Goal: Information Seeking & Learning: Learn about a topic

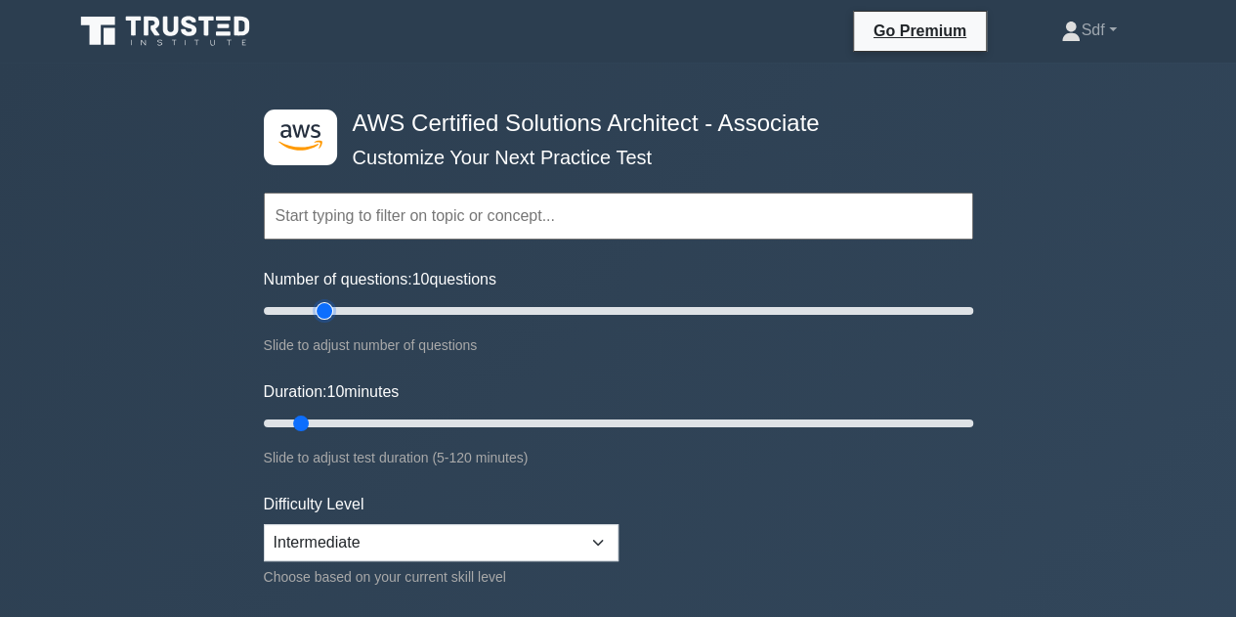
type input "20"
click at [319, 305] on input "Number of questions: 10 questions" at bounding box center [618, 310] width 709 height 23
click at [335, 421] on input "Duration: 15 minutes" at bounding box center [618, 422] width 709 height 23
type input "20"
click at [358, 422] on input "Duration: 20 minutes" at bounding box center [618, 422] width 709 height 23
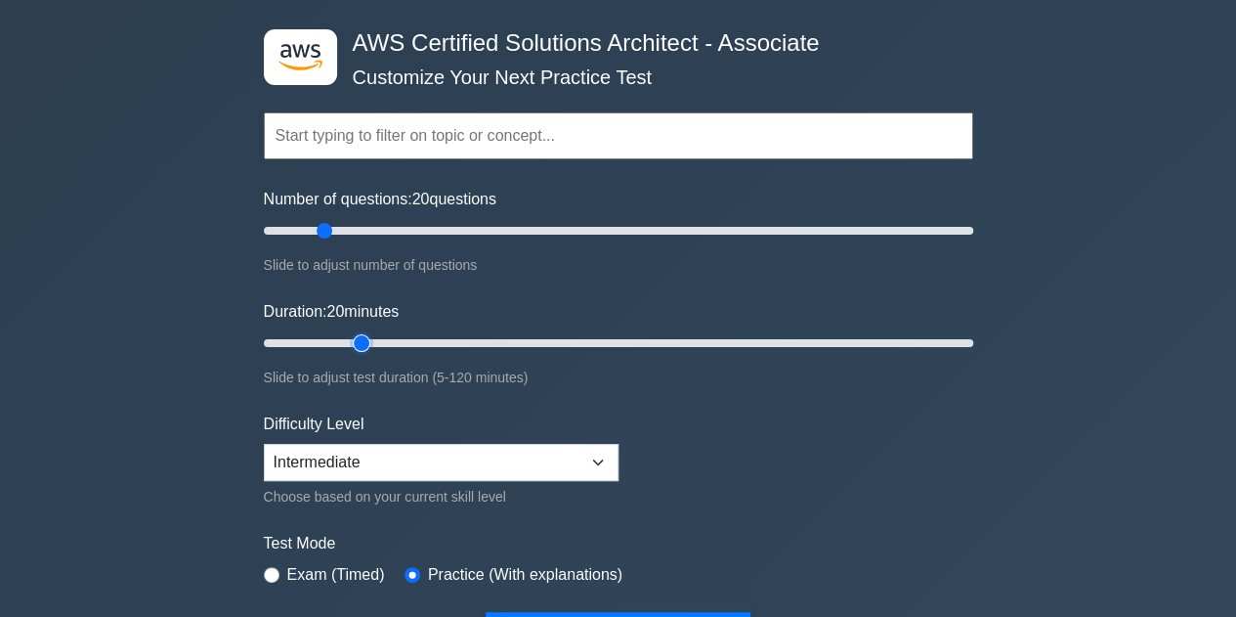
scroll to position [195, 0]
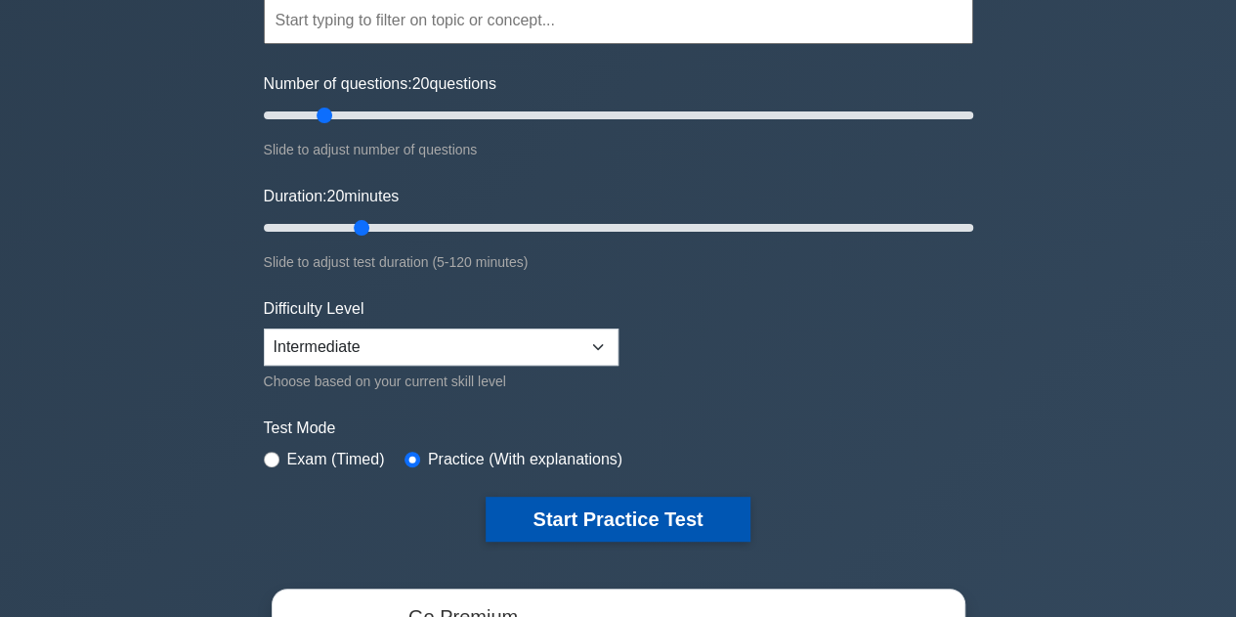
click at [597, 517] on button "Start Practice Test" at bounding box center [618, 518] width 264 height 45
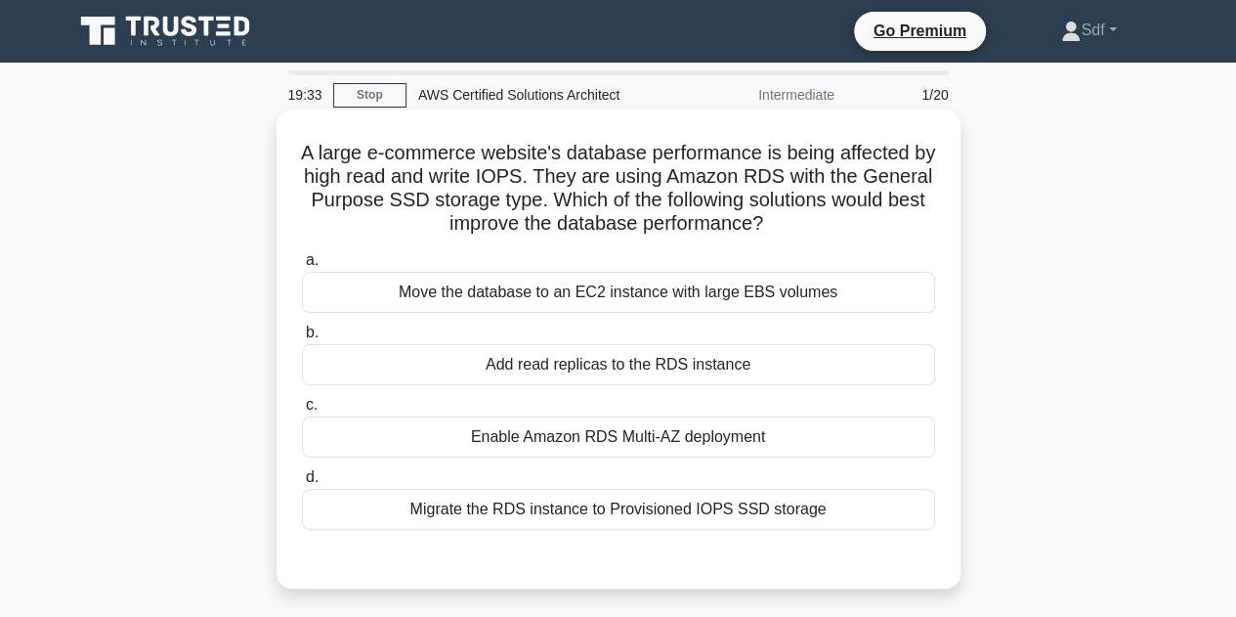
click at [714, 509] on div "Migrate the RDS instance to Provisioned IOPS SSD storage" at bounding box center [618, 509] width 633 height 41
click at [302, 484] on input "d. Migrate the RDS instance to Provisioned IOPS SSD storage" at bounding box center [302, 477] width 0 height 13
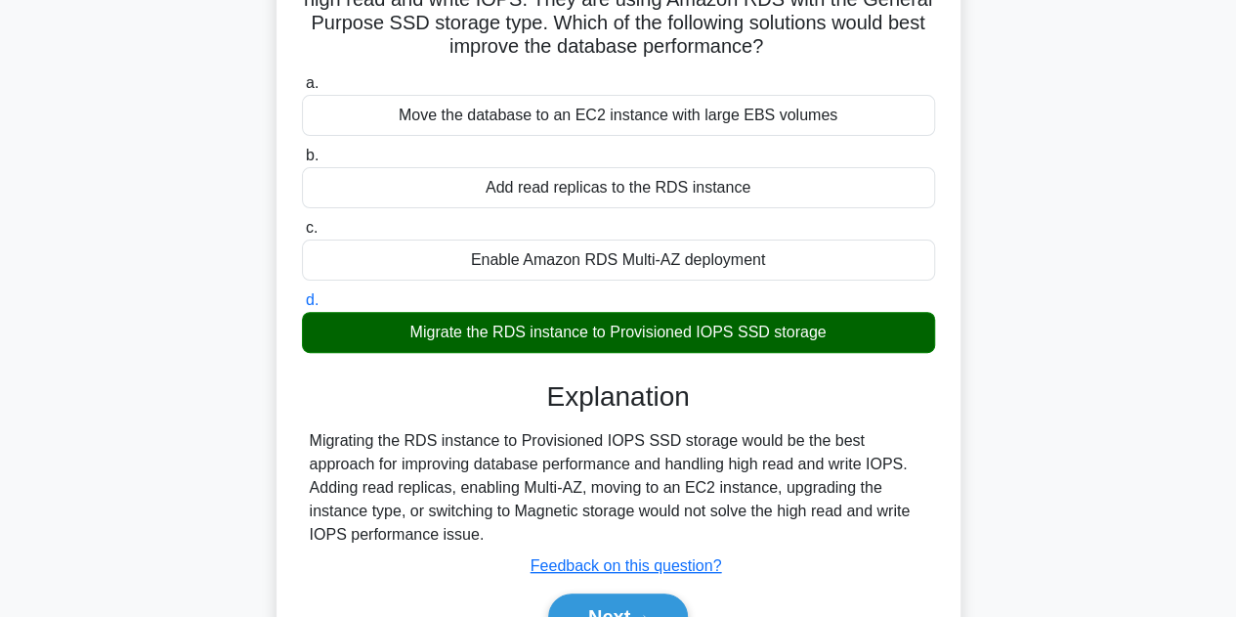
scroll to position [195, 0]
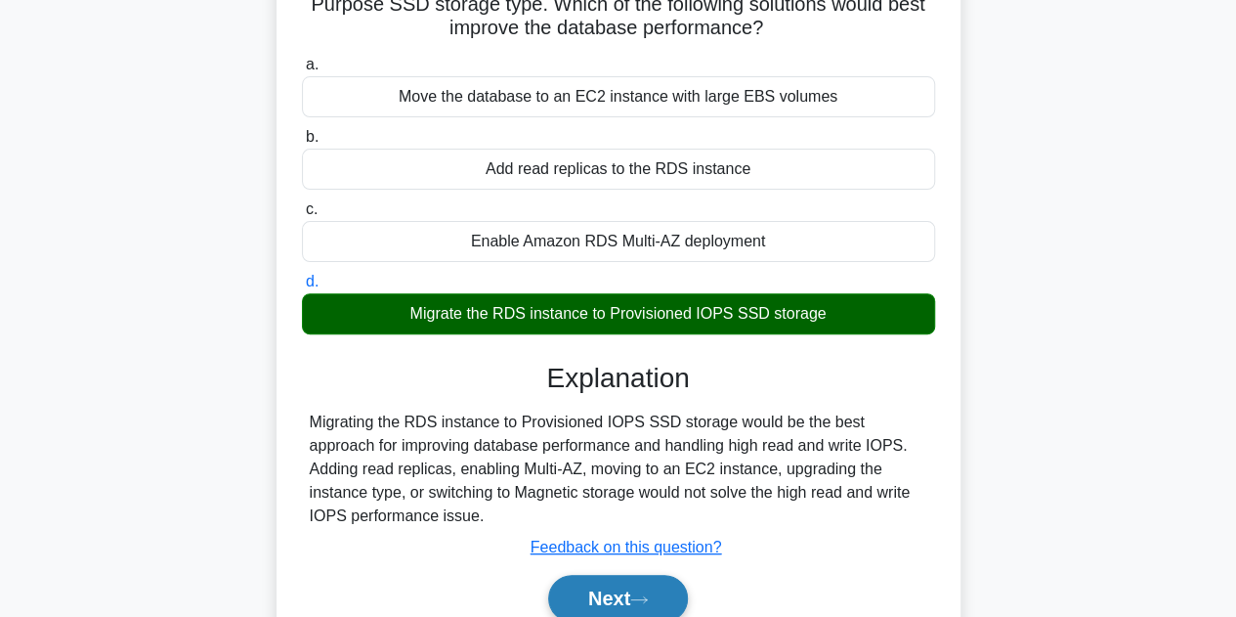
click at [619, 590] on button "Next" at bounding box center [618, 598] width 140 height 47
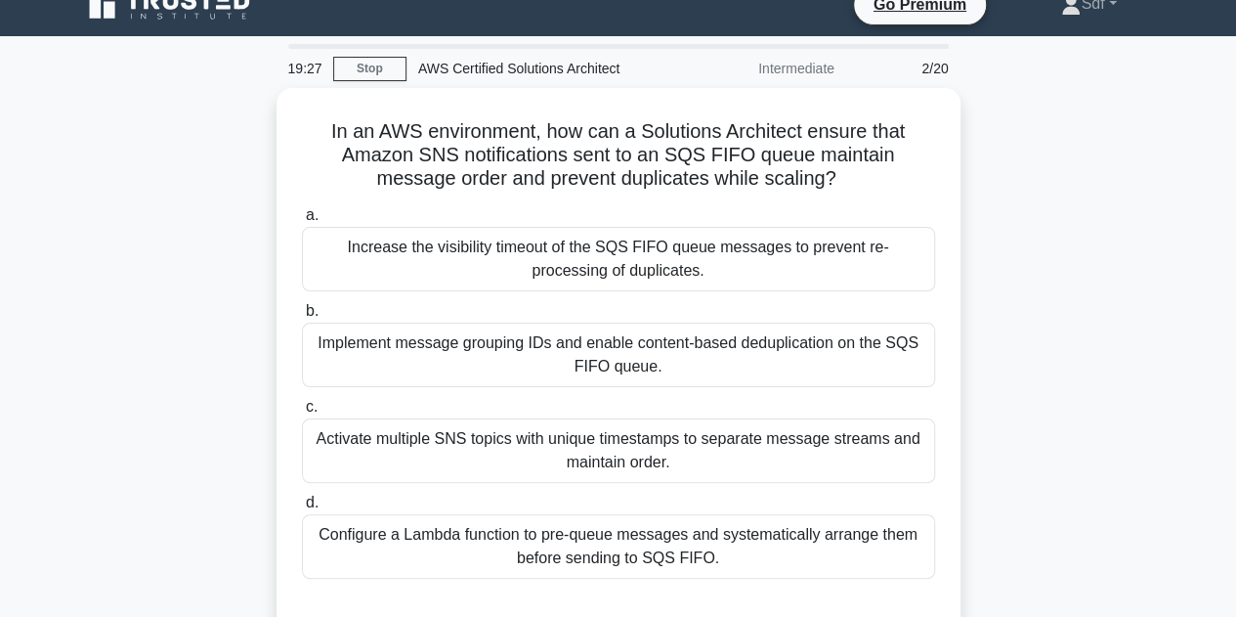
scroll to position [31, 0]
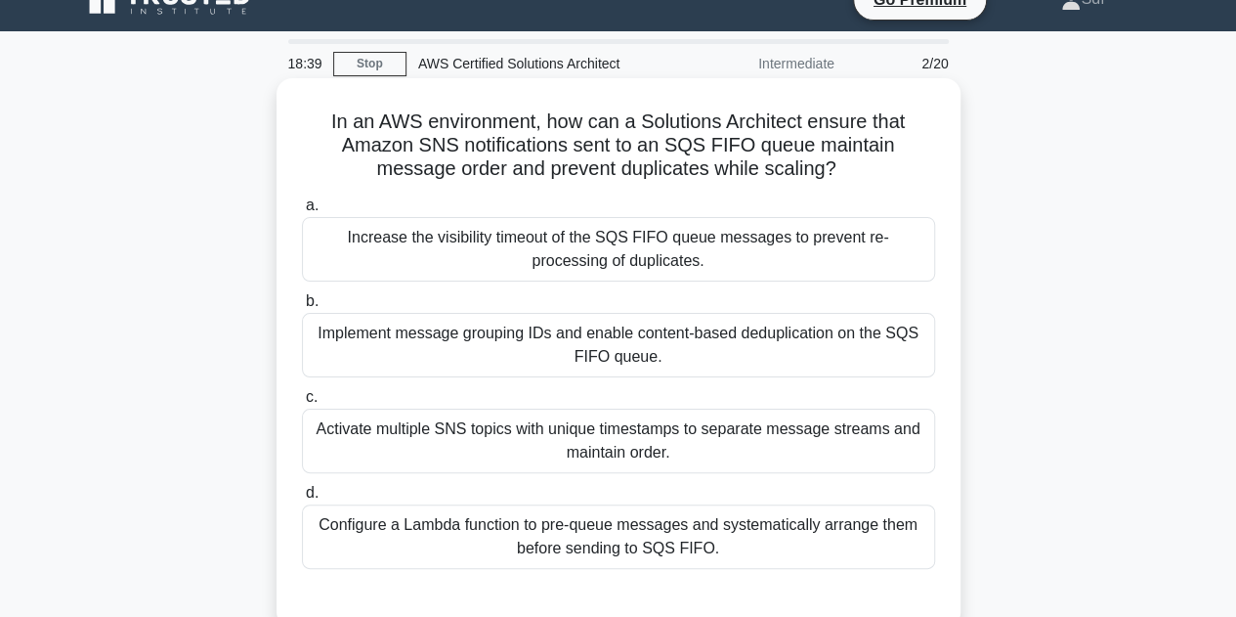
click at [621, 449] on div "Activate multiple SNS topics with unique timestamps to separate message streams…" at bounding box center [618, 440] width 633 height 64
click at [302, 404] on input "c. Activate multiple SNS topics with unique timestamps to separate message stre…" at bounding box center [302, 397] width 0 height 13
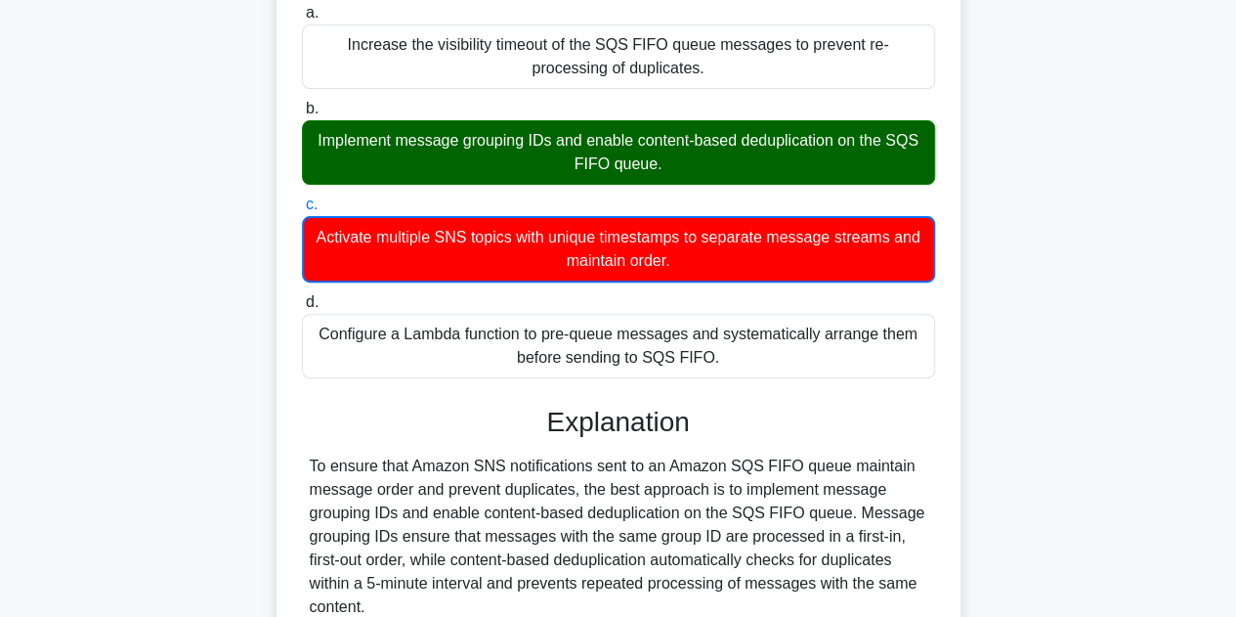
scroll to position [324, 0]
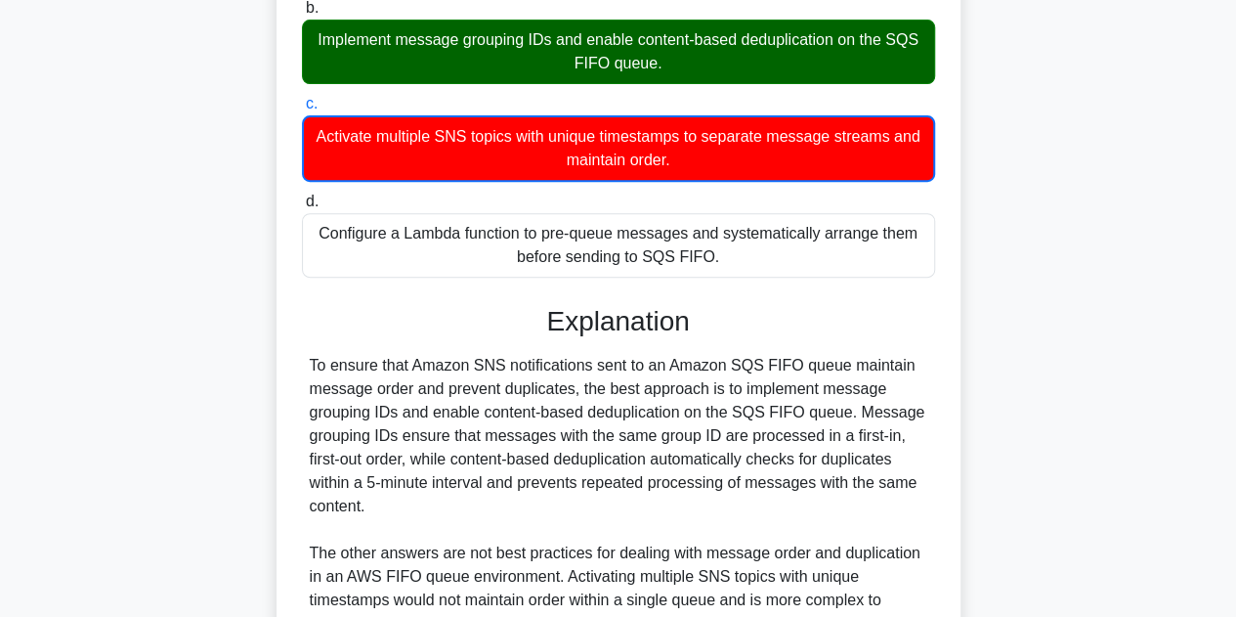
drag, startPoint x: 375, startPoint y: 511, endPoint x: 311, endPoint y: 357, distance: 167.3
click at [311, 357] on div "To ensure that Amazon SNS notifications sent to an Amazon SQS FIFO queue mainta…" at bounding box center [619, 541] width 618 height 375
copy div "To ensure that Amazon SNS notifications sent to an Amazon SQS FIFO queue mainta…"
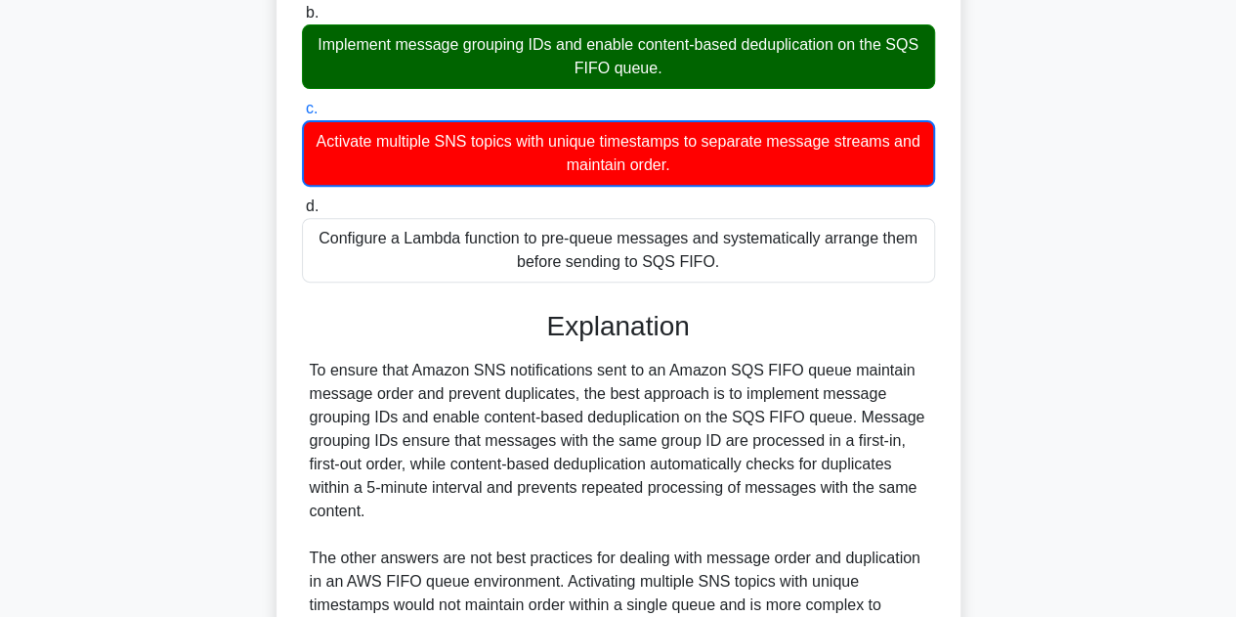
click at [1104, 345] on div "In an AWS environment, how can a Solutions Architect ensure that Amazon SNS not…" at bounding box center [619, 343] width 1114 height 1107
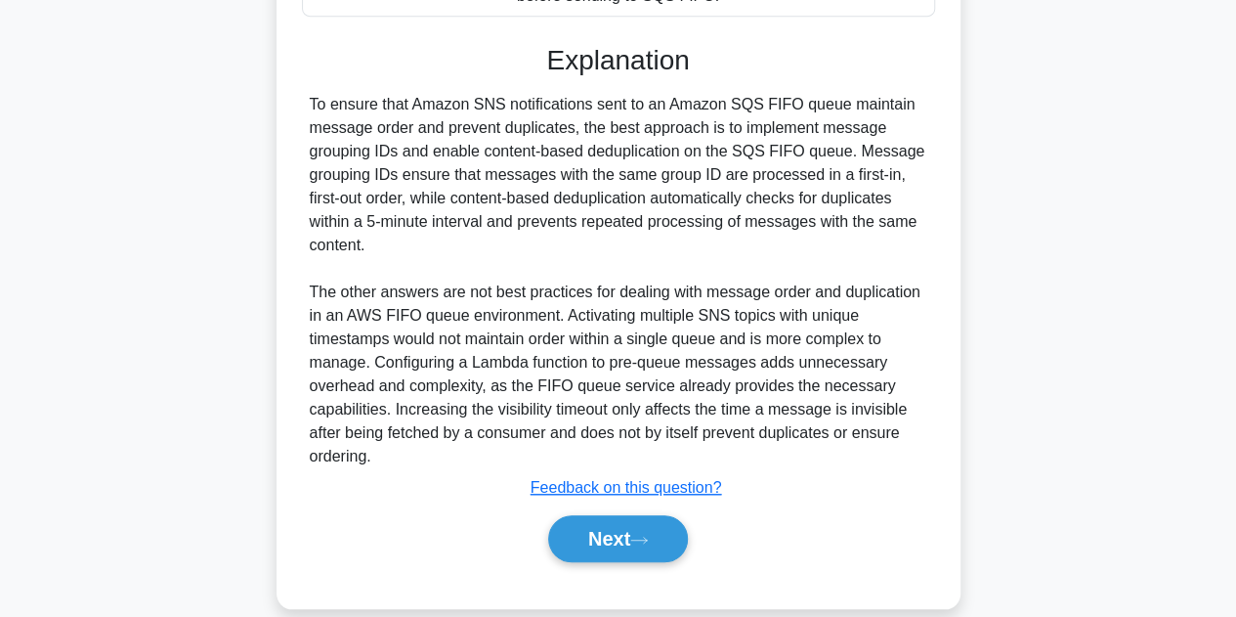
scroll to position [612, 0]
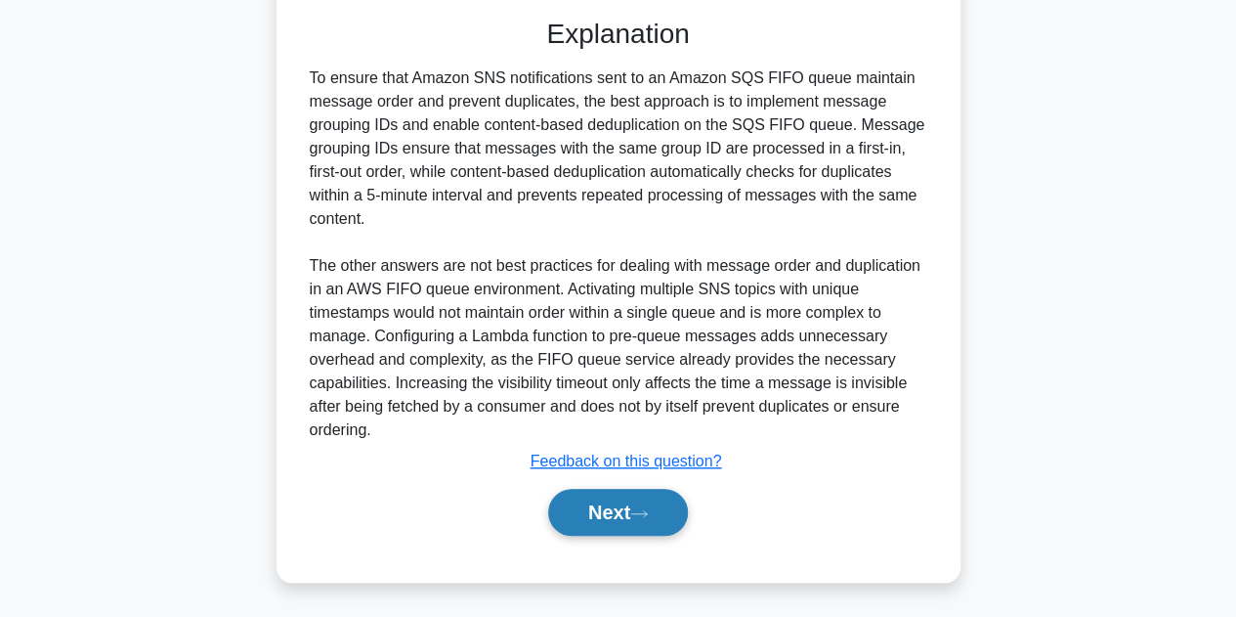
click at [622, 501] on button "Next" at bounding box center [618, 512] width 140 height 47
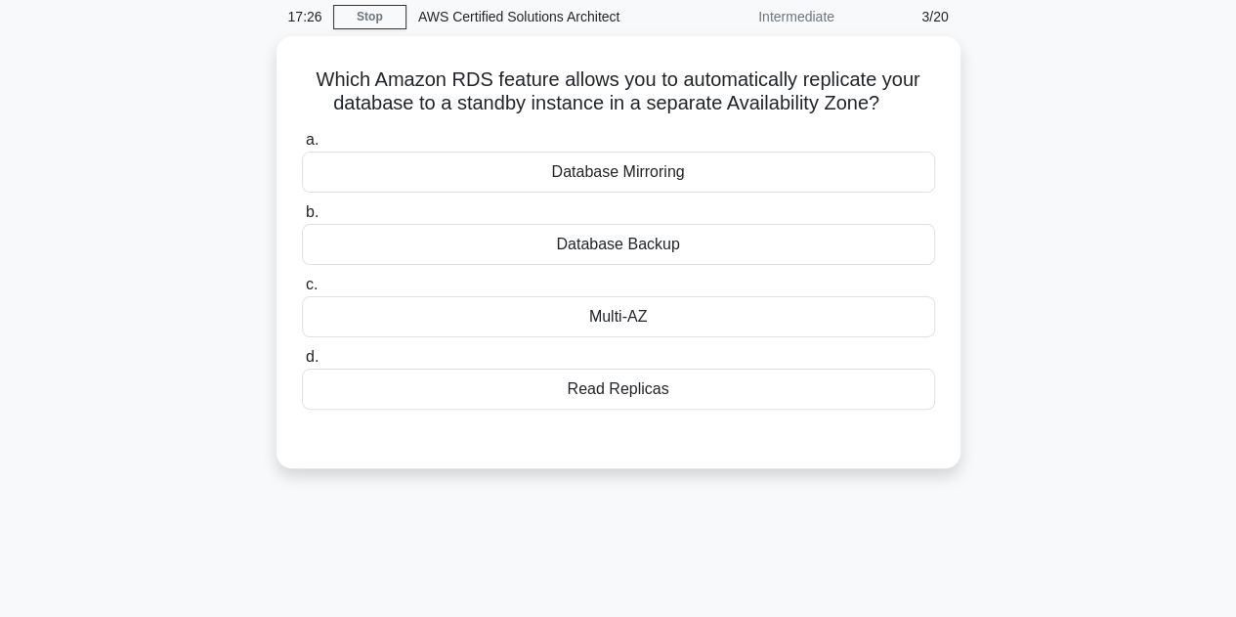
scroll to position [48, 0]
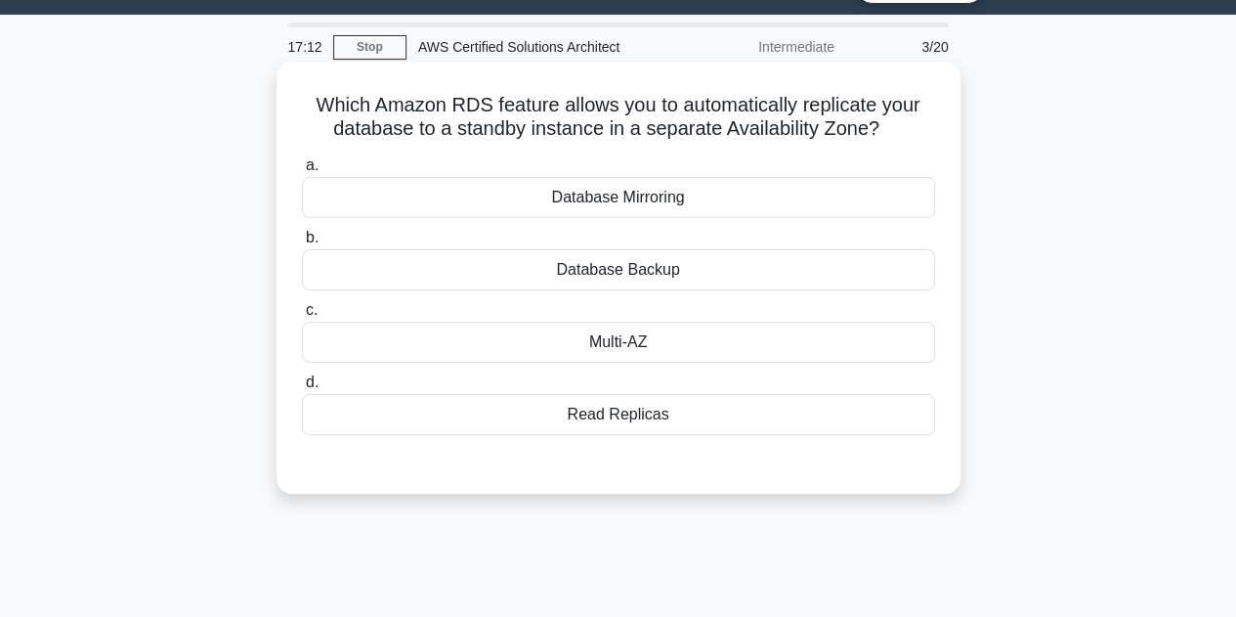
click at [669, 335] on div "Multi-AZ" at bounding box center [618, 342] width 633 height 41
click at [302, 317] on input "c. Multi-AZ" at bounding box center [302, 310] width 0 height 13
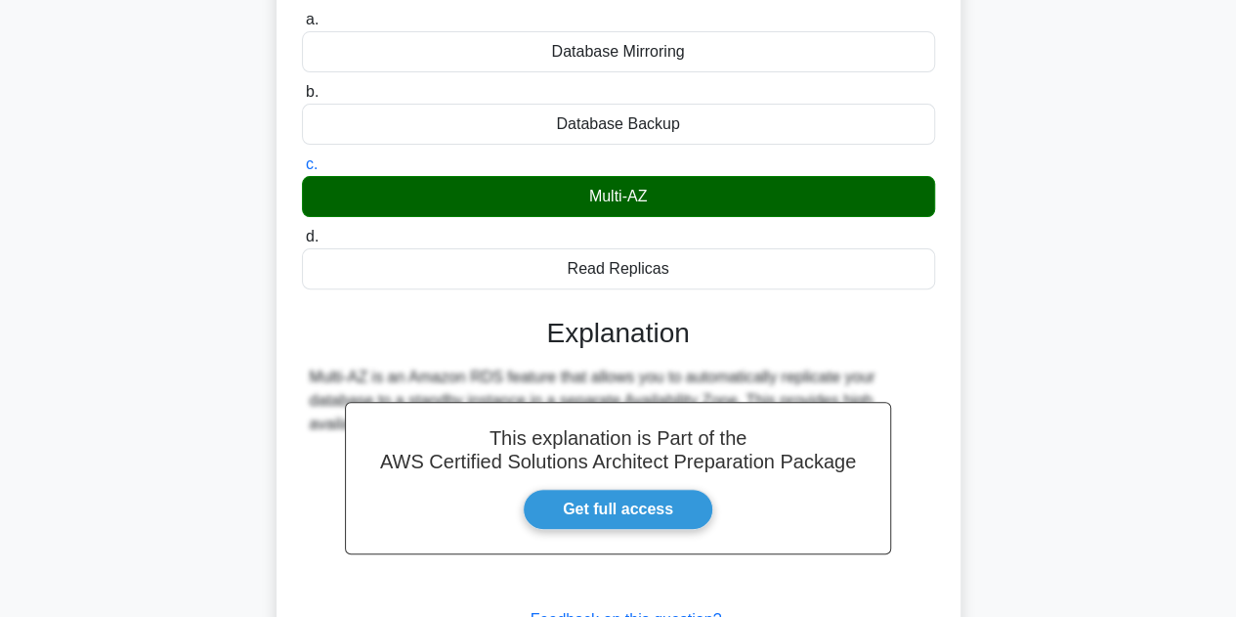
scroll to position [341, 0]
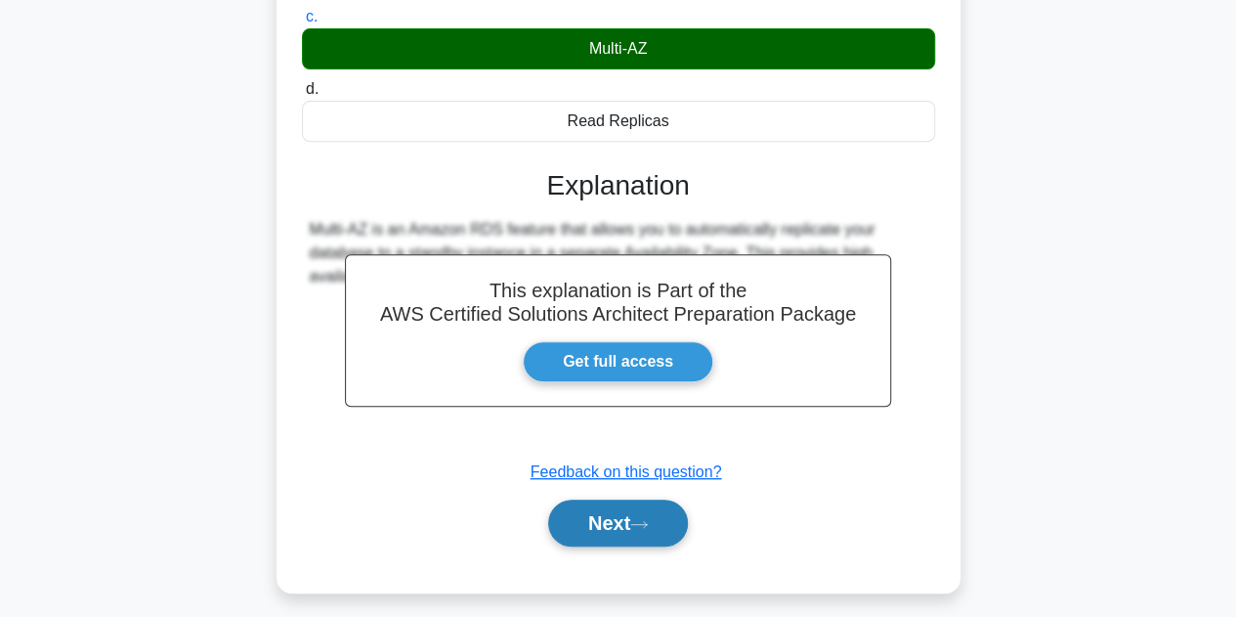
click at [601, 509] on button "Next" at bounding box center [618, 522] width 140 height 47
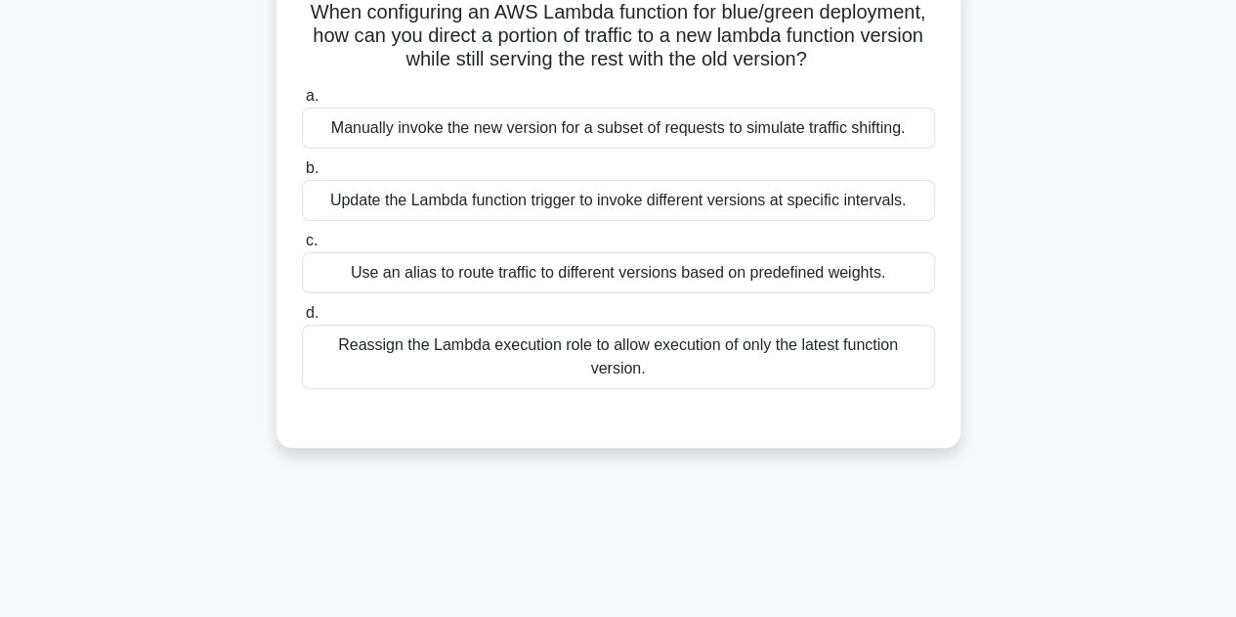
scroll to position [48, 0]
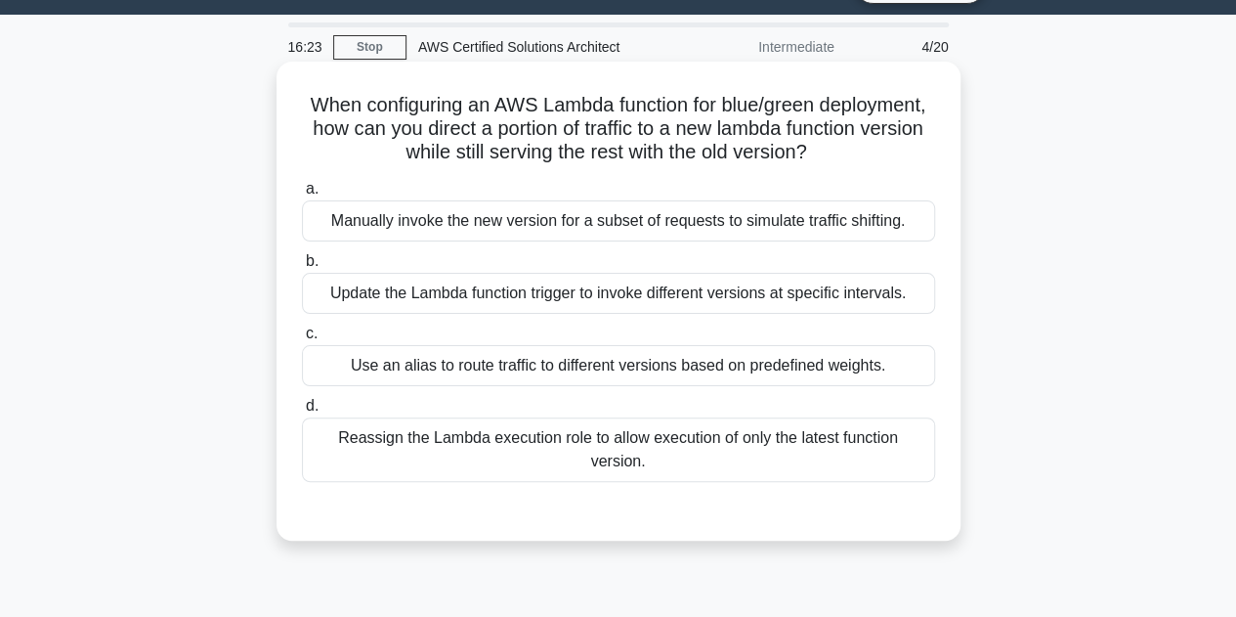
click at [706, 452] on div "Reassign the Lambda execution role to allow execution of only the latest functi…" at bounding box center [618, 449] width 633 height 64
click at [302, 412] on input "d. Reassign the Lambda execution role to allow execution of only the latest fun…" at bounding box center [302, 406] width 0 height 13
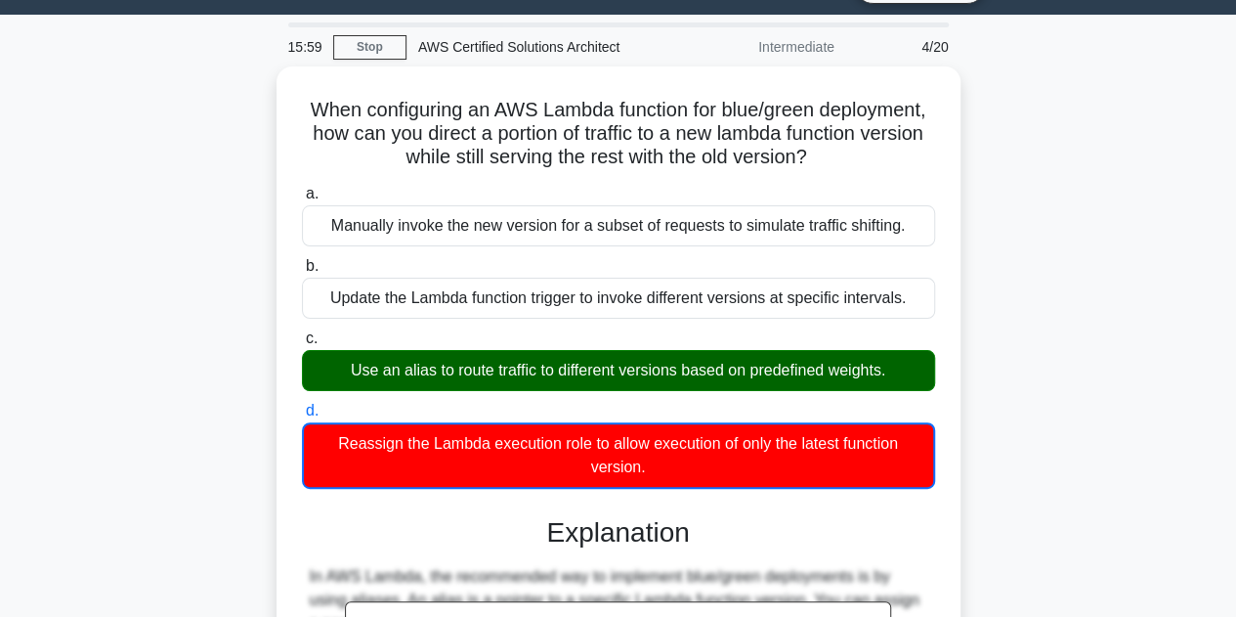
click at [1010, 394] on div "When configuring an AWS Lambda function for blue/green deployment, how can you …" at bounding box center [619, 596] width 1114 height 1060
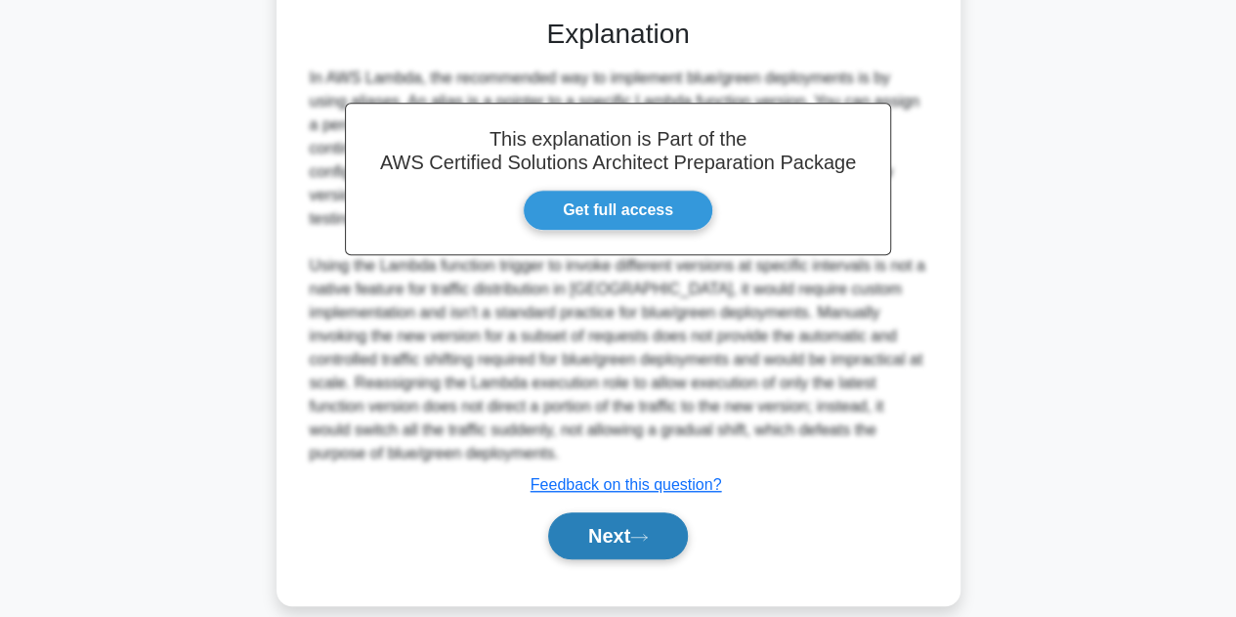
click at [604, 512] on button "Next" at bounding box center [618, 535] width 140 height 47
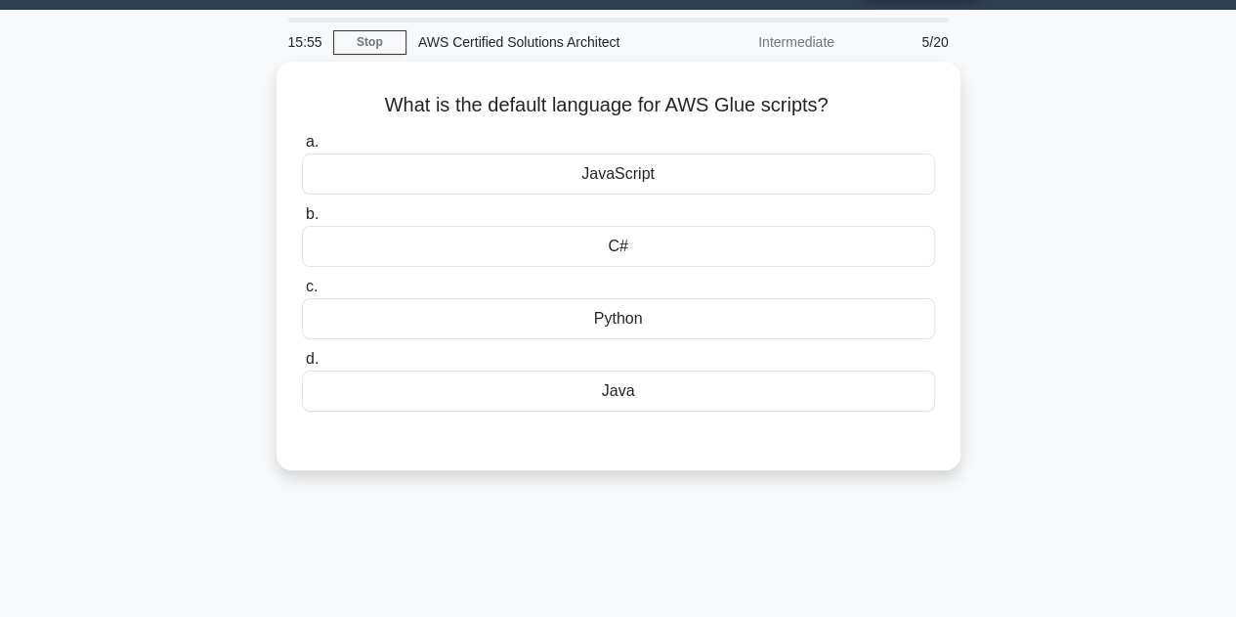
scroll to position [0, 0]
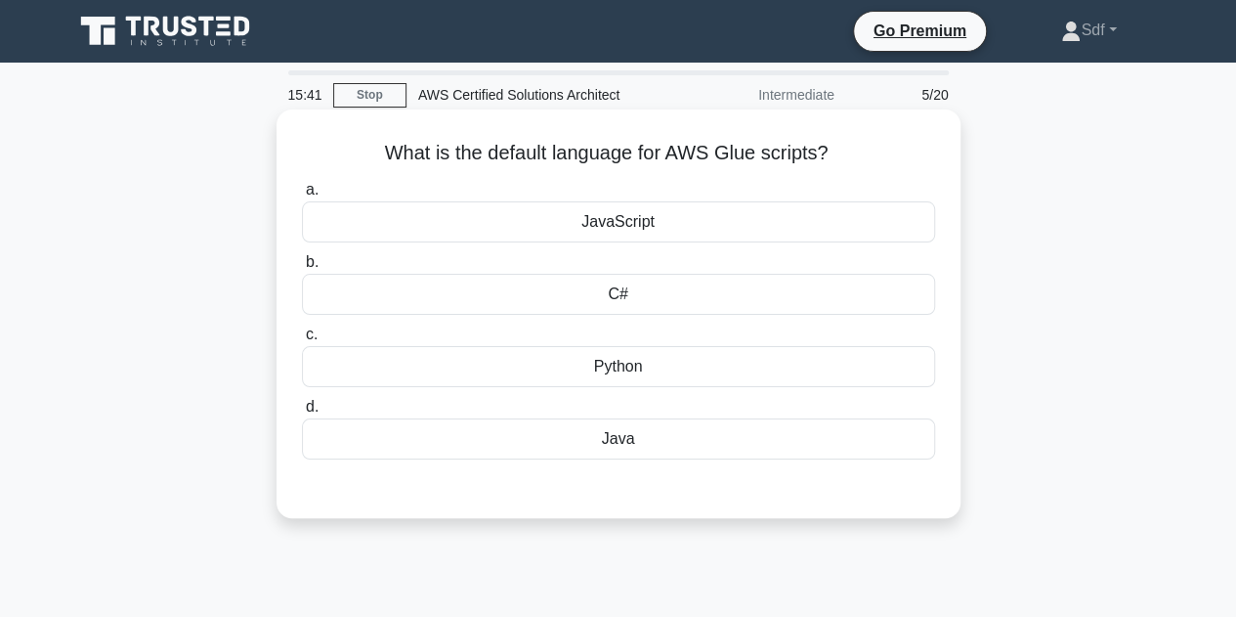
click at [681, 363] on div "Python" at bounding box center [618, 366] width 633 height 41
click at [302, 341] on input "c. Python" at bounding box center [302, 334] width 0 height 13
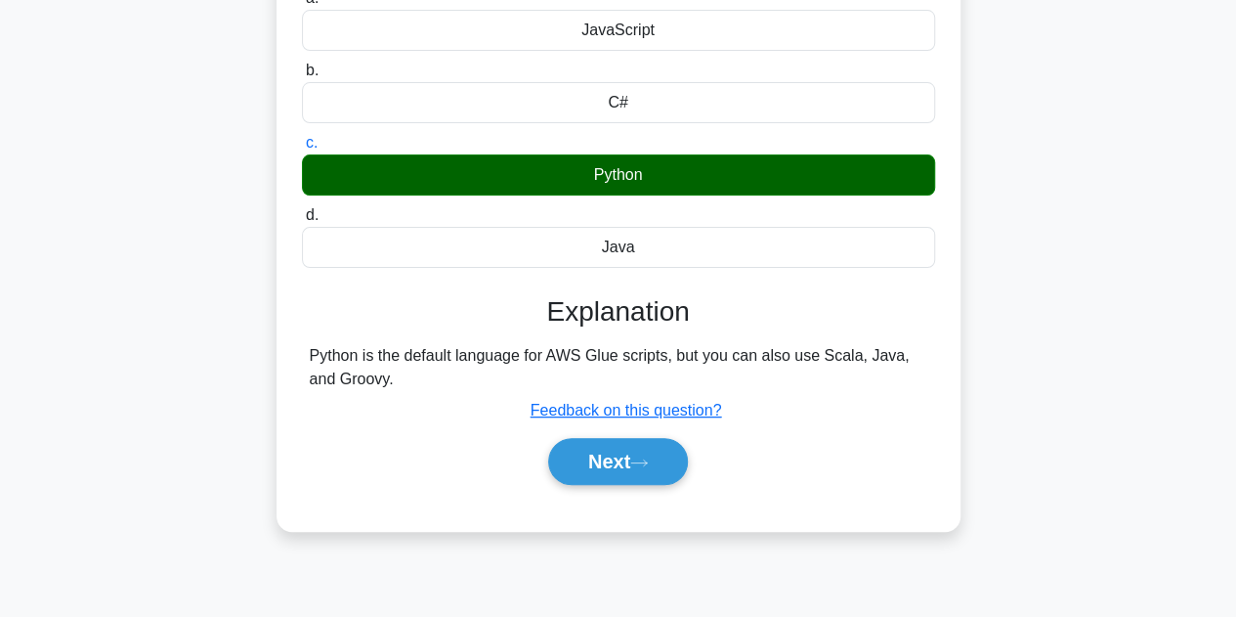
scroll to position [195, 0]
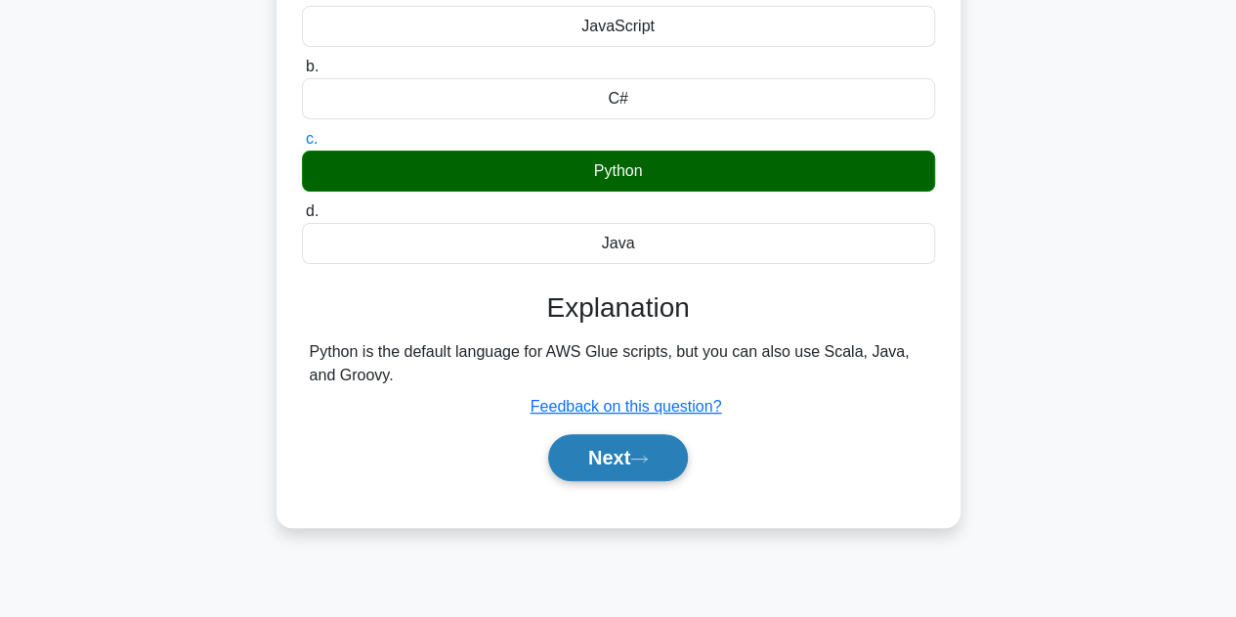
click at [622, 462] on button "Next" at bounding box center [618, 457] width 140 height 47
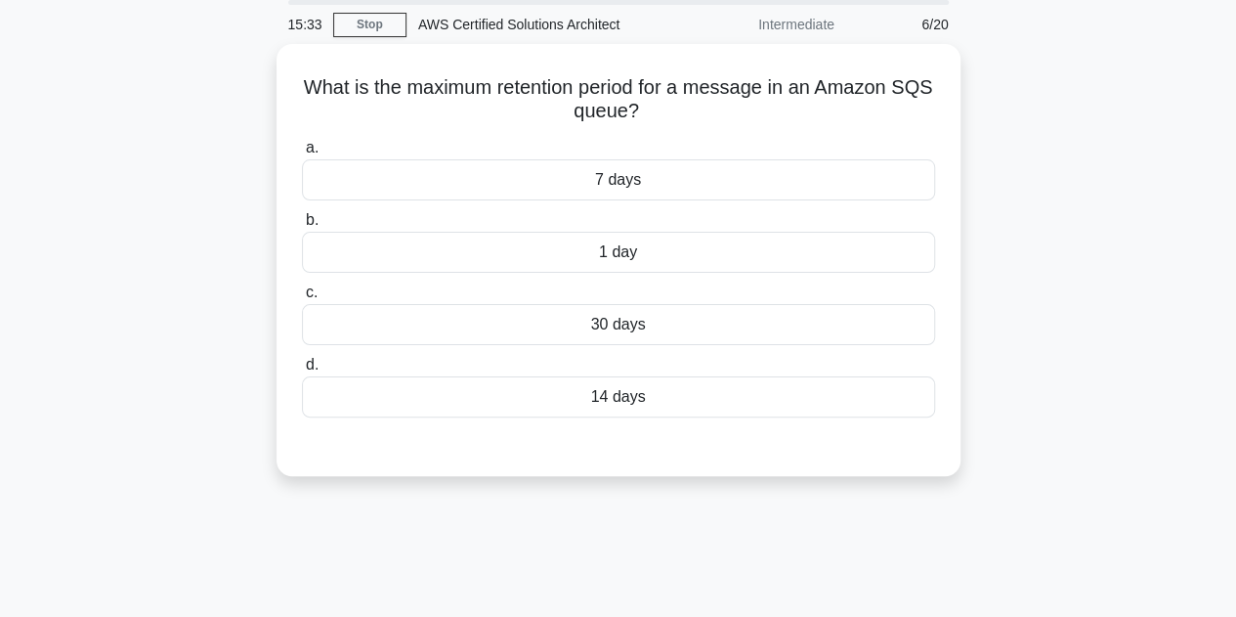
scroll to position [0, 0]
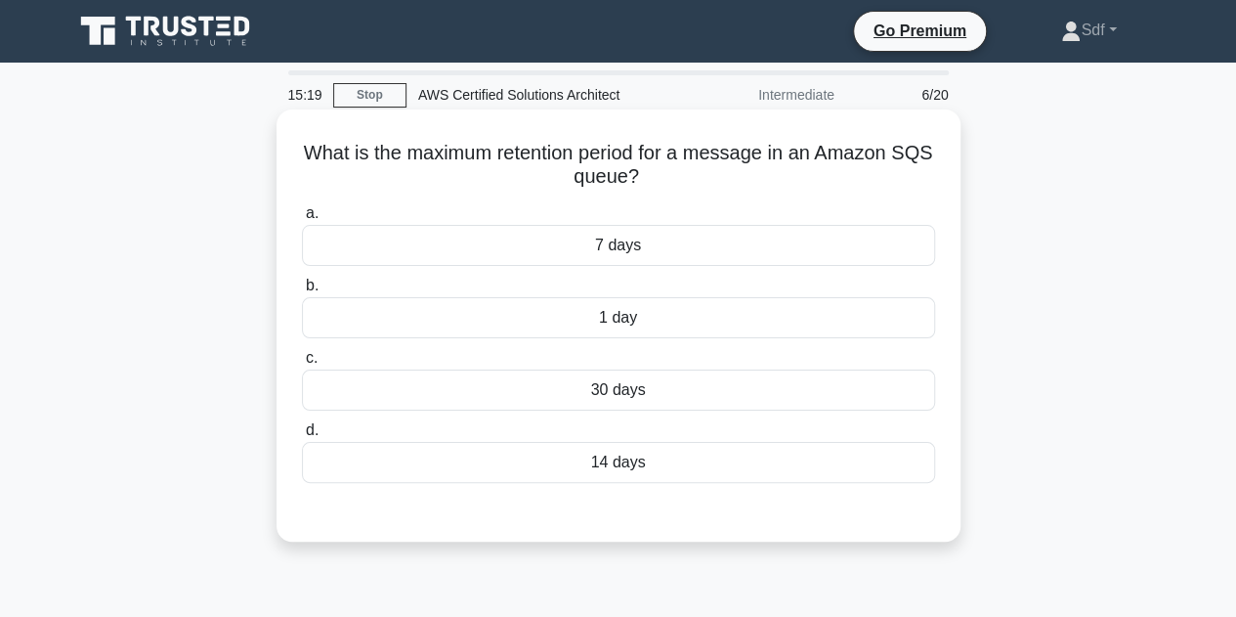
click at [659, 480] on div "14 days" at bounding box center [618, 462] width 633 height 41
click at [302, 437] on input "d. 14 days" at bounding box center [302, 430] width 0 height 13
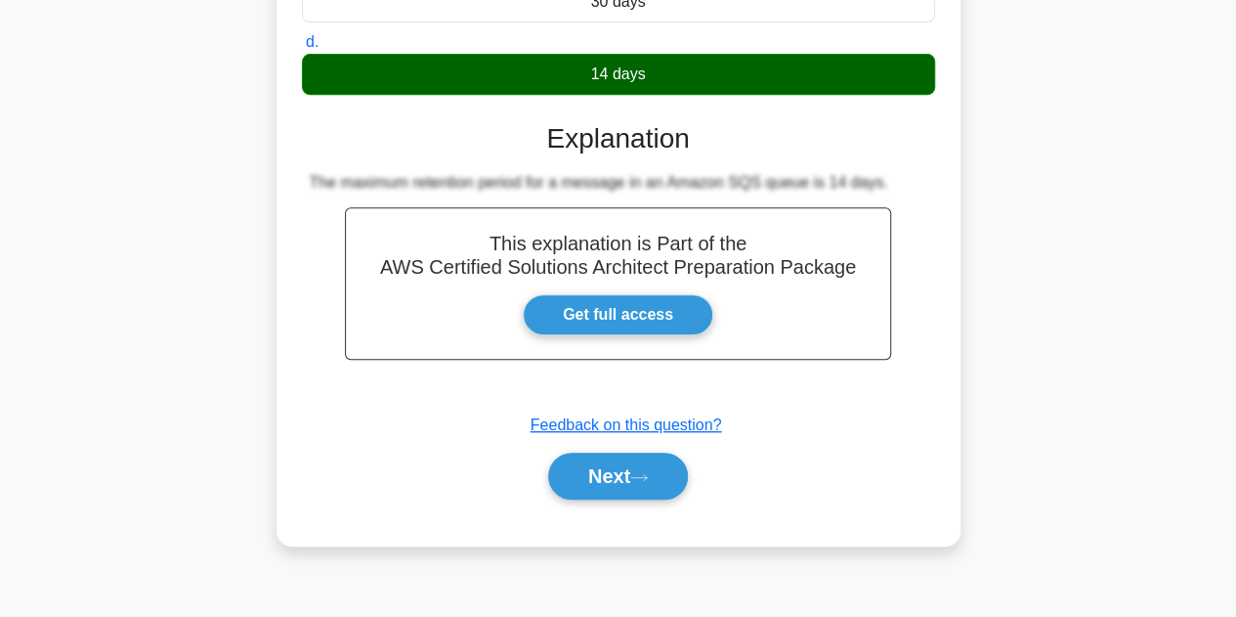
scroll to position [391, 0]
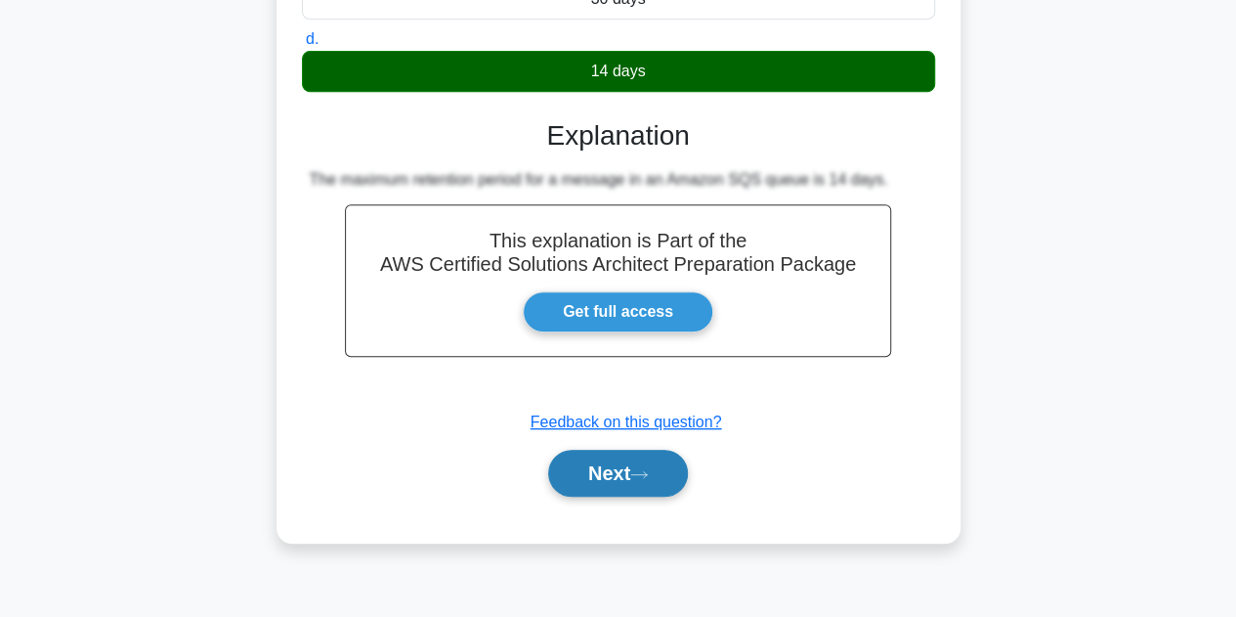
click at [582, 466] on button "Next" at bounding box center [618, 473] width 140 height 47
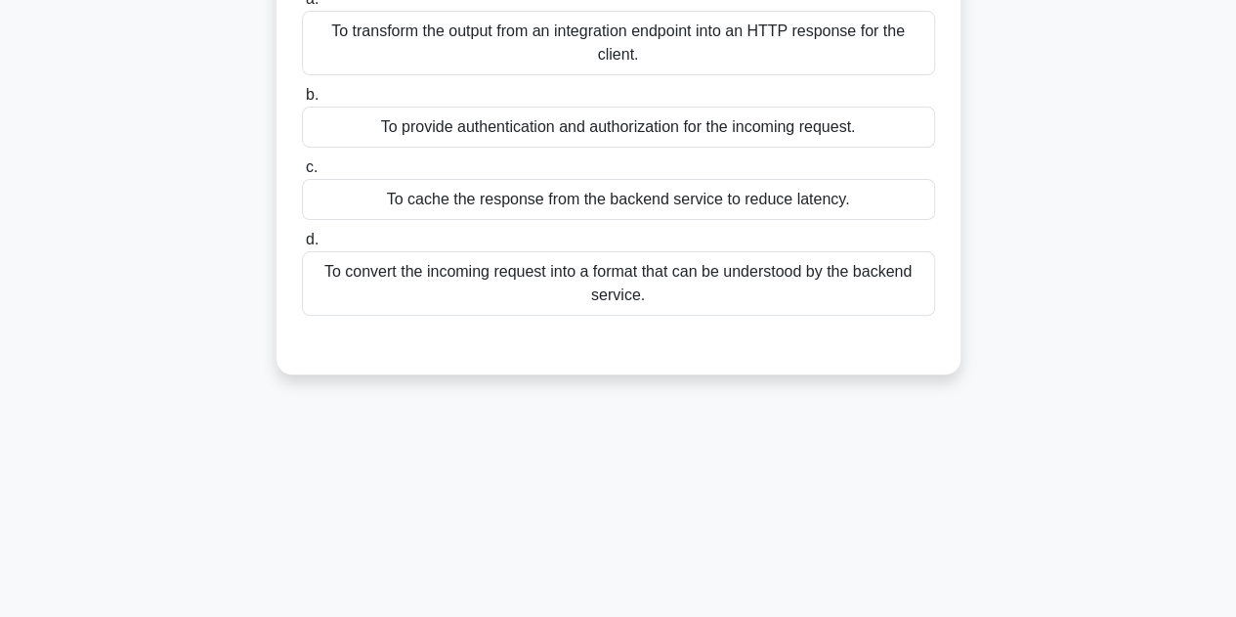
scroll to position [98, 0]
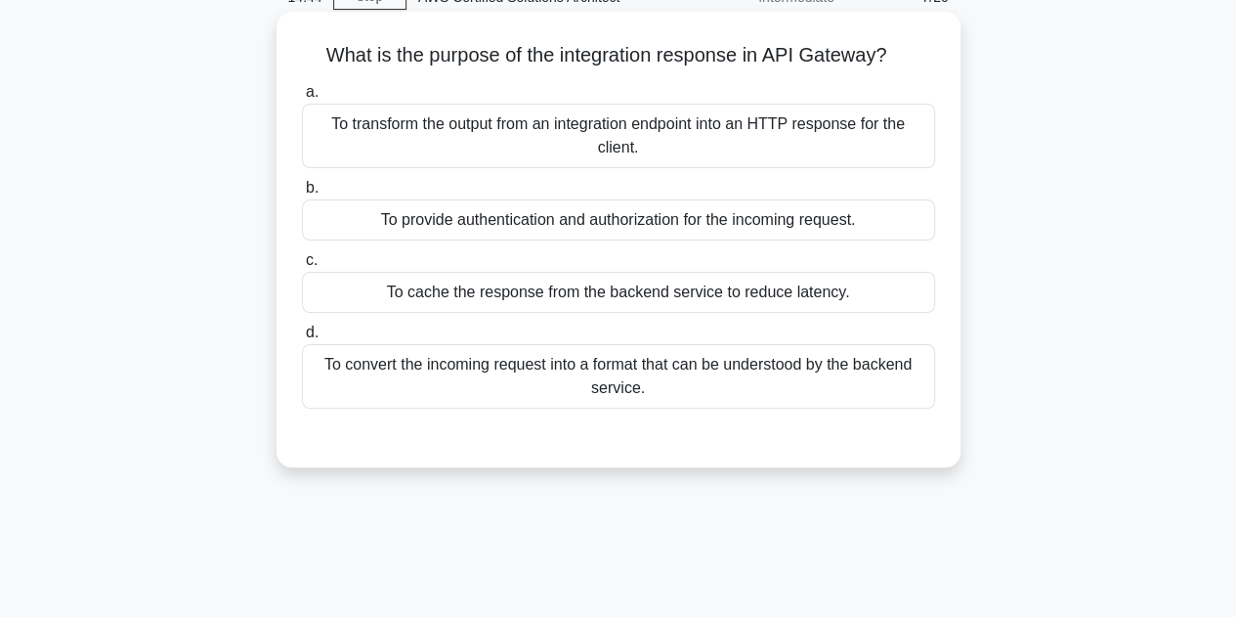
click at [702, 150] on div "To transform the output from an integration endpoint into an HTTP response for …" at bounding box center [618, 136] width 633 height 64
click at [302, 99] on input "a. To transform the output from an integration endpoint into an HTTP response f…" at bounding box center [302, 92] width 0 height 13
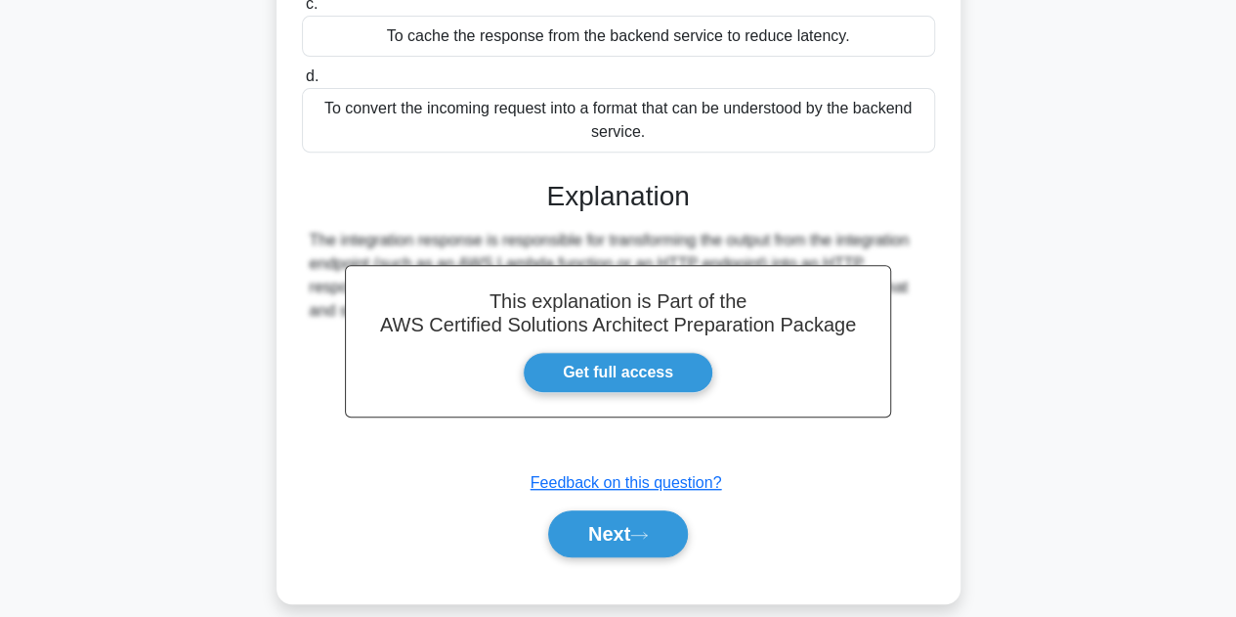
scroll to position [439, 0]
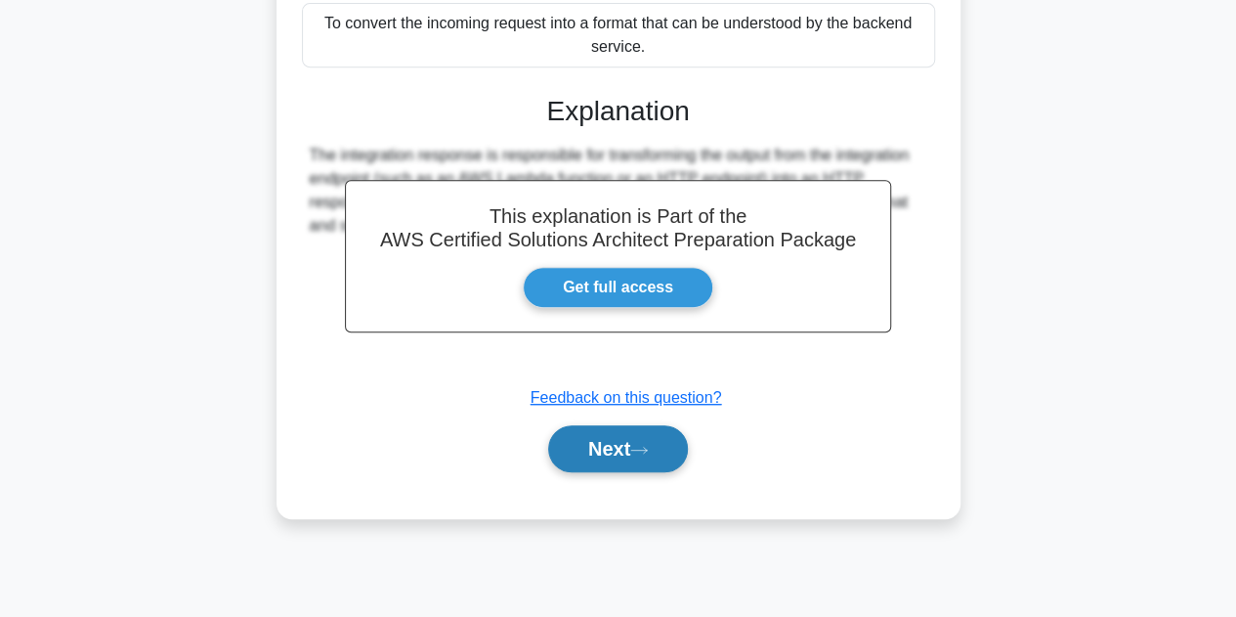
click at [620, 441] on button "Next" at bounding box center [618, 448] width 140 height 47
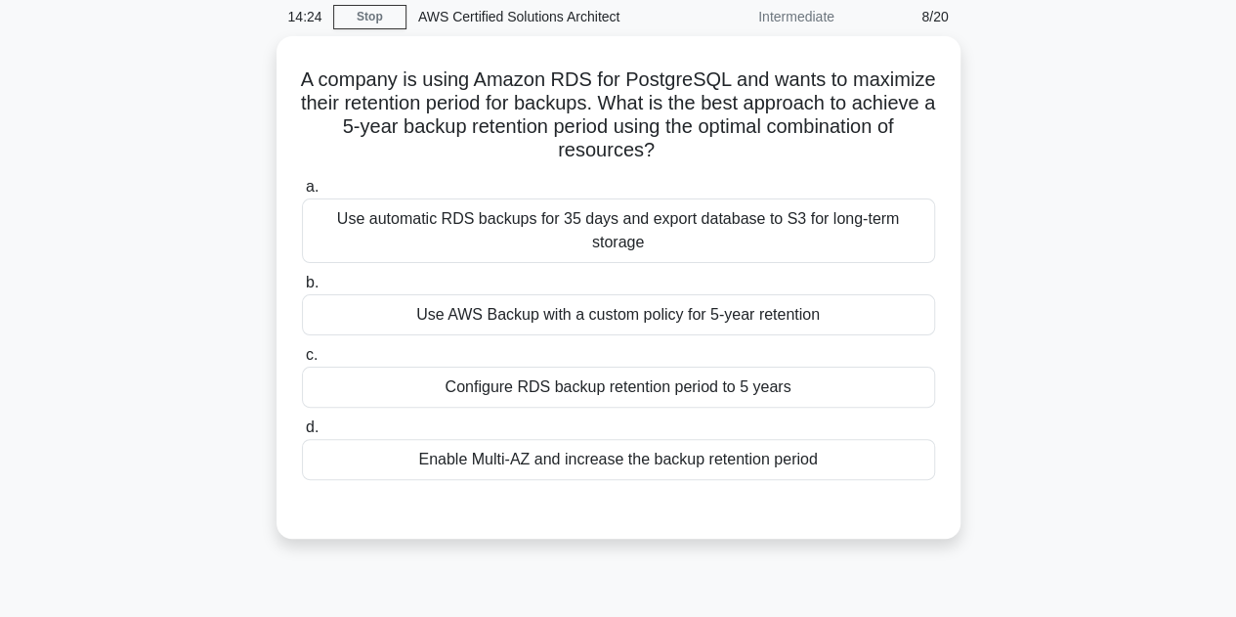
scroll to position [48, 0]
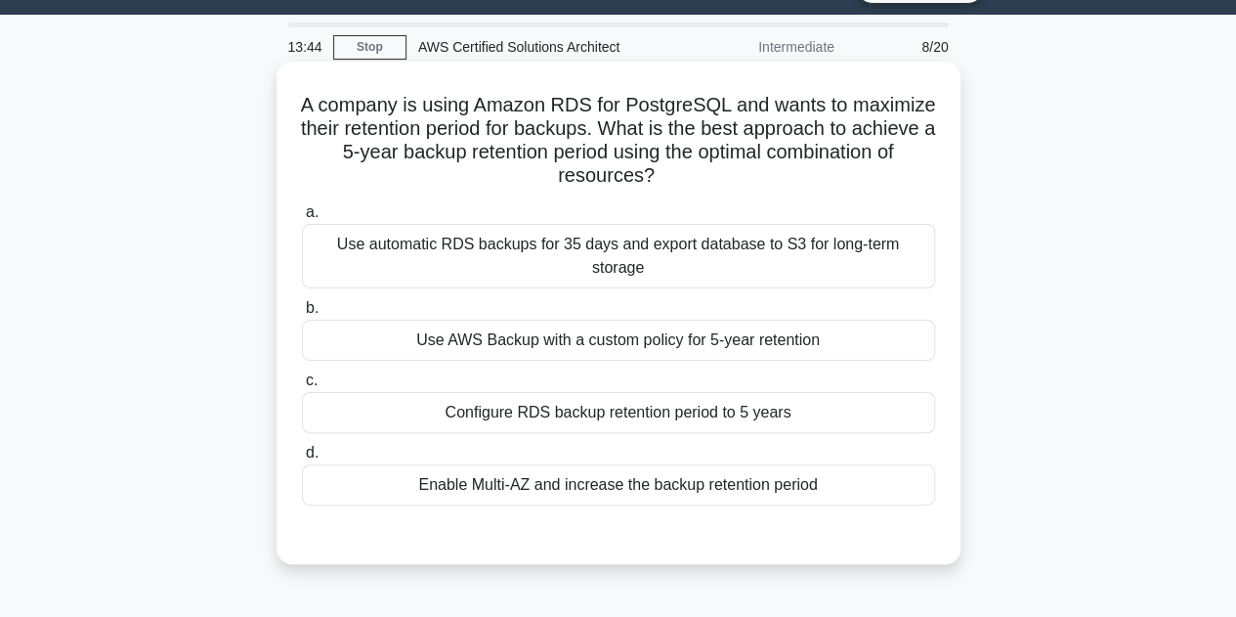
click at [706, 249] on div "Use automatic RDS backups for 35 days and export database to S3 for long-term s…" at bounding box center [618, 256] width 633 height 64
click at [302, 219] on input "a. Use automatic RDS backups for 35 days and export database to S3 for long-ter…" at bounding box center [302, 212] width 0 height 13
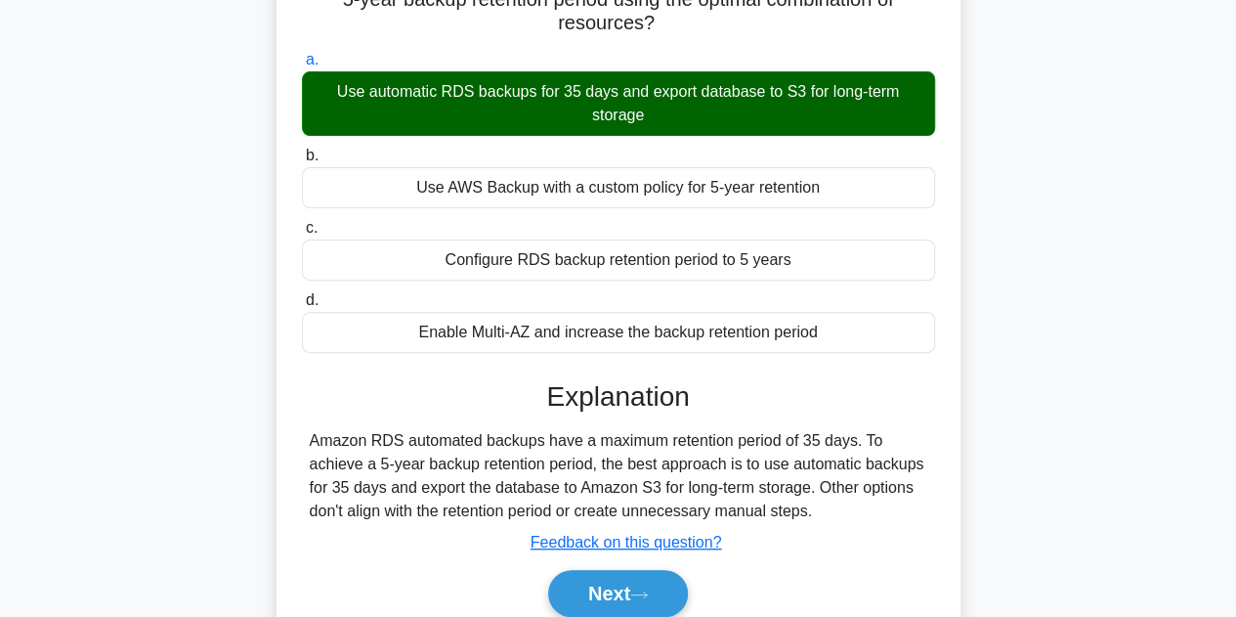
scroll to position [439, 0]
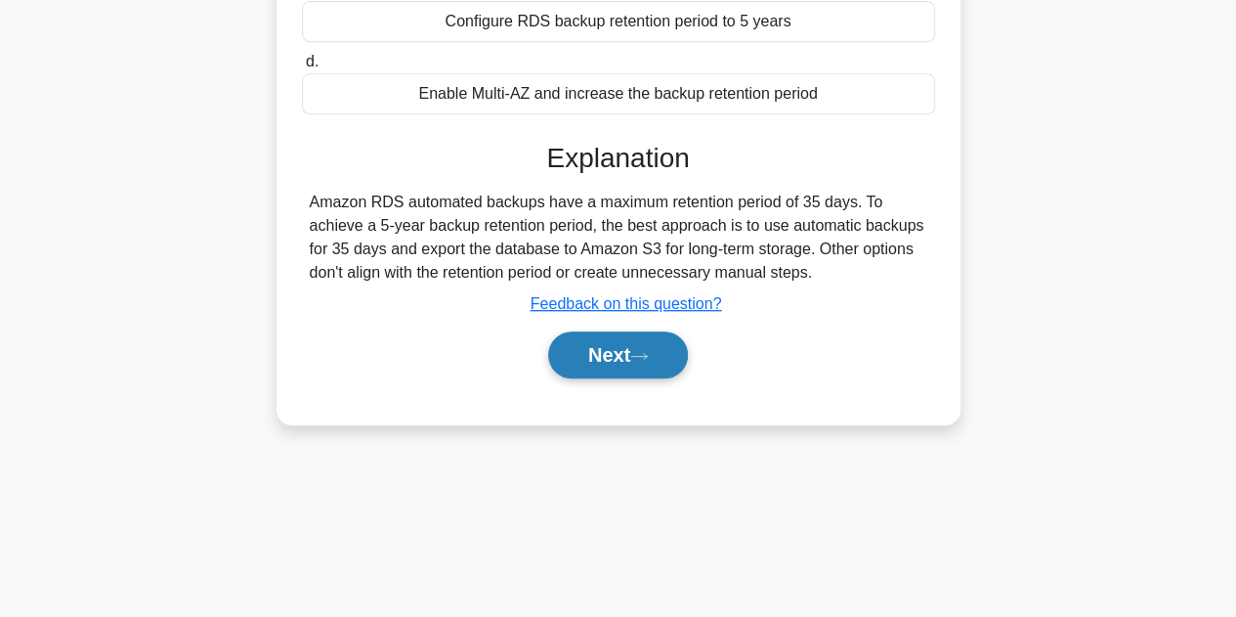
click at [601, 353] on button "Next" at bounding box center [618, 354] width 140 height 47
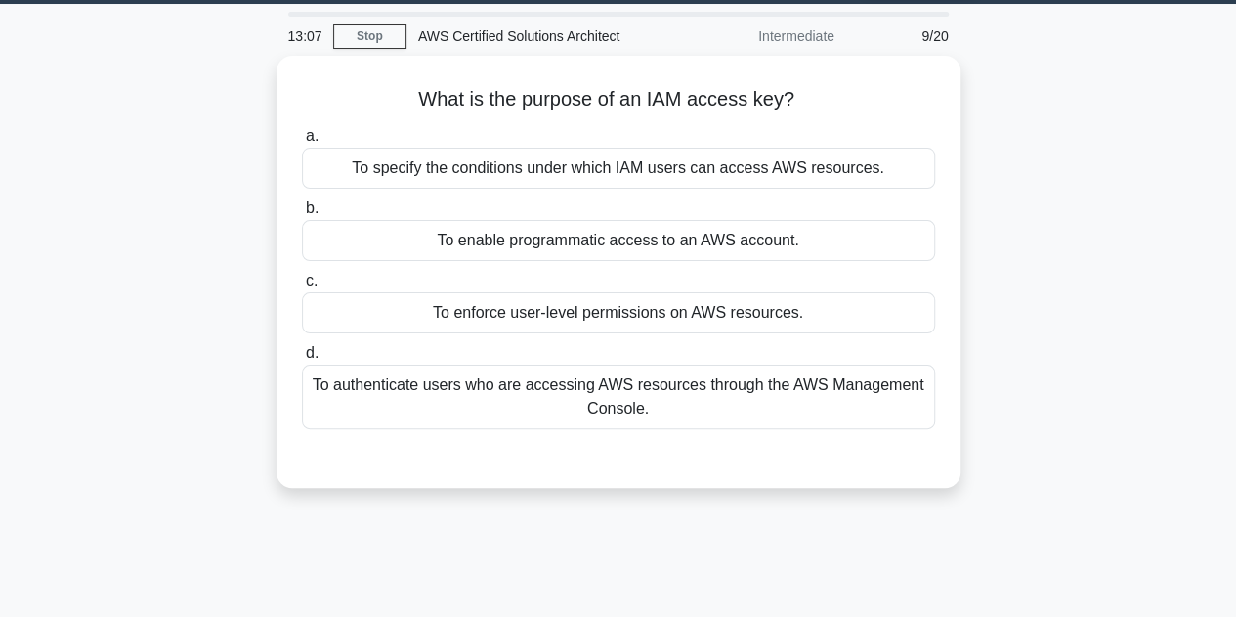
scroll to position [48, 0]
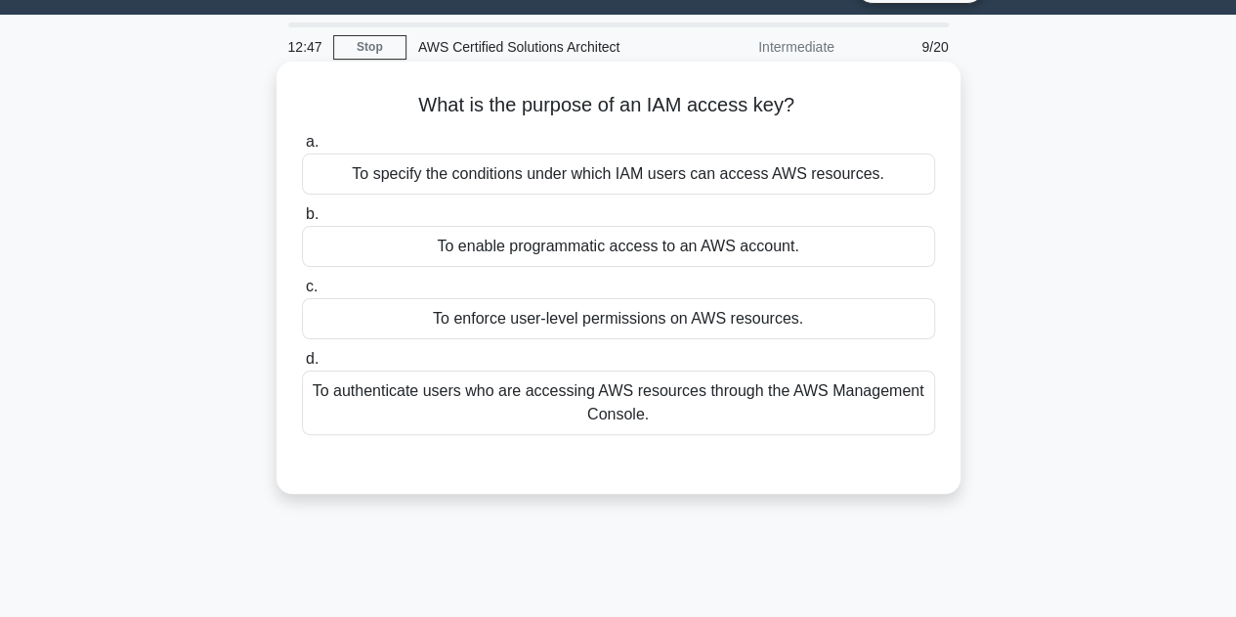
click at [650, 255] on div "To enable programmatic access to an AWS account." at bounding box center [618, 246] width 633 height 41
click at [302, 221] on input "b. To enable programmatic access to an AWS account." at bounding box center [302, 214] width 0 height 13
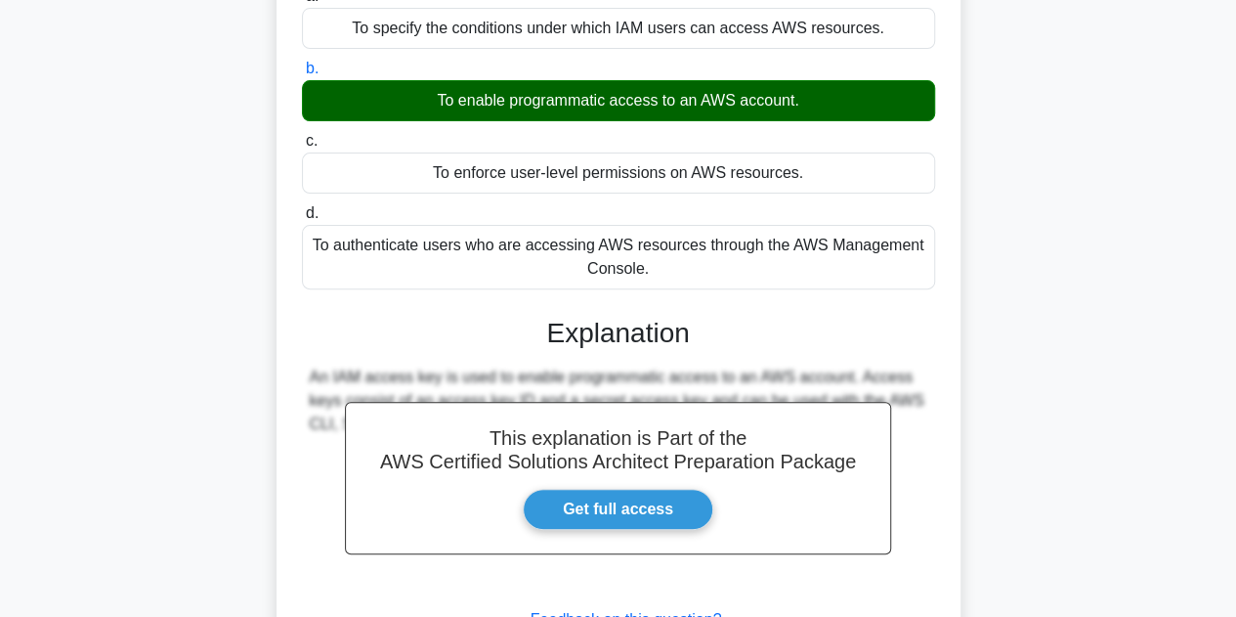
scroll to position [341, 0]
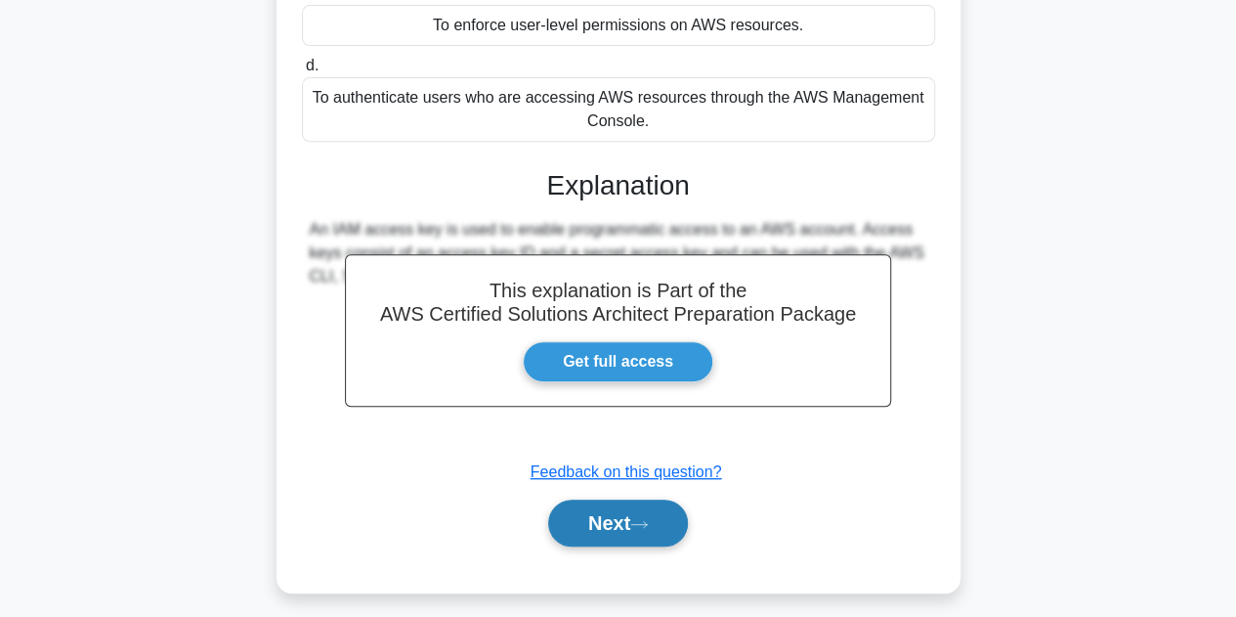
click at [608, 529] on button "Next" at bounding box center [618, 522] width 140 height 47
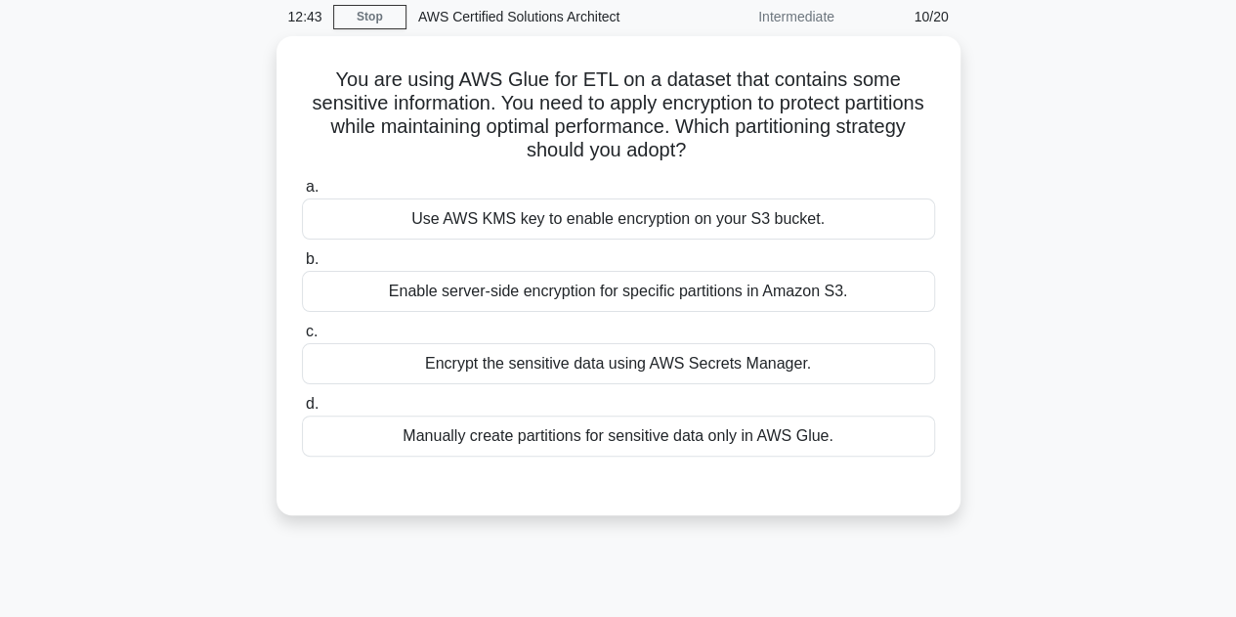
scroll to position [48, 0]
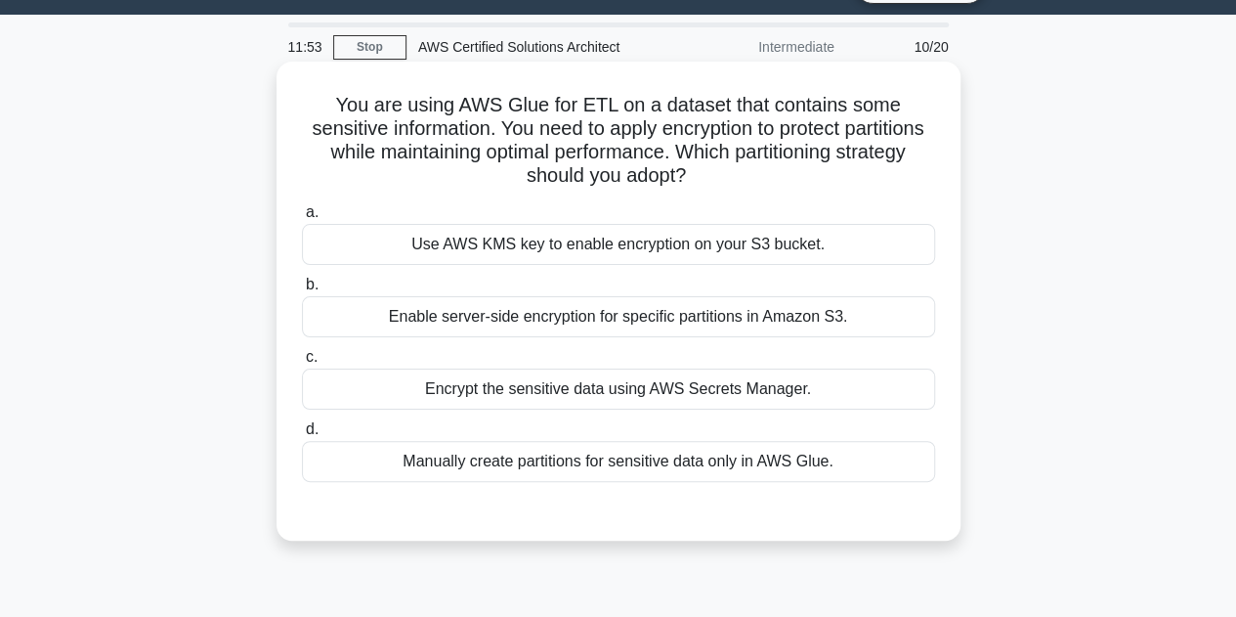
click at [577, 236] on div "Use AWS KMS key to enable encryption on your S3 bucket." at bounding box center [618, 244] width 633 height 41
click at [302, 219] on input "a. Use AWS KMS key to enable encryption on your S3 bucket." at bounding box center [302, 212] width 0 height 13
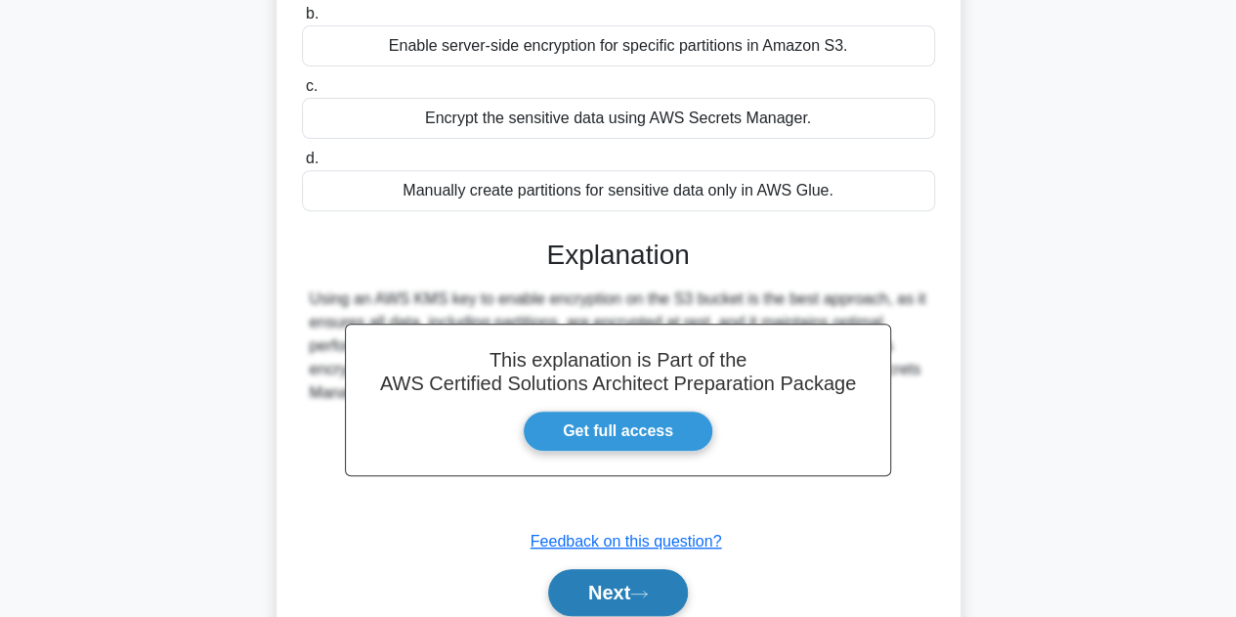
scroll to position [439, 0]
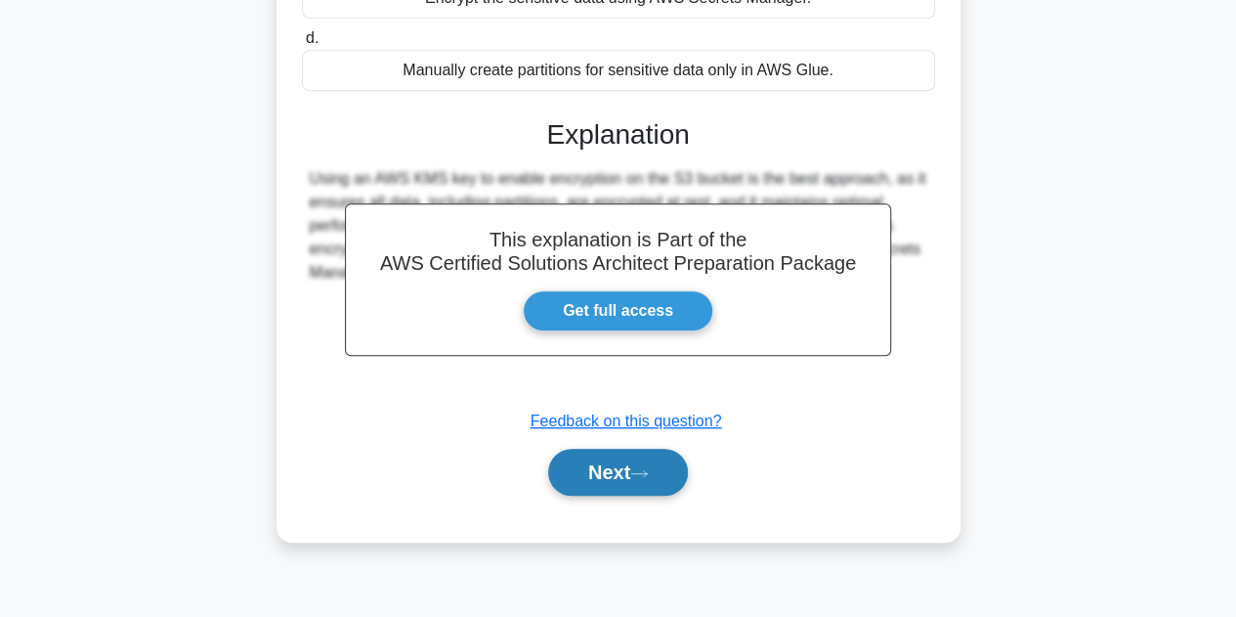
click at [602, 473] on button "Next" at bounding box center [618, 472] width 140 height 47
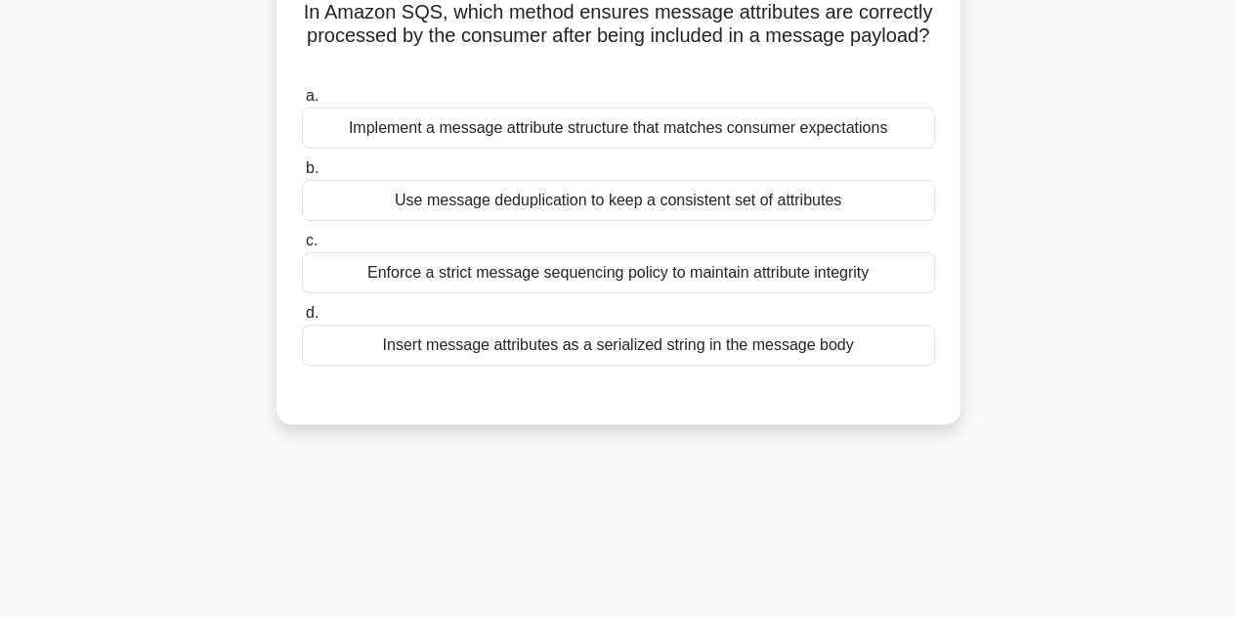
scroll to position [48, 0]
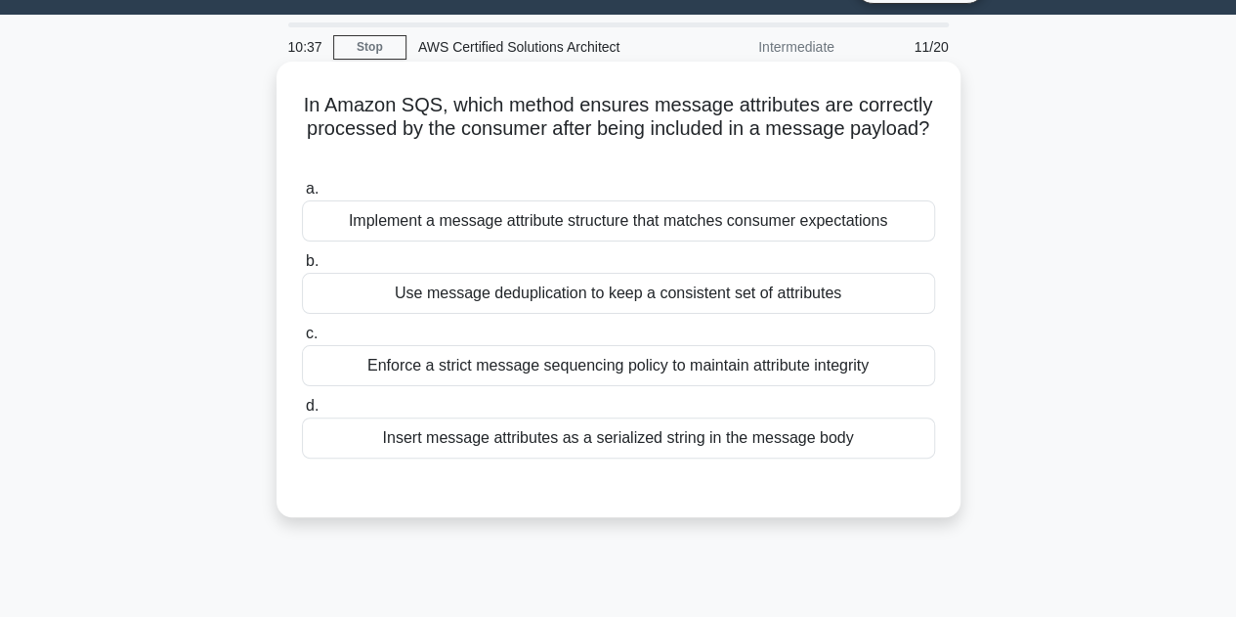
click at [555, 371] on div "Enforce a strict message sequencing policy to maintain attribute integrity" at bounding box center [618, 365] width 633 height 41
click at [302, 340] on input "c. Enforce a strict message sequencing policy to maintain attribute integrity" at bounding box center [302, 333] width 0 height 13
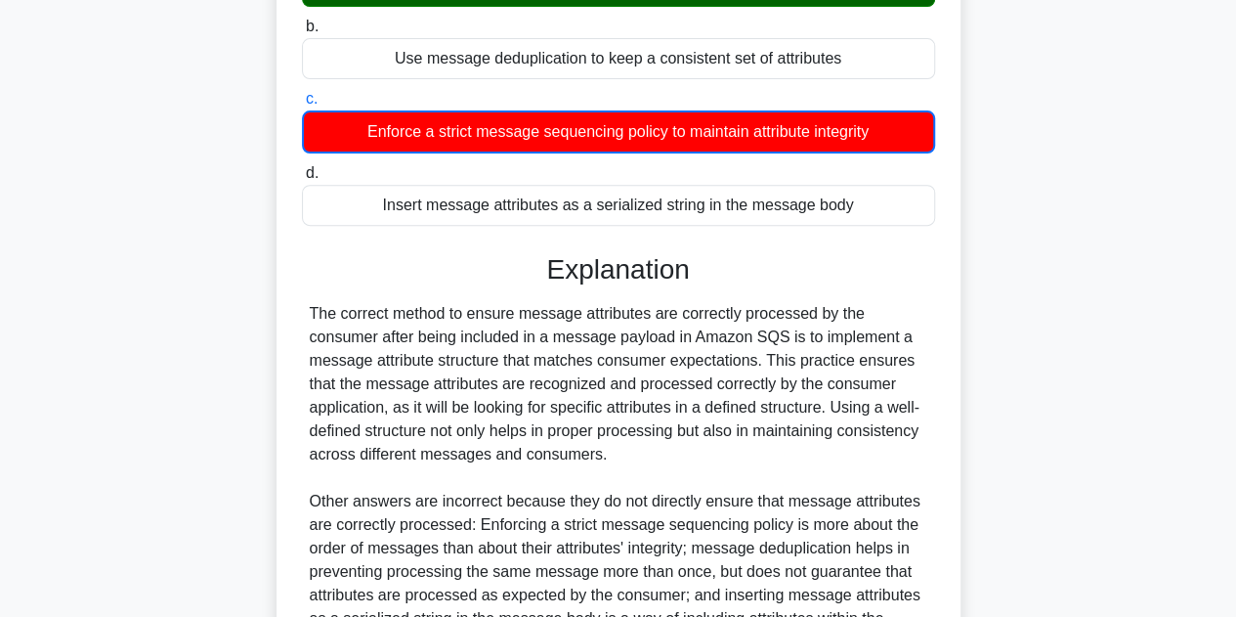
scroll to position [518, 0]
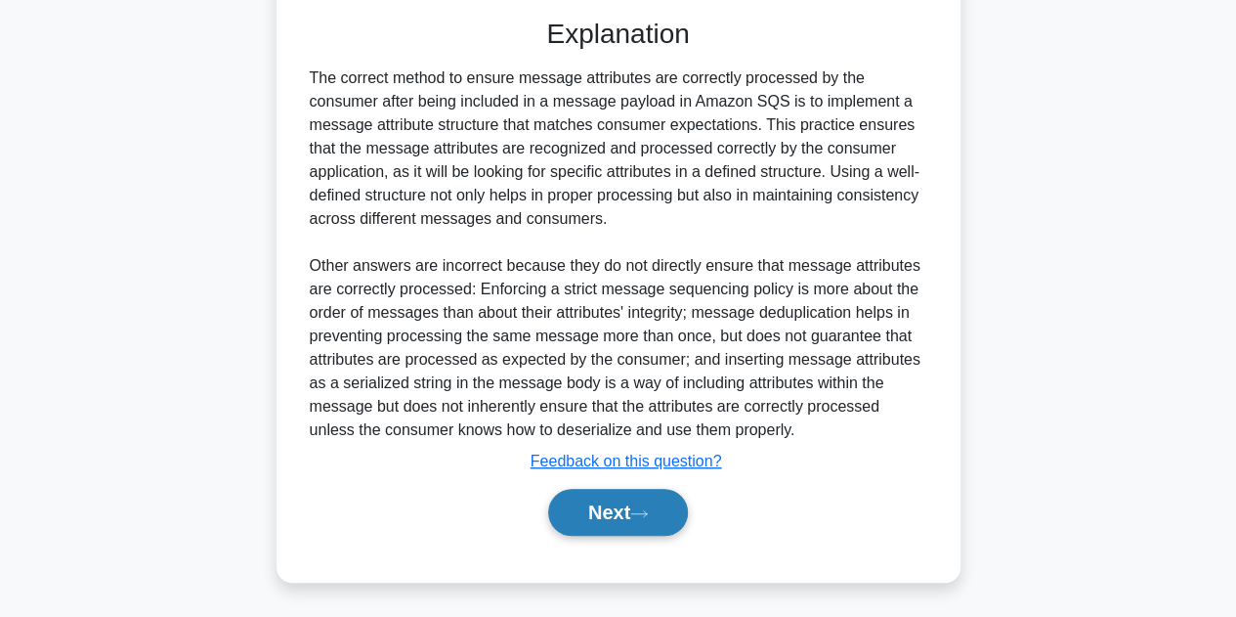
click at [609, 524] on button "Next" at bounding box center [618, 512] width 140 height 47
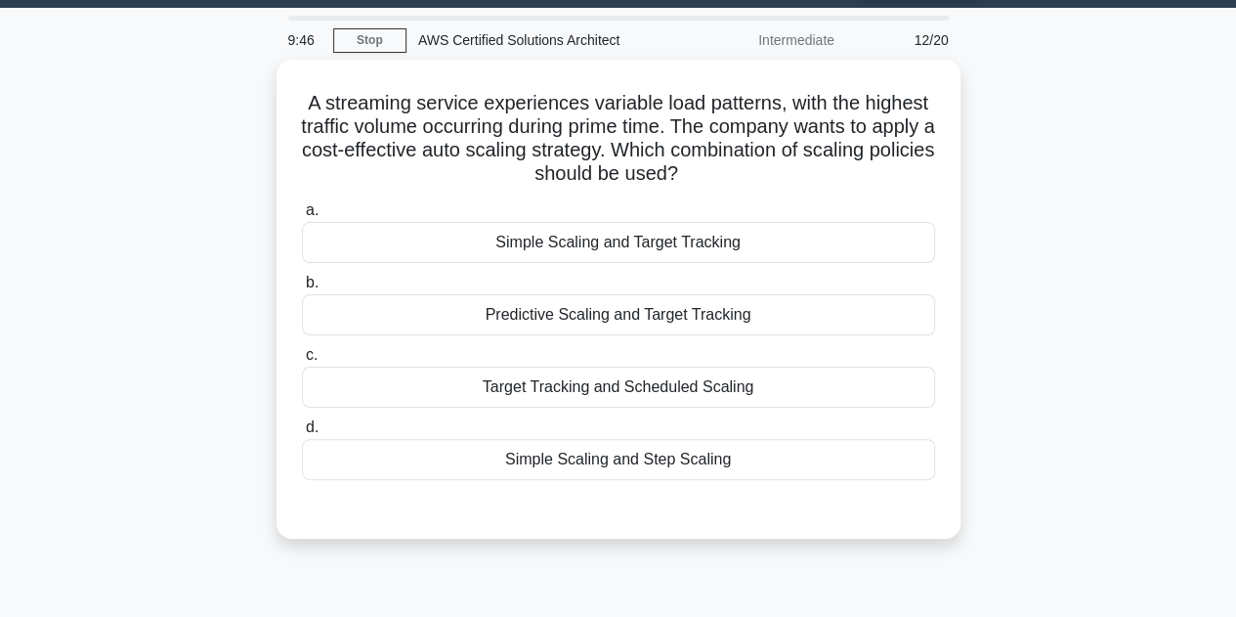
scroll to position [48, 0]
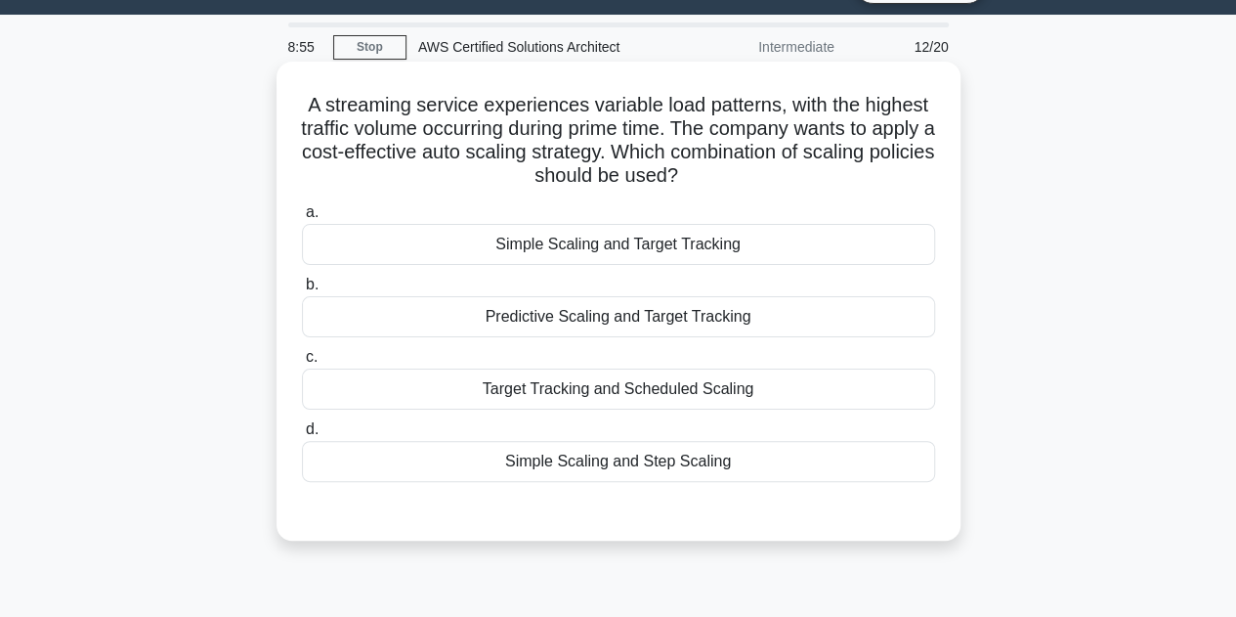
click at [496, 386] on div "Target Tracking and Scheduled Scaling" at bounding box center [618, 388] width 633 height 41
click at [302, 364] on input "c. Target Tracking and Scheduled Scaling" at bounding box center [302, 357] width 0 height 13
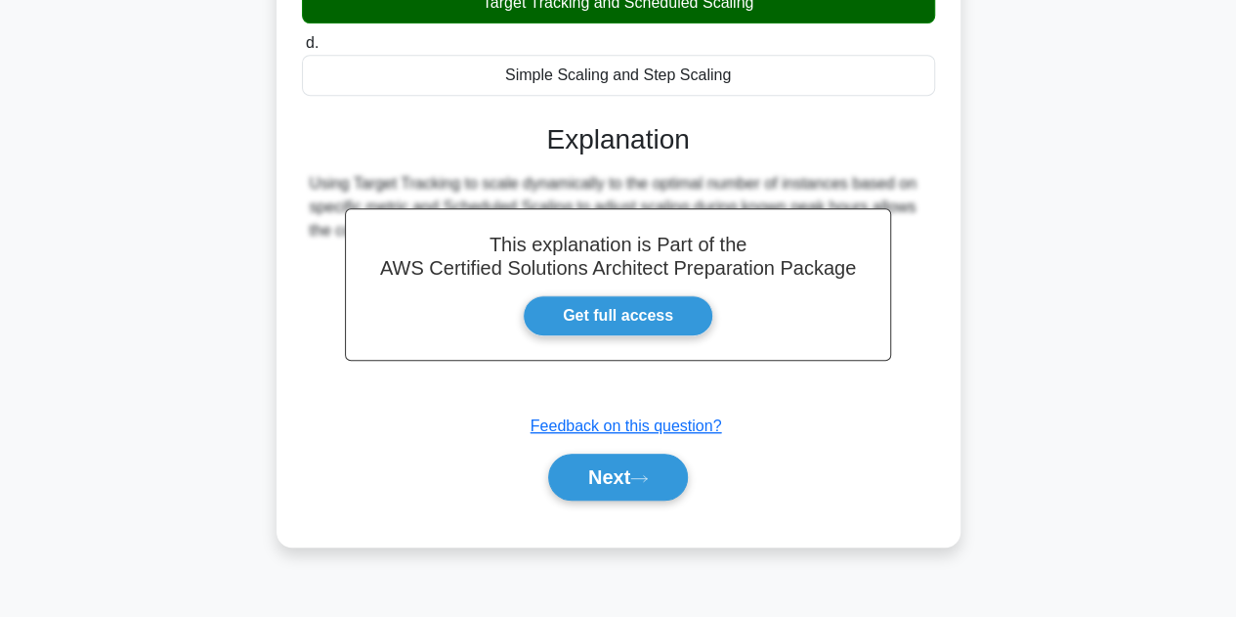
scroll to position [430, 0]
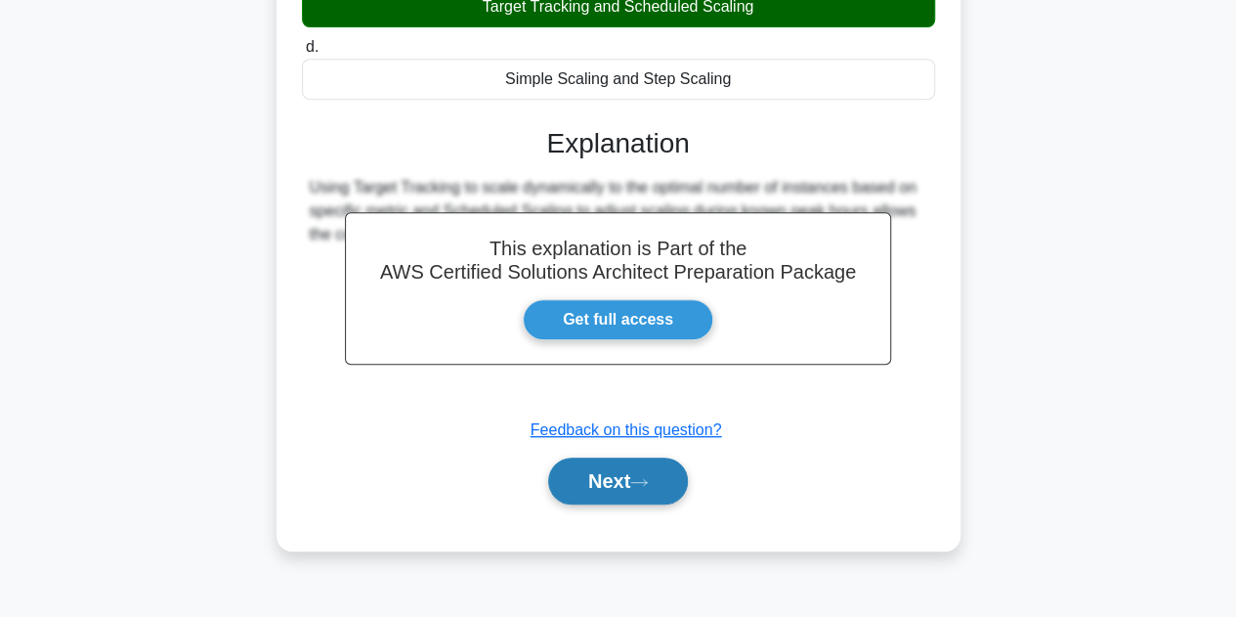
click at [592, 477] on button "Next" at bounding box center [618, 480] width 140 height 47
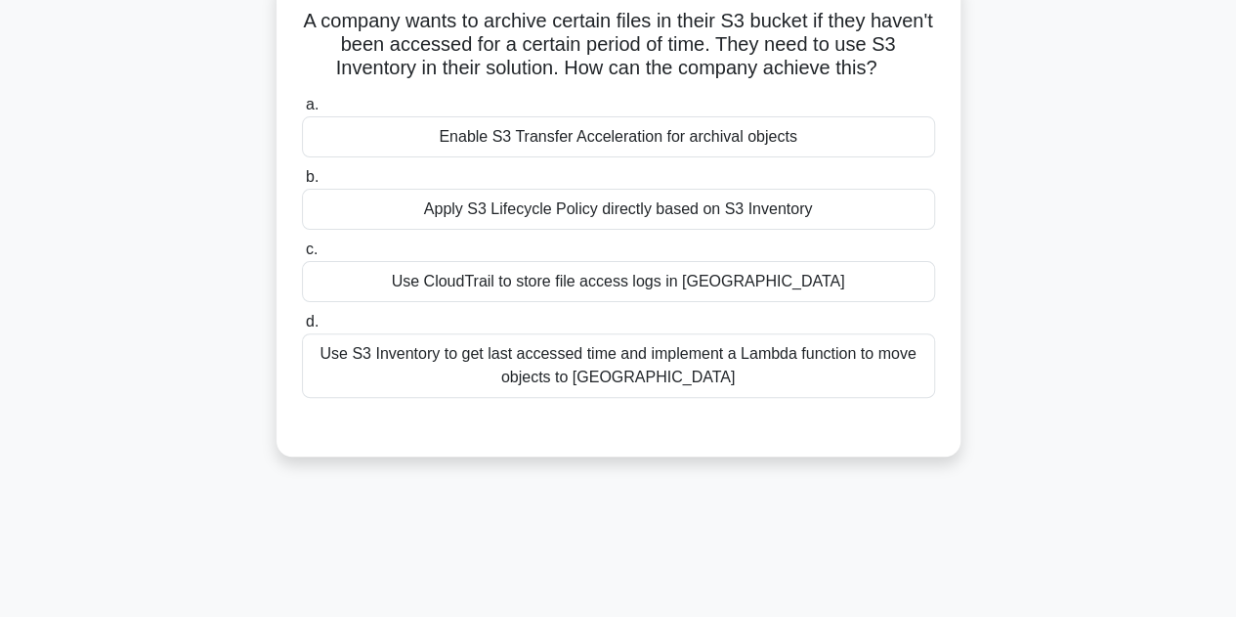
scroll to position [39, 0]
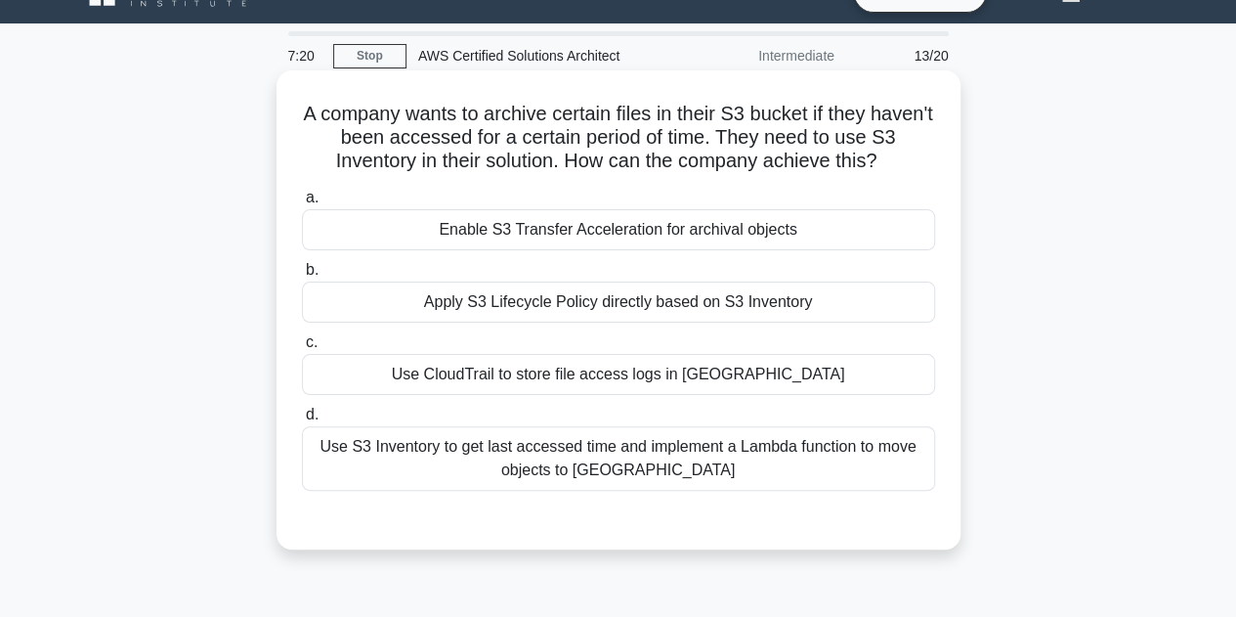
click at [815, 470] on div "Use S3 Inventory to get last accessed time and implement a Lambda function to m…" at bounding box center [618, 458] width 633 height 64
click at [302, 421] on input "d. Use S3 Inventory to get last accessed time and implement a Lambda function t…" at bounding box center [302, 414] width 0 height 13
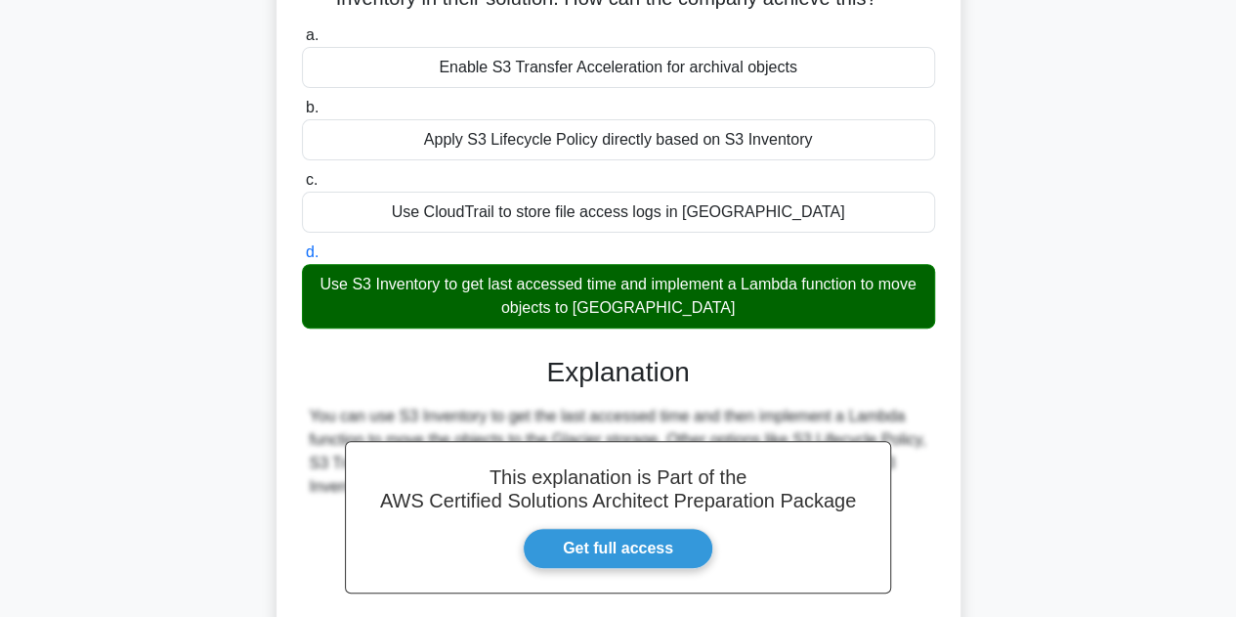
scroll to position [332, 0]
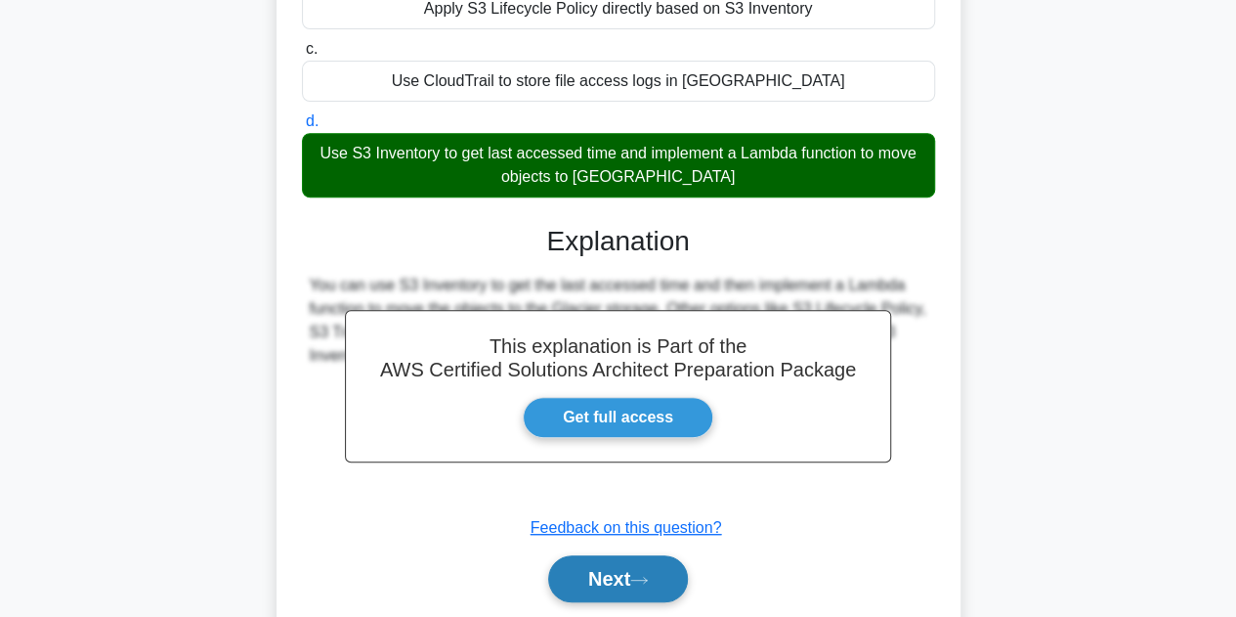
click at [622, 574] on button "Next" at bounding box center [618, 578] width 140 height 47
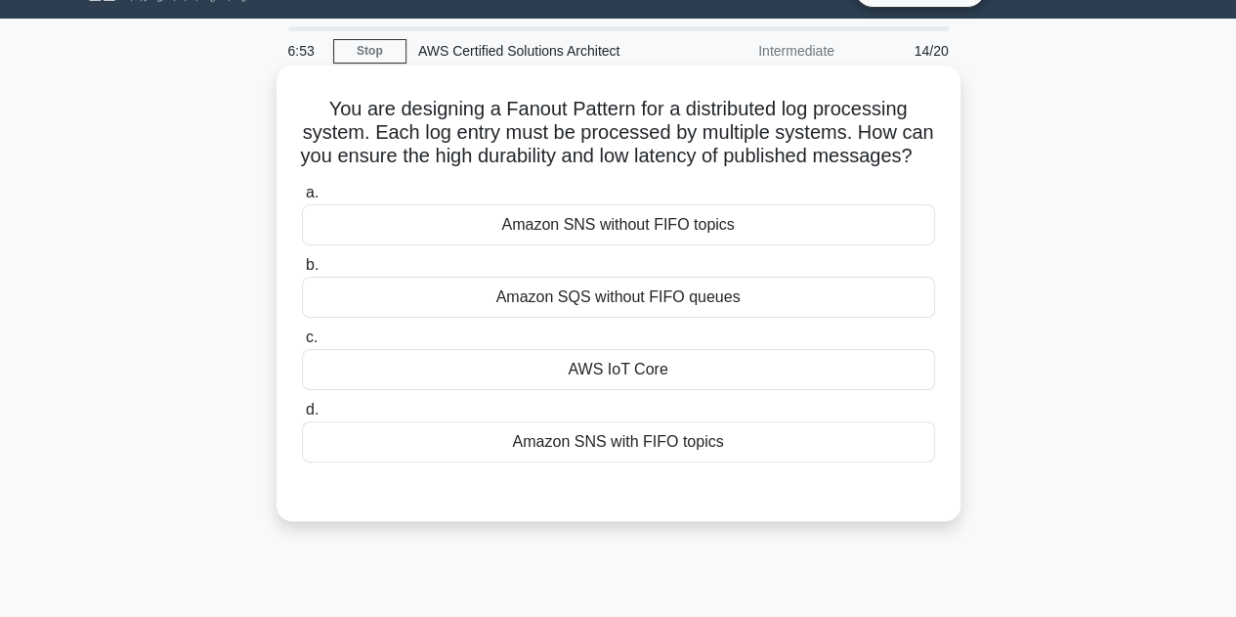
scroll to position [0, 0]
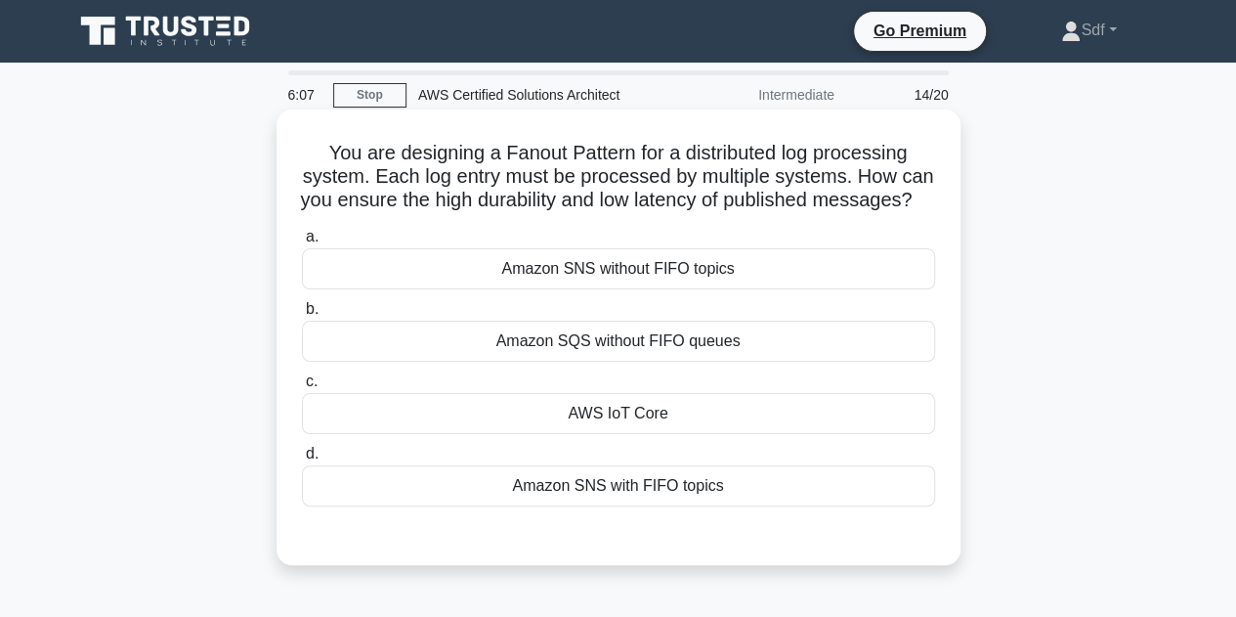
click at [731, 289] on div "Amazon SNS without FIFO topics" at bounding box center [618, 268] width 633 height 41
click at [302, 243] on input "a. Amazon SNS without FIFO topics" at bounding box center [302, 237] width 0 height 13
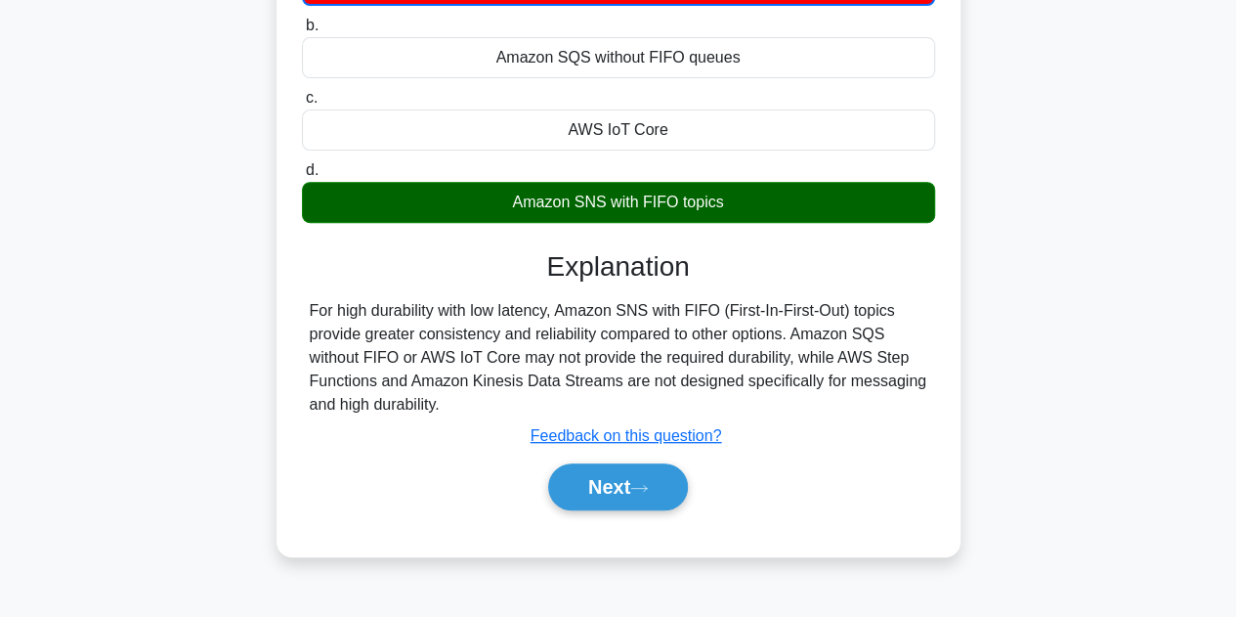
scroll to position [293, 0]
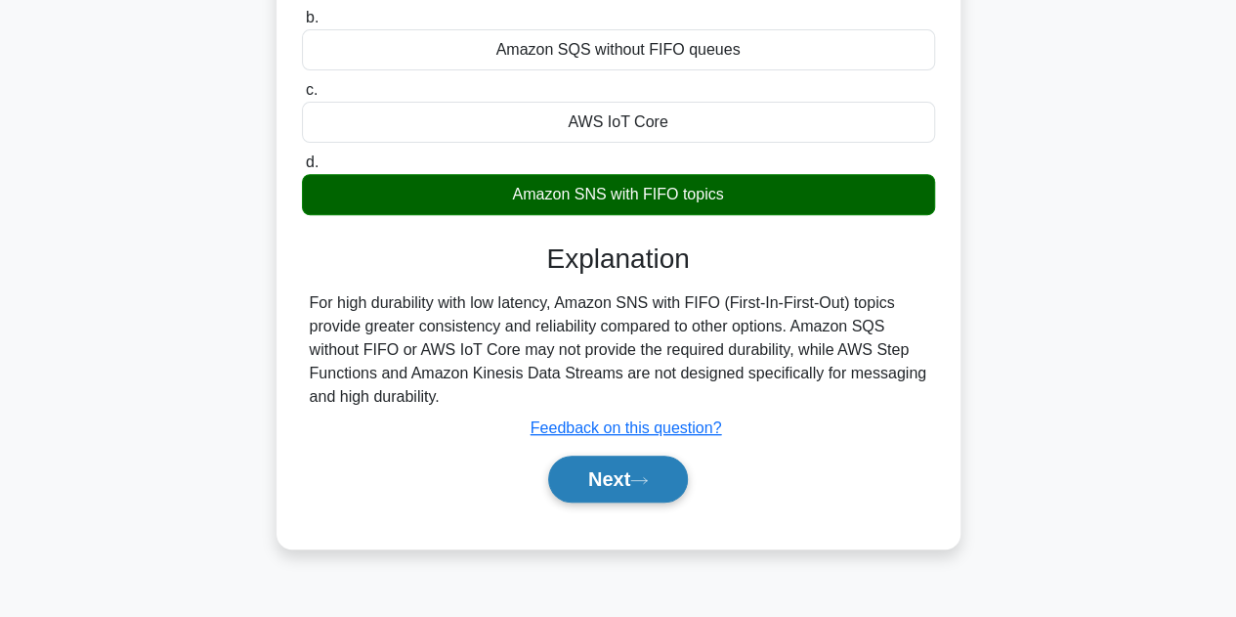
click at [623, 499] on button "Next" at bounding box center [618, 478] width 140 height 47
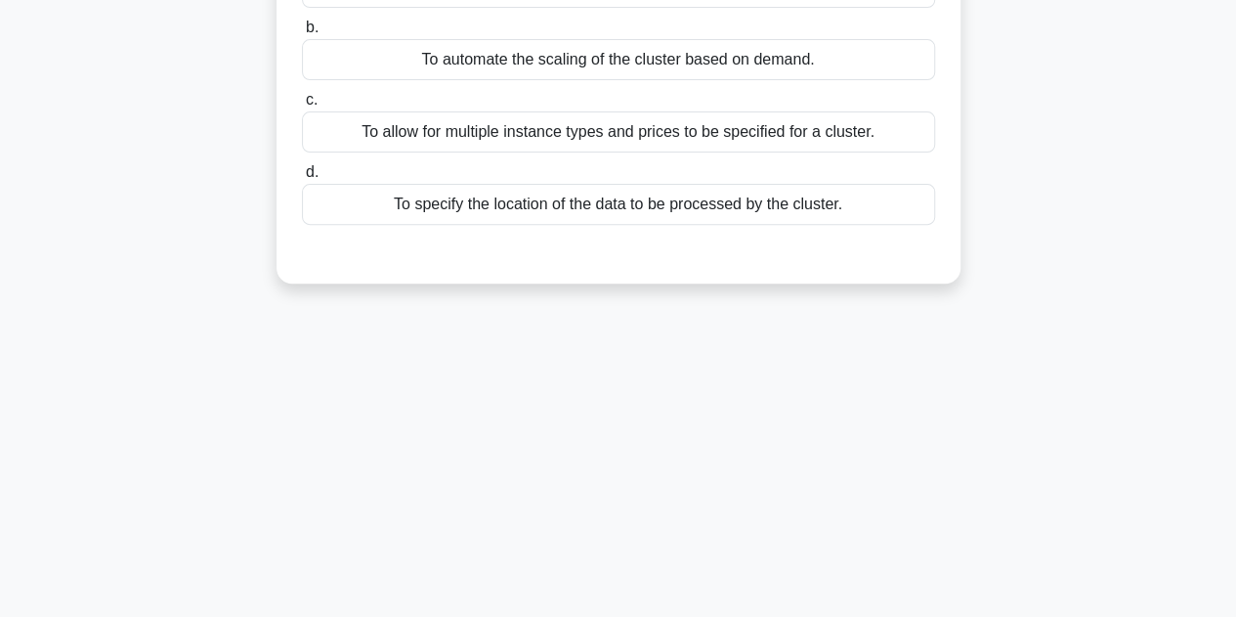
scroll to position [0, 0]
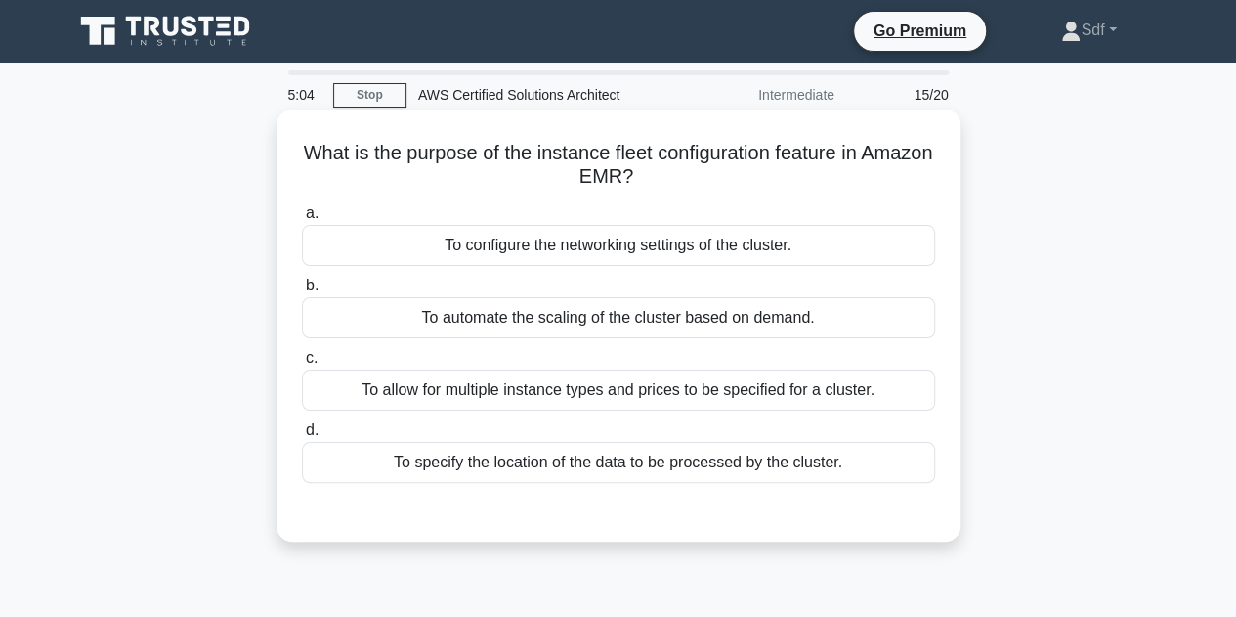
click at [656, 241] on div "To configure the networking settings of the cluster." at bounding box center [618, 245] width 633 height 41
click at [302, 220] on input "a. To configure the networking settings of the cluster." at bounding box center [302, 213] width 0 height 13
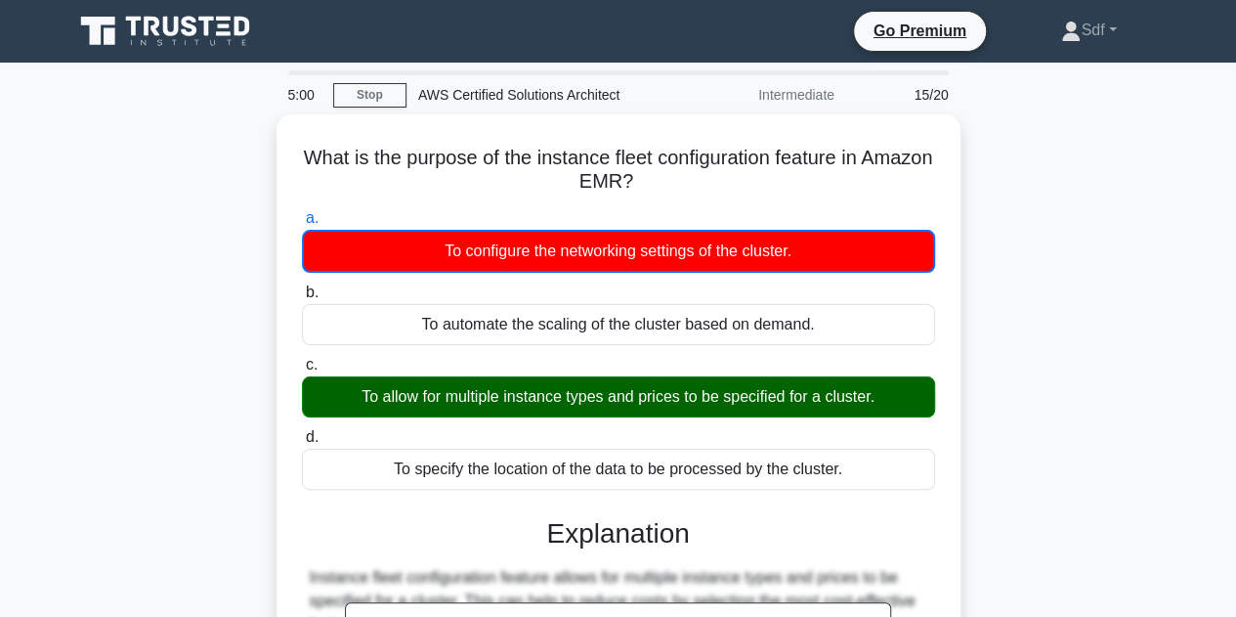
scroll to position [391, 0]
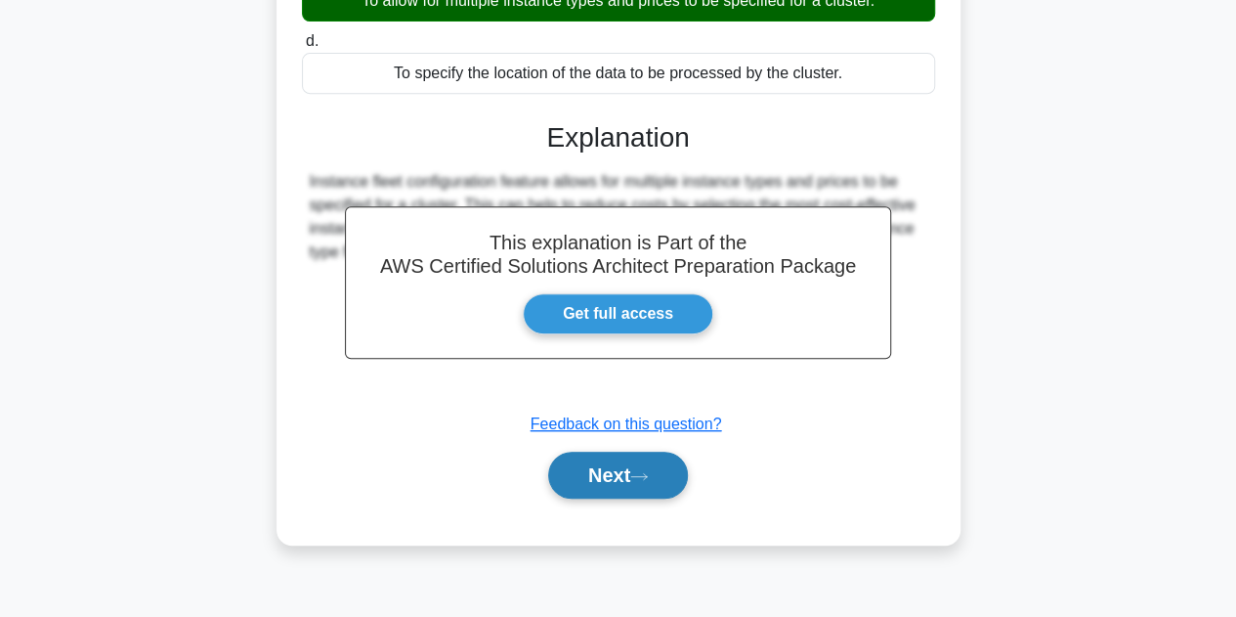
click at [618, 468] on button "Next" at bounding box center [618, 474] width 140 height 47
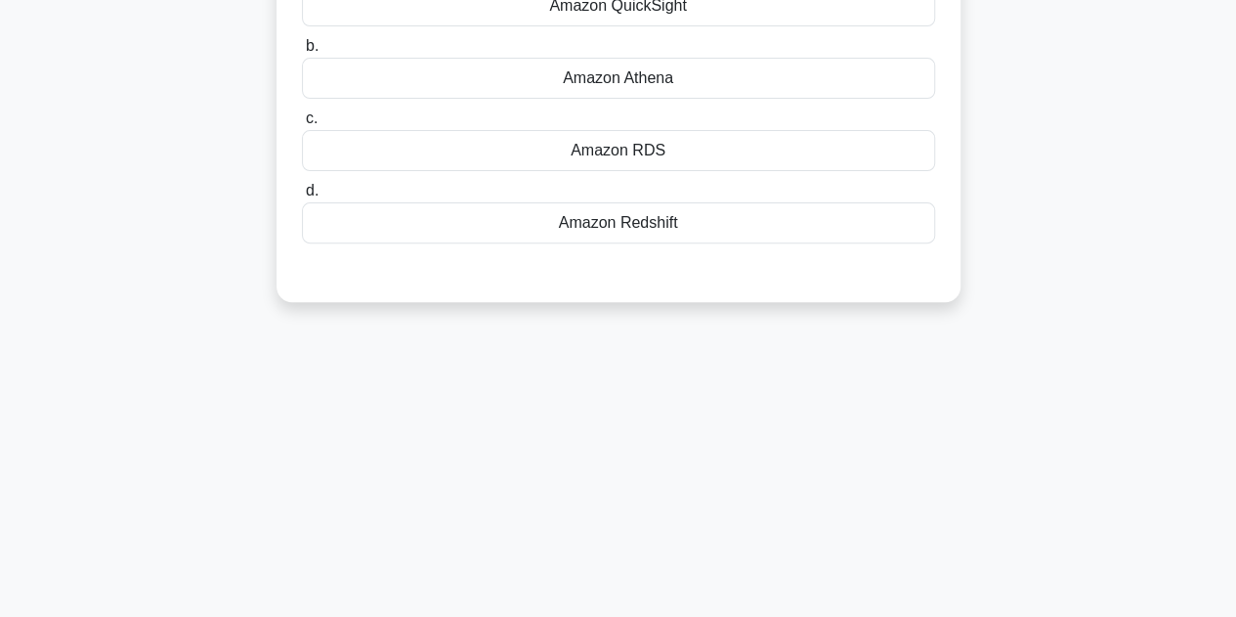
scroll to position [0, 0]
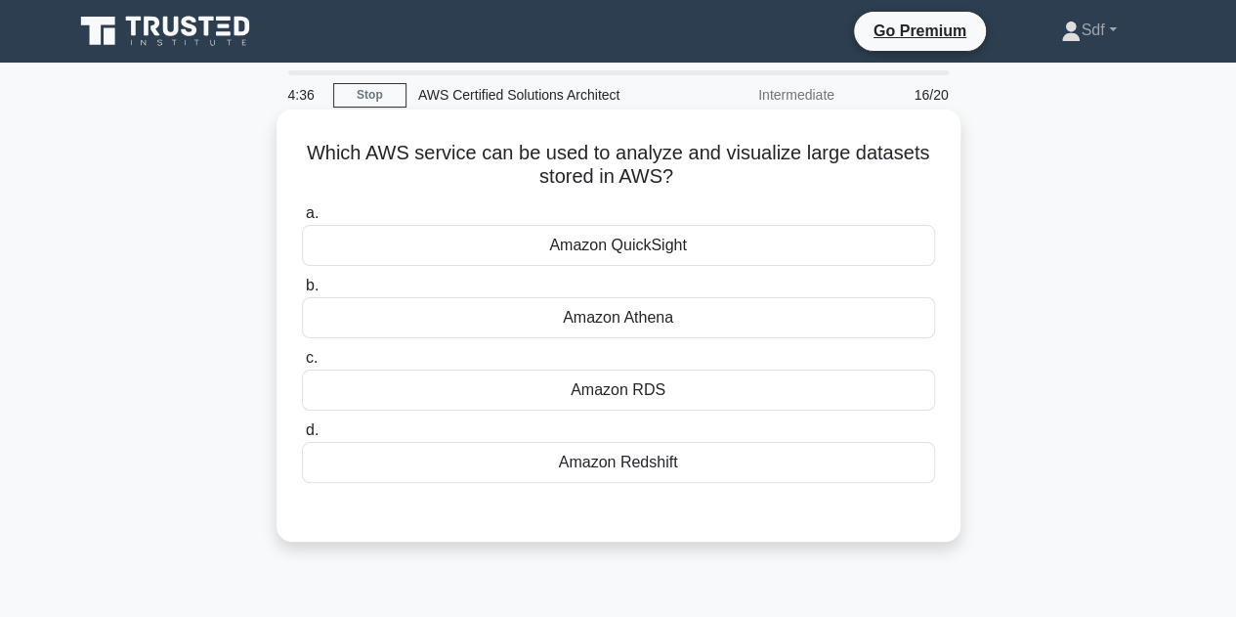
click at [686, 259] on div "Amazon QuickSight" at bounding box center [618, 245] width 633 height 41
click at [302, 220] on input "a. Amazon QuickSight" at bounding box center [302, 213] width 0 height 13
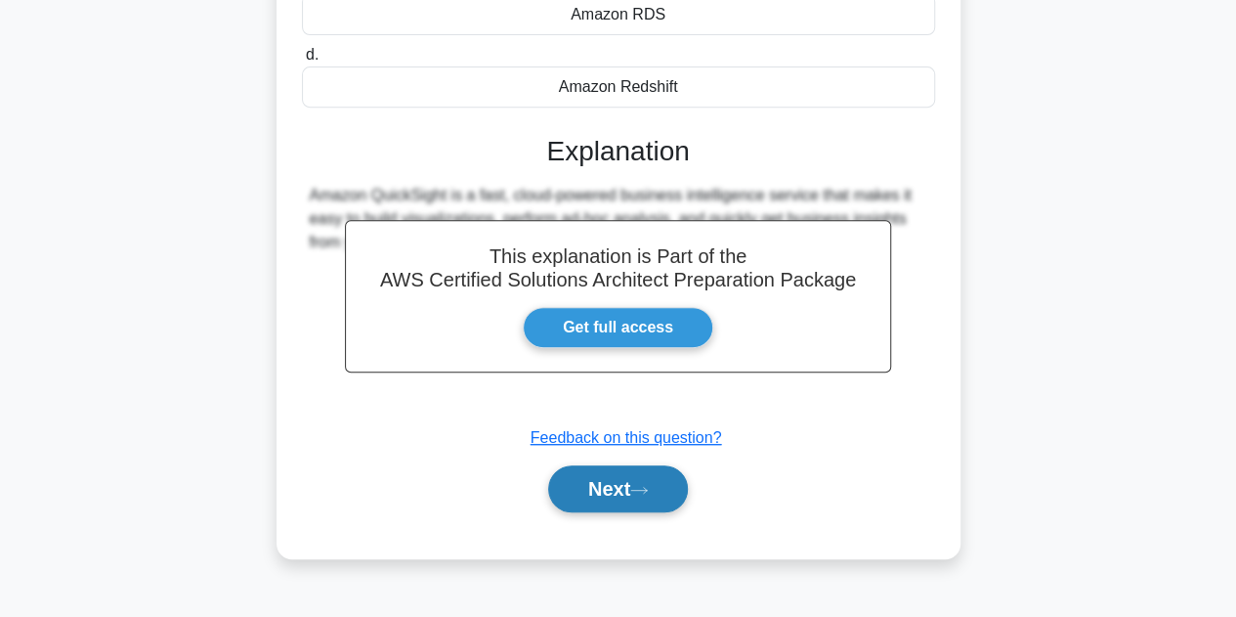
scroll to position [391, 0]
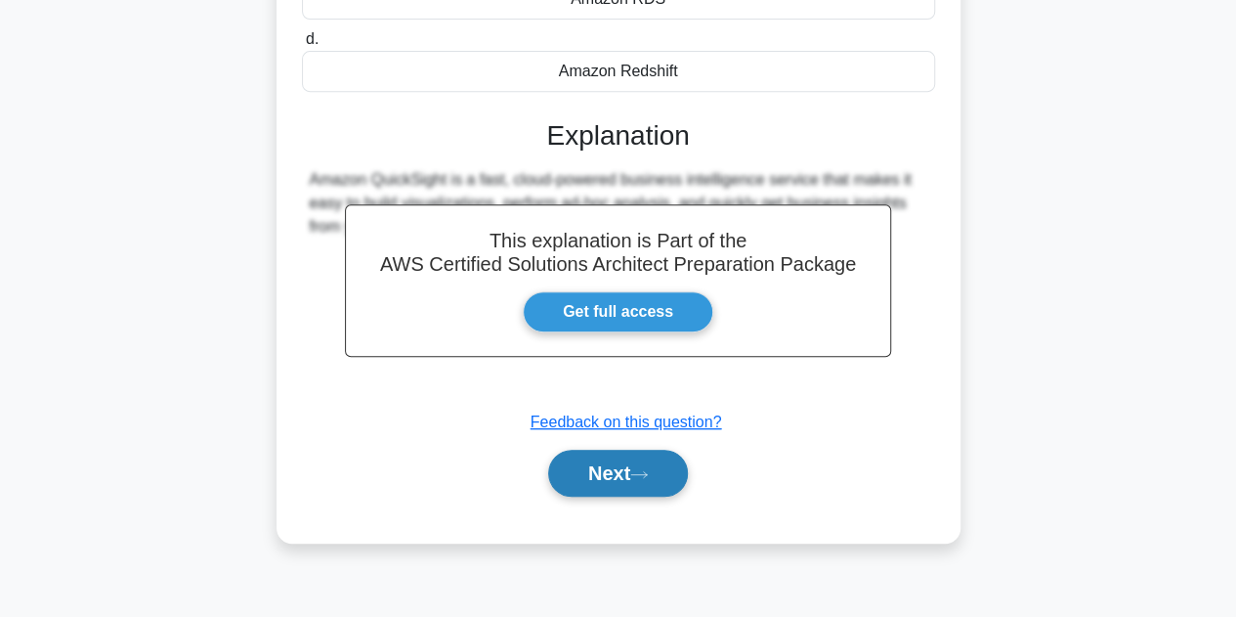
click at [598, 471] on button "Next" at bounding box center [618, 473] width 140 height 47
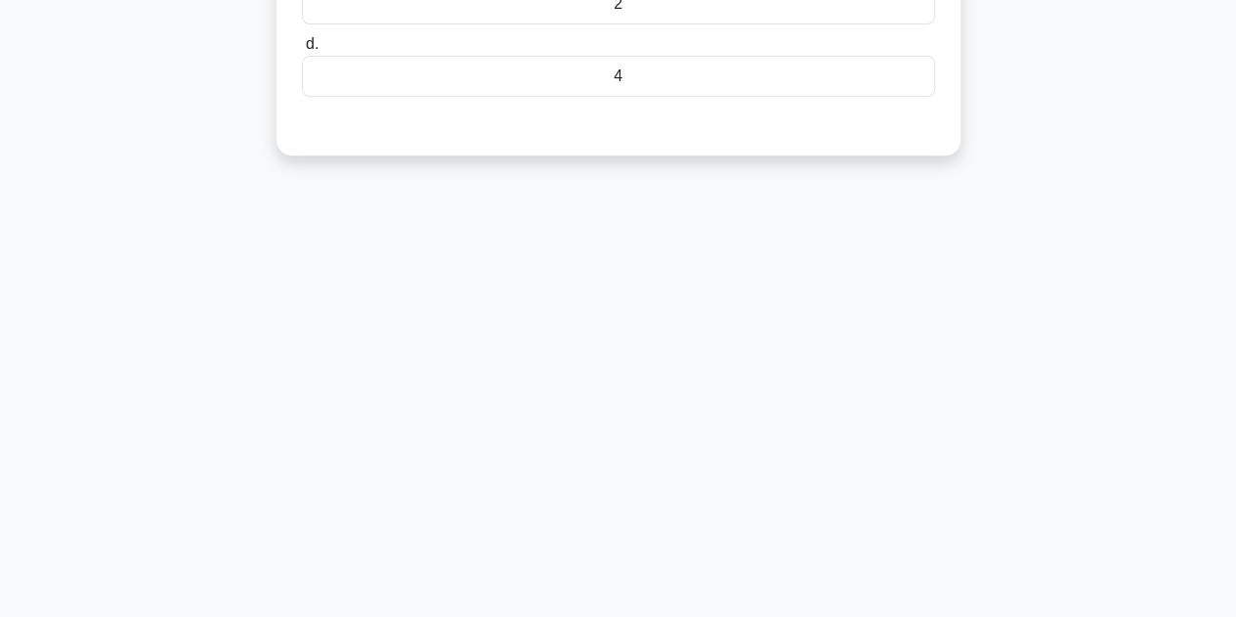
scroll to position [0, 0]
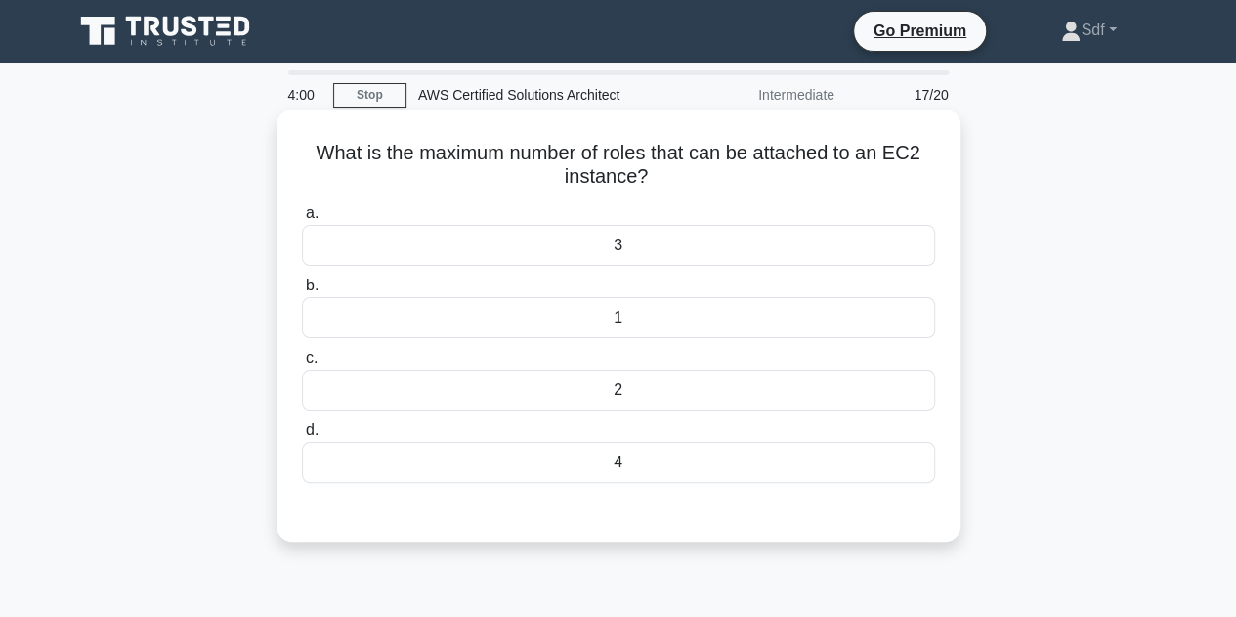
click at [666, 471] on div "4" at bounding box center [618, 462] width 633 height 41
click at [302, 437] on input "d. 4" at bounding box center [302, 430] width 0 height 13
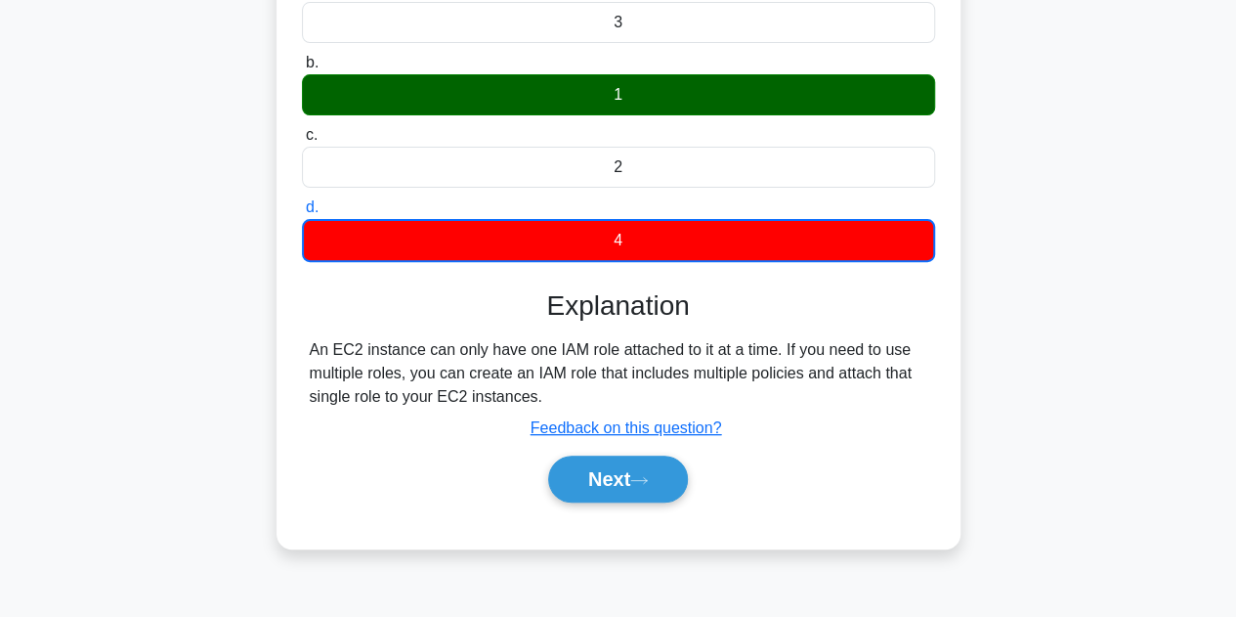
scroll to position [439, 0]
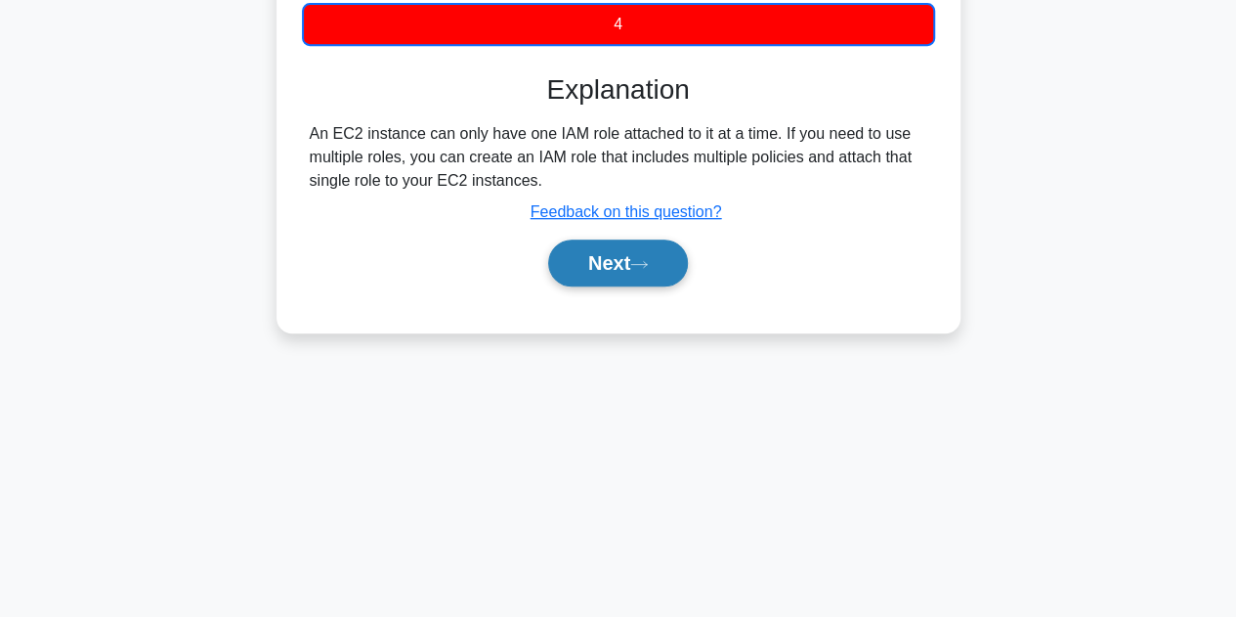
click at [602, 259] on button "Next" at bounding box center [618, 262] width 140 height 47
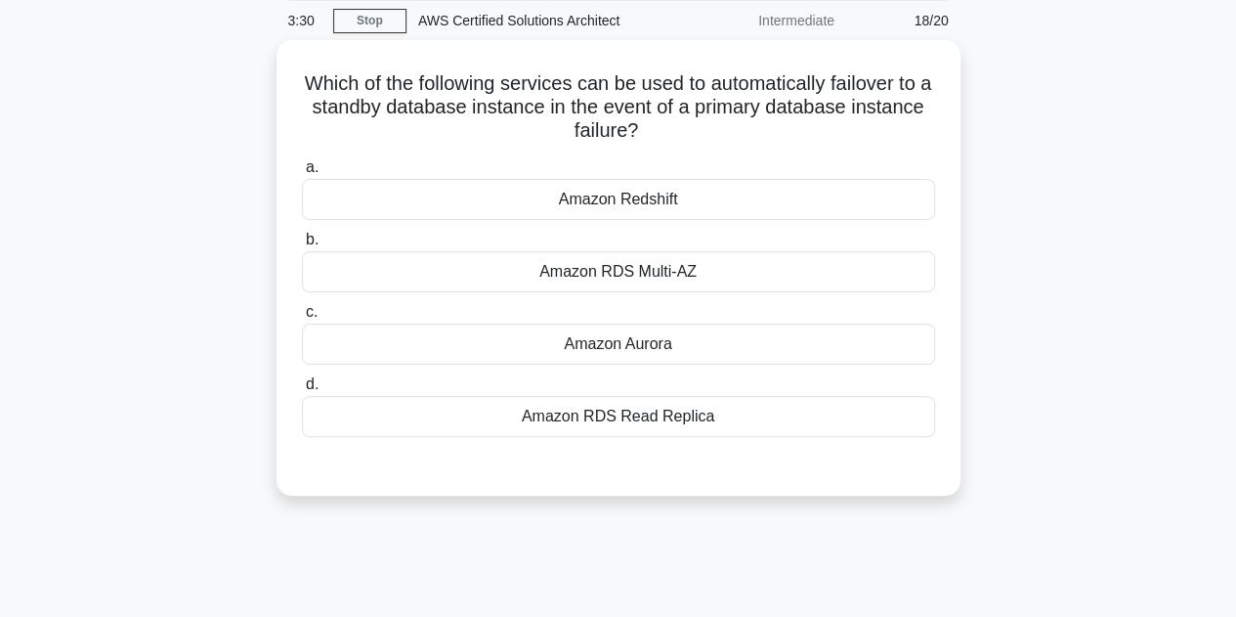
scroll to position [48, 0]
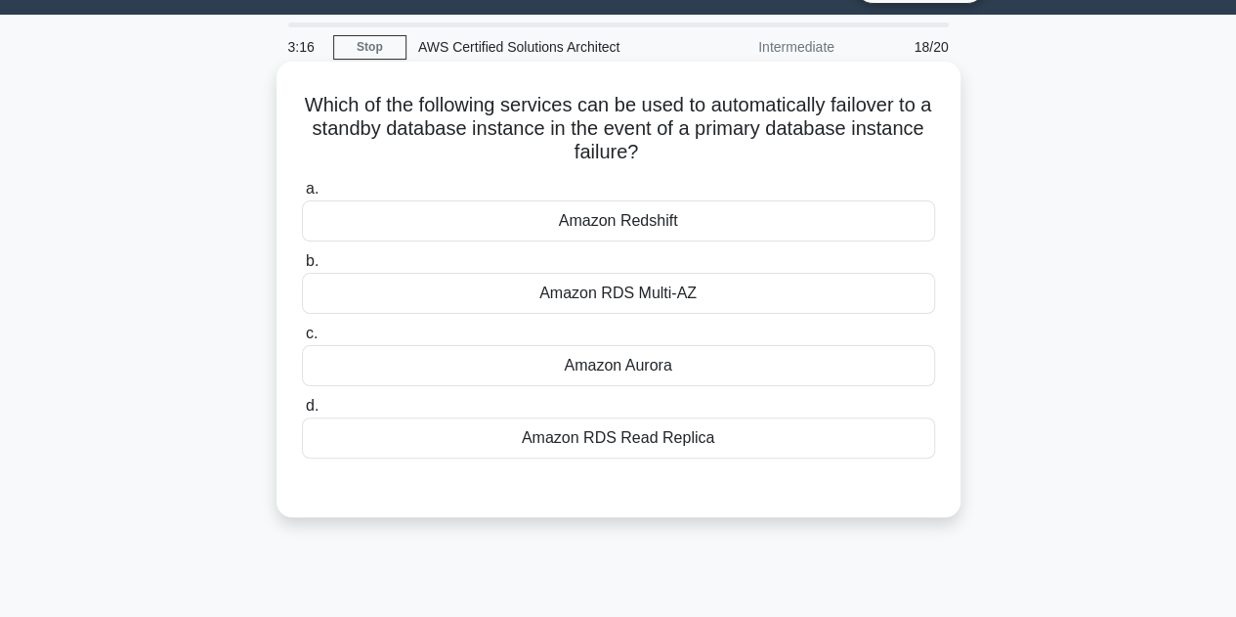
click at [733, 296] on div "Amazon RDS Multi-AZ" at bounding box center [618, 293] width 633 height 41
click at [302, 268] on input "b. Amazon RDS Multi-AZ" at bounding box center [302, 261] width 0 height 13
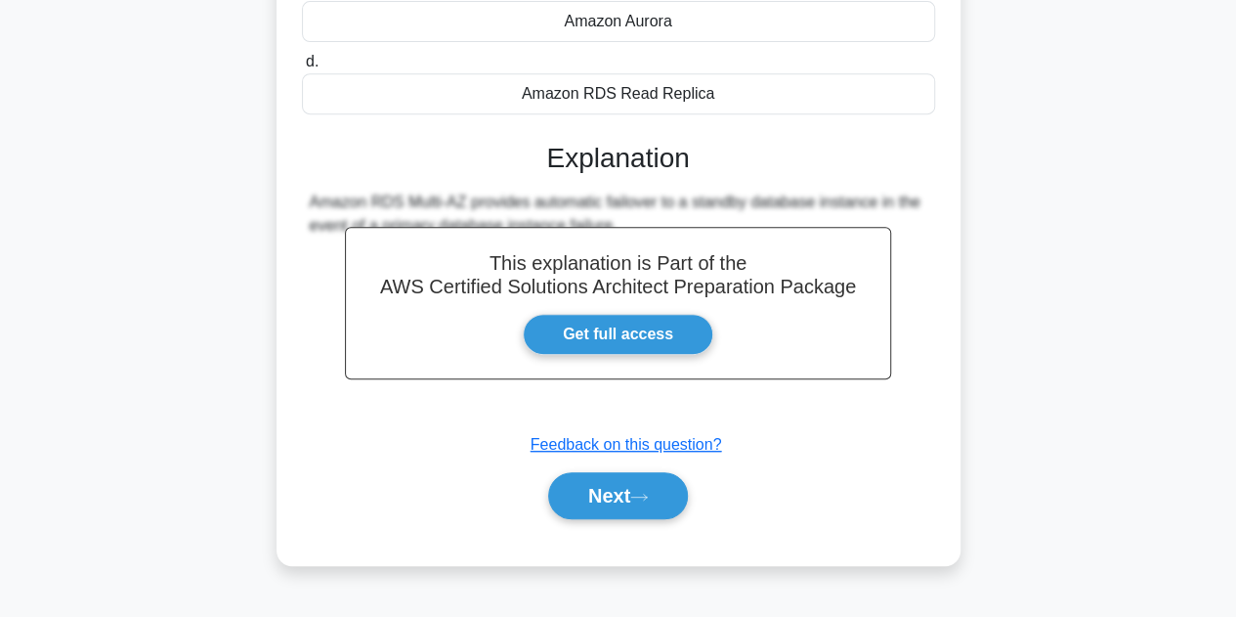
scroll to position [439, 0]
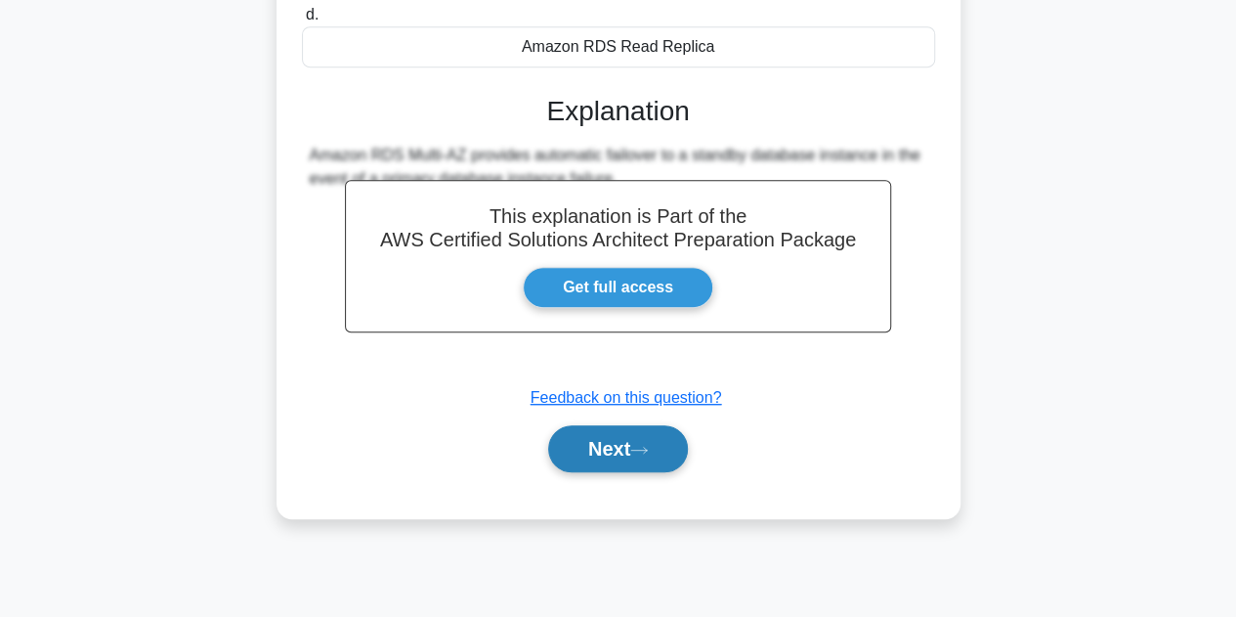
click at [628, 453] on button "Next" at bounding box center [618, 448] width 140 height 47
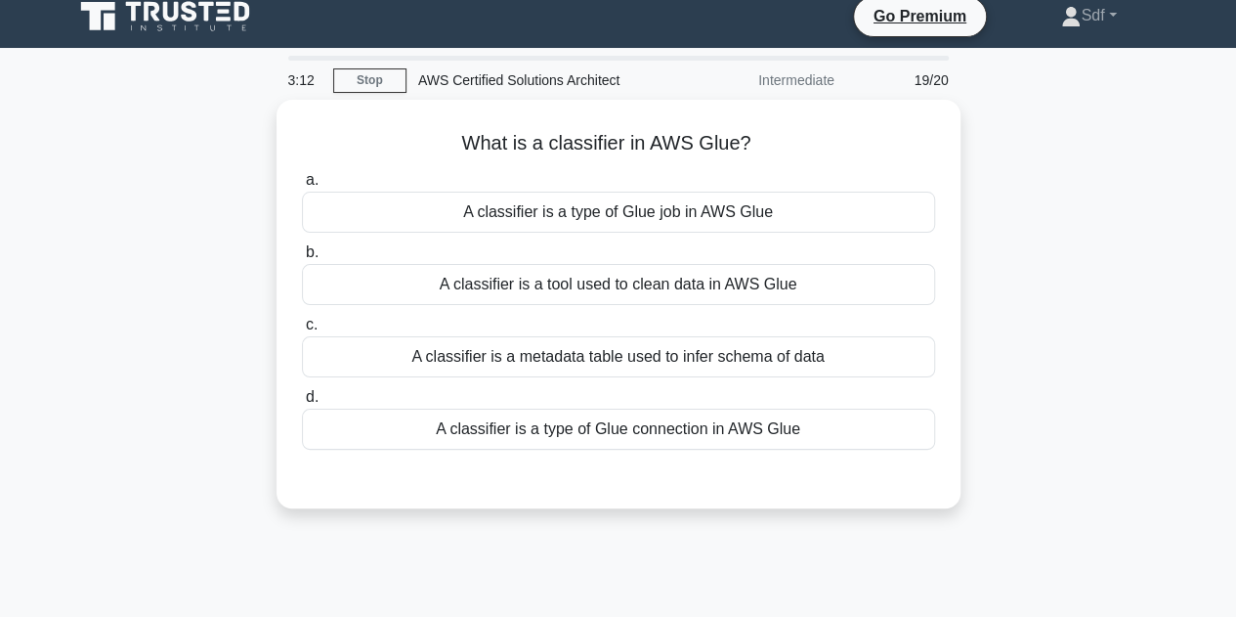
scroll to position [0, 0]
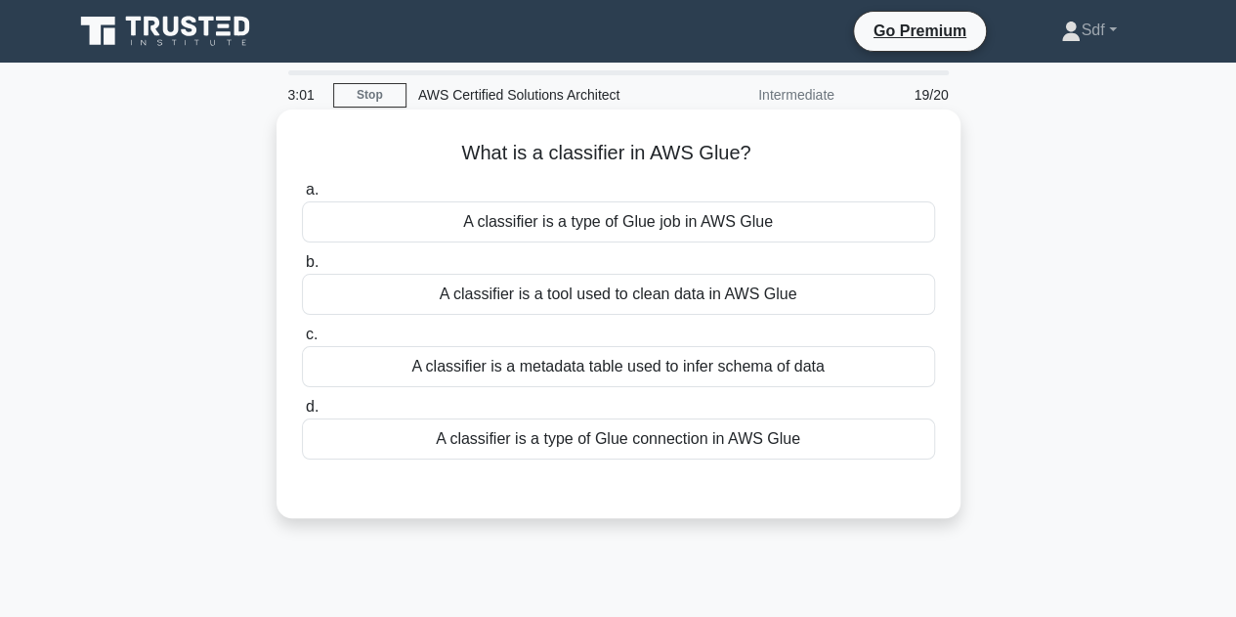
click at [723, 370] on div "A classifier is a metadata table used to infer schema of data" at bounding box center [618, 366] width 633 height 41
click at [302, 341] on input "c. A classifier is a metadata table used to infer schema of data" at bounding box center [302, 334] width 0 height 13
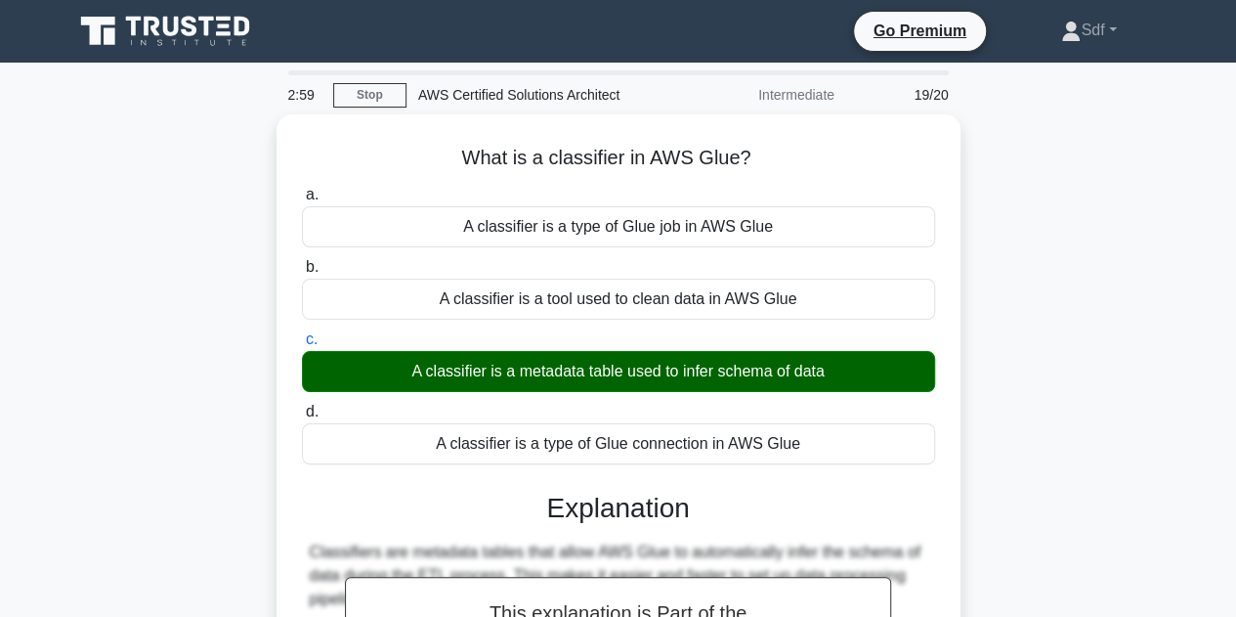
scroll to position [391, 0]
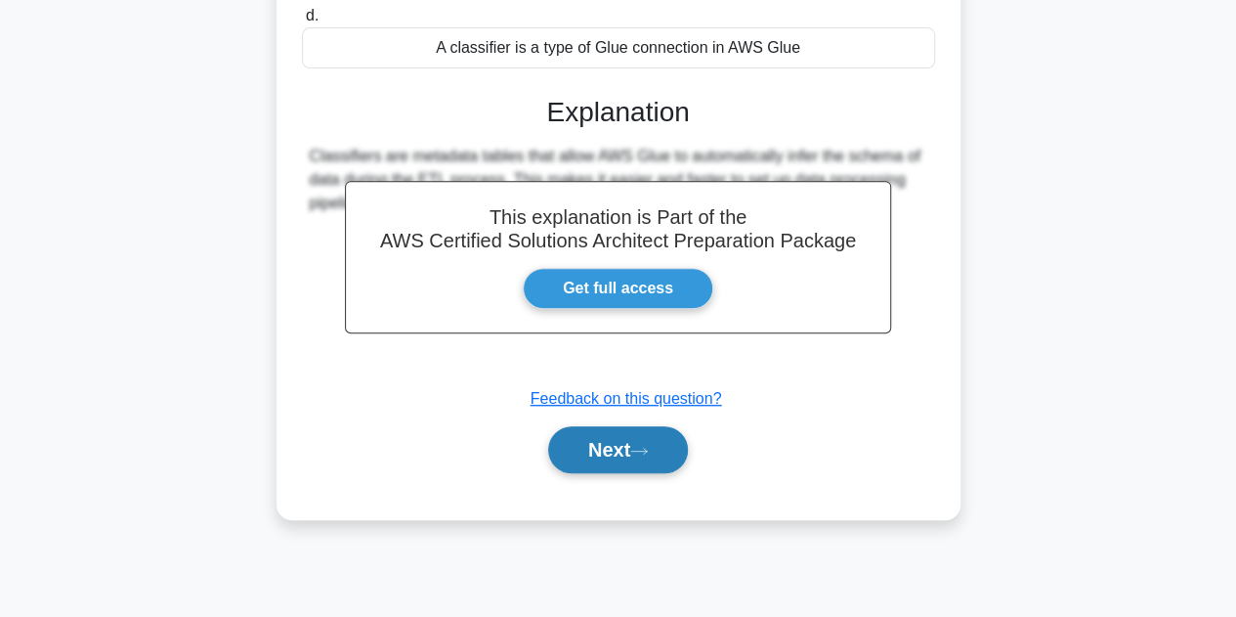
click at [620, 439] on button "Next" at bounding box center [618, 449] width 140 height 47
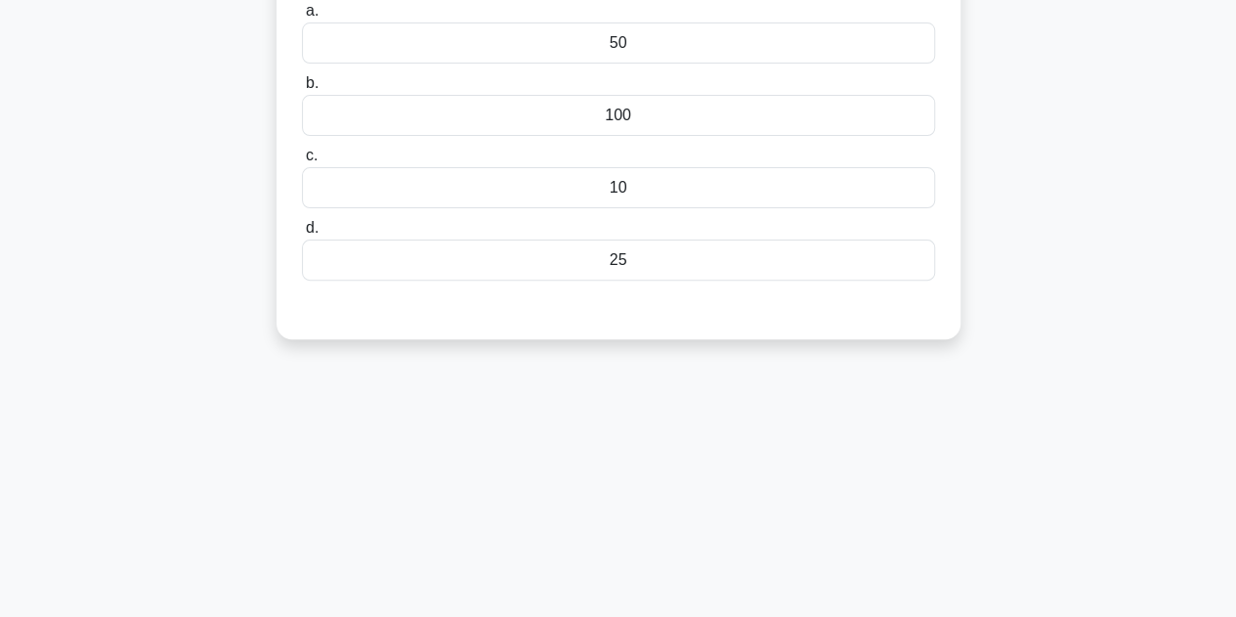
scroll to position [98, 0]
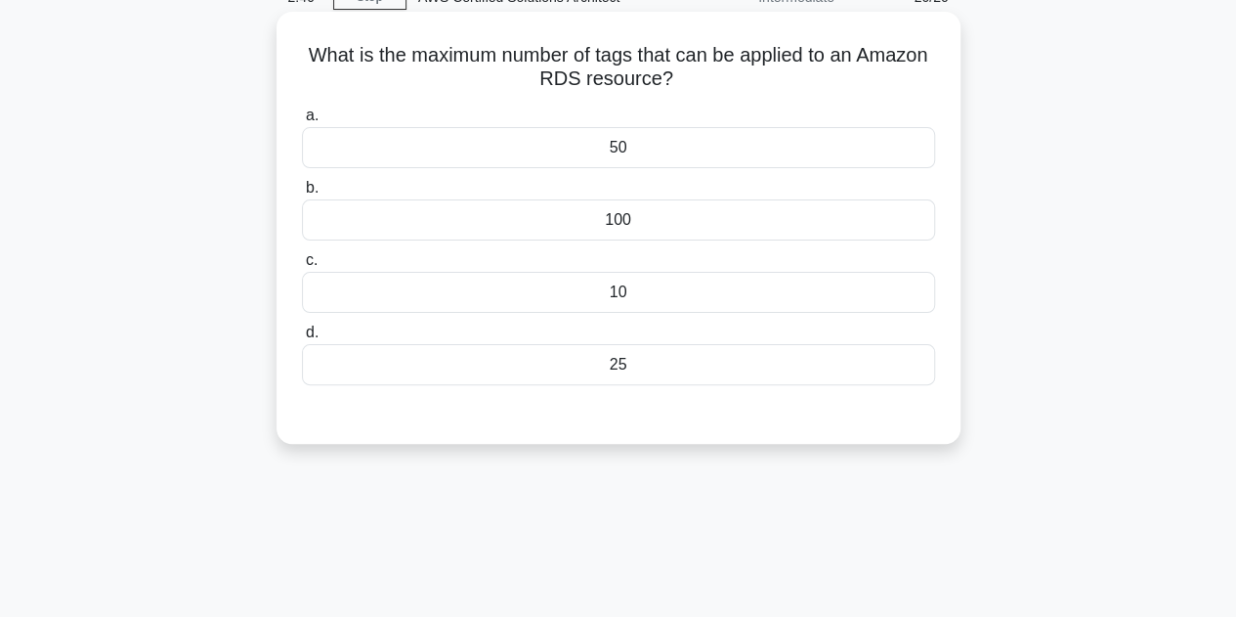
click at [647, 300] on div "10" at bounding box center [618, 292] width 633 height 41
click at [302, 267] on input "c. 10" at bounding box center [302, 260] width 0 height 13
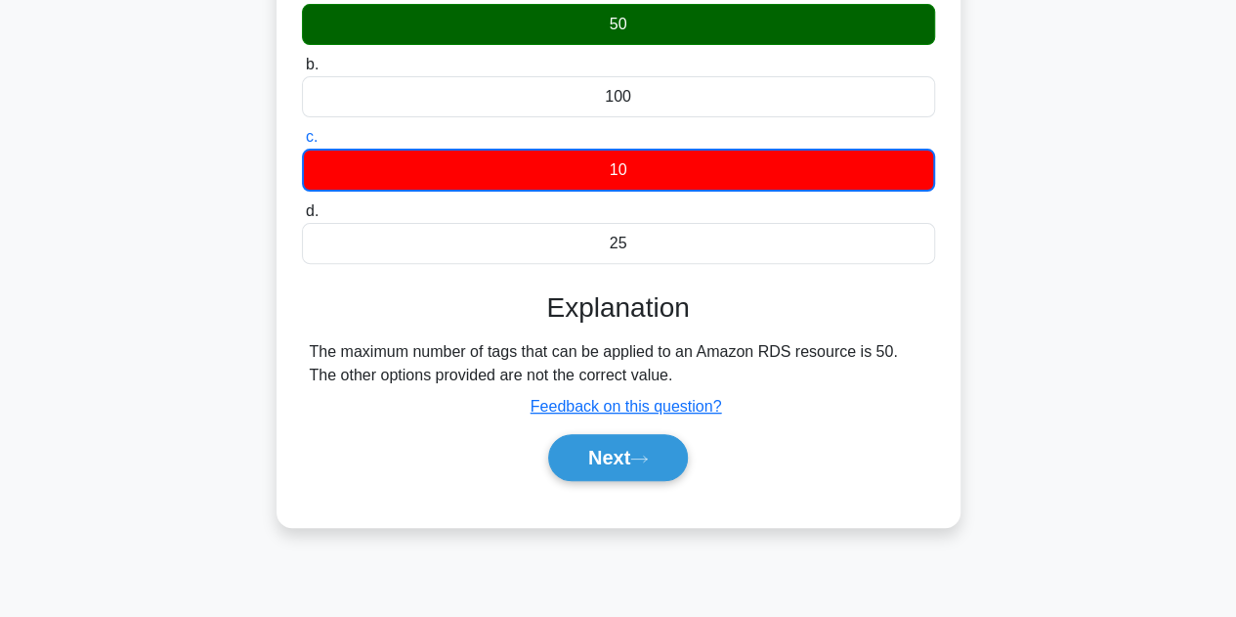
scroll to position [293, 0]
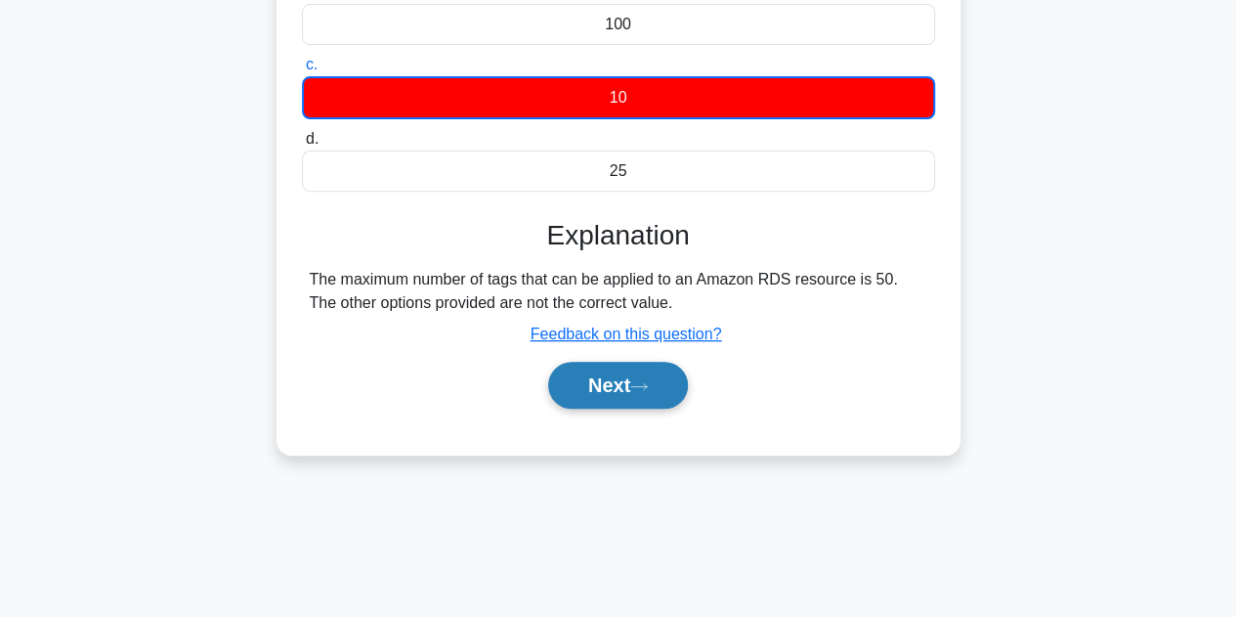
click at [603, 388] on button "Next" at bounding box center [618, 385] width 140 height 47
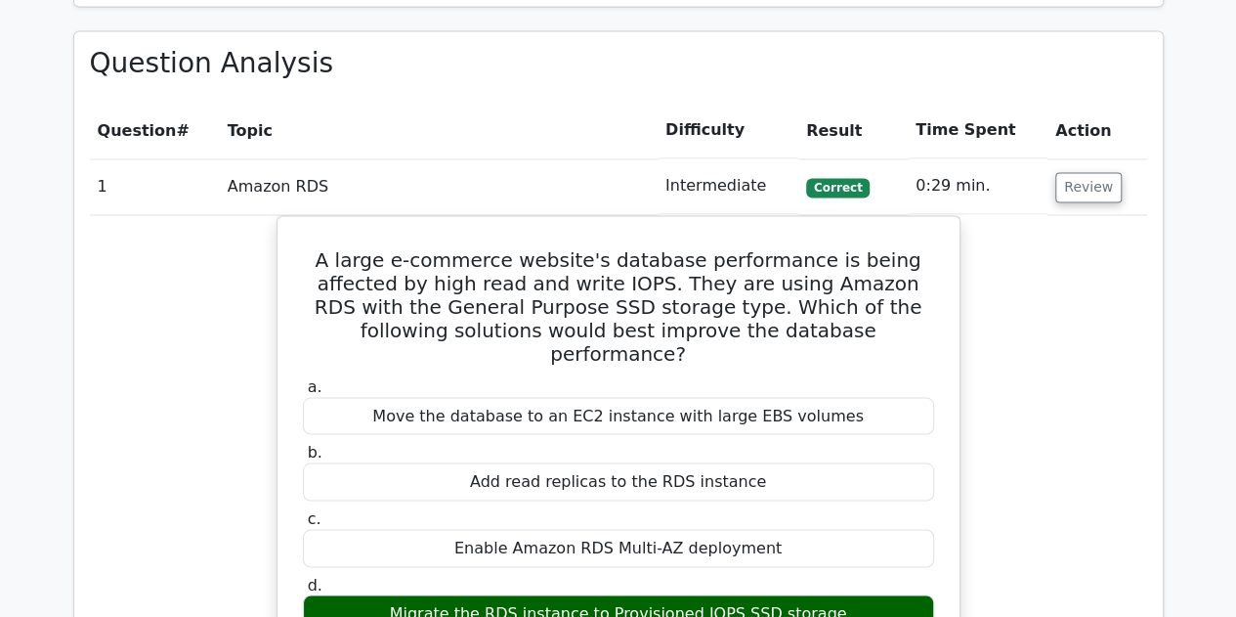
scroll to position [1661, 0]
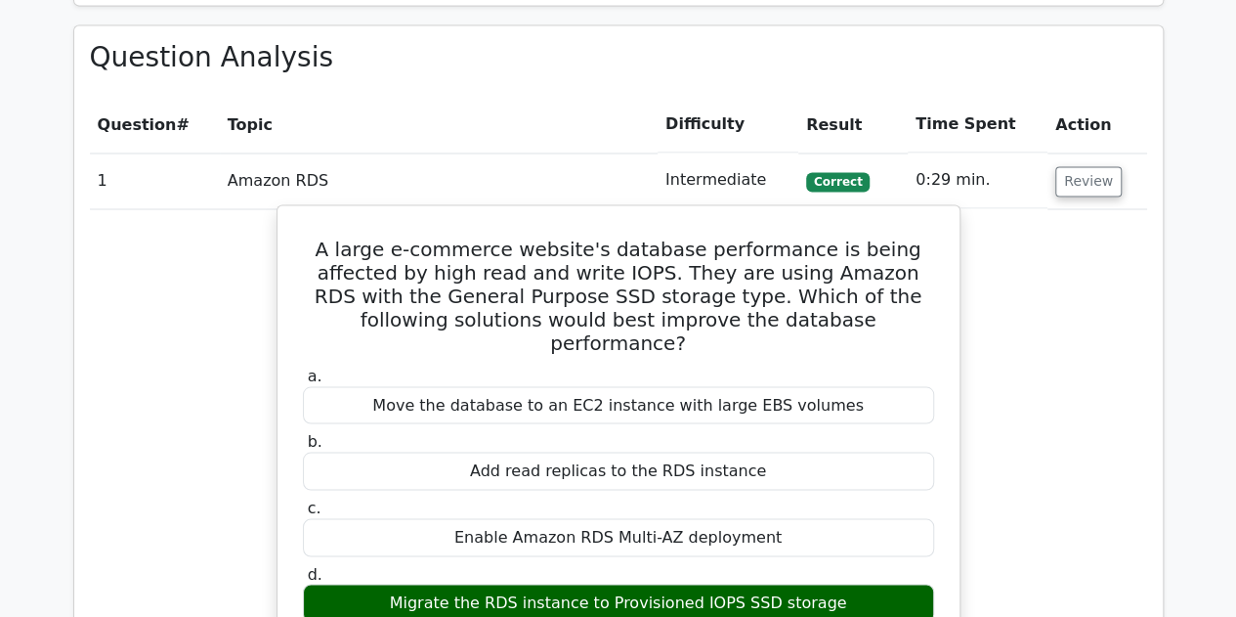
click at [353, 236] on h5 "A large e-commerce website's database performance is being affected by high rea…" at bounding box center [618, 294] width 635 height 117
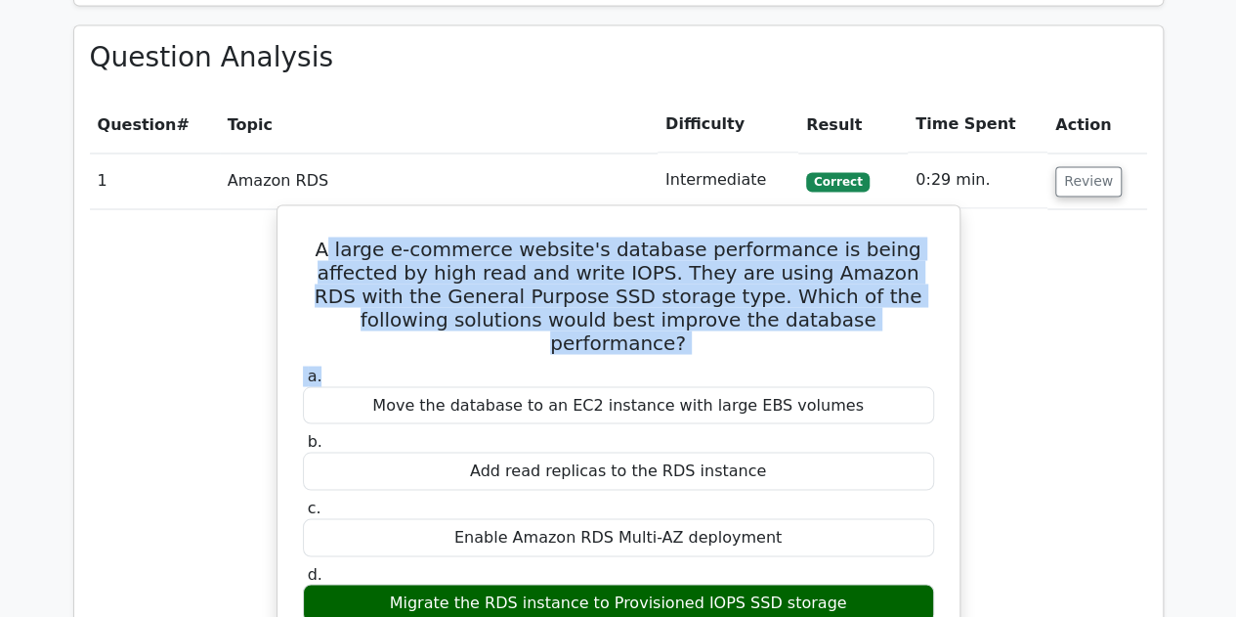
drag, startPoint x: 315, startPoint y: 173, endPoint x: 561, endPoint y: 282, distance: 269.5
click at [561, 282] on div "A large e-commerce website's database performance is being affected by high rea…" at bounding box center [618, 542] width 666 height 659
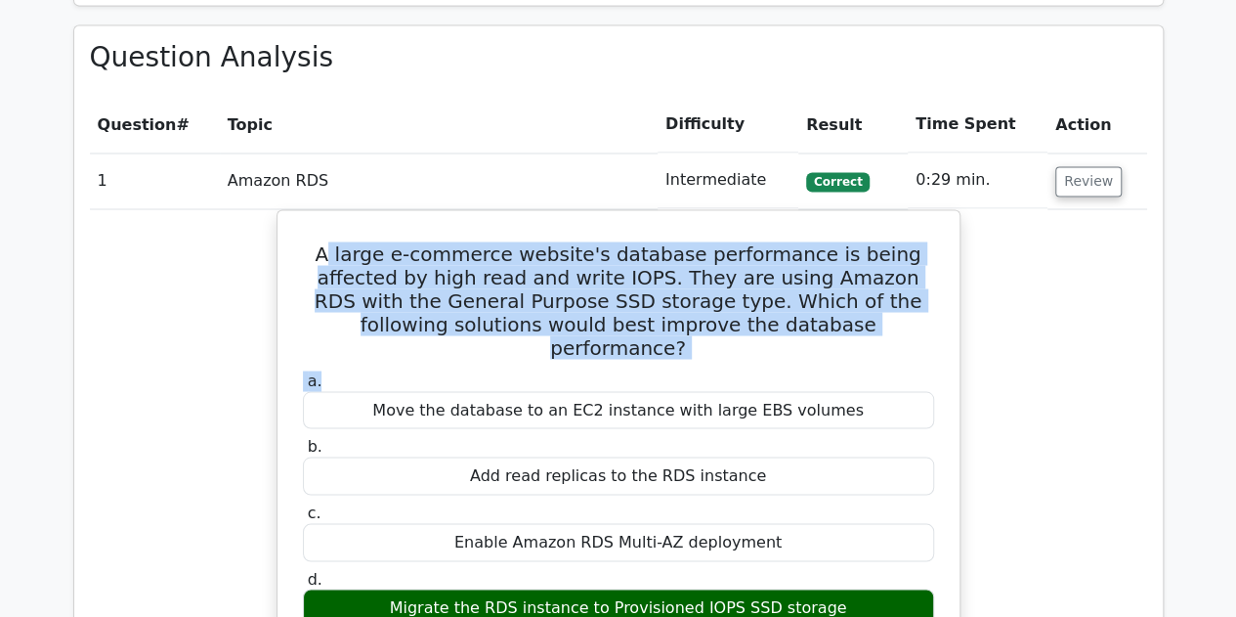
drag, startPoint x: 1091, startPoint y: 284, endPoint x: 1063, endPoint y: 274, distance: 29.4
click at [1090, 284] on div "A large e-commerce website's database performance is being affected by high rea…" at bounding box center [618, 559] width 1057 height 700
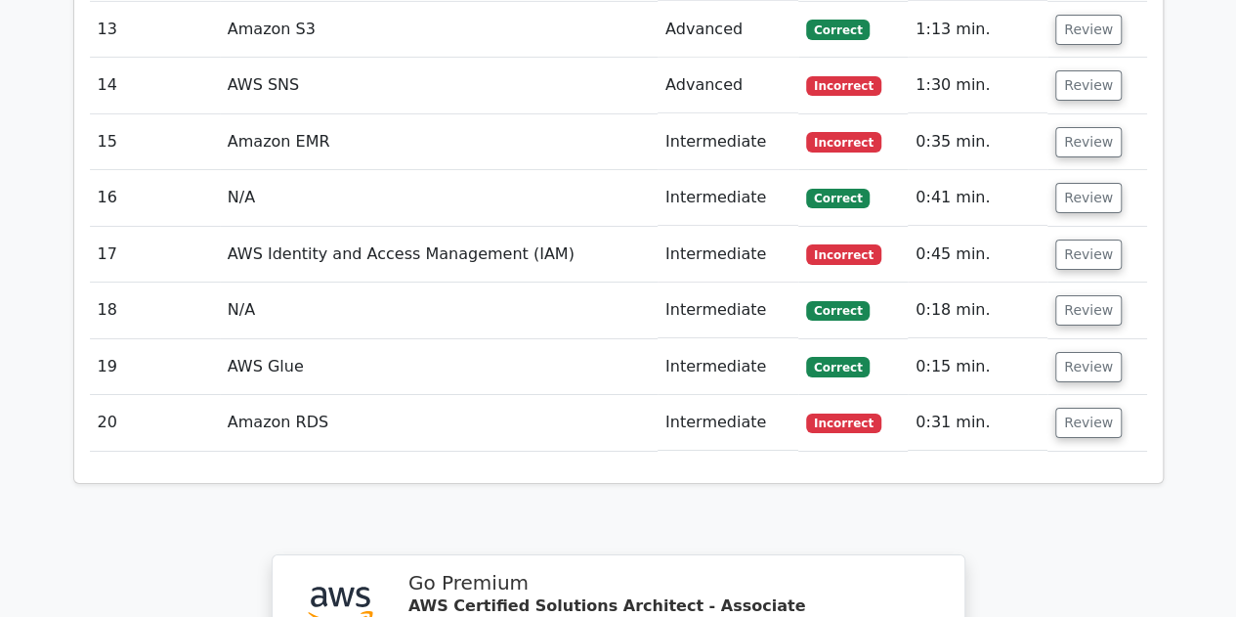
scroll to position [3872, 0]
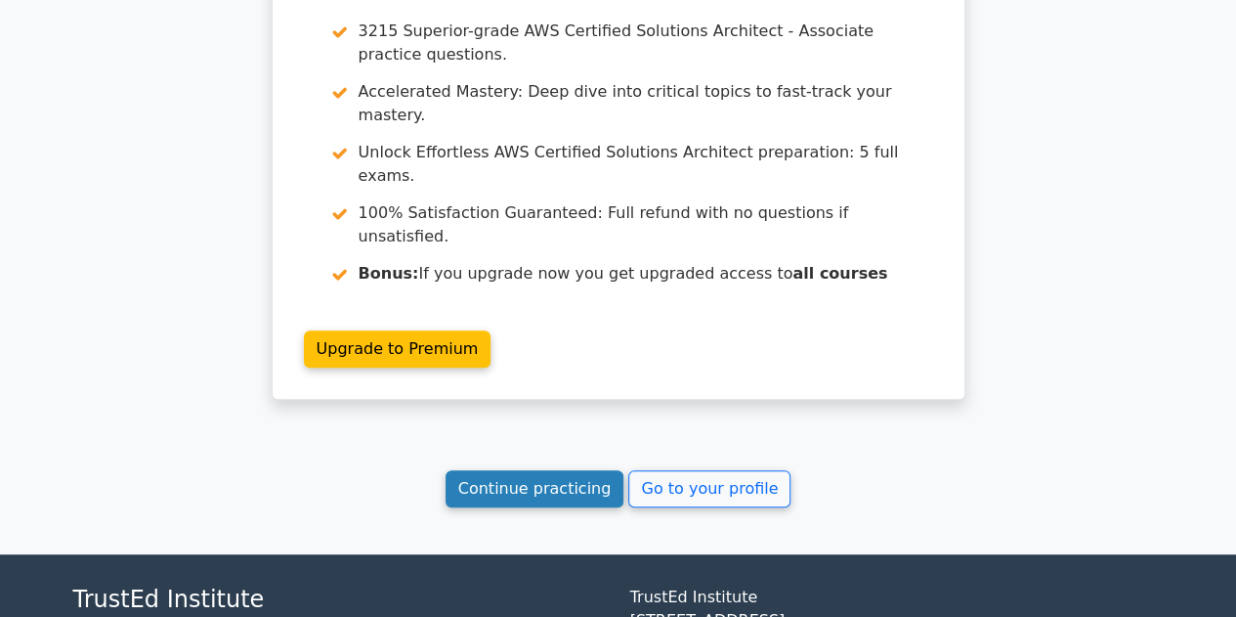
click at [553, 470] on link "Continue practicing" at bounding box center [535, 488] width 179 height 37
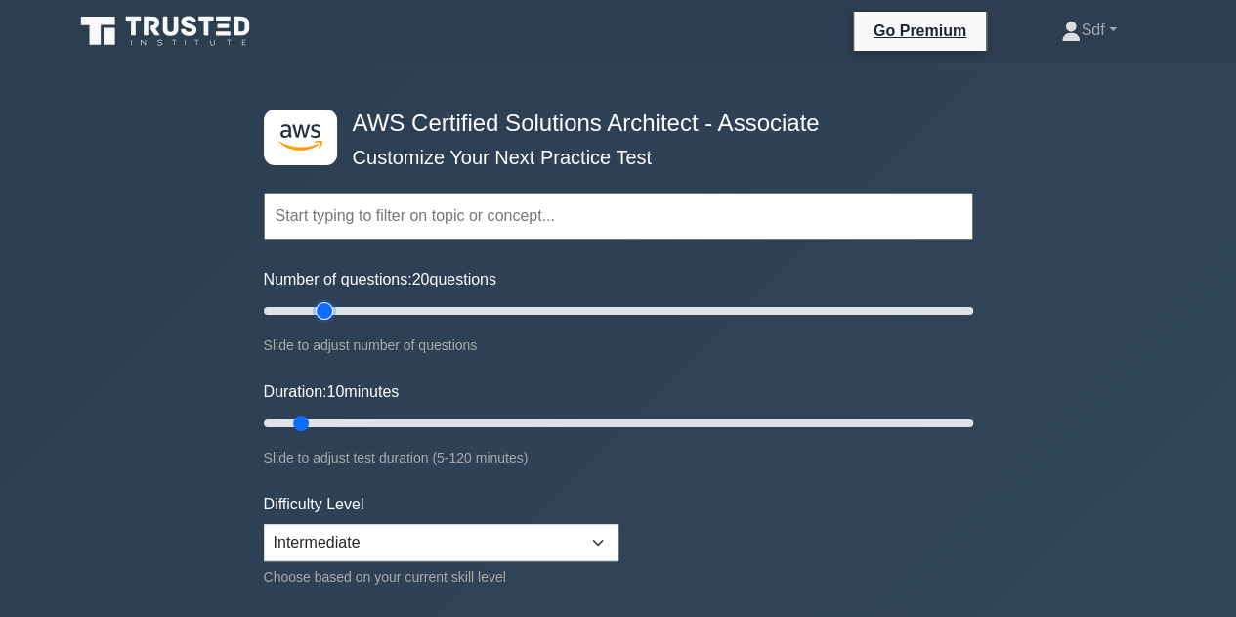
type input "20"
click at [326, 311] on input "Number of questions: 20 questions" at bounding box center [618, 310] width 709 height 23
type input "20"
click at [347, 422] on input "Duration: 20 minutes" at bounding box center [618, 422] width 709 height 23
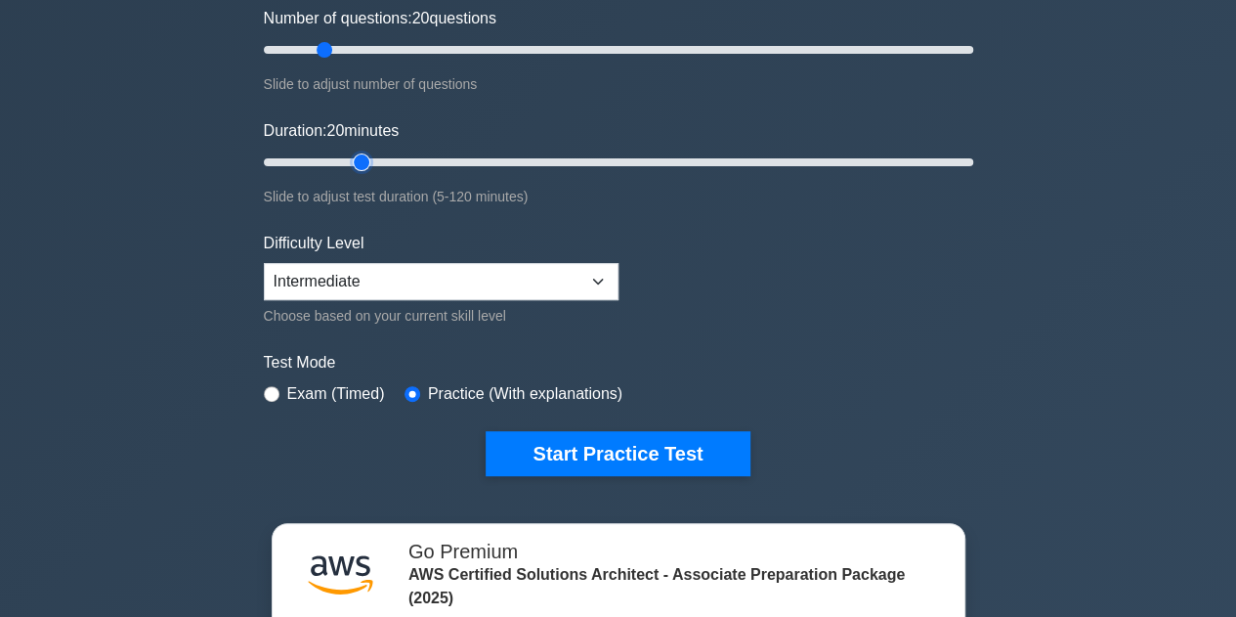
scroll to position [293, 0]
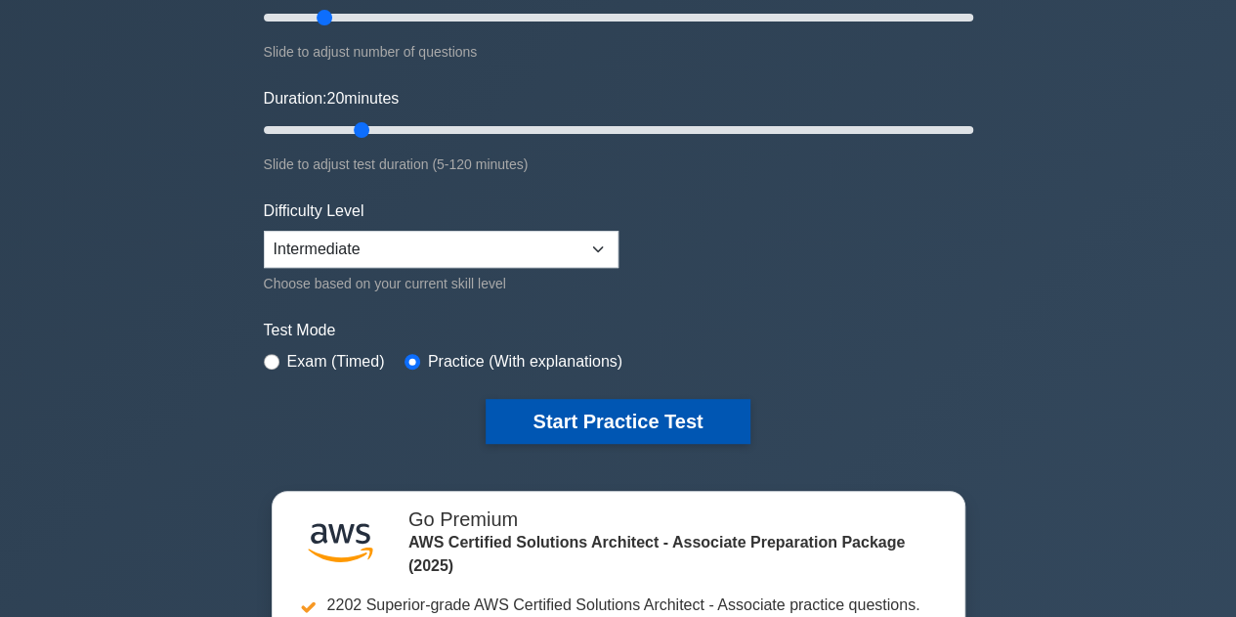
click at [593, 415] on button "Start Practice Test" at bounding box center [618, 421] width 264 height 45
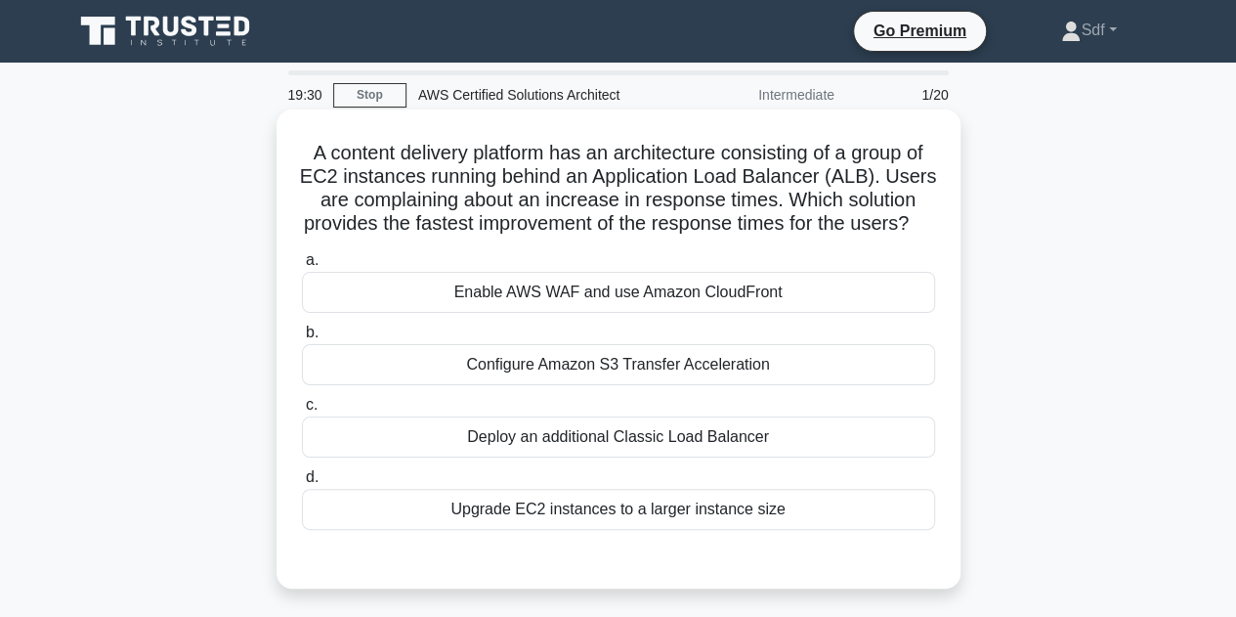
click at [654, 530] on div "Upgrade EC2 instances to a larger instance size" at bounding box center [618, 509] width 633 height 41
click at [302, 484] on input "d. Upgrade EC2 instances to a larger instance size" at bounding box center [302, 477] width 0 height 13
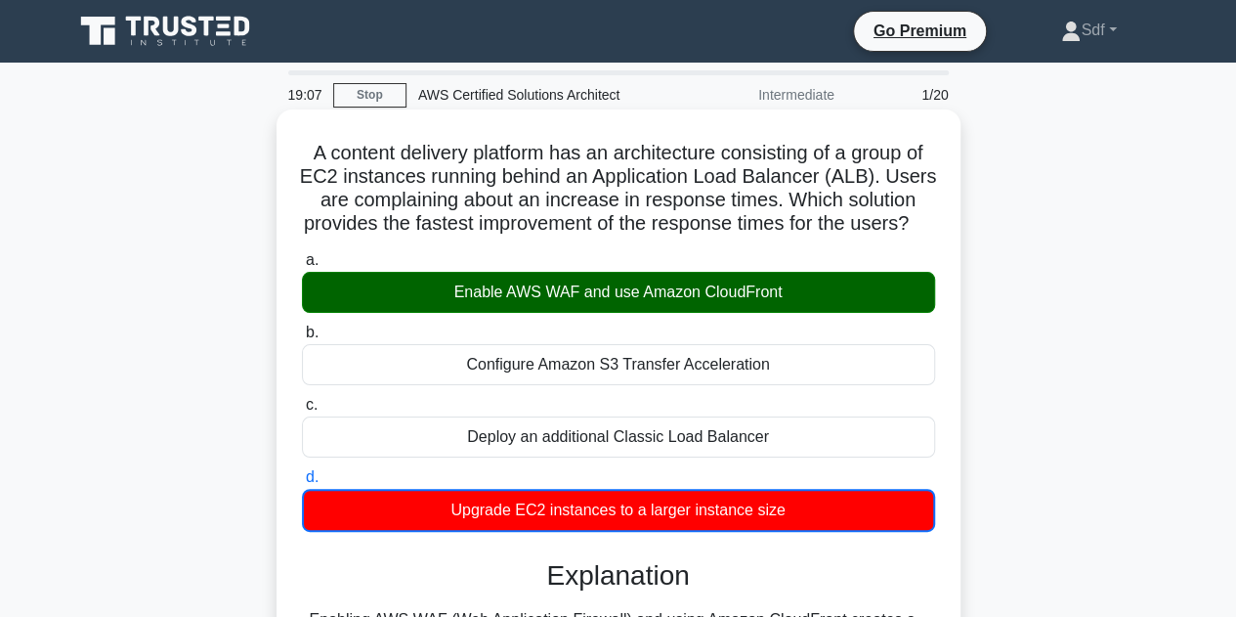
drag, startPoint x: 631, startPoint y: 321, endPoint x: 756, endPoint y: 336, distance: 126.1
click at [758, 337] on div "a. Enable AWS WAF and use Amazon CloudFront b. Configure Amazon S3 Transfer Acc…" at bounding box center [618, 389] width 657 height 291
drag, startPoint x: 553, startPoint y: 315, endPoint x: 580, endPoint y: 320, distance: 27.8
click at [580, 313] on div "Enable AWS WAF and use Amazon CloudFront" at bounding box center [618, 292] width 633 height 41
click at [303, 148] on h5 "A content delivery platform has an architecture consisting of a group of EC2 in…" at bounding box center [618, 189] width 637 height 96
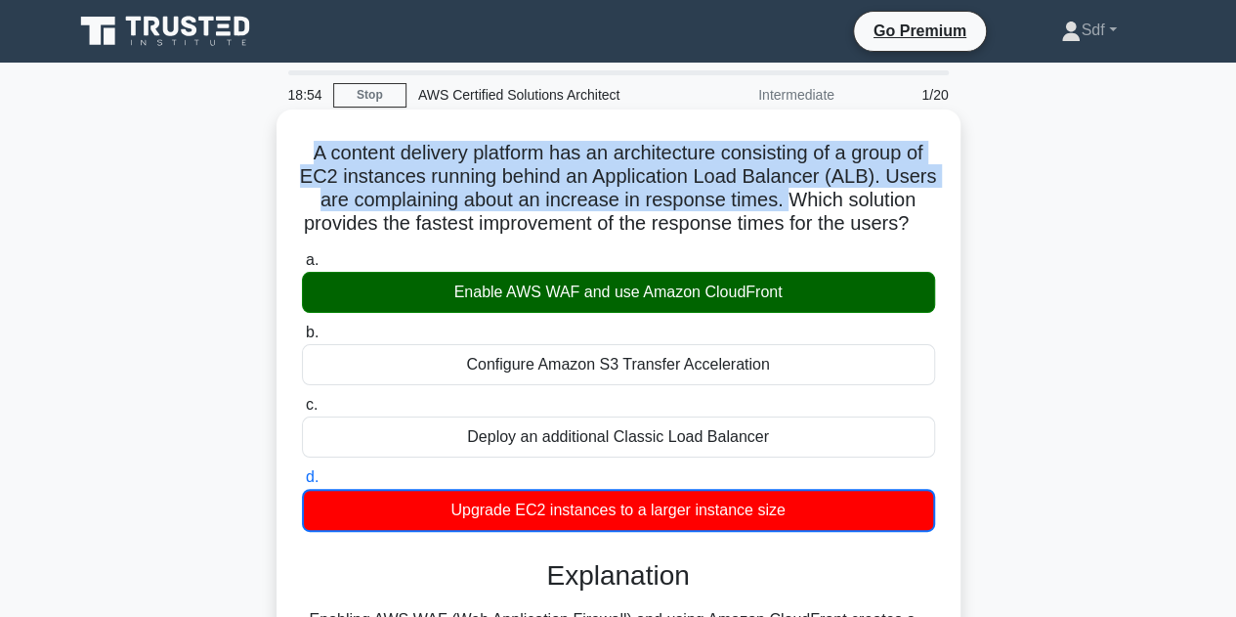
drag, startPoint x: 303, startPoint y: 153, endPoint x: 787, endPoint y: 202, distance: 486.2
click at [787, 202] on h5 "A content delivery platform has an architecture consisting of a group of EC2 in…" at bounding box center [618, 189] width 637 height 96
copy h5 "A content delivery platform has an architecture consisting of a group of EC2 in…"
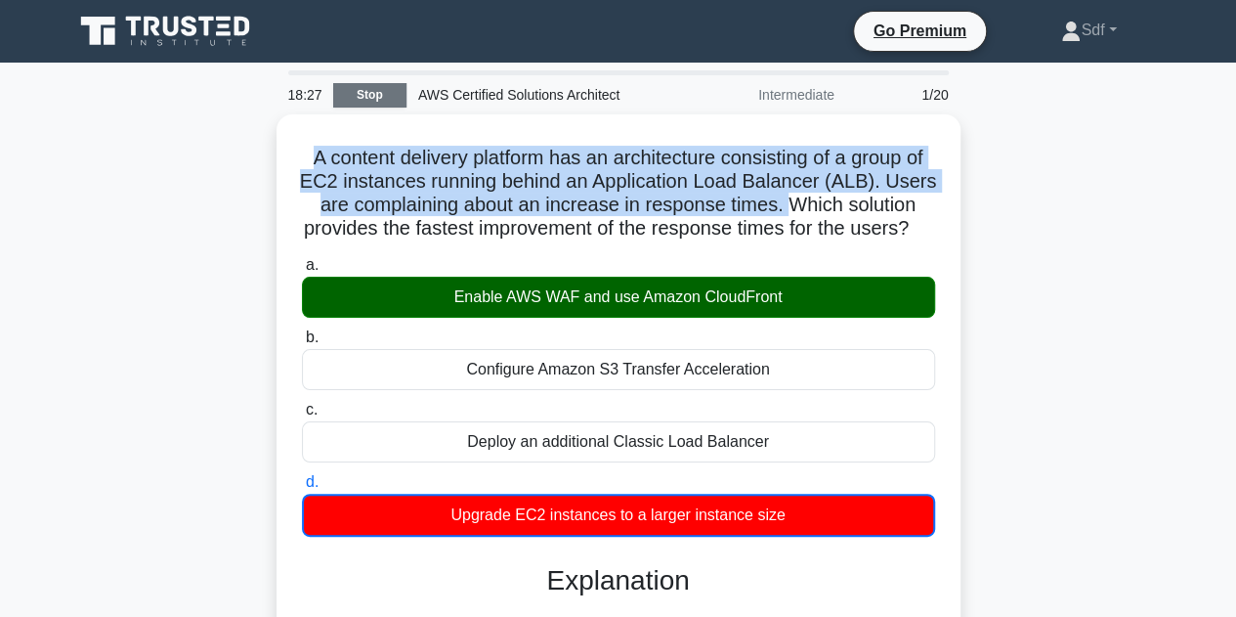
click at [357, 101] on link "Stop" at bounding box center [369, 95] width 73 height 24
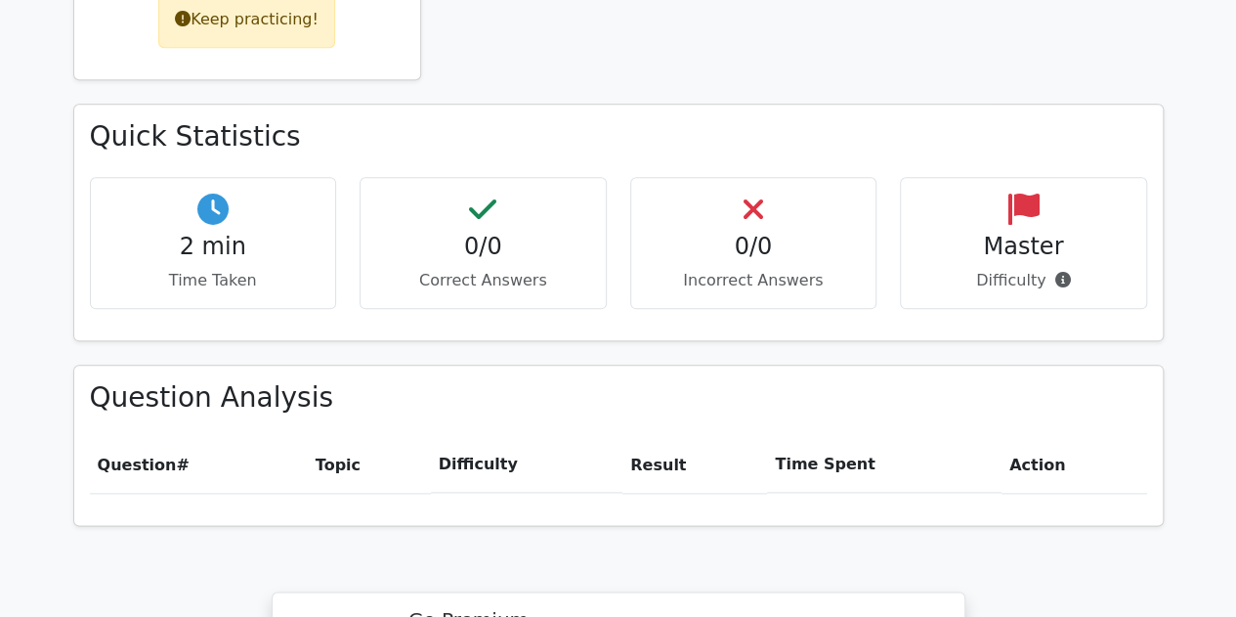
scroll to position [1466, 0]
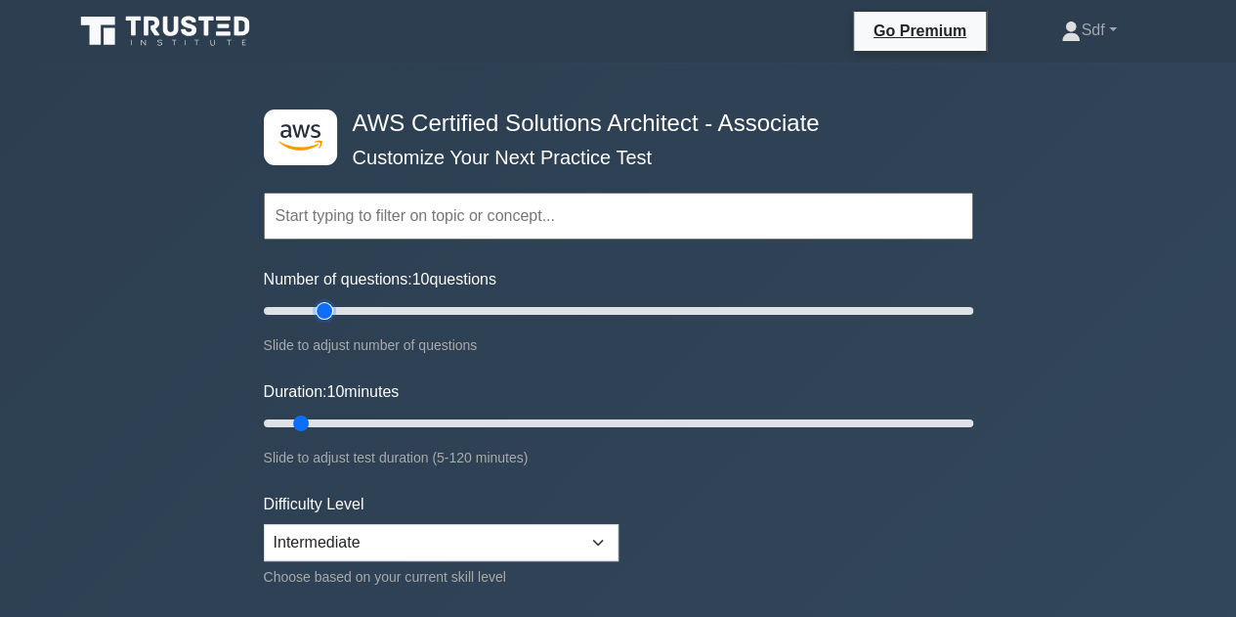
type input "20"
click at [328, 304] on input "Number of questions: 10 questions" at bounding box center [618, 310] width 709 height 23
type input "20"
click at [355, 421] on input "Duration: 20 minutes" at bounding box center [618, 422] width 709 height 23
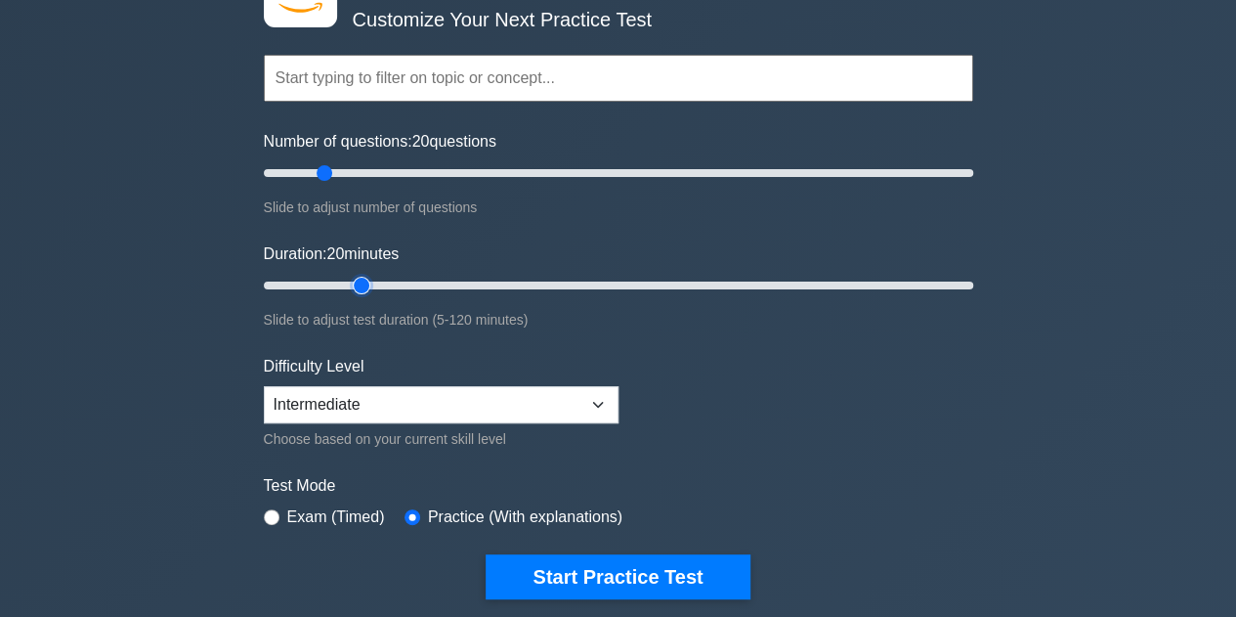
scroll to position [195, 0]
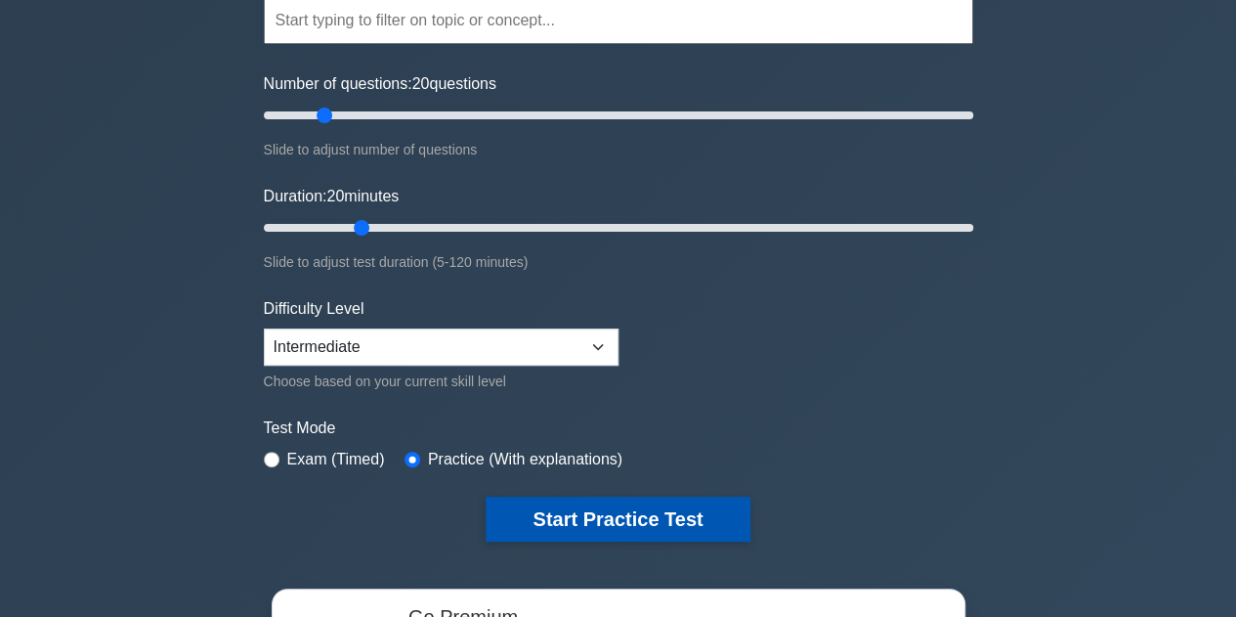
click at [559, 524] on button "Start Practice Test" at bounding box center [618, 518] width 264 height 45
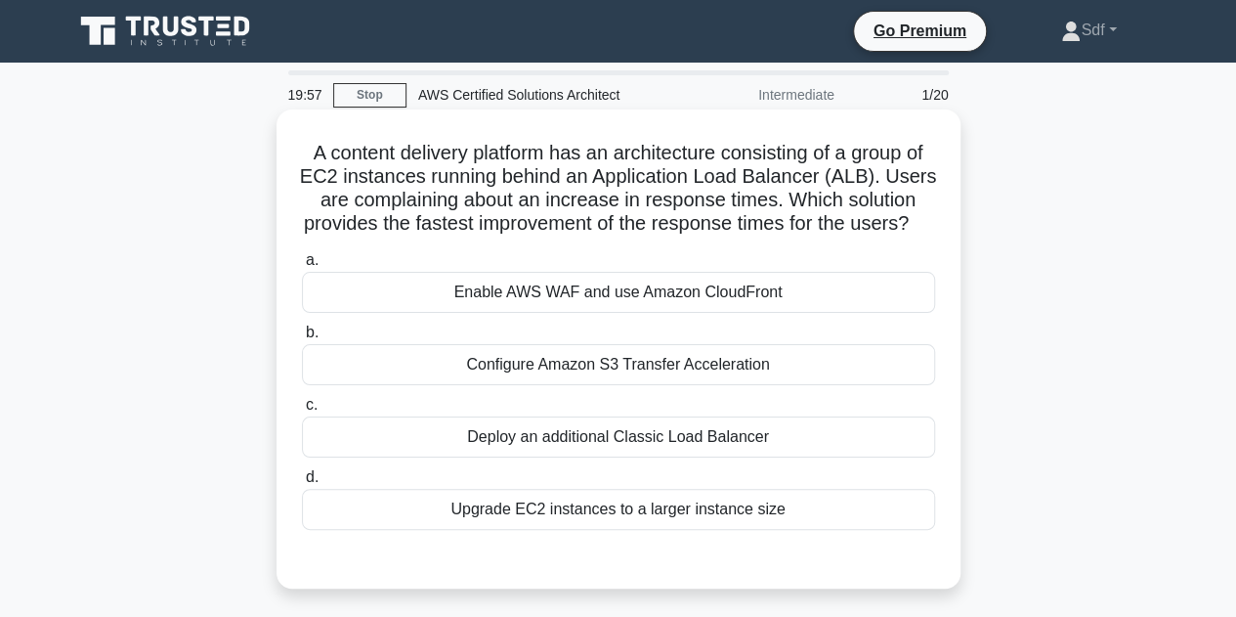
click at [613, 313] on div "Enable AWS WAF and use Amazon CloudFront" at bounding box center [618, 292] width 633 height 41
click at [302, 267] on input "a. Enable AWS WAF and use Amazon CloudFront" at bounding box center [302, 260] width 0 height 13
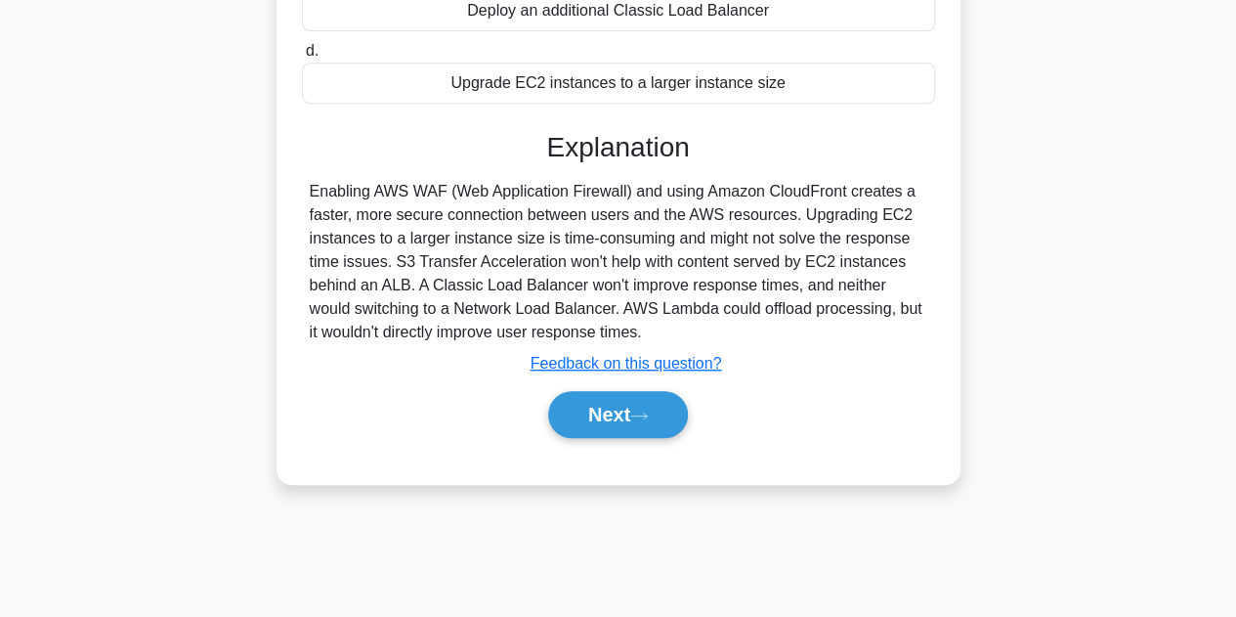
scroll to position [439, 0]
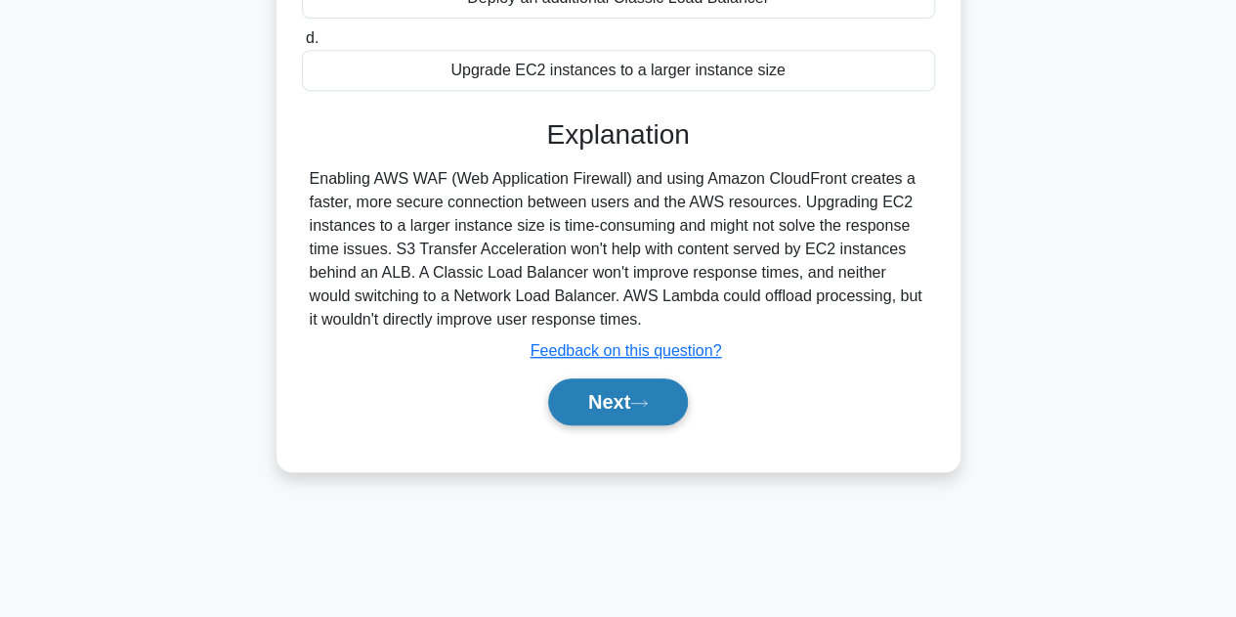
click at [607, 425] on button "Next" at bounding box center [618, 401] width 140 height 47
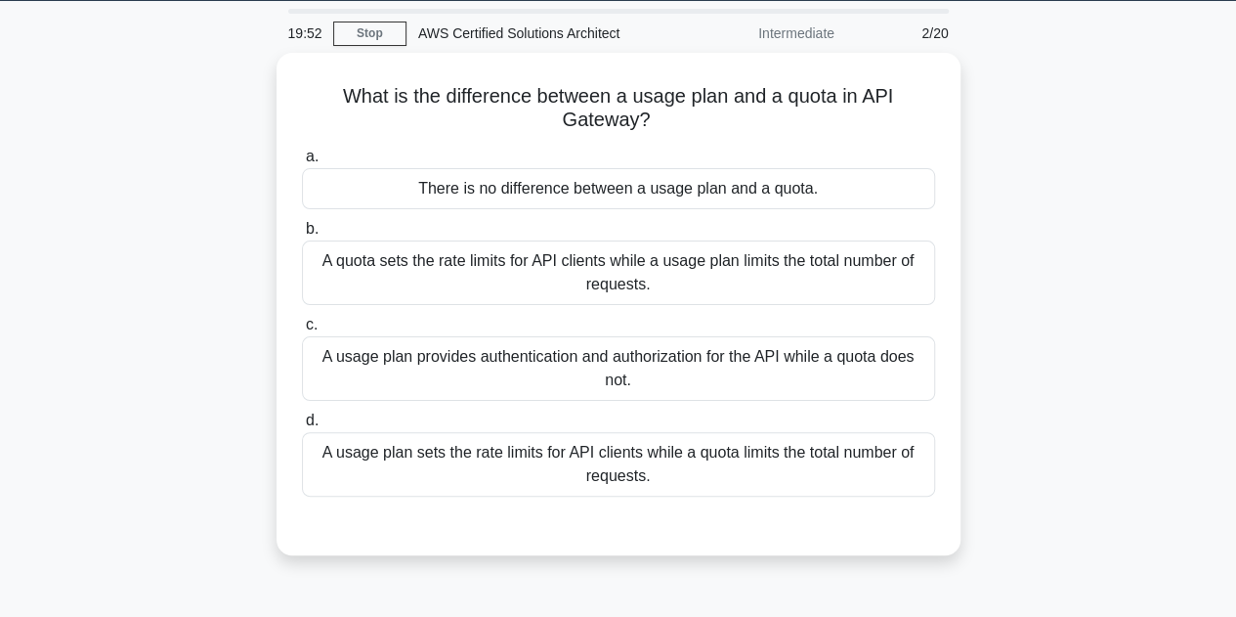
scroll to position [0, 0]
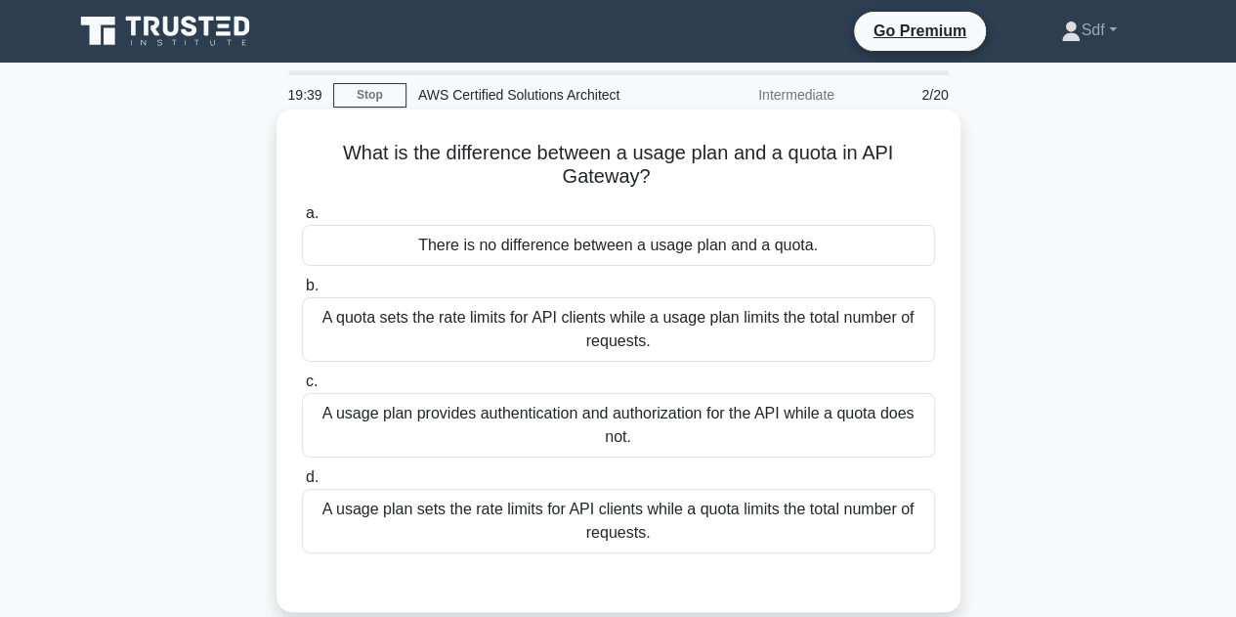
drag, startPoint x: 649, startPoint y: 178, endPoint x: 343, endPoint y: 146, distance: 307.6
click at [343, 146] on h5 "What is the difference between a usage plan and a quota in API Gateway? .spinne…" at bounding box center [618, 165] width 637 height 49
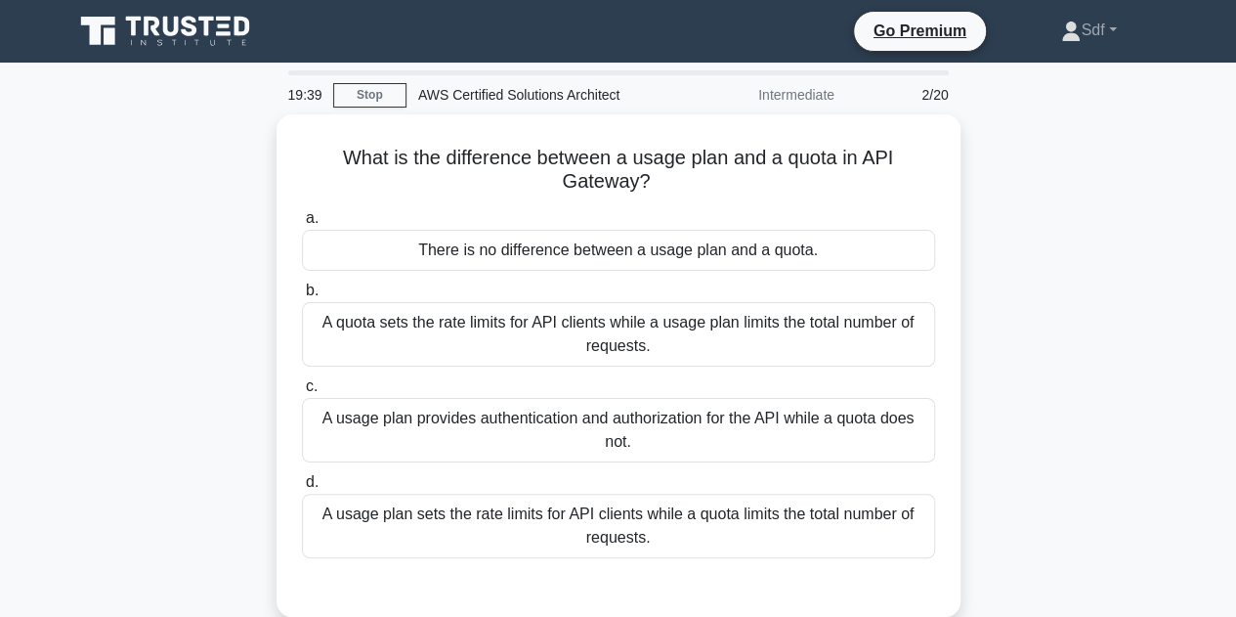
copy h5 "What is the difference between a usage plan and a quota in API Gateway?"
click at [1102, 287] on div "What is the difference between a usage plan and a quota in API Gateway? .spinne…" at bounding box center [619, 377] width 1114 height 526
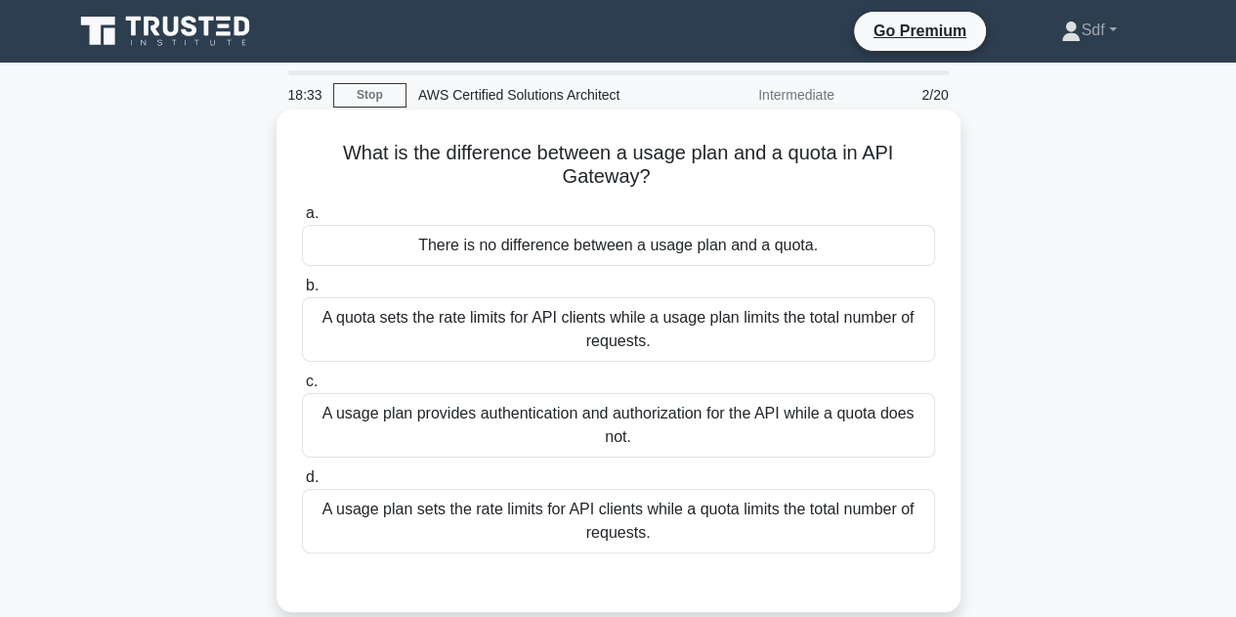
click at [570, 517] on div "A usage plan sets the rate limits for API clients while a quota limits the tota…" at bounding box center [618, 521] width 633 height 64
click at [302, 484] on input "d. A usage plan sets the rate limits for API clients while a quota limits the t…" at bounding box center [302, 477] width 0 height 13
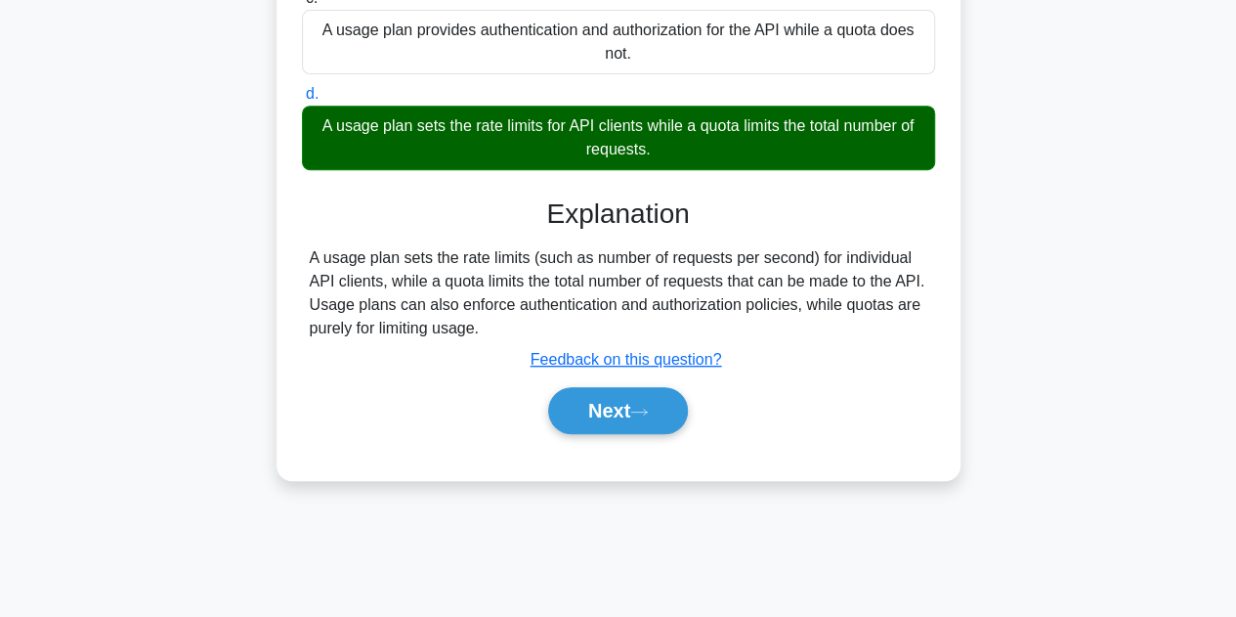
scroll to position [391, 0]
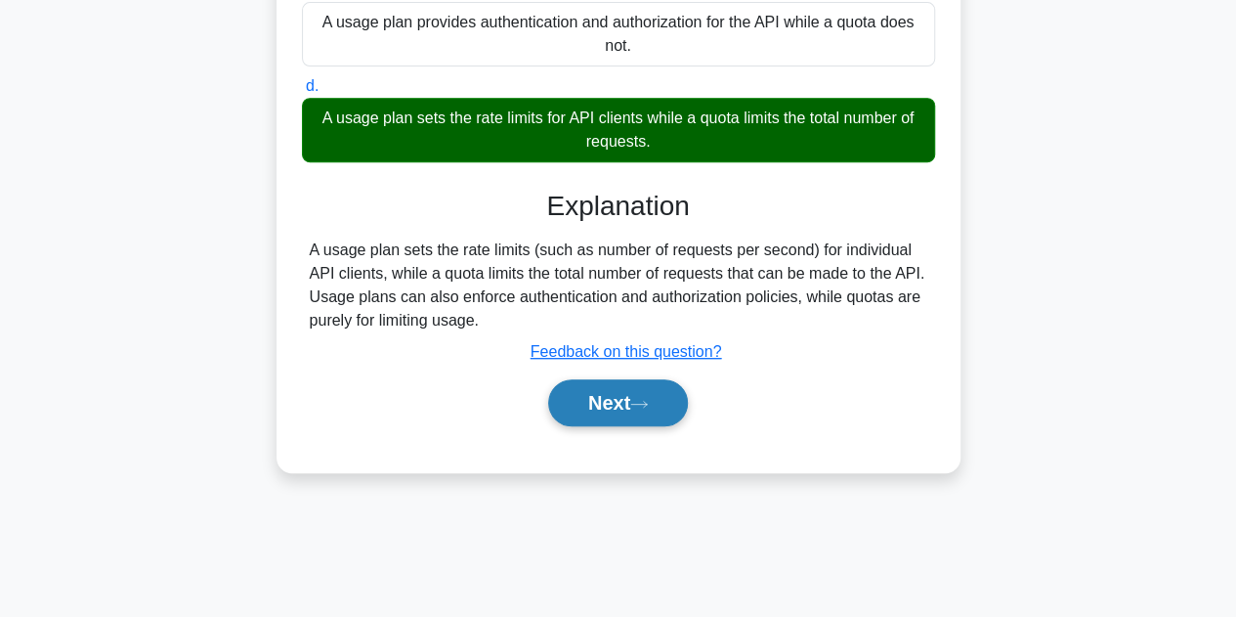
click at [594, 400] on button "Next" at bounding box center [618, 402] width 140 height 47
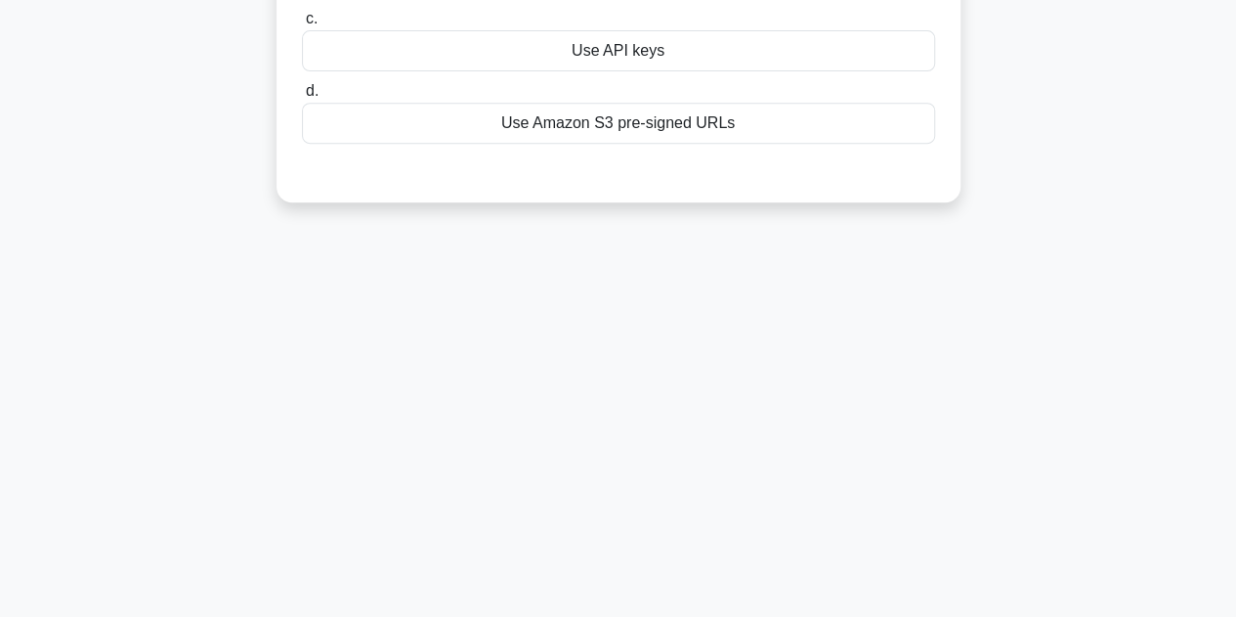
scroll to position [0, 0]
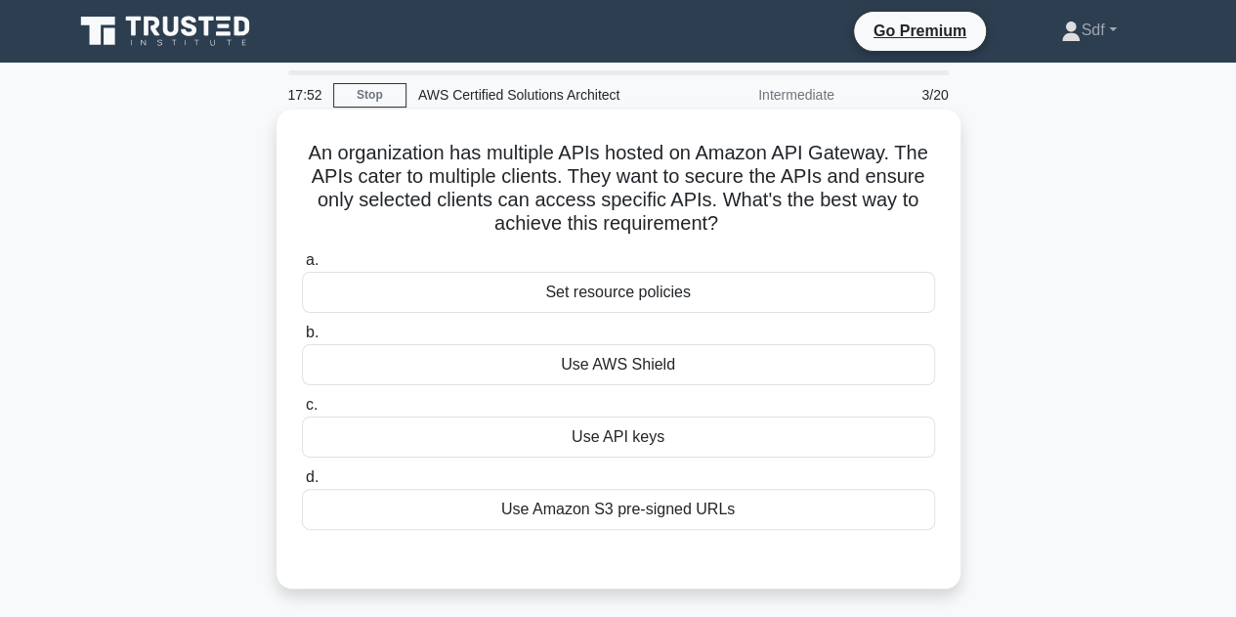
click at [698, 513] on div "Use Amazon S3 pre-signed URLs" at bounding box center [618, 509] width 633 height 41
click at [302, 484] on input "d. Use Amazon S3 pre-signed URLs" at bounding box center [302, 477] width 0 height 13
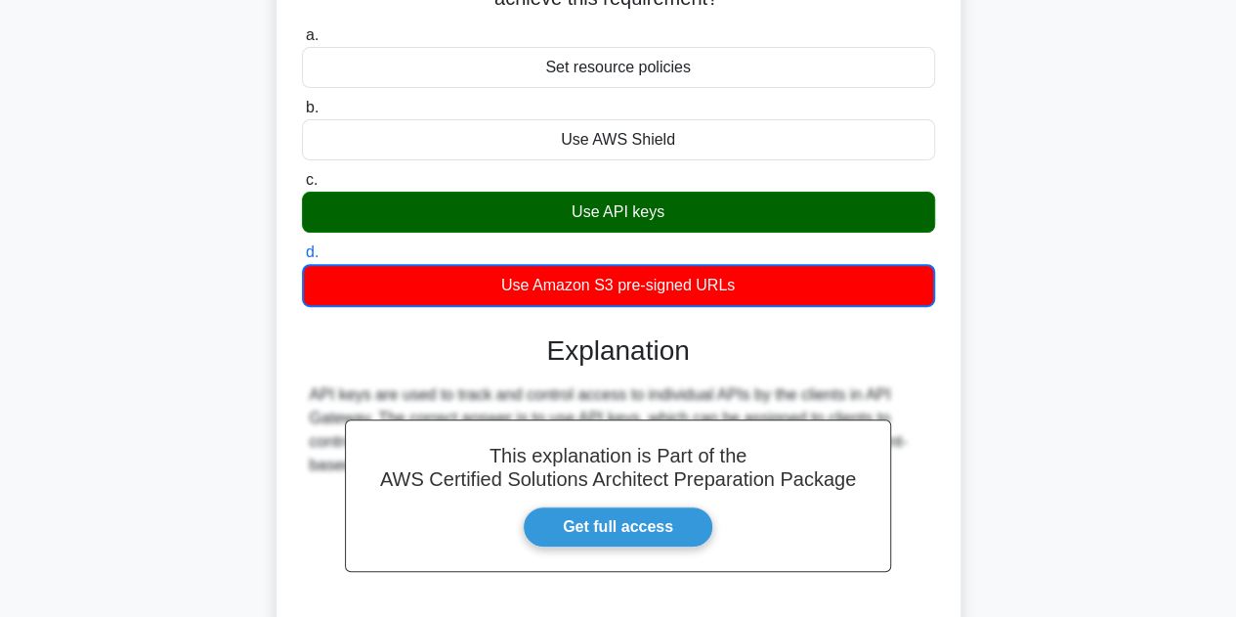
scroll to position [391, 0]
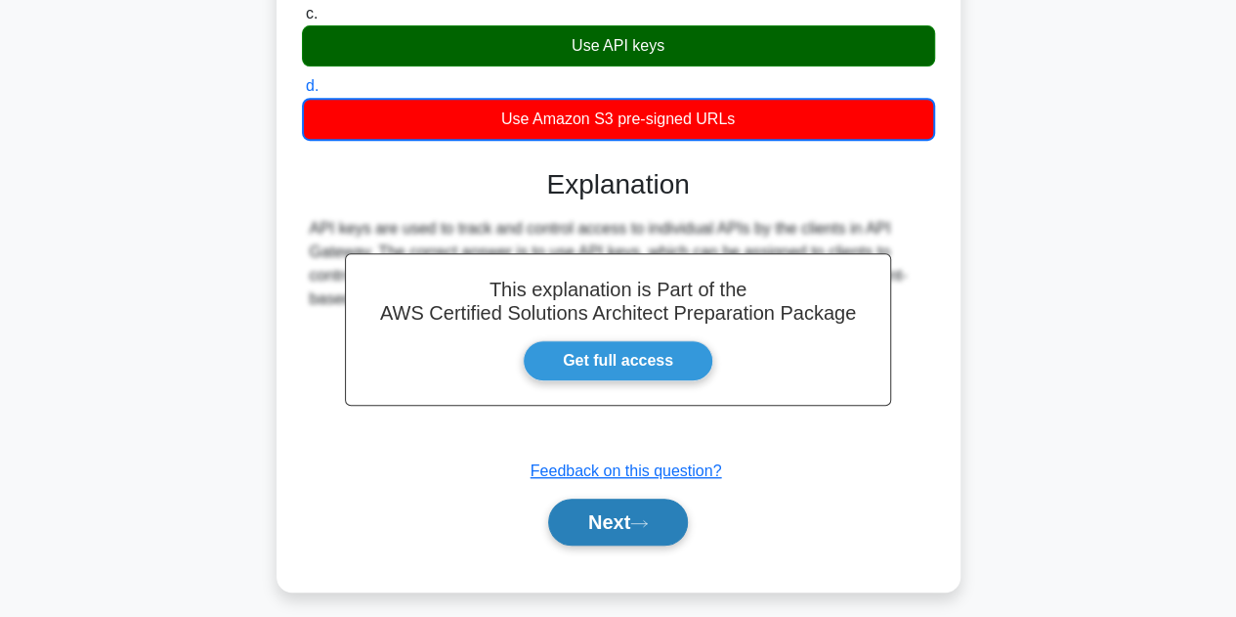
click at [607, 527] on button "Next" at bounding box center [618, 521] width 140 height 47
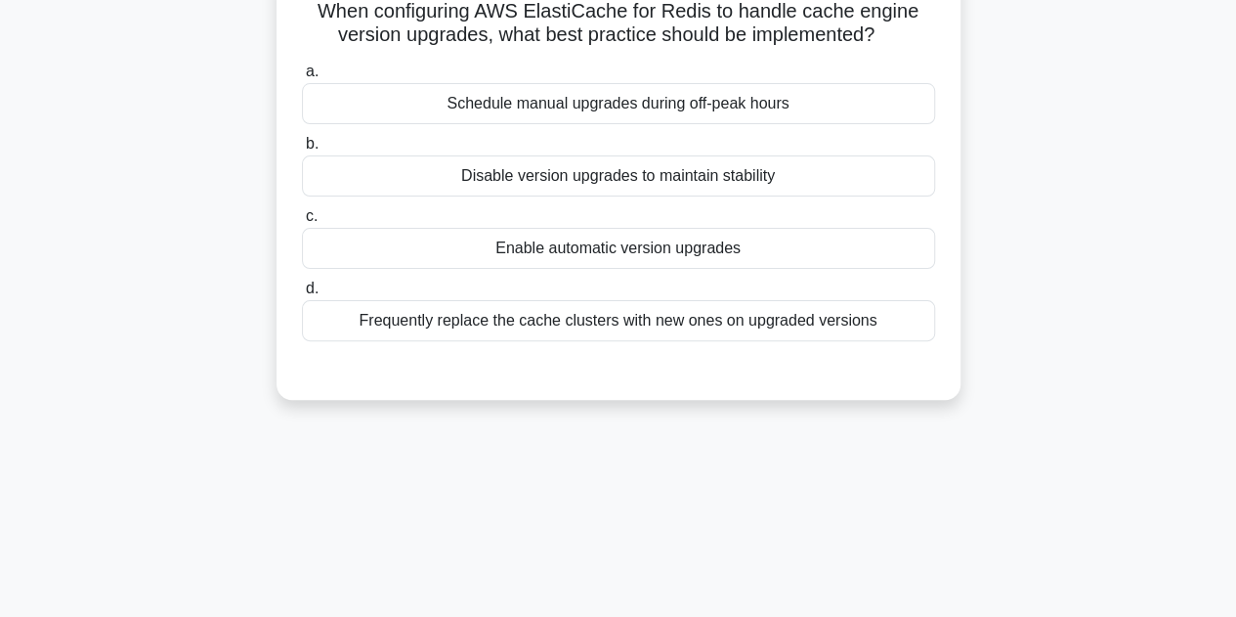
scroll to position [0, 0]
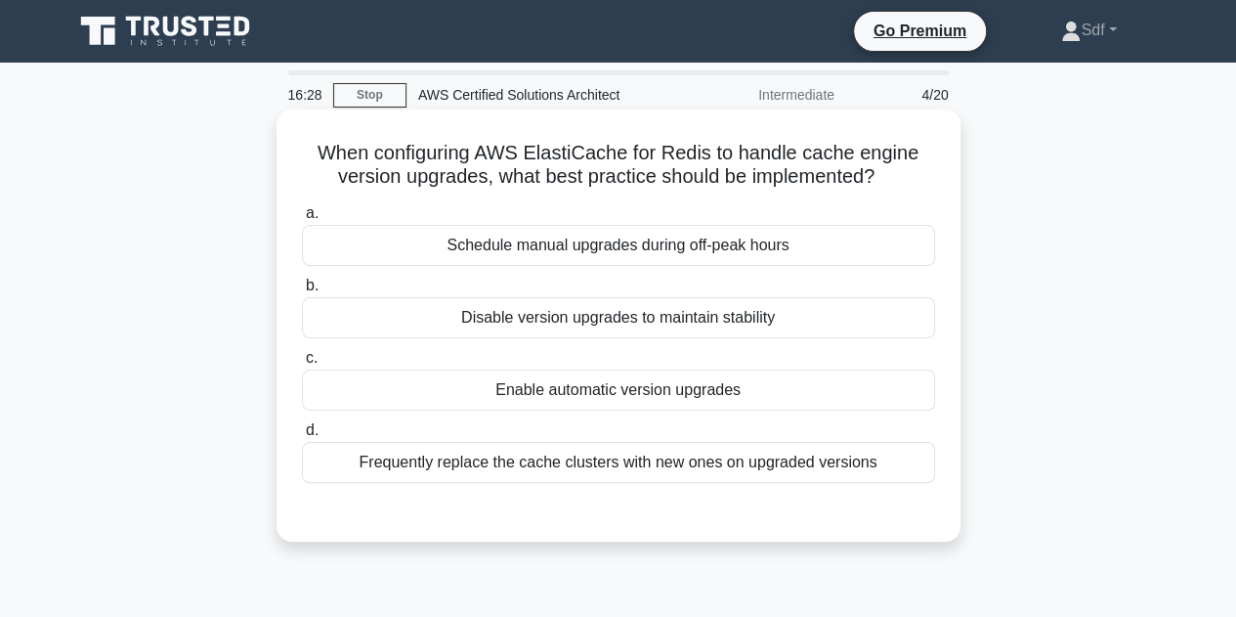
click at [524, 466] on div "Frequently replace the cache clusters with new ones on upgraded versions" at bounding box center [618, 462] width 633 height 41
click at [557, 471] on div "Frequently replace the cache clusters with new ones on upgraded versions" at bounding box center [618, 462] width 633 height 41
click at [302, 437] on input "d. Frequently replace the cache clusters with new ones on upgraded versions" at bounding box center [302, 430] width 0 height 13
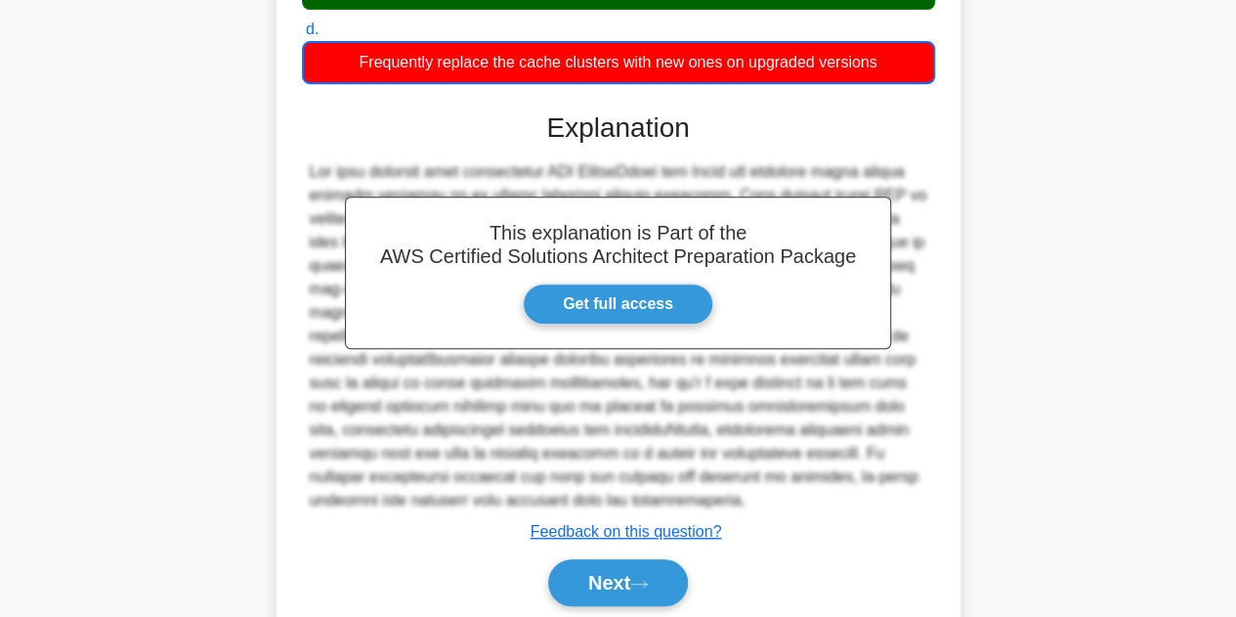
scroll to position [471, 0]
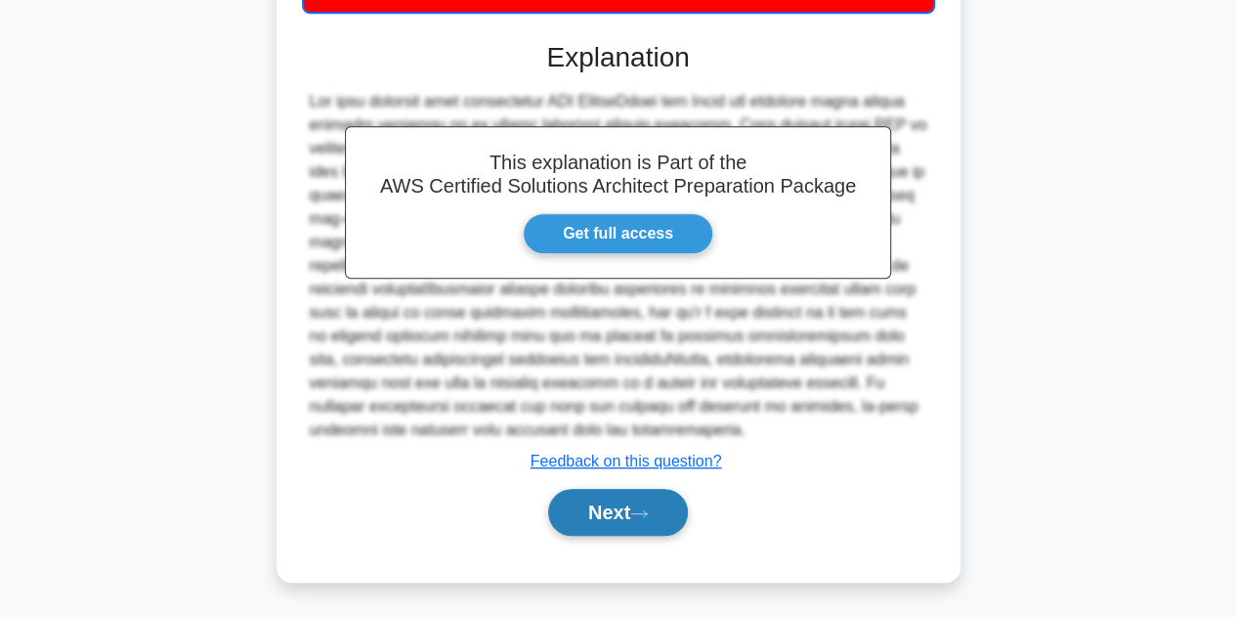
click at [622, 507] on button "Next" at bounding box center [618, 512] width 140 height 47
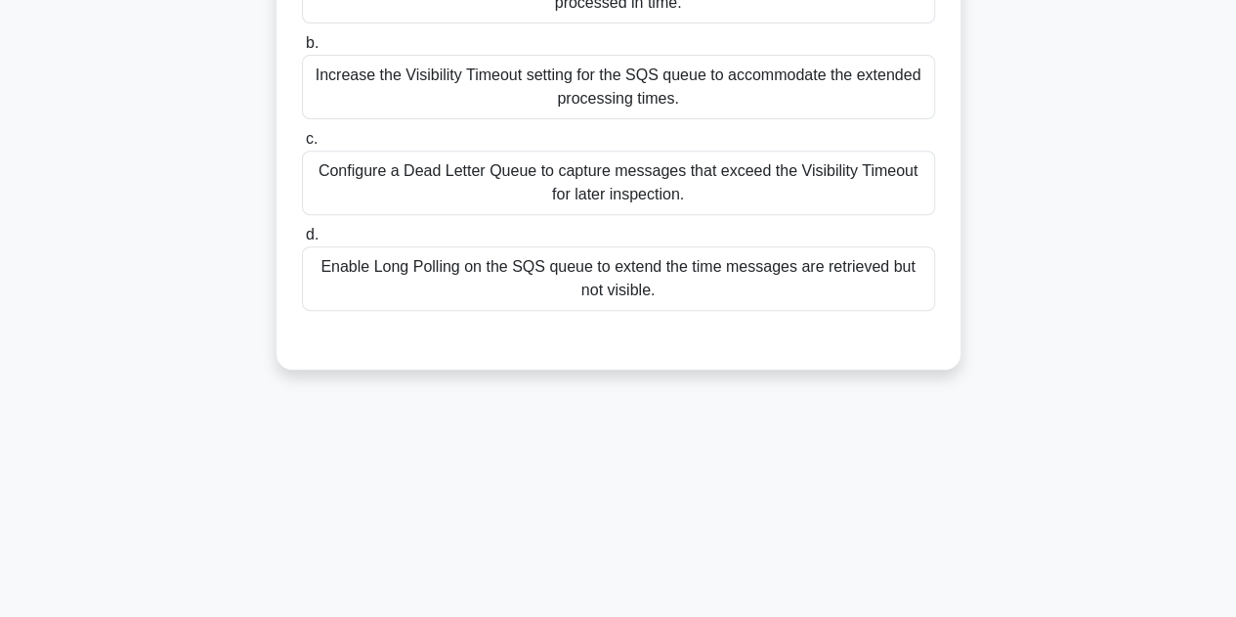
scroll to position [48, 0]
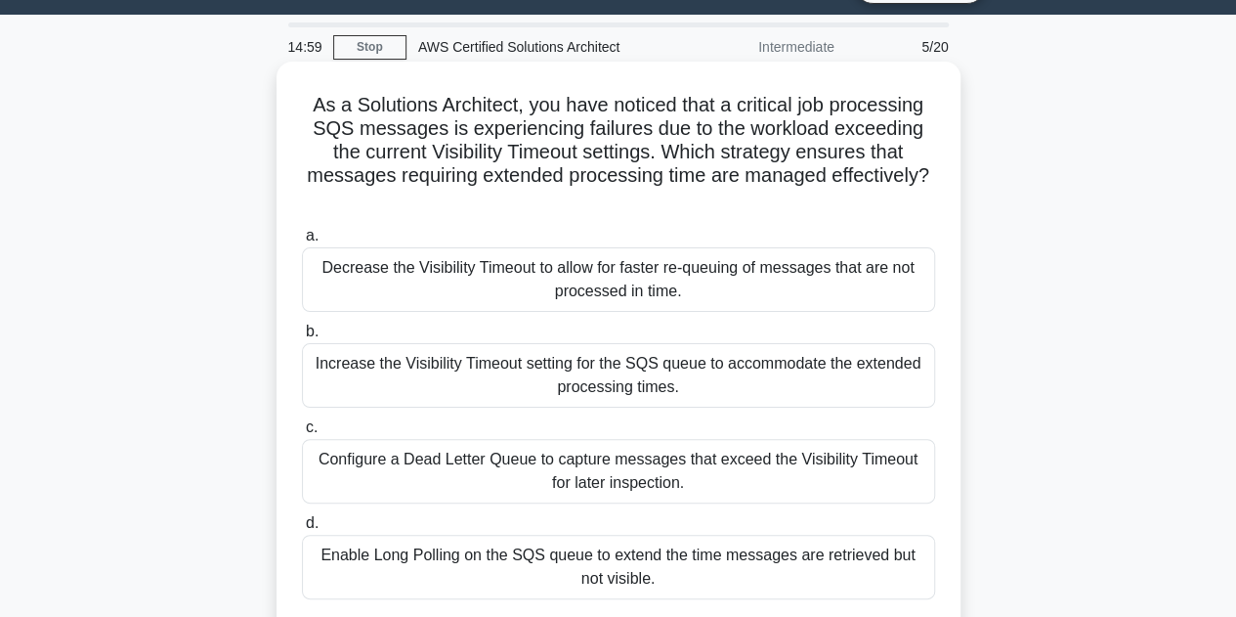
click at [727, 387] on div "Increase the Visibility Timeout setting for the SQS queue to accommodate the ex…" at bounding box center [618, 375] width 633 height 64
click at [302, 338] on input "b. Increase the Visibility Timeout setting for the SQS queue to accommodate the…" at bounding box center [302, 331] width 0 height 13
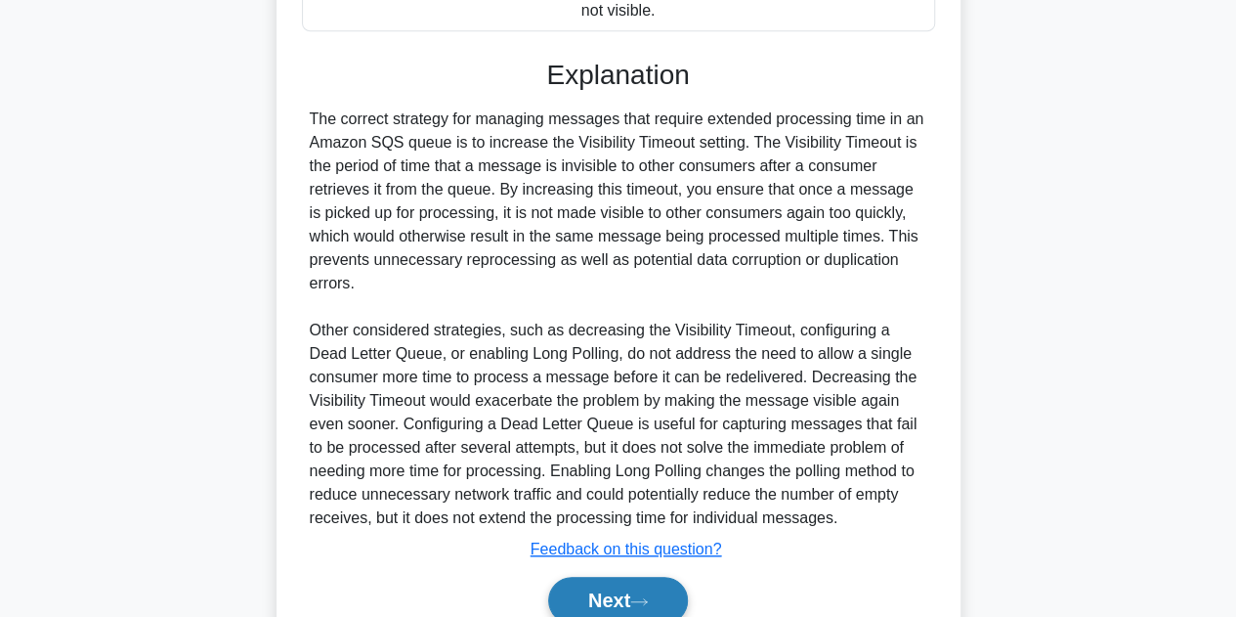
scroll to position [703, 0]
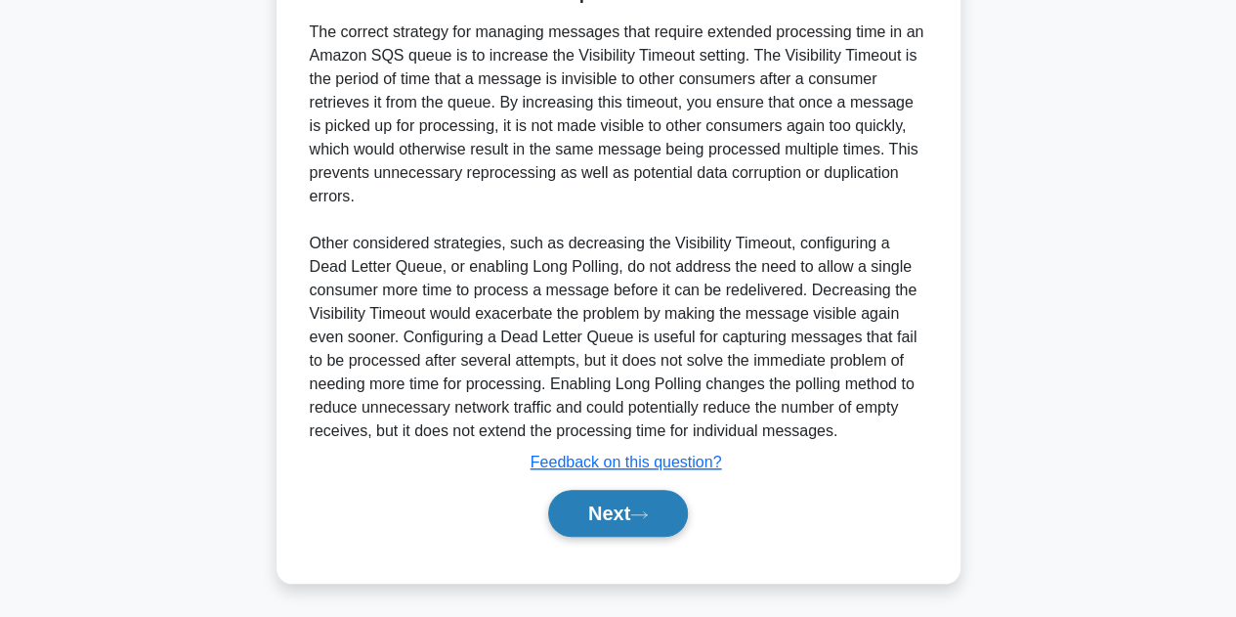
click at [600, 510] on button "Next" at bounding box center [618, 513] width 140 height 47
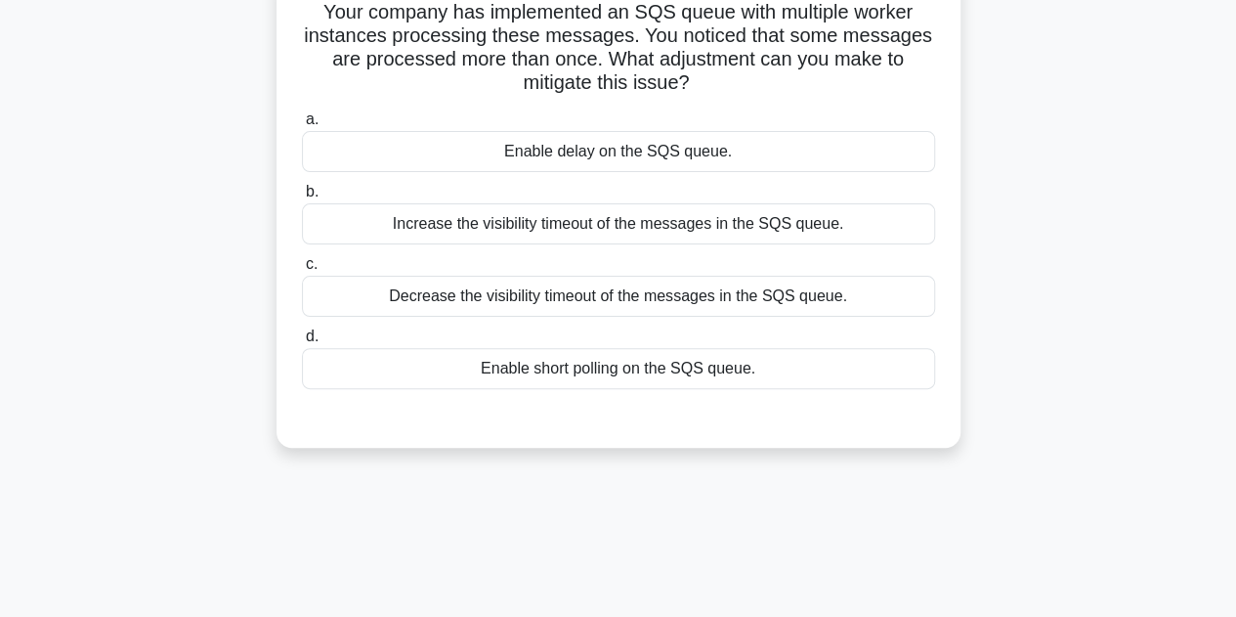
scroll to position [0, 0]
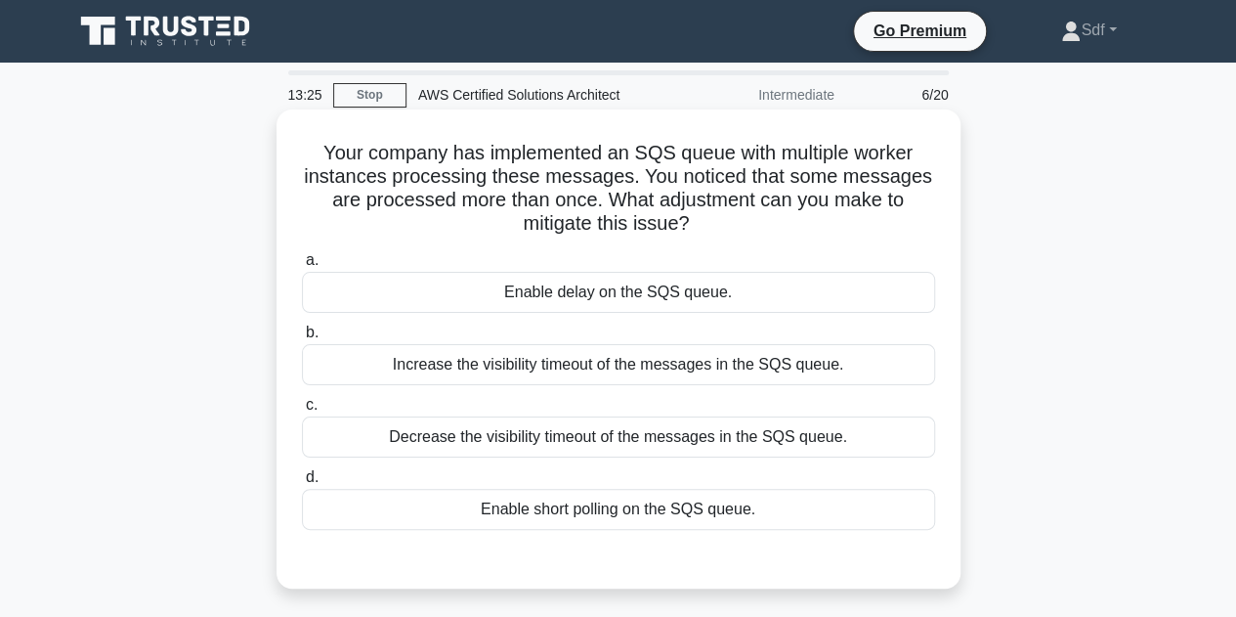
click at [638, 278] on div "Enable delay on the SQS queue." at bounding box center [618, 292] width 633 height 41
click at [302, 267] on input "a. Enable delay on the SQS queue." at bounding box center [302, 260] width 0 height 13
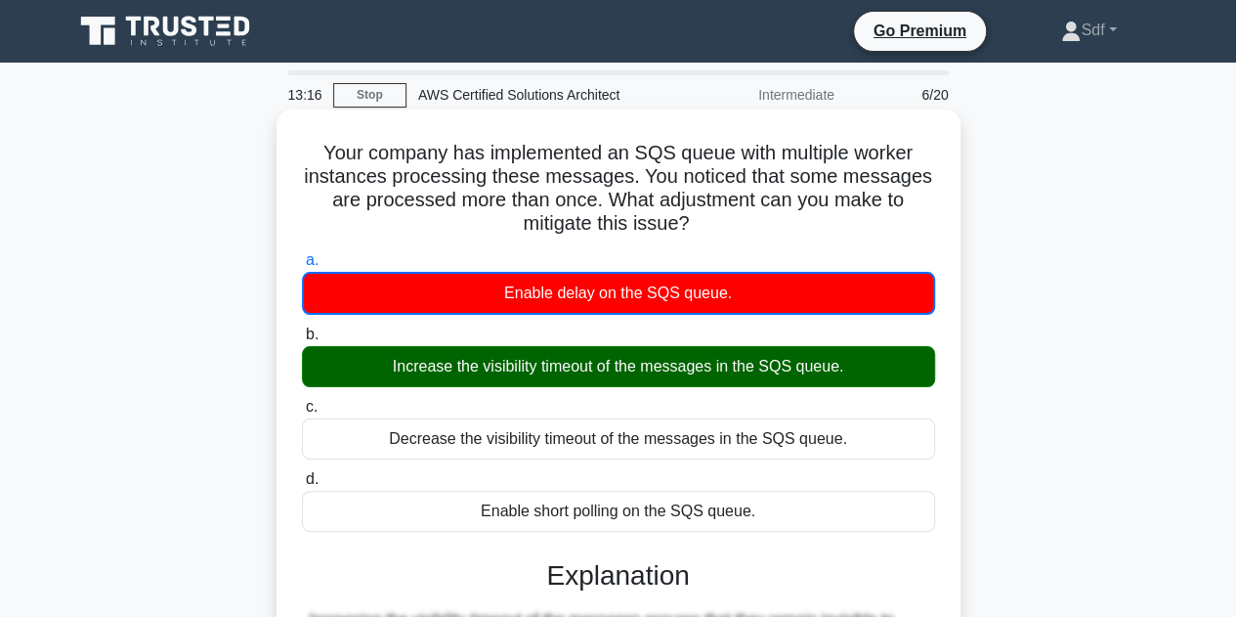
drag, startPoint x: 698, startPoint y: 224, endPoint x: 307, endPoint y: 161, distance: 395.9
click at [307, 161] on h5 "Your company has implemented an SQS queue with multiple worker instances proces…" at bounding box center [618, 189] width 637 height 96
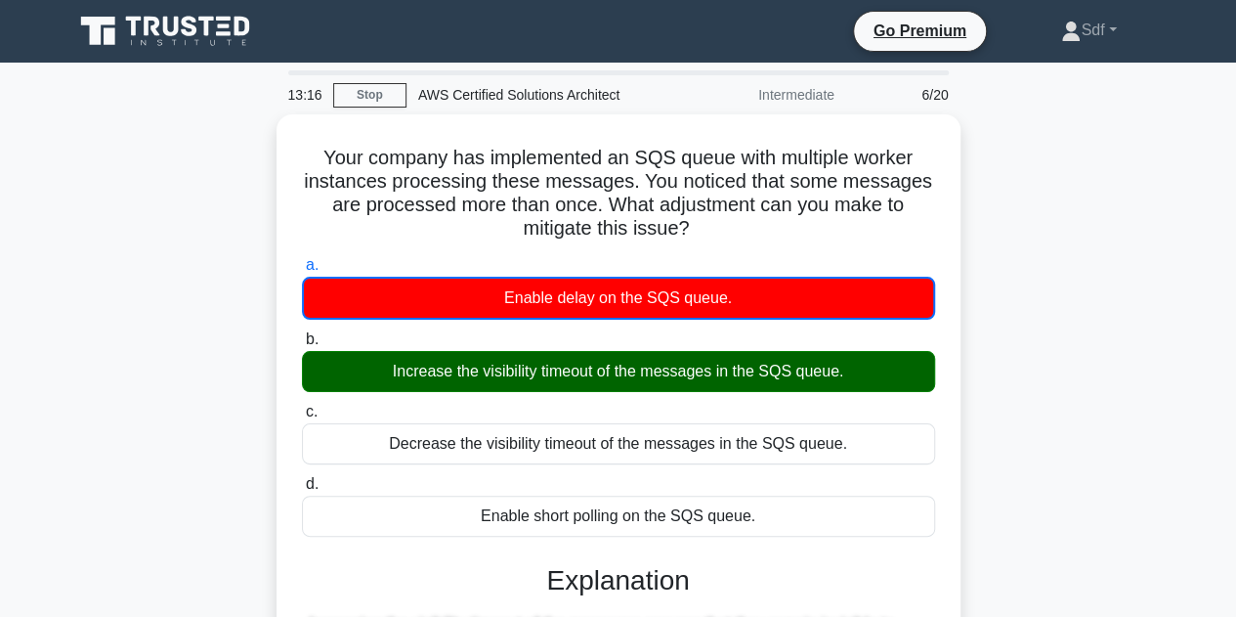
copy h5 "Your company has implemented an SQS queue with multiple worker instances proces…"
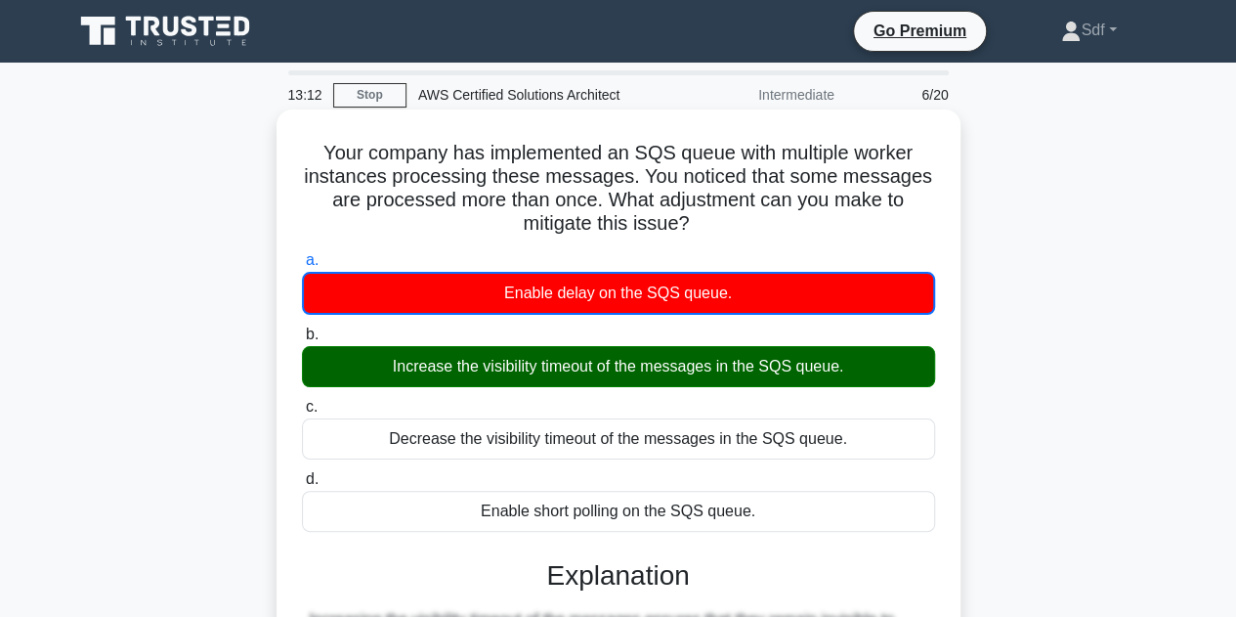
click at [749, 300] on div "Enable delay on the SQS queue." at bounding box center [618, 293] width 633 height 43
click at [302, 267] on input "a. Enable delay on the SQS queue." at bounding box center [302, 260] width 0 height 13
drag, startPoint x: 748, startPoint y: 296, endPoint x: 509, endPoint y: 296, distance: 238.5
click at [509, 296] on div "Enable delay on the SQS queue." at bounding box center [618, 293] width 633 height 43
copy div "Enable delay on the SQS queue."
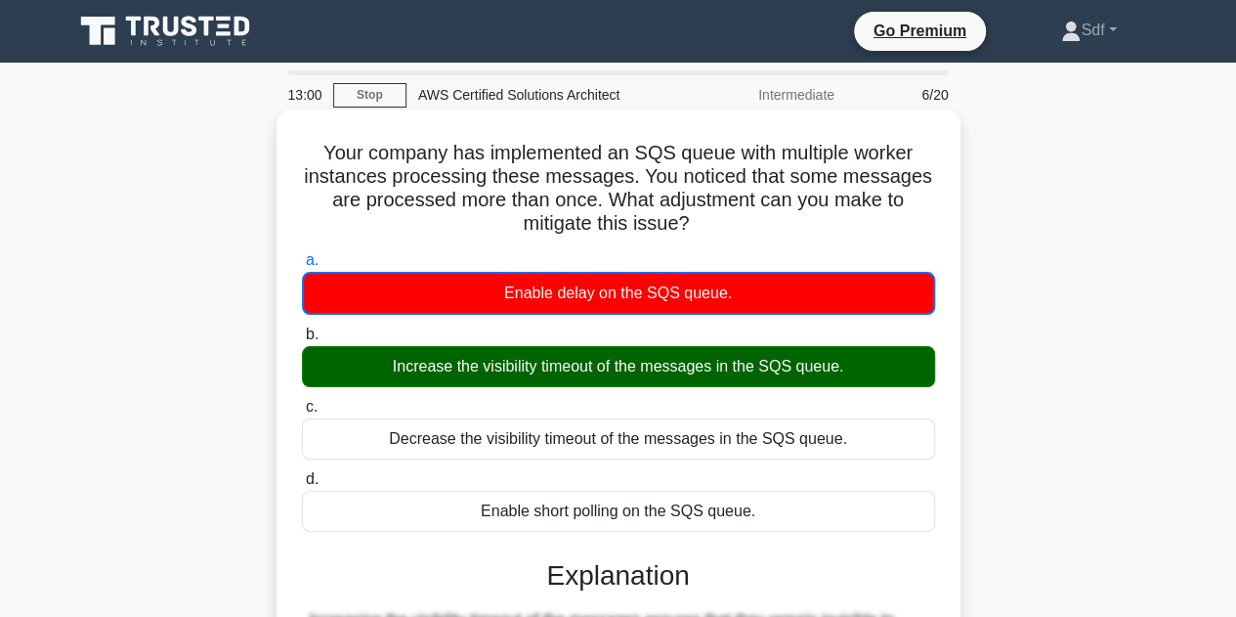
drag, startPoint x: 847, startPoint y: 366, endPoint x: 396, endPoint y: 373, distance: 451.5
click at [396, 373] on div "Increase the visibility timeout of the messages in the SQS queue." at bounding box center [618, 366] width 633 height 41
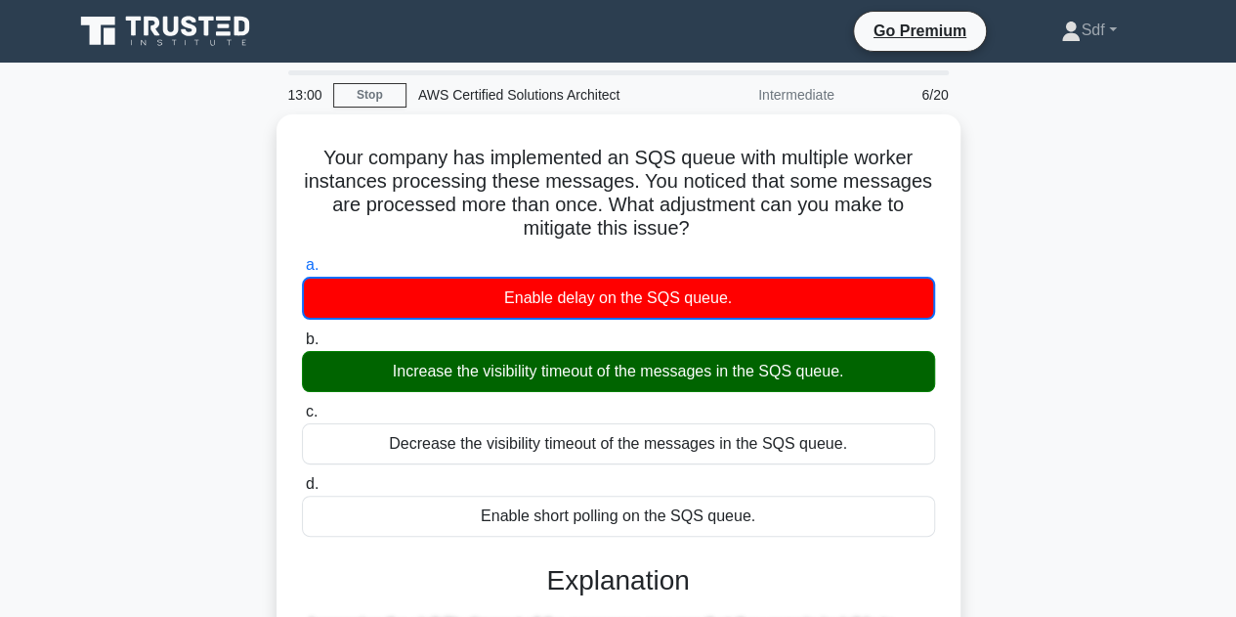
copy div "ncrease the visibility timeout of the messages in the SQS queue."
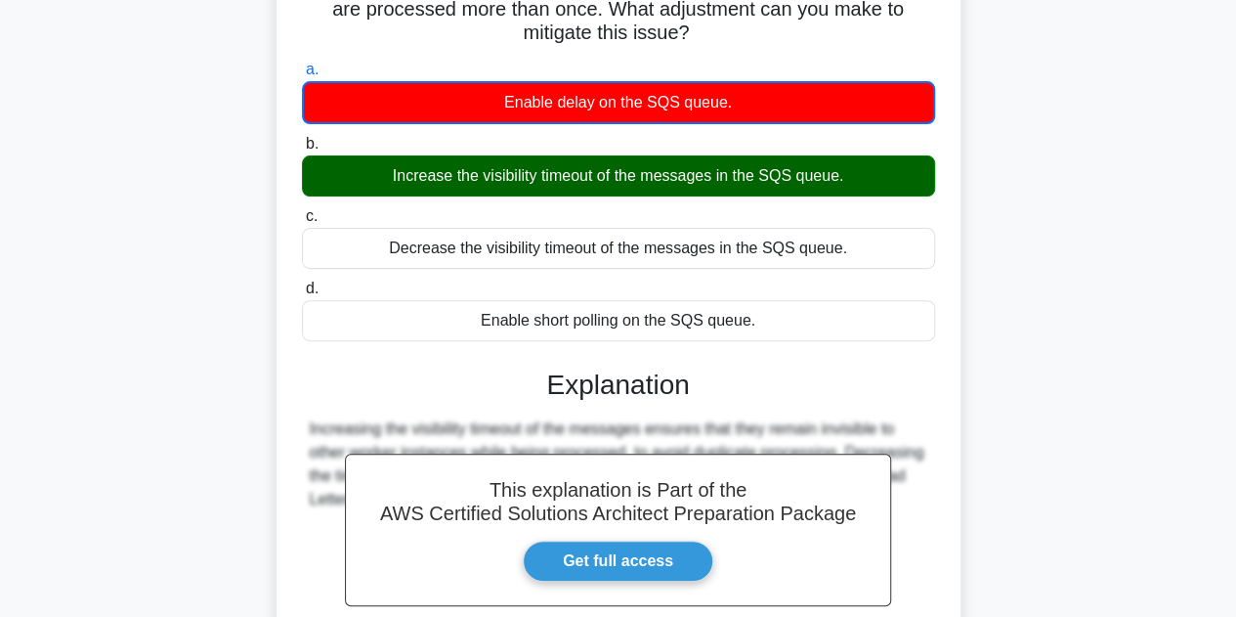
click at [1006, 361] on div "Your company has implemented an SQS queue with multiple worker instances proces…" at bounding box center [619, 367] width 1114 height 896
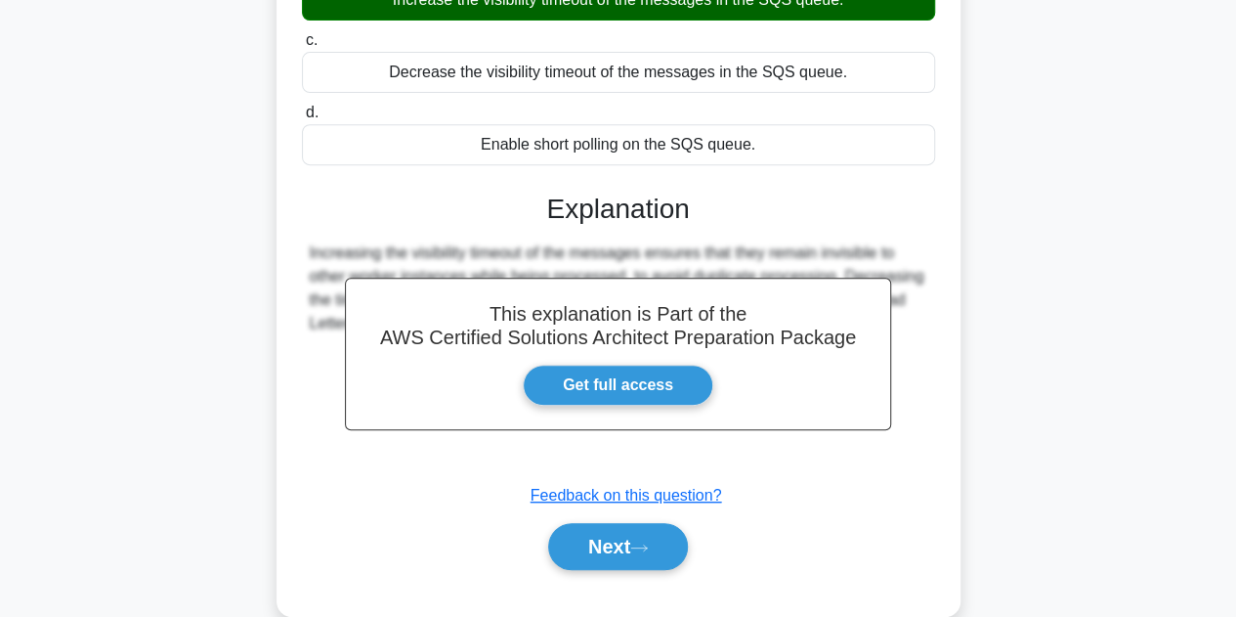
scroll to position [439, 0]
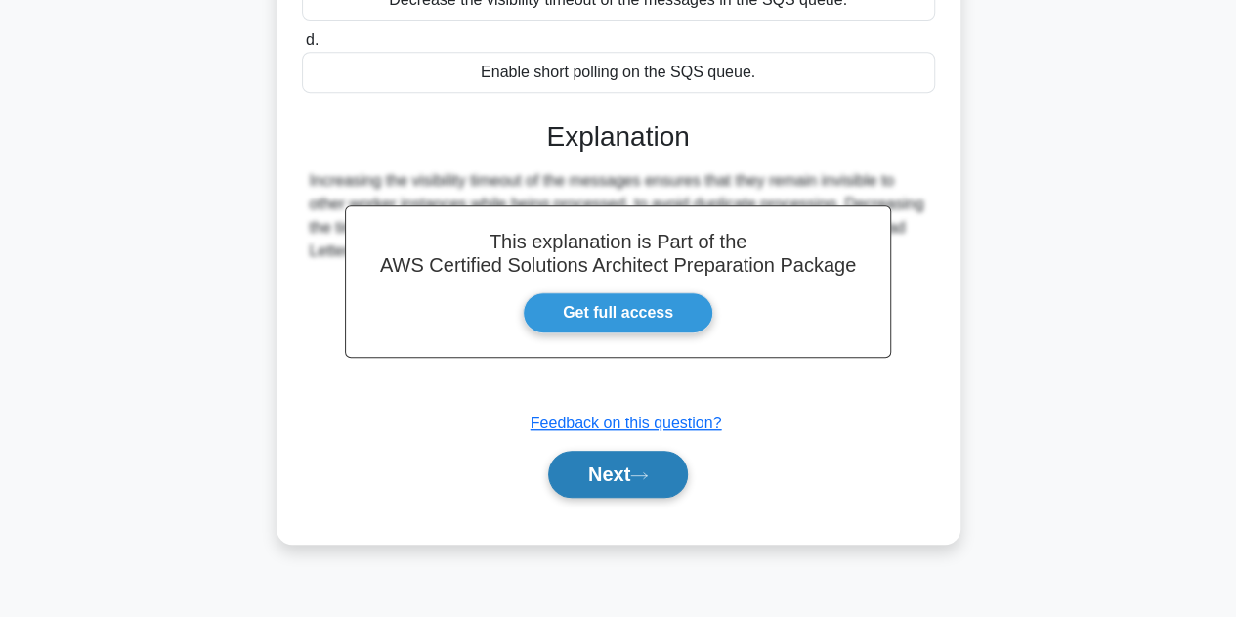
click at [602, 481] on button "Next" at bounding box center [618, 474] width 140 height 47
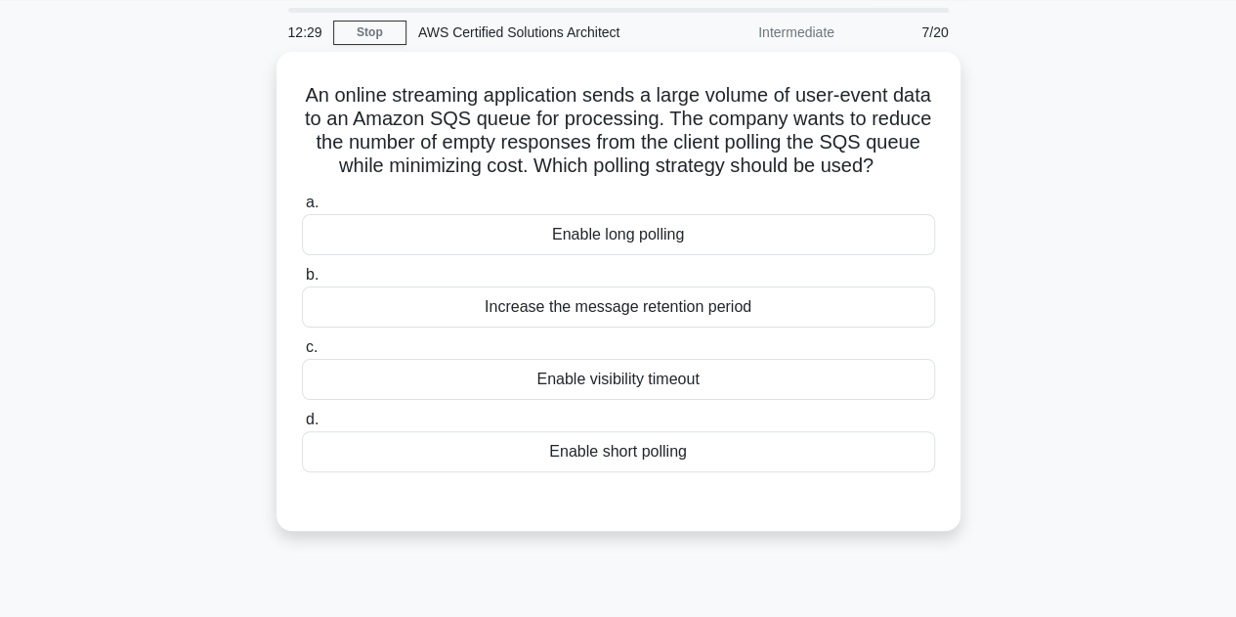
scroll to position [0, 0]
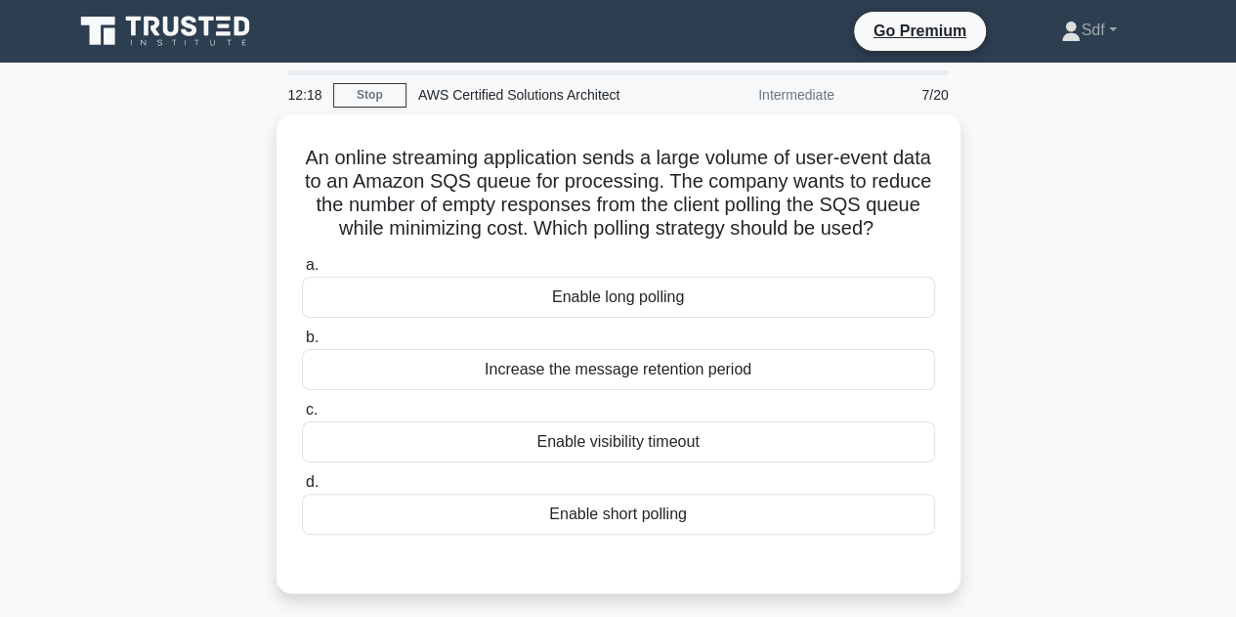
click at [1139, 241] on div "An online streaming application sends a large volume of user-event data to an A…" at bounding box center [619, 365] width 1114 height 502
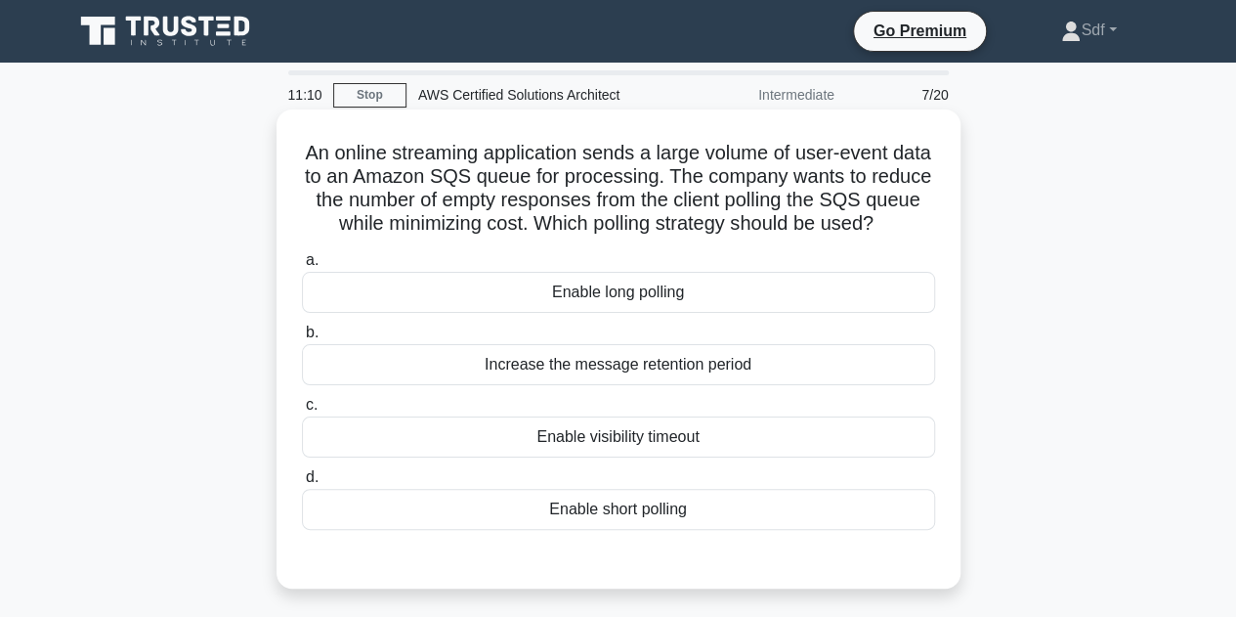
click at [727, 313] on div "Enable long polling" at bounding box center [618, 292] width 633 height 41
click at [302, 267] on input "a. Enable long polling" at bounding box center [302, 260] width 0 height 13
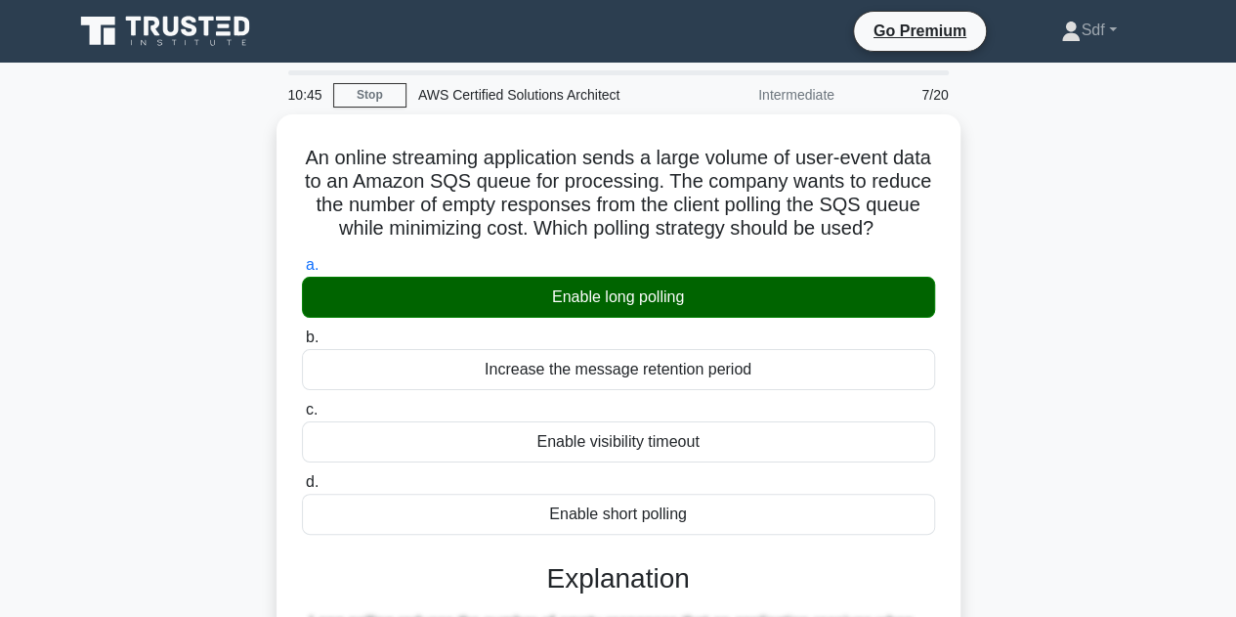
click at [302, 331] on input "b. Increase the message retention period" at bounding box center [302, 337] width 0 height 13
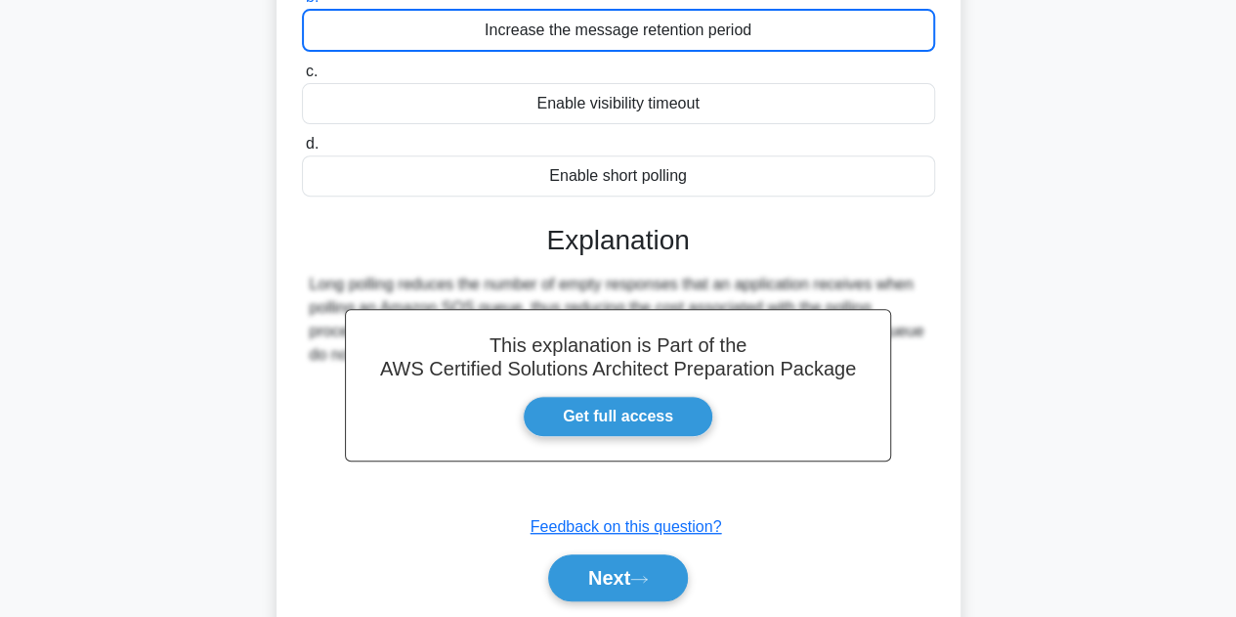
scroll to position [391, 0]
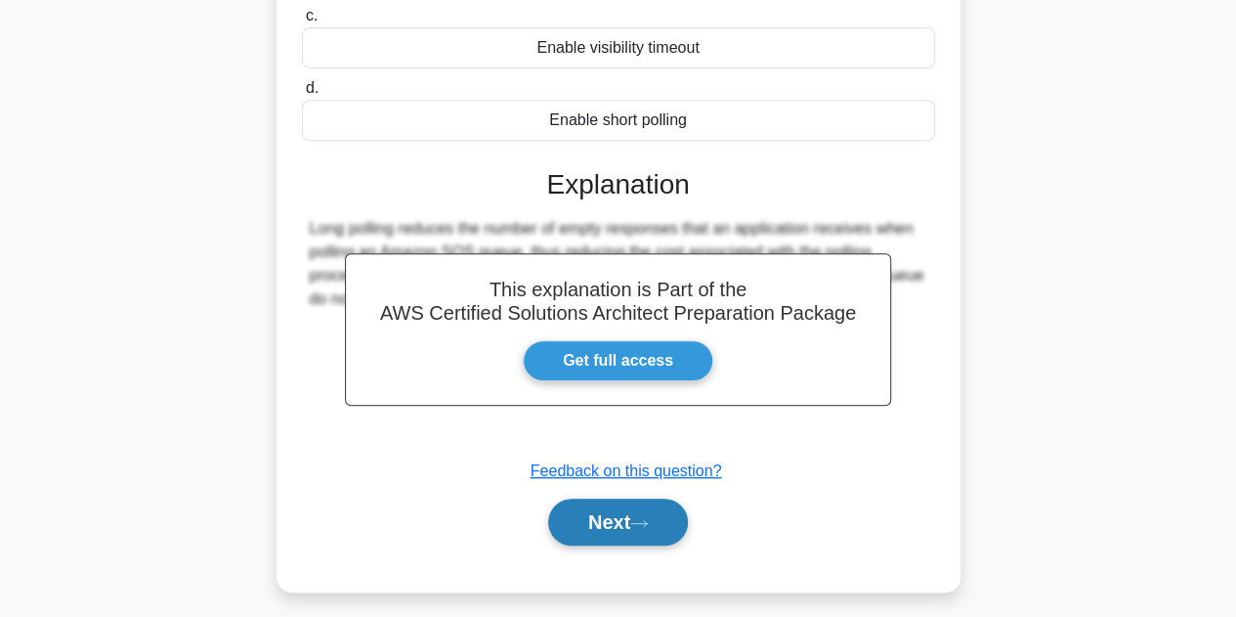
click at [600, 542] on button "Next" at bounding box center [618, 521] width 140 height 47
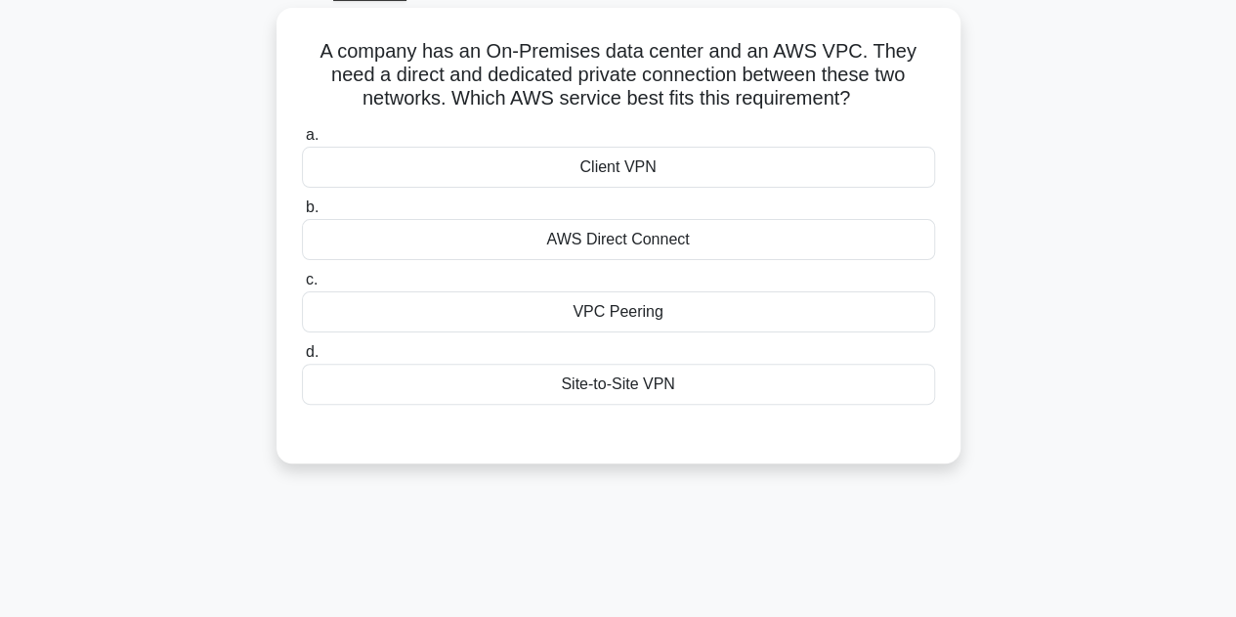
scroll to position [98, 0]
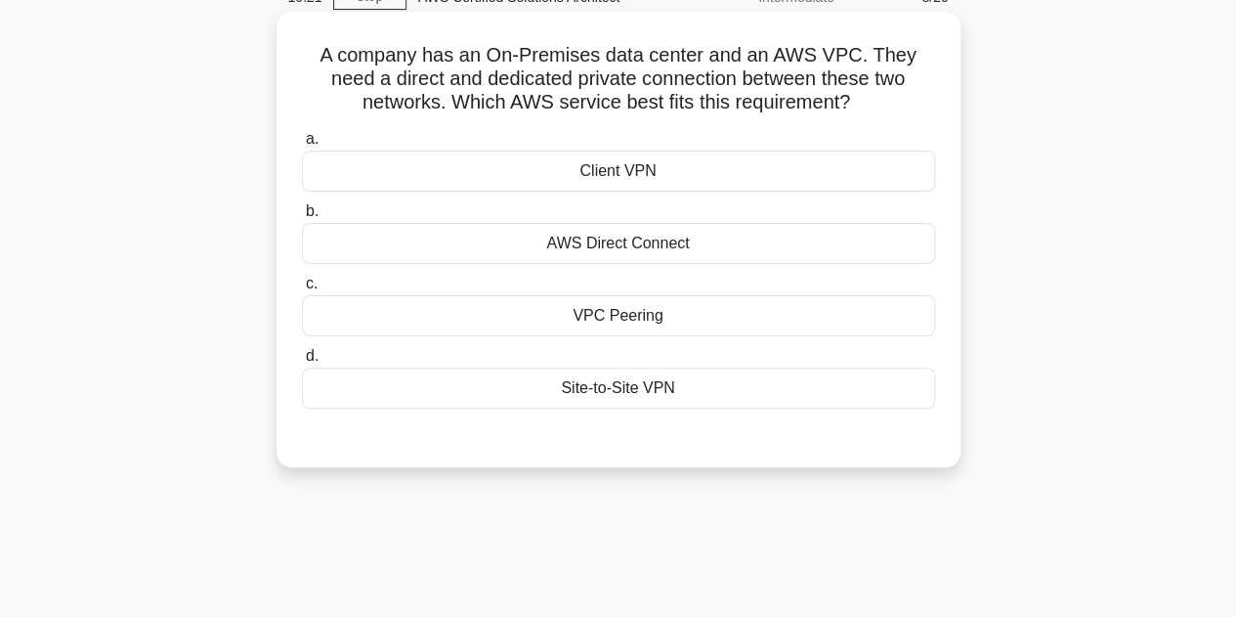
click at [606, 248] on div "AWS Direct Connect" at bounding box center [618, 243] width 633 height 41
click at [302, 218] on input "b. AWS Direct Connect" at bounding box center [302, 211] width 0 height 13
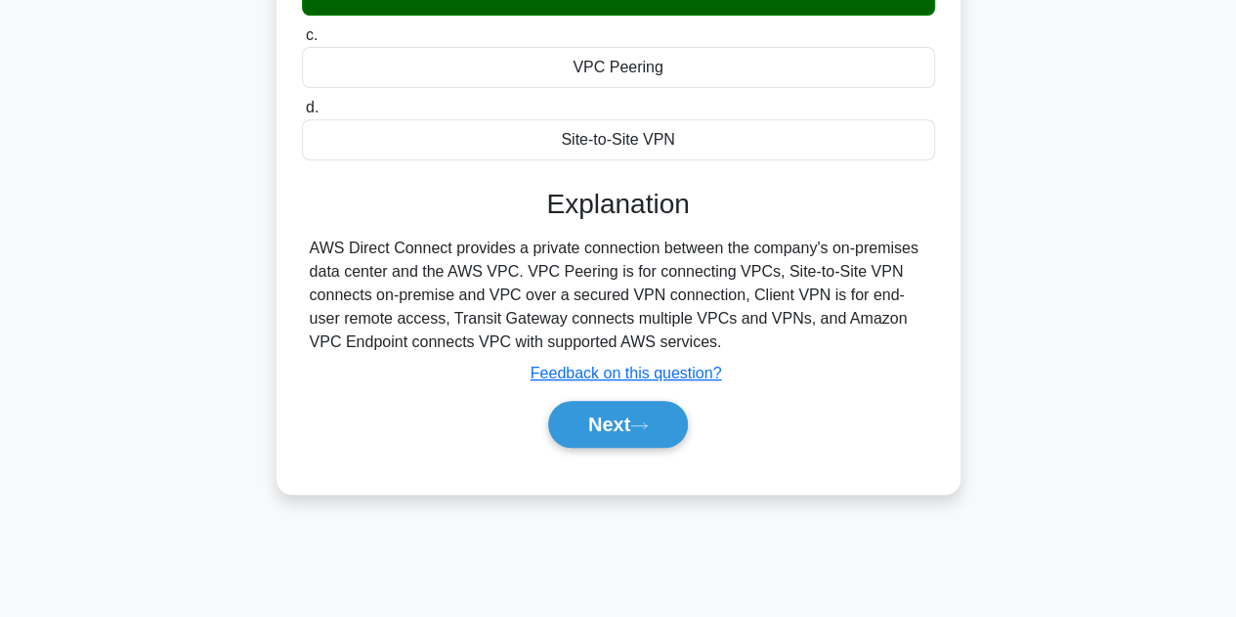
scroll to position [391, 0]
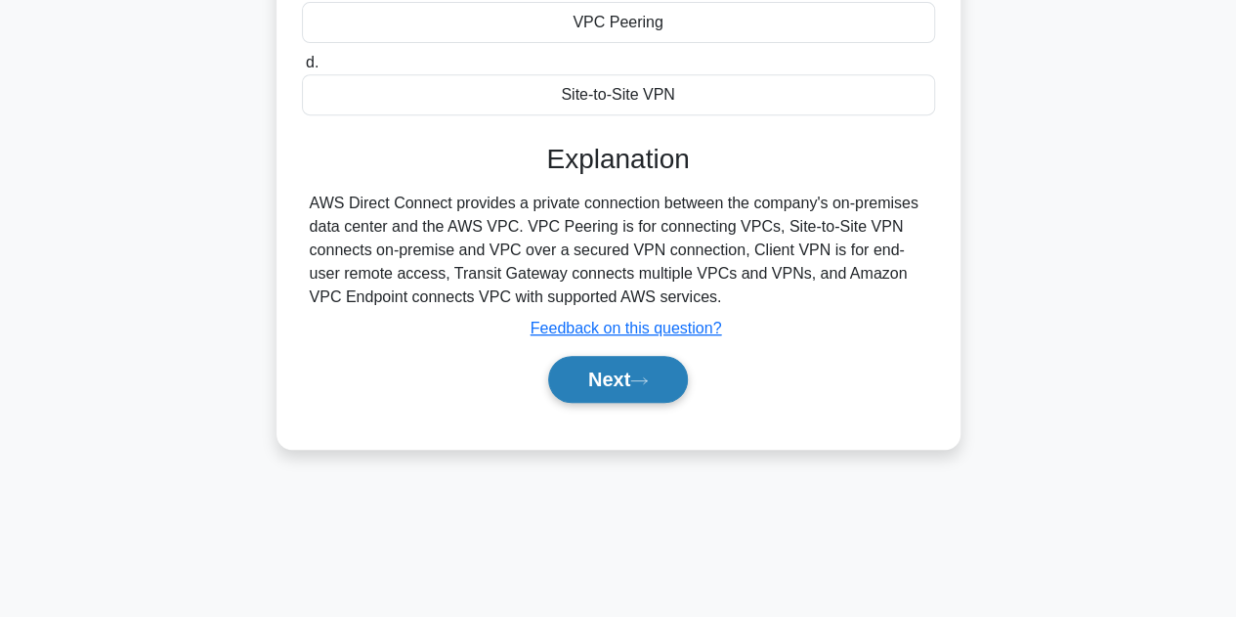
click at [622, 384] on button "Next" at bounding box center [618, 379] width 140 height 47
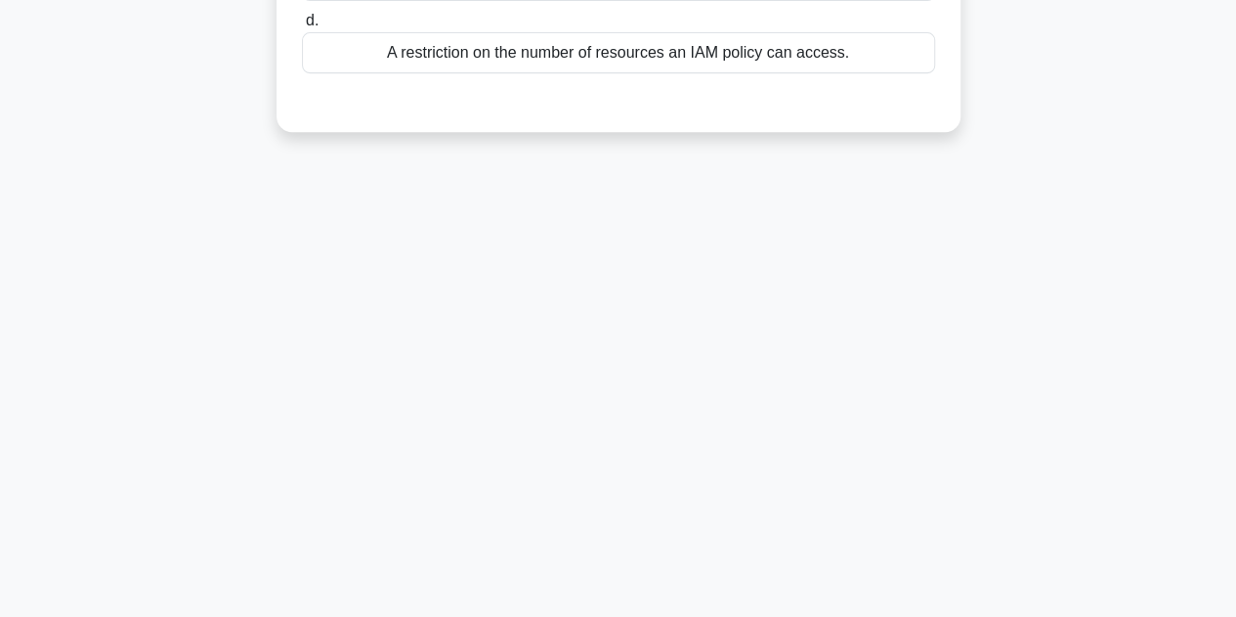
scroll to position [0, 0]
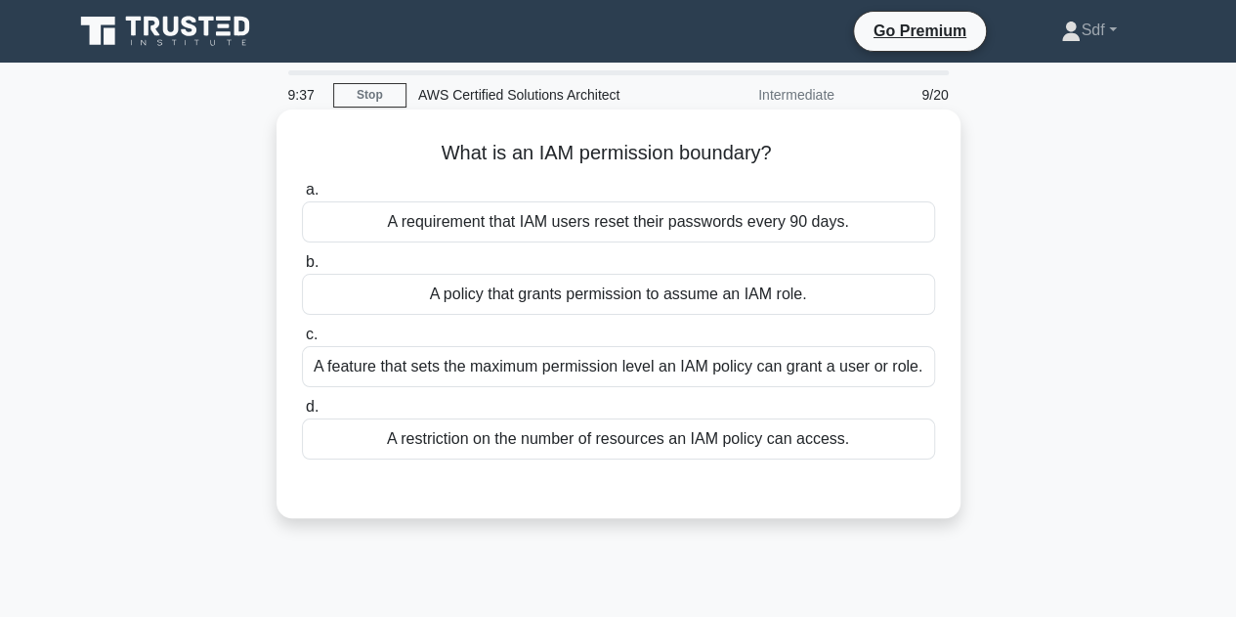
click at [596, 368] on div "A feature that sets the maximum permission level an IAM policy can grant a user…" at bounding box center [618, 366] width 633 height 41
click at [302, 341] on input "c. A feature that sets the maximum permission level an IAM policy can grant a u…" at bounding box center [302, 334] width 0 height 13
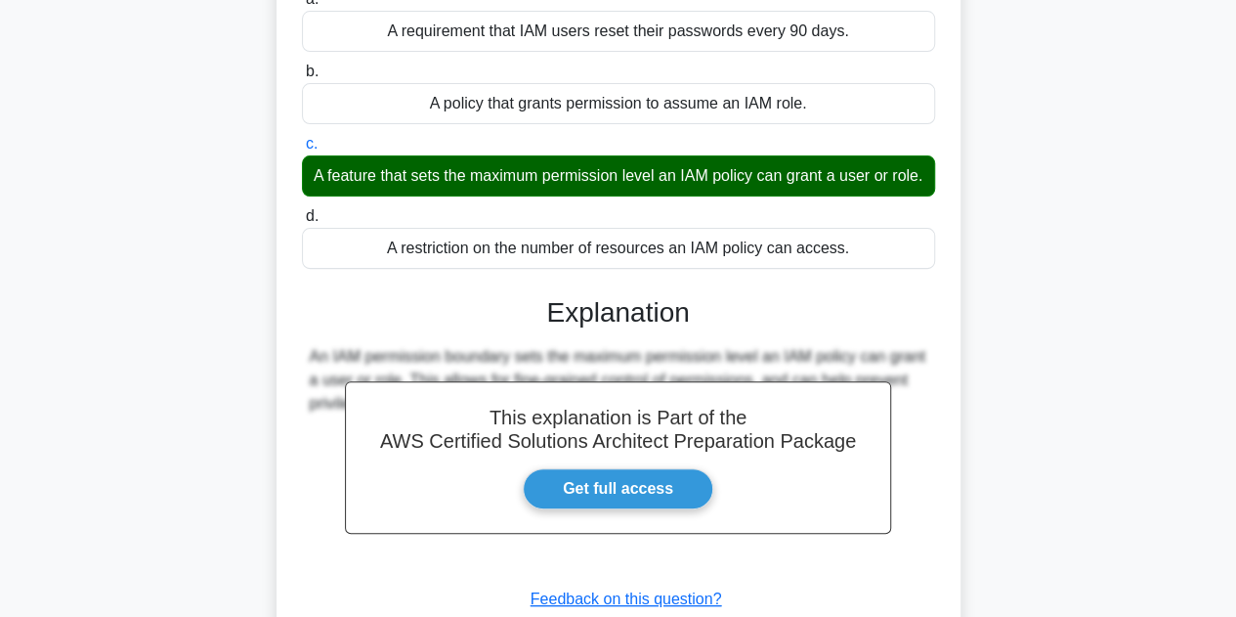
scroll to position [391, 0]
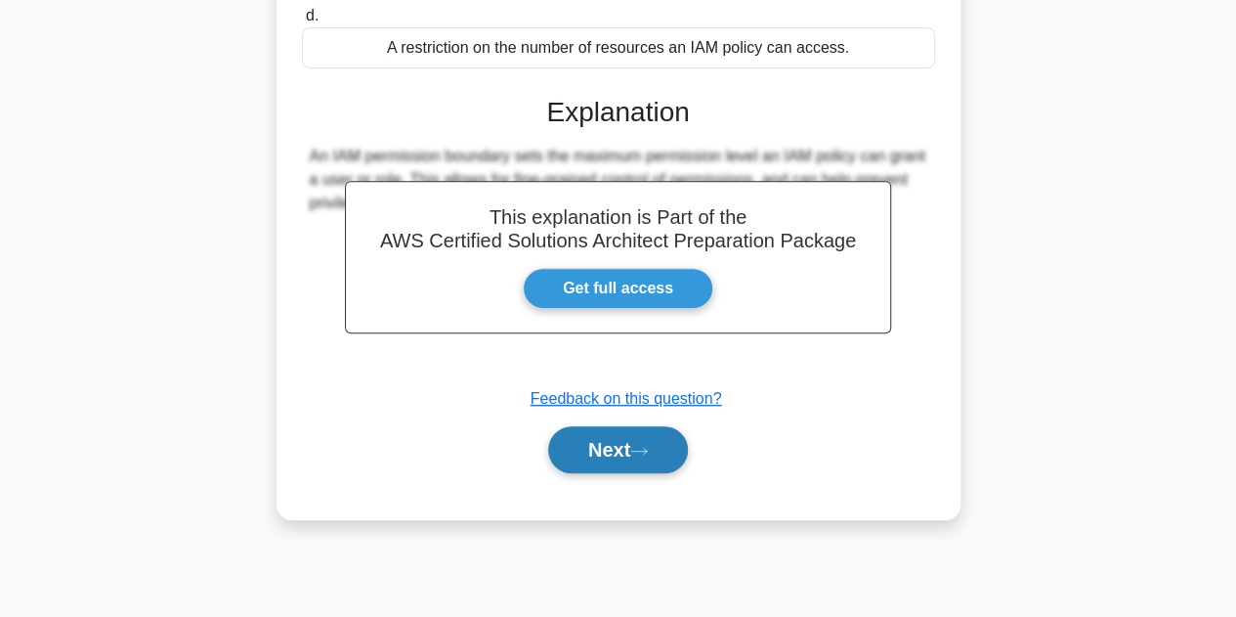
click at [595, 459] on button "Next" at bounding box center [618, 449] width 140 height 47
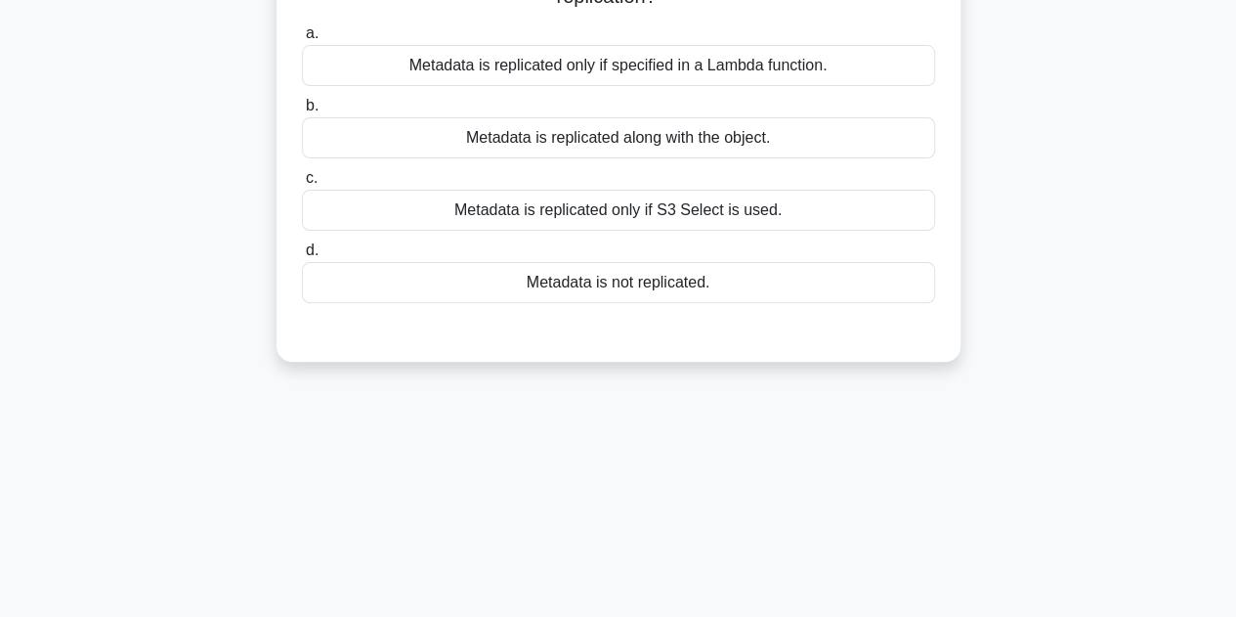
scroll to position [0, 0]
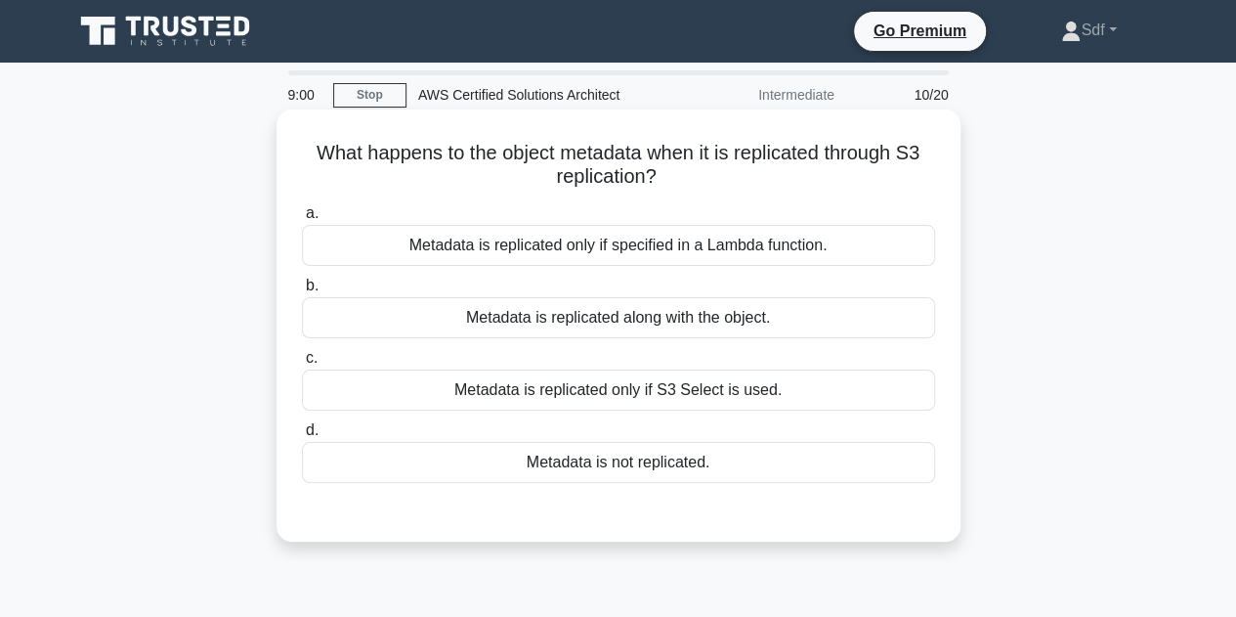
click at [590, 322] on div "Metadata is replicated along with the object." at bounding box center [618, 317] width 633 height 41
click at [302, 292] on input "b. Metadata is replicated along with the object." at bounding box center [302, 285] width 0 height 13
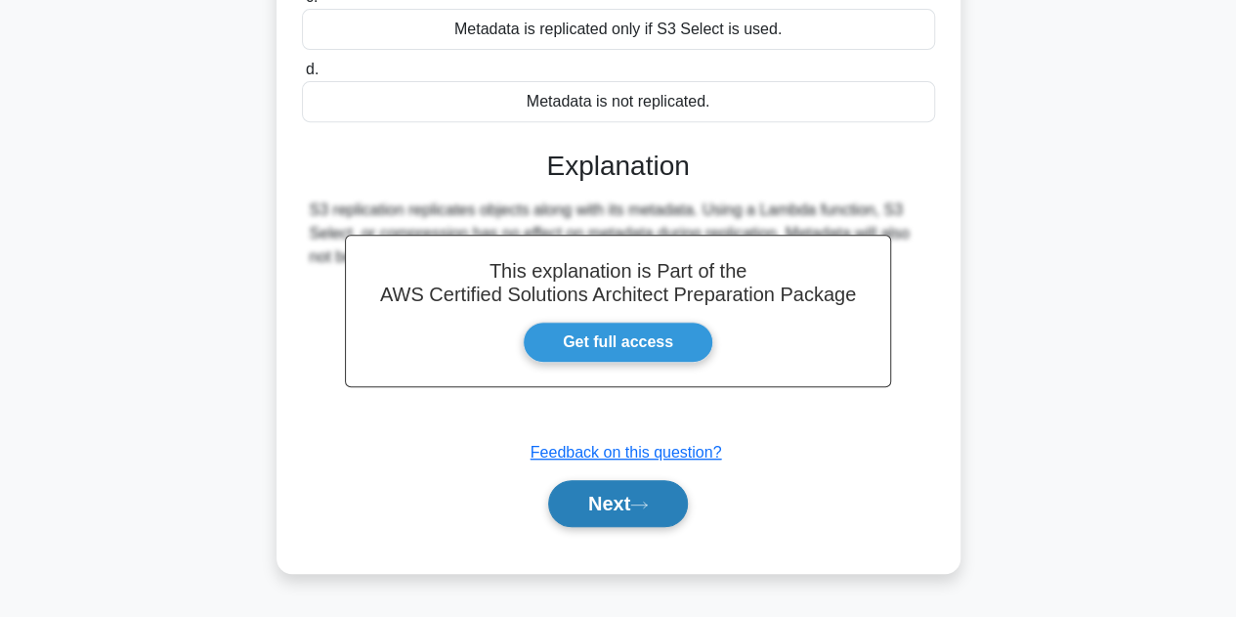
scroll to position [391, 0]
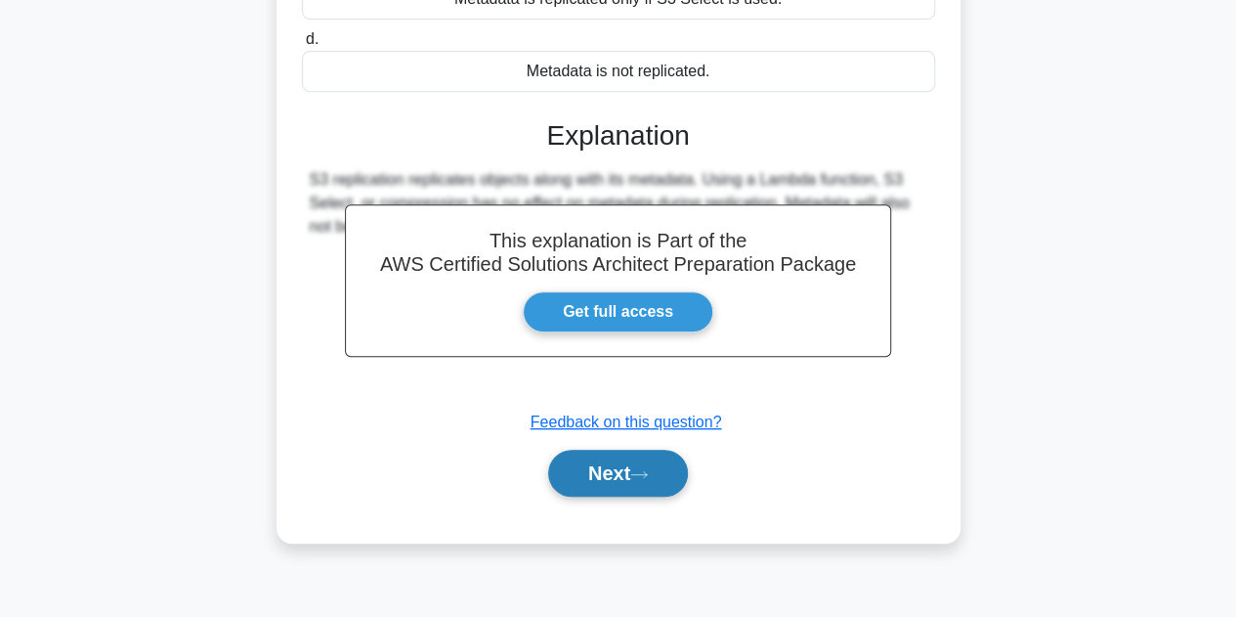
click at [623, 464] on button "Next" at bounding box center [618, 473] width 140 height 47
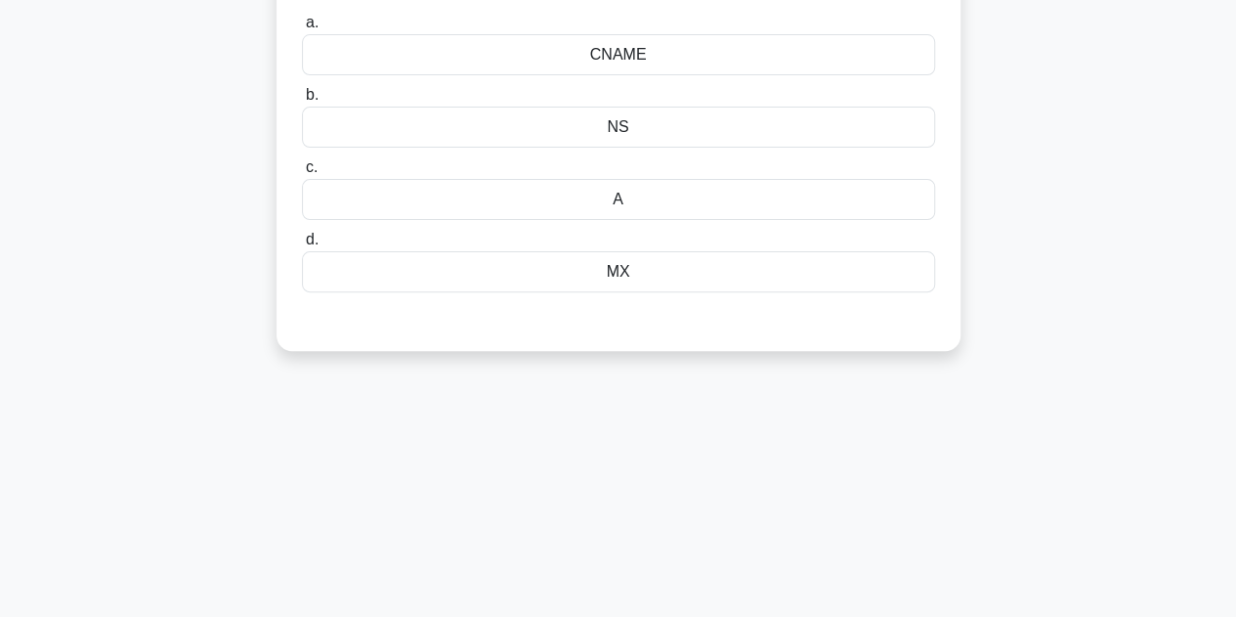
scroll to position [98, 0]
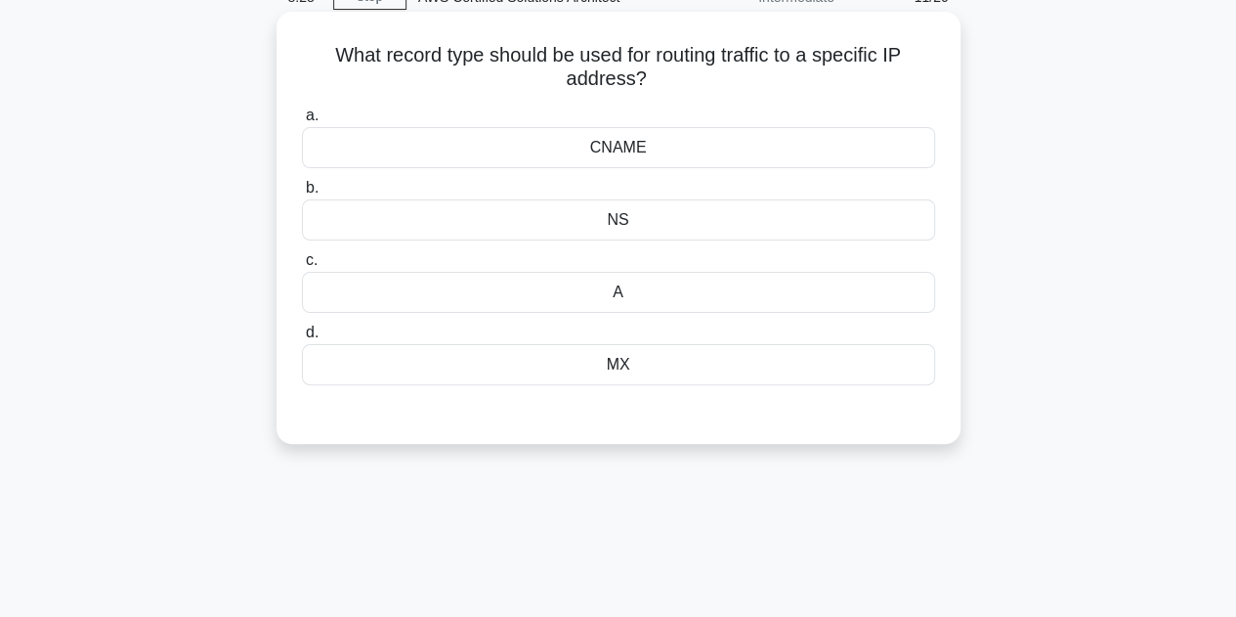
click at [679, 292] on div "A" at bounding box center [618, 292] width 633 height 41
click at [302, 267] on input "c. A" at bounding box center [302, 260] width 0 height 13
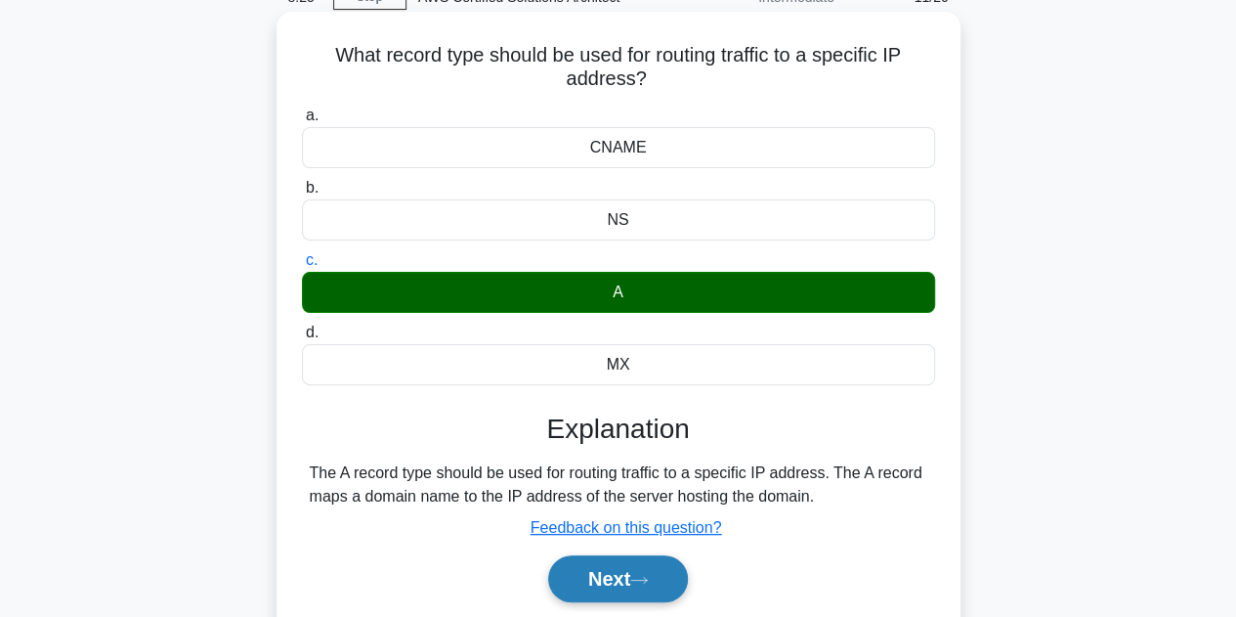
click at [607, 578] on button "Next" at bounding box center [618, 578] width 140 height 47
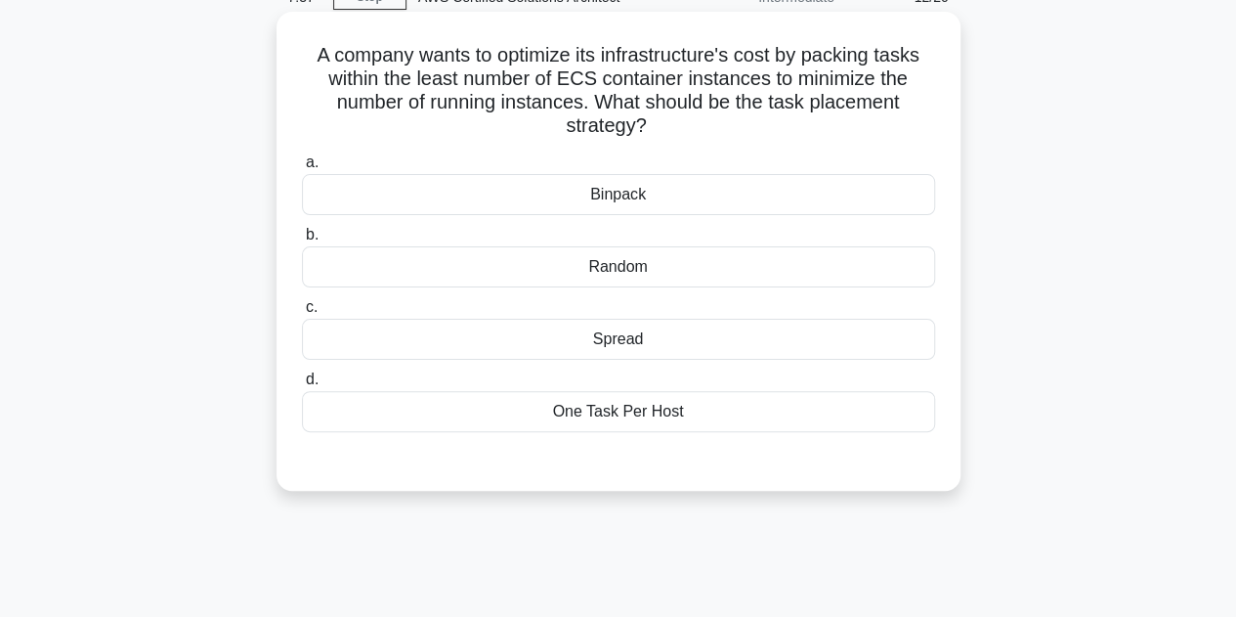
drag, startPoint x: 603, startPoint y: 200, endPoint x: 639, endPoint y: 198, distance: 36.2
click at [605, 200] on div "Binpack" at bounding box center [618, 194] width 633 height 41
click at [302, 169] on input "a. Binpack" at bounding box center [302, 162] width 0 height 13
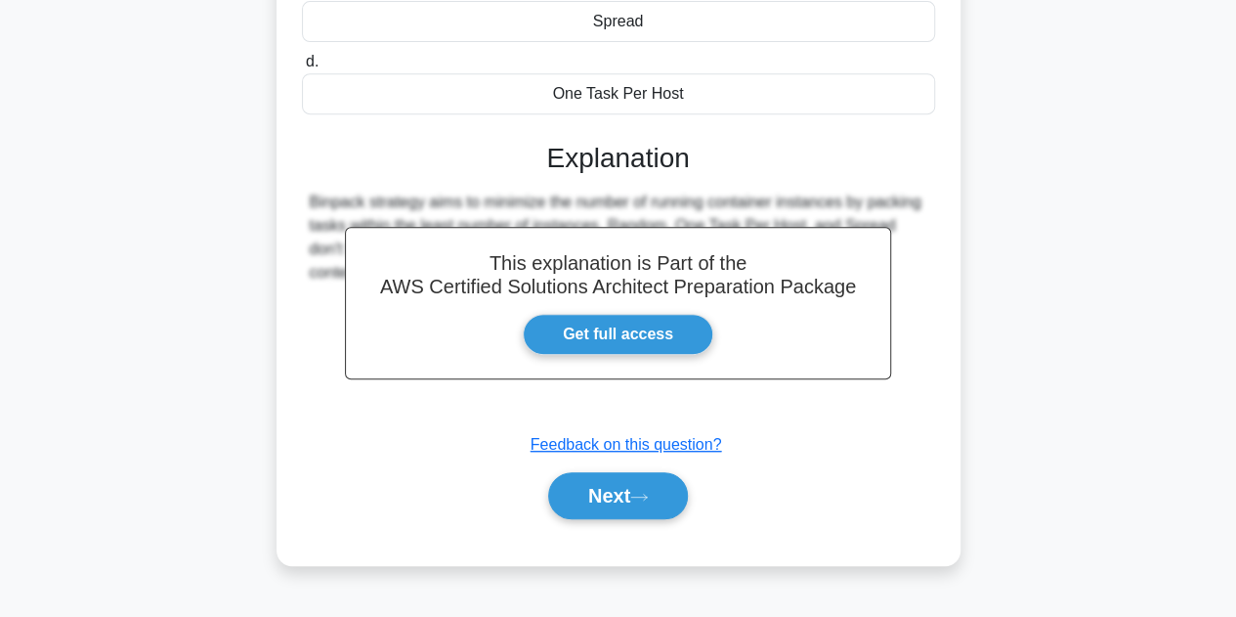
scroll to position [439, 0]
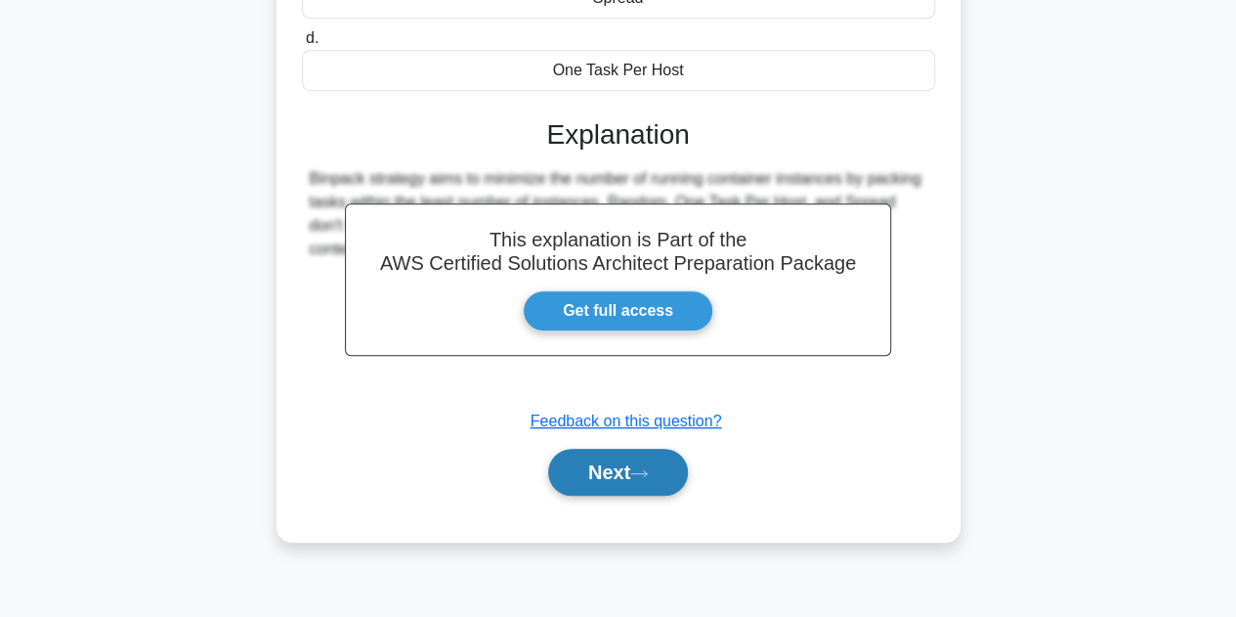
click at [598, 477] on button "Next" at bounding box center [618, 472] width 140 height 47
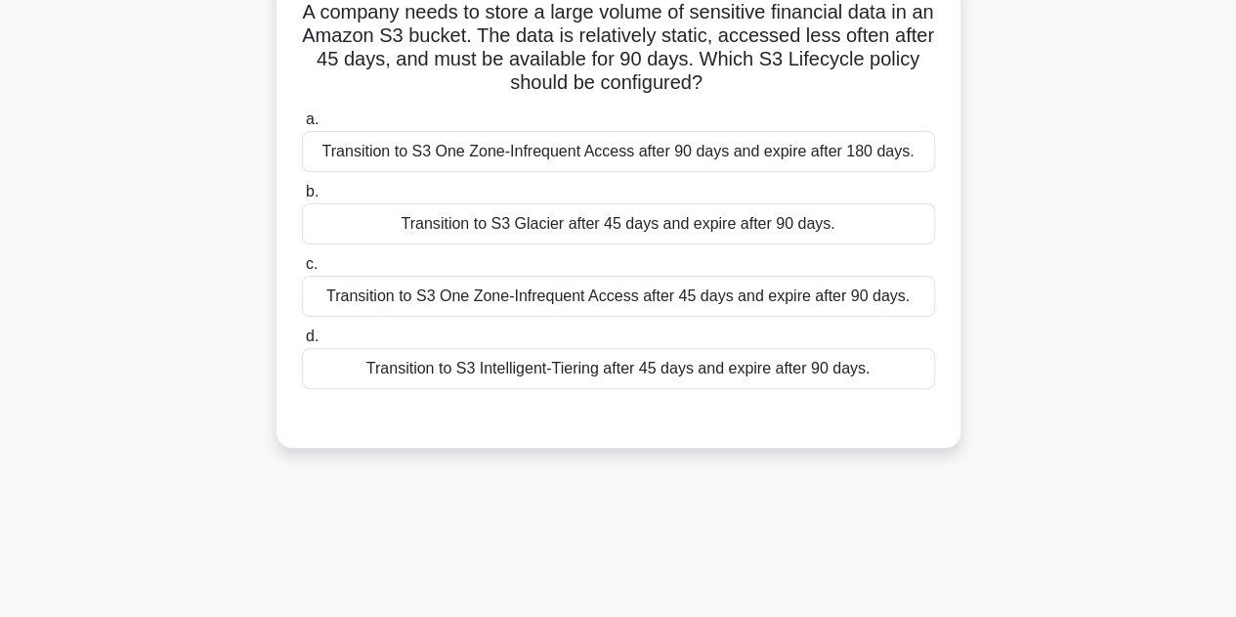
scroll to position [0, 0]
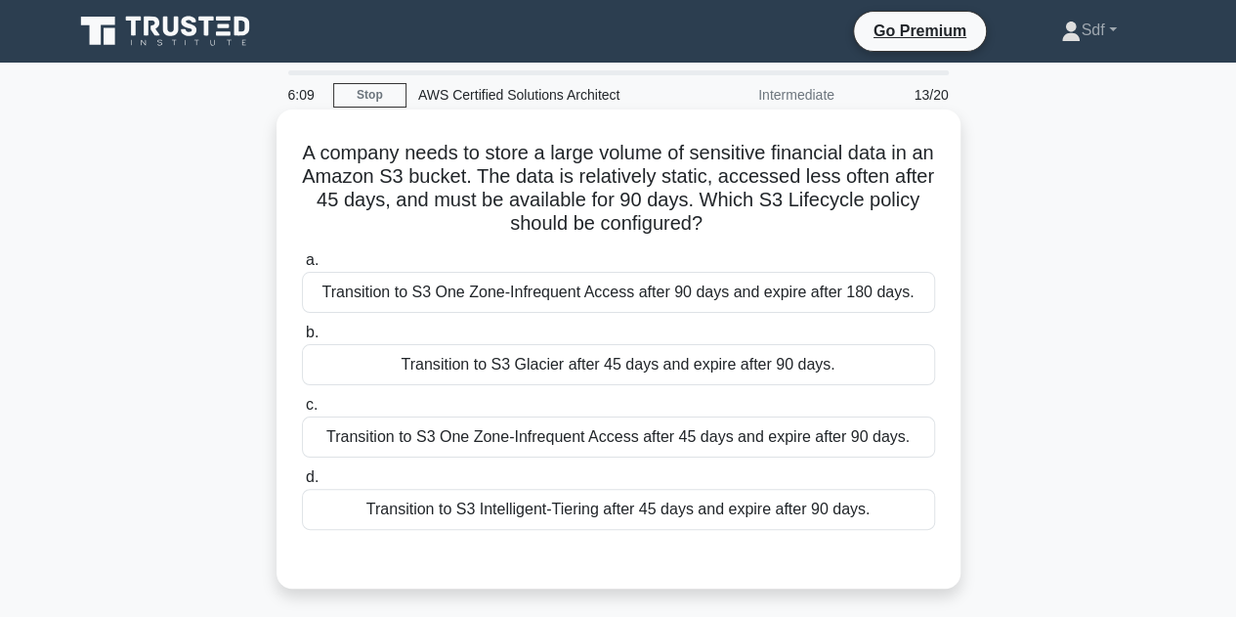
click at [516, 435] on div "Transition to S3 One Zone-Infrequent Access after 45 days and expire after 90 d…" at bounding box center [618, 436] width 633 height 41
click at [302, 411] on input "c. Transition to S3 One Zone-Infrequent Access after 45 days and expire after 9…" at bounding box center [302, 405] width 0 height 13
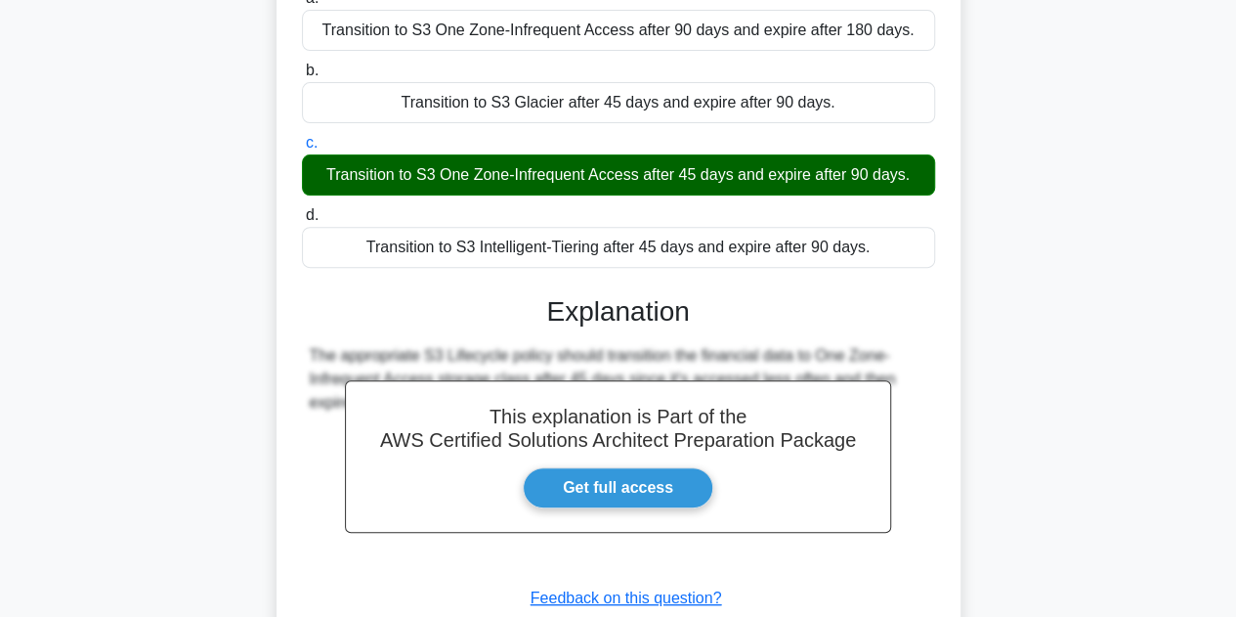
scroll to position [293, 0]
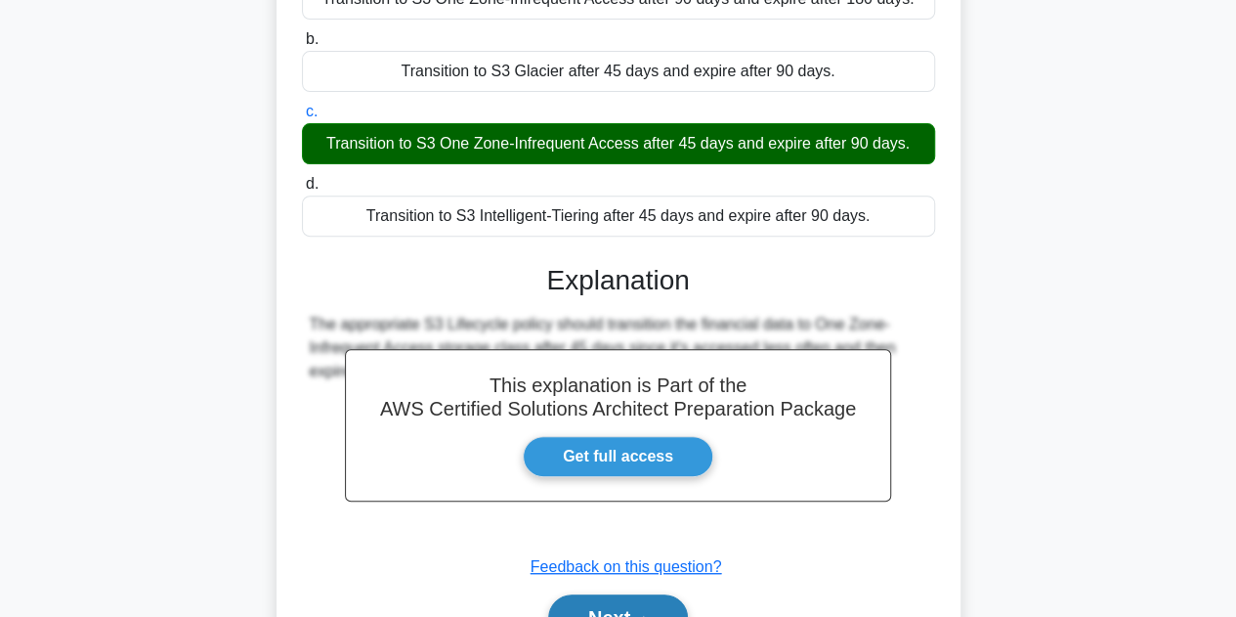
click at [612, 614] on button "Next" at bounding box center [618, 617] width 140 height 47
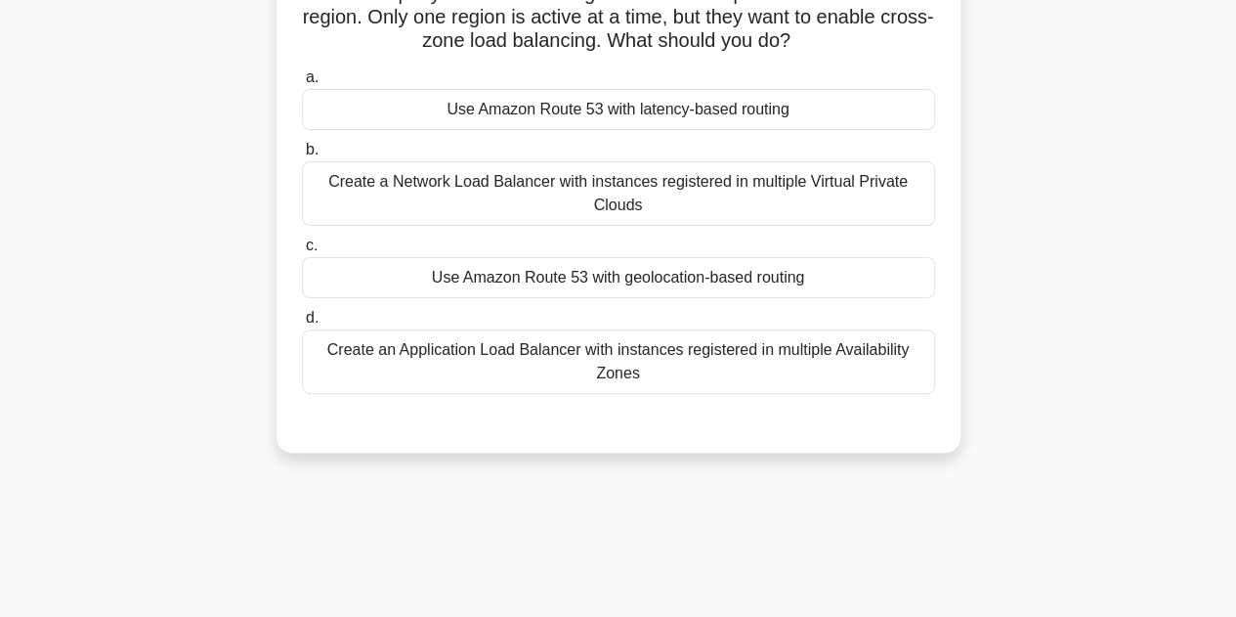
scroll to position [0, 0]
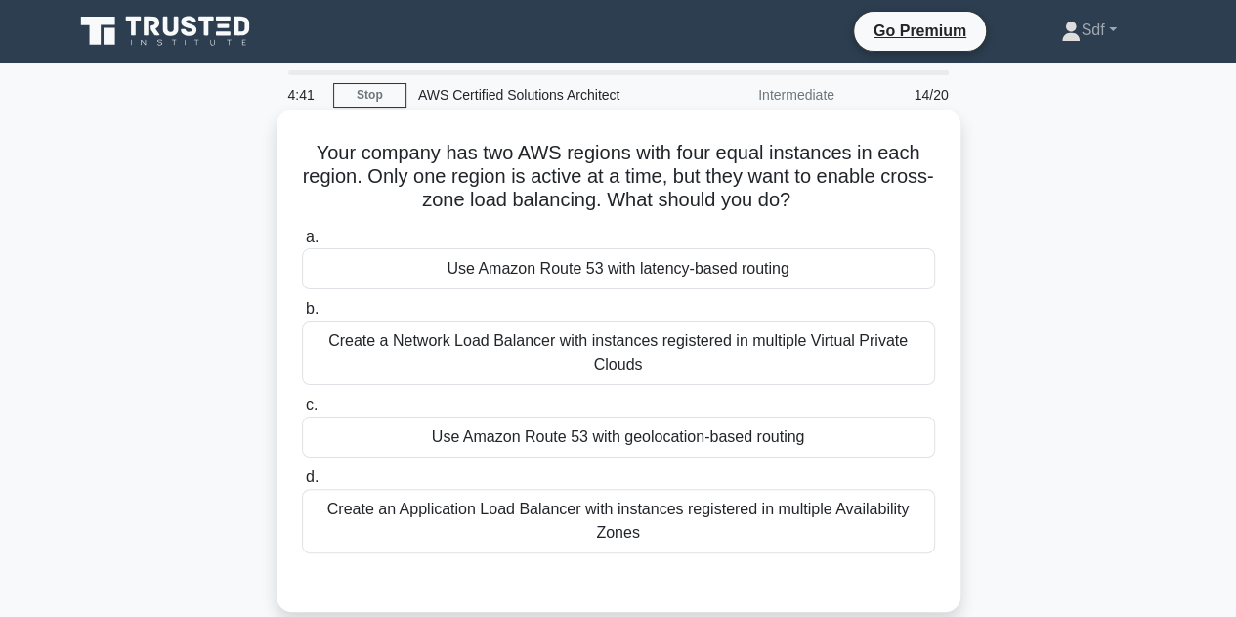
click at [663, 529] on div "Create an Application Load Balancer with instances registered in multiple Avail…" at bounding box center [618, 521] width 633 height 64
click at [302, 484] on input "d. Create an Application Load Balancer with instances registered in multiple Av…" at bounding box center [302, 477] width 0 height 13
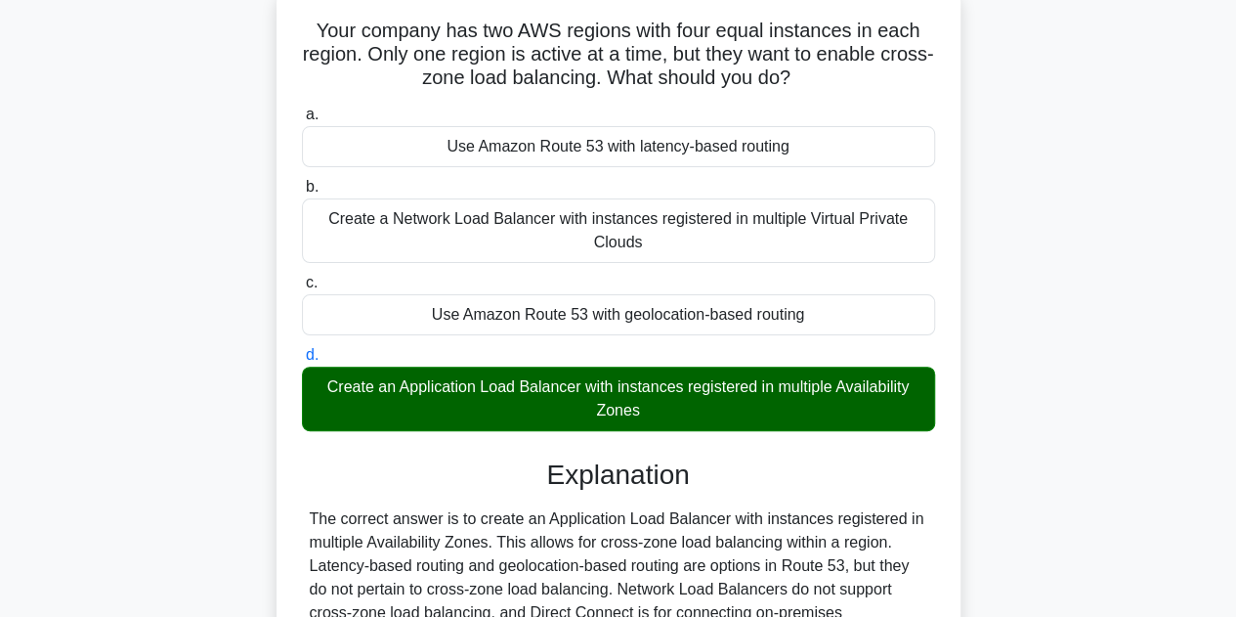
scroll to position [137, 0]
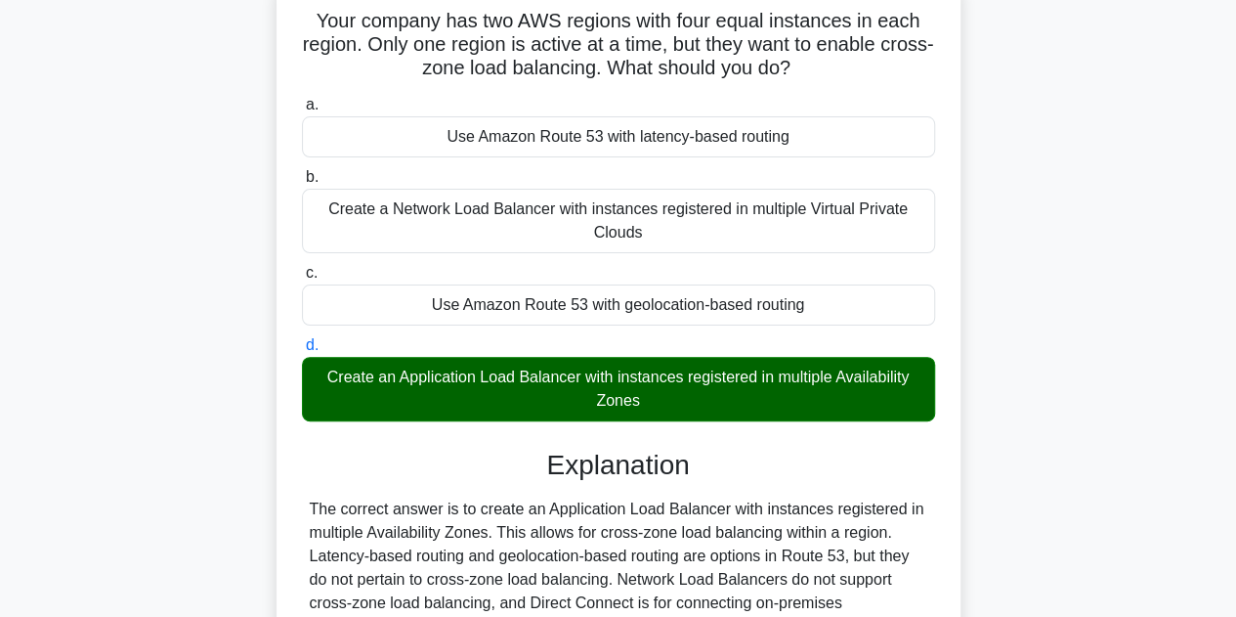
click at [1089, 350] on div "Your company has two AWS regions with four equal instances in each region. Only…" at bounding box center [619, 390] width 1114 height 824
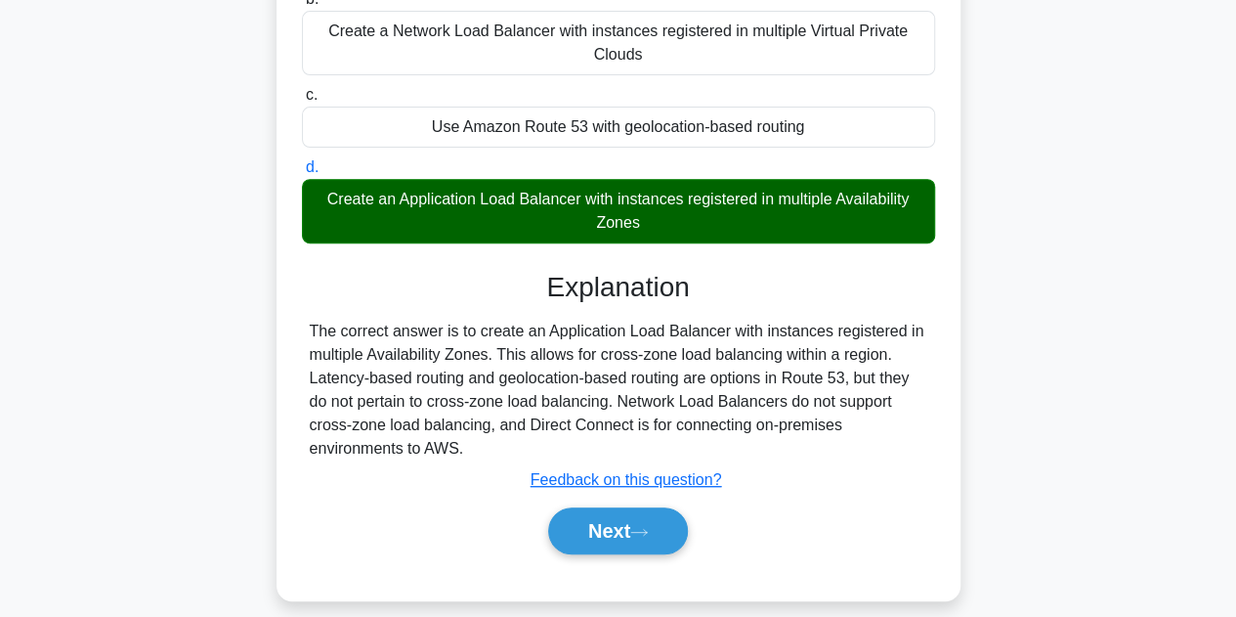
scroll to position [430, 0]
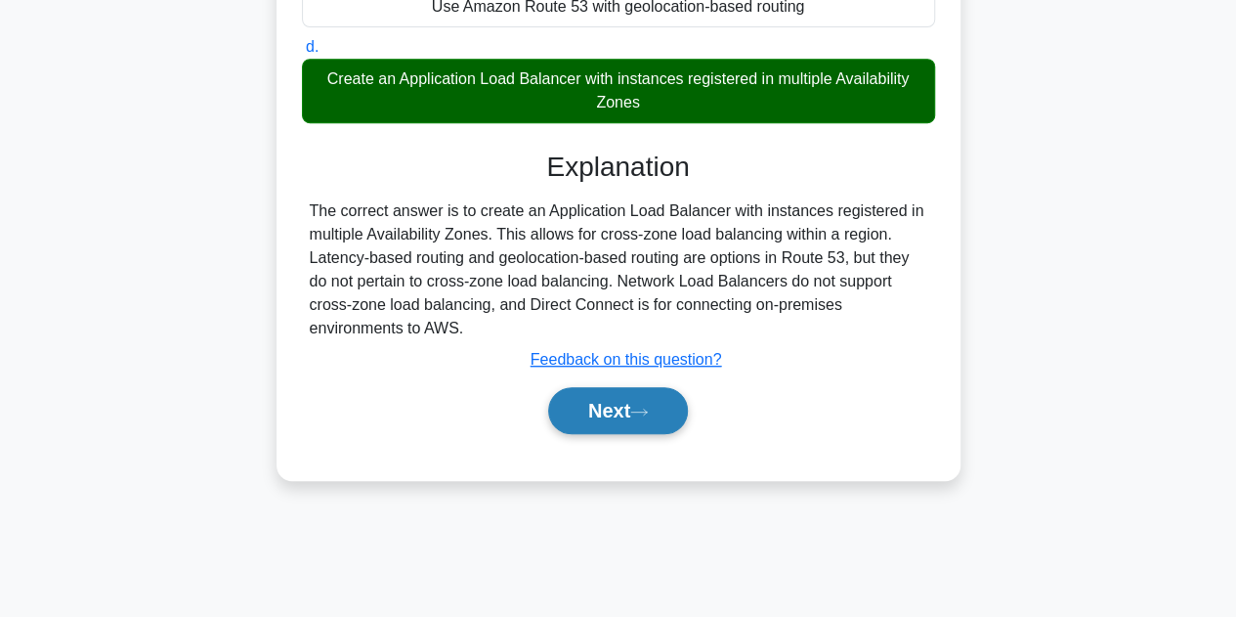
click at [648, 413] on icon at bounding box center [639, 412] width 18 height 11
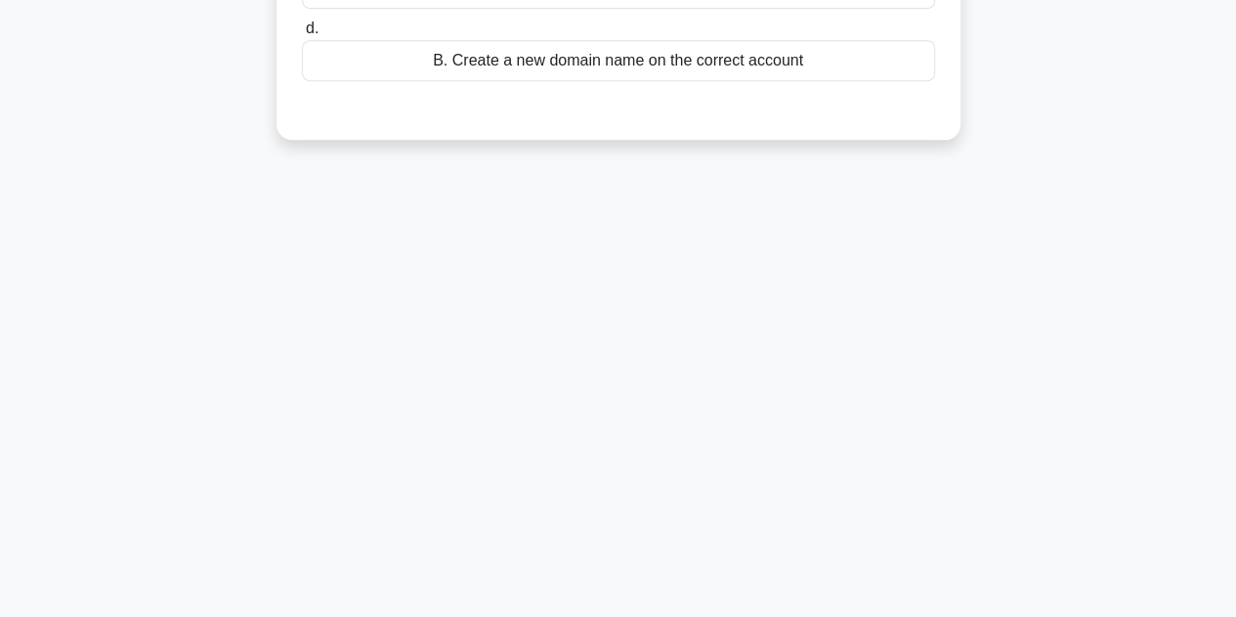
scroll to position [0, 0]
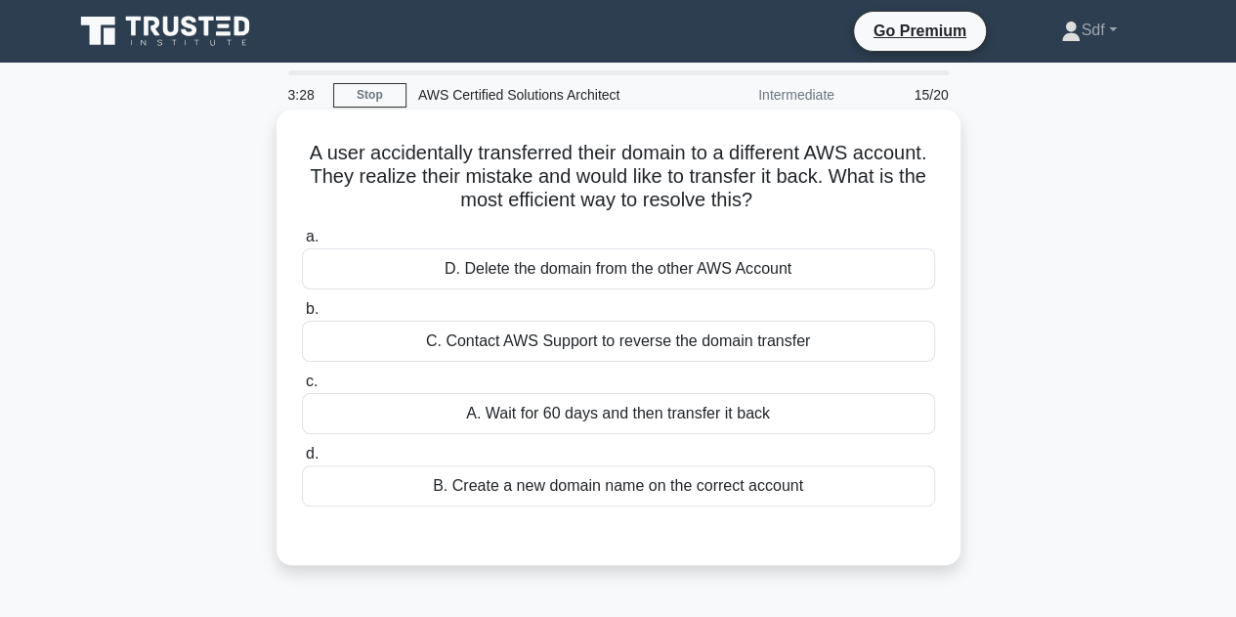
click at [603, 345] on div "C. Contact AWS Support to reverse the domain transfer" at bounding box center [618, 341] width 633 height 41
click at [302, 316] on input "b. C. Contact AWS Support to reverse the domain transfer" at bounding box center [302, 309] width 0 height 13
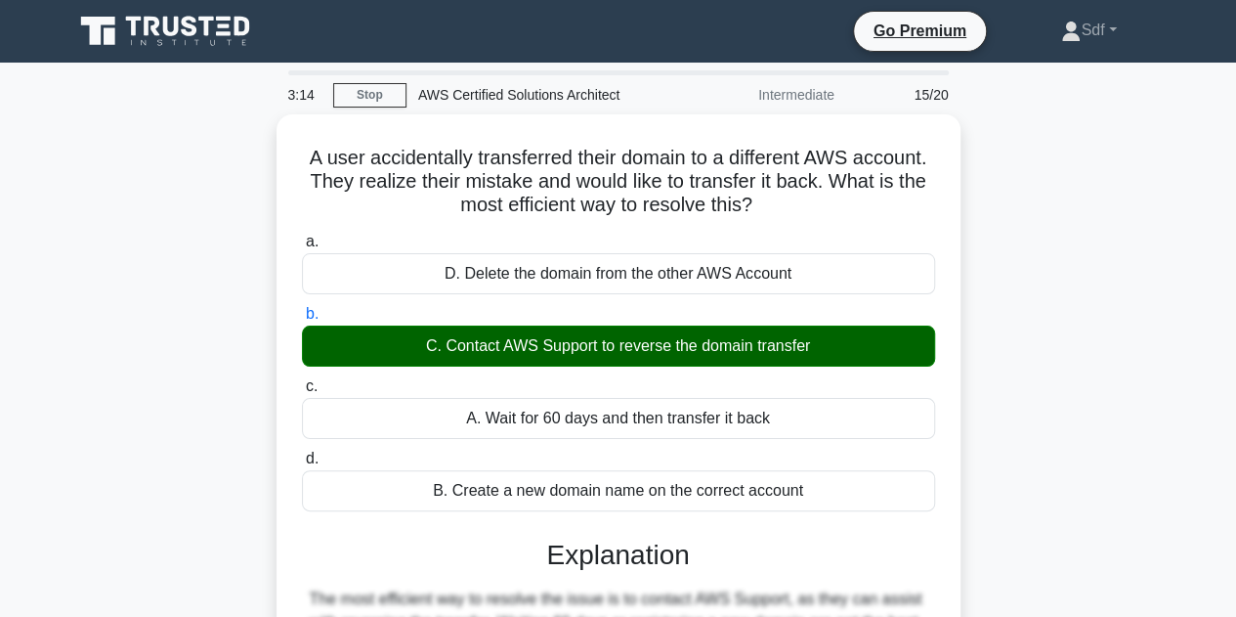
click at [1153, 429] on div "A user accidentally transferred their domain to a different AWS account. They r…" at bounding box center [619, 549] width 1114 height 871
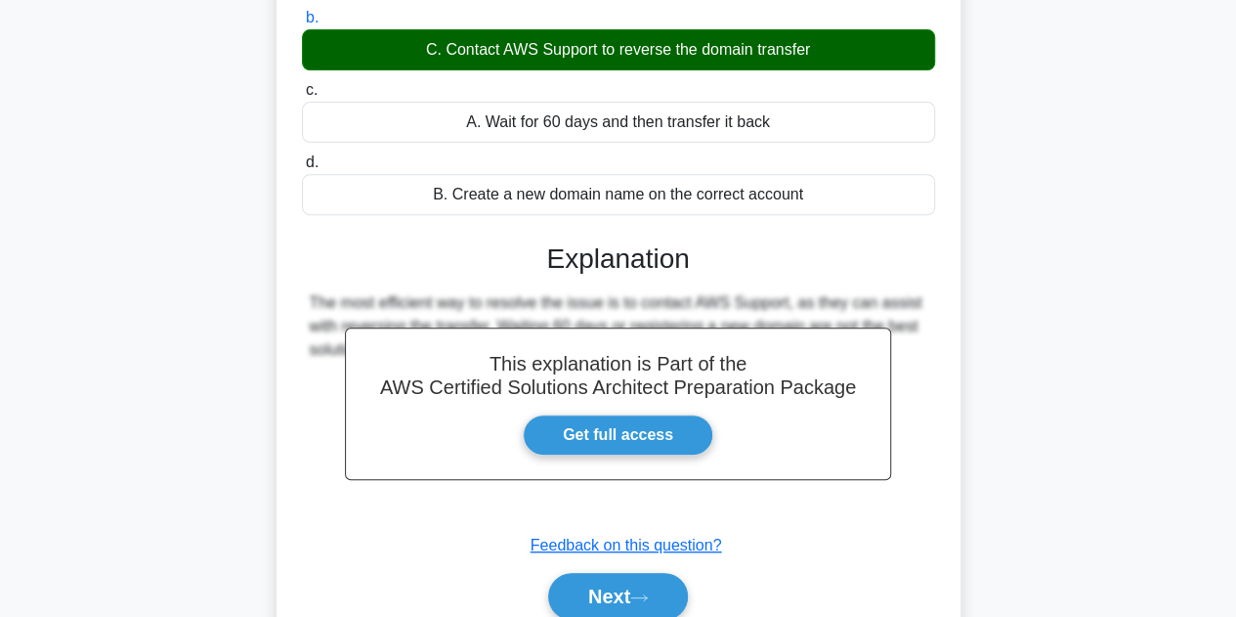
scroll to position [293, 0]
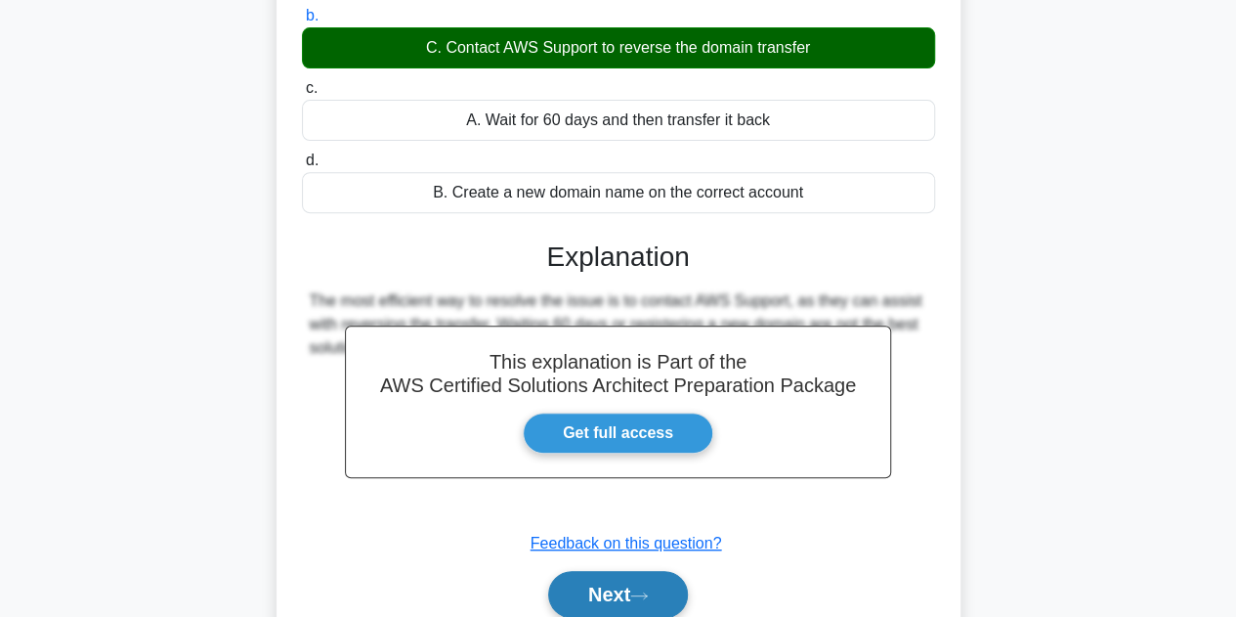
click at [603, 593] on button "Next" at bounding box center [618, 594] width 140 height 47
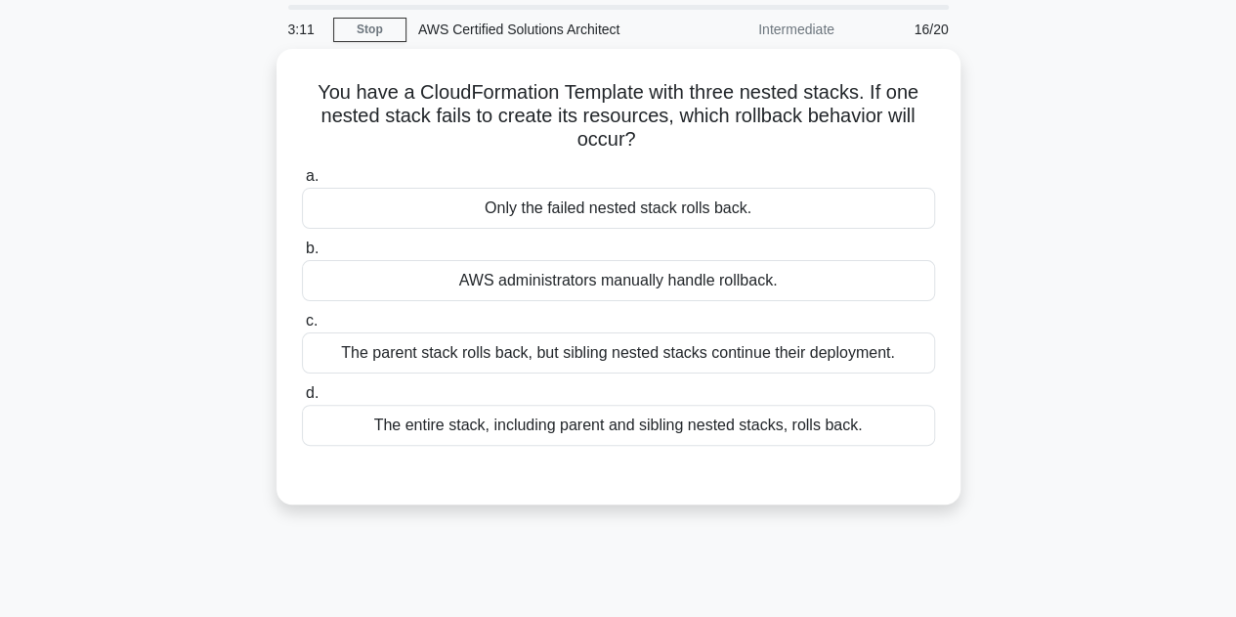
scroll to position [0, 0]
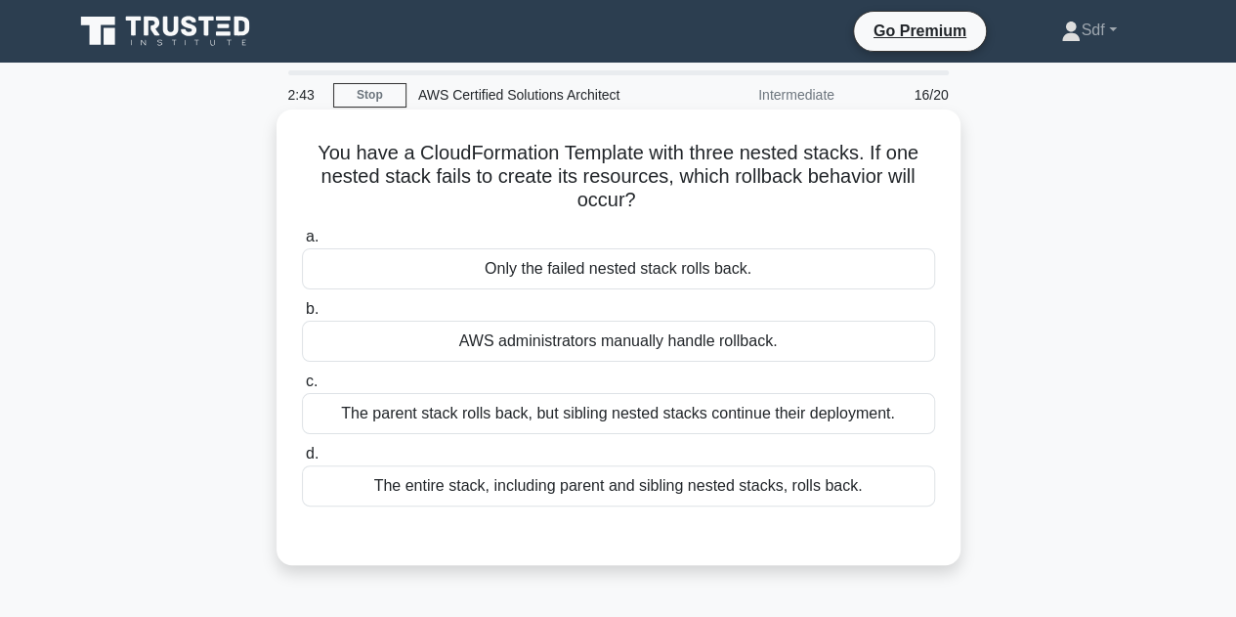
click at [656, 269] on div "Only the failed nested stack rolls back." at bounding box center [618, 268] width 633 height 41
click at [302, 243] on input "a. Only the failed nested stack rolls back." at bounding box center [302, 237] width 0 height 13
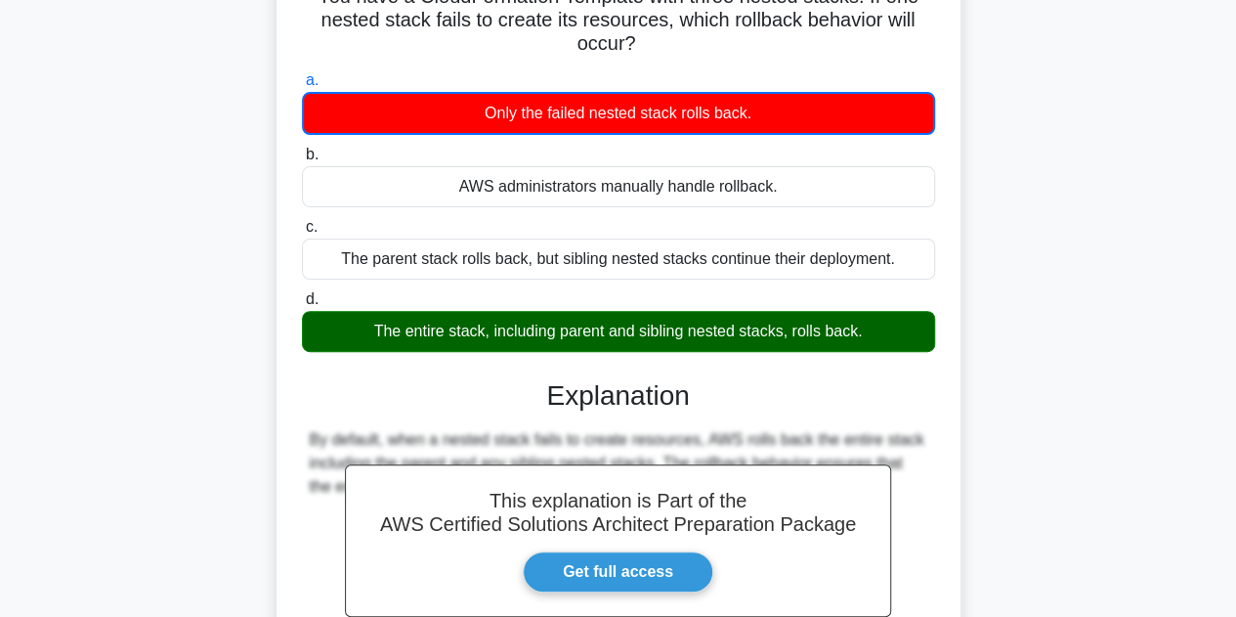
scroll to position [293, 0]
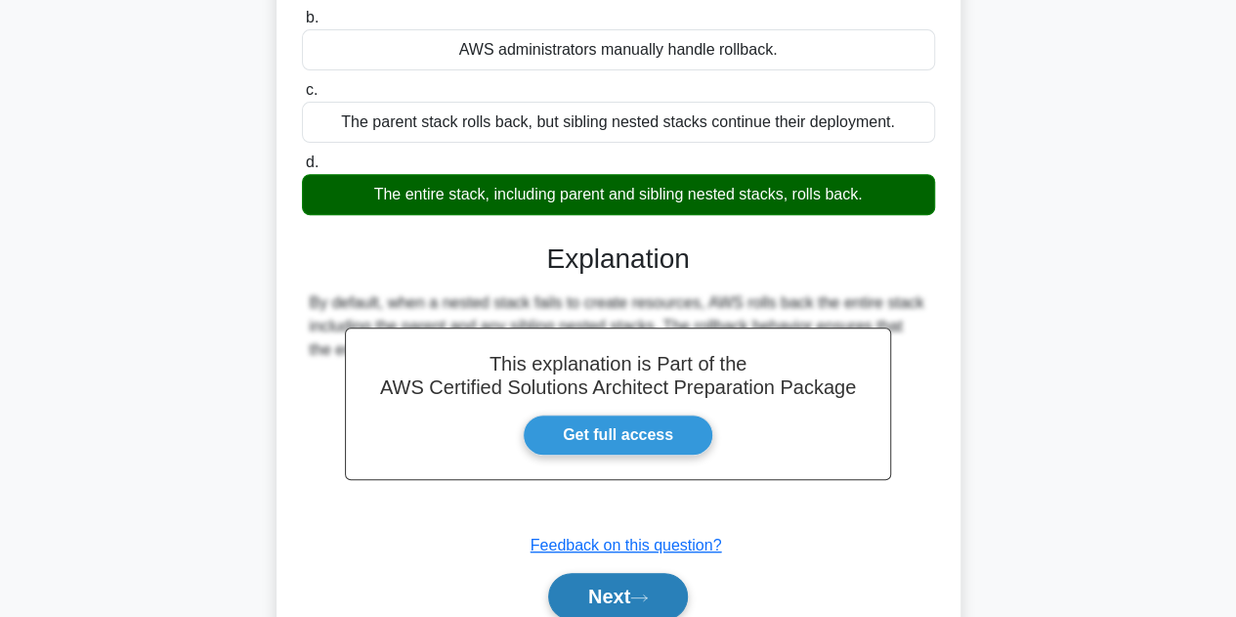
click at [594, 597] on button "Next" at bounding box center [618, 596] width 140 height 47
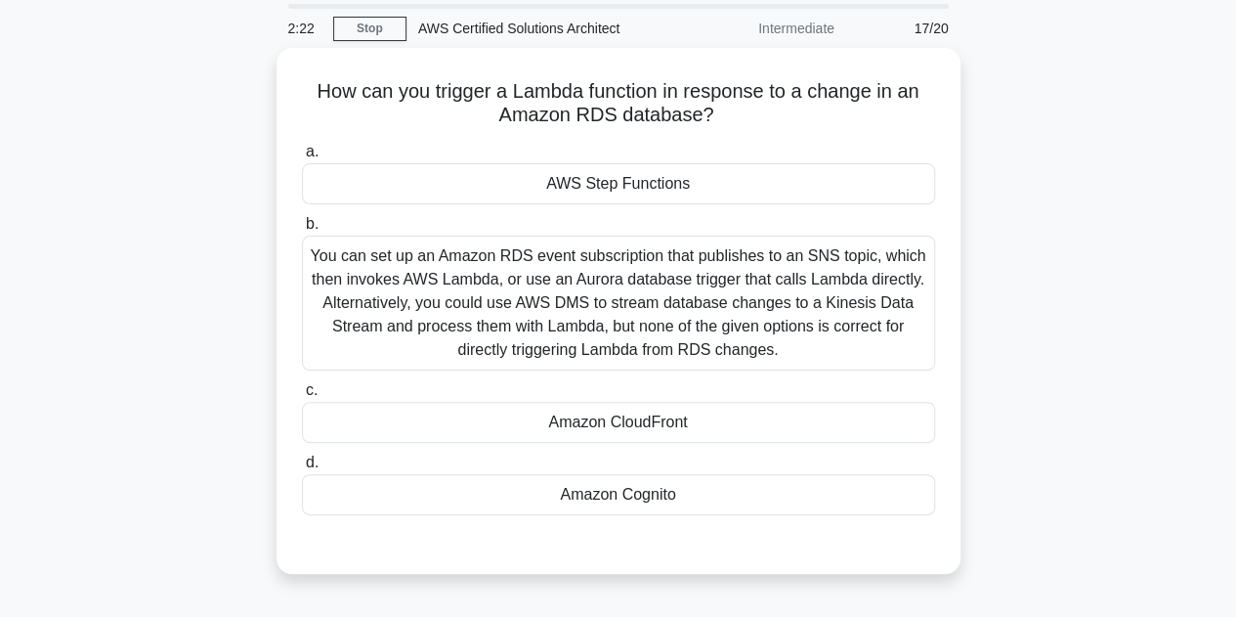
scroll to position [98, 0]
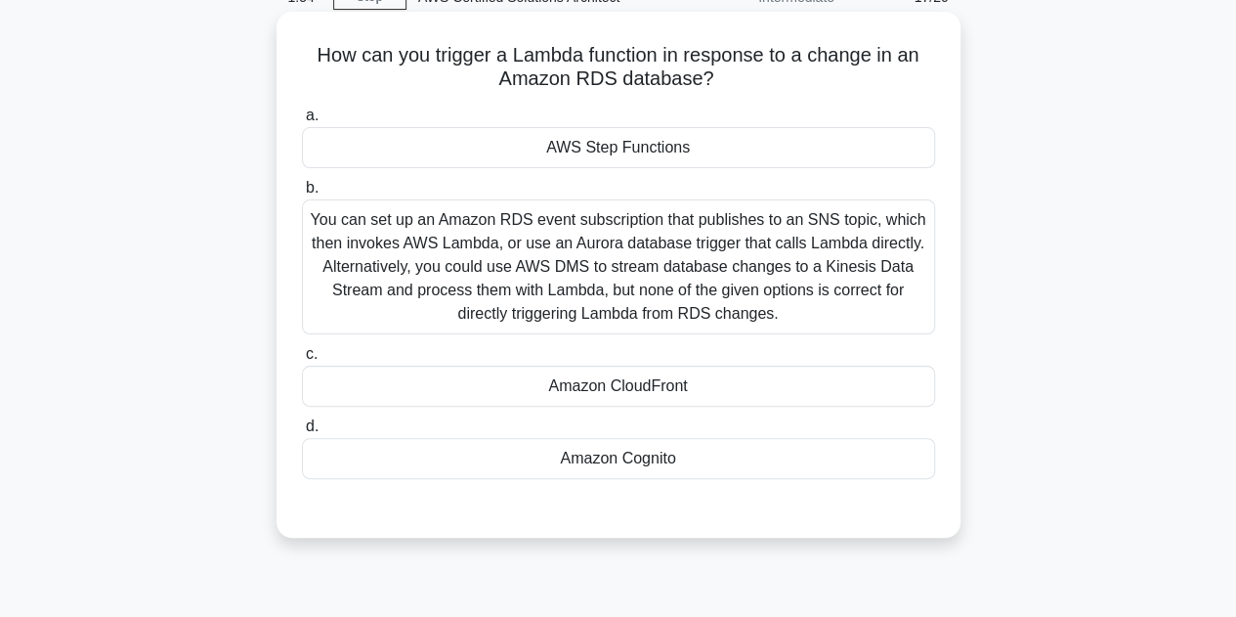
click at [614, 255] on div "You can set up an Amazon RDS event subscription that publishes to an SNS topic,…" at bounding box center [618, 266] width 633 height 135
click at [302, 194] on input "b. You can set up an Amazon RDS event subscription that publishes to an SNS top…" at bounding box center [302, 188] width 0 height 13
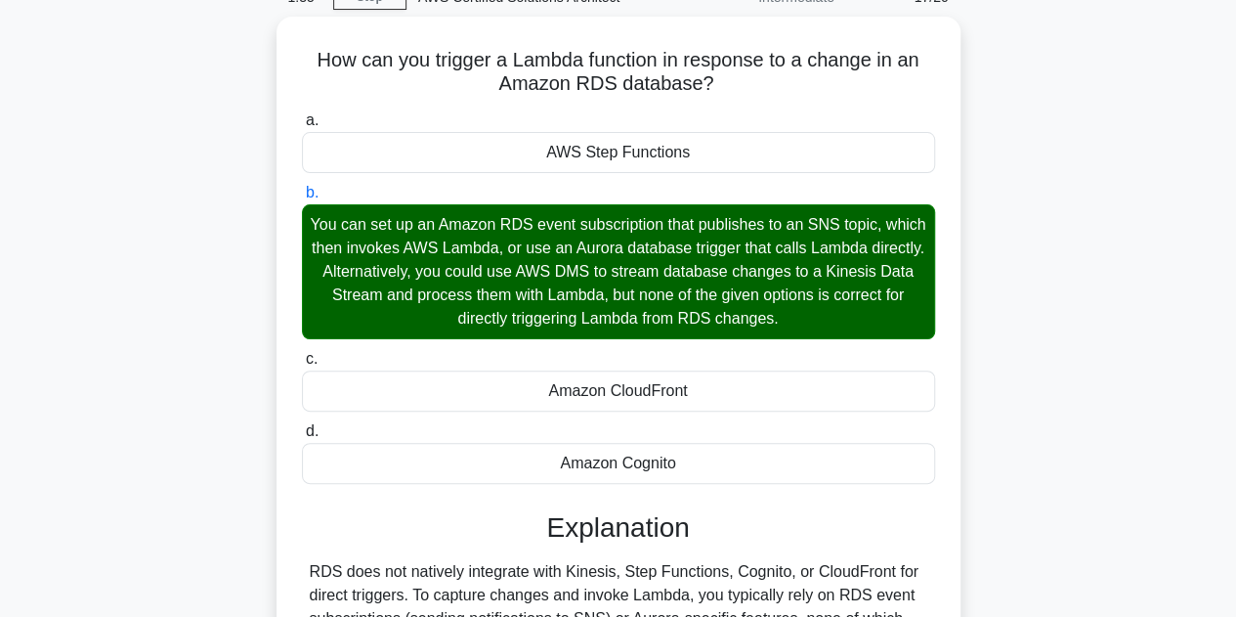
scroll to position [293, 0]
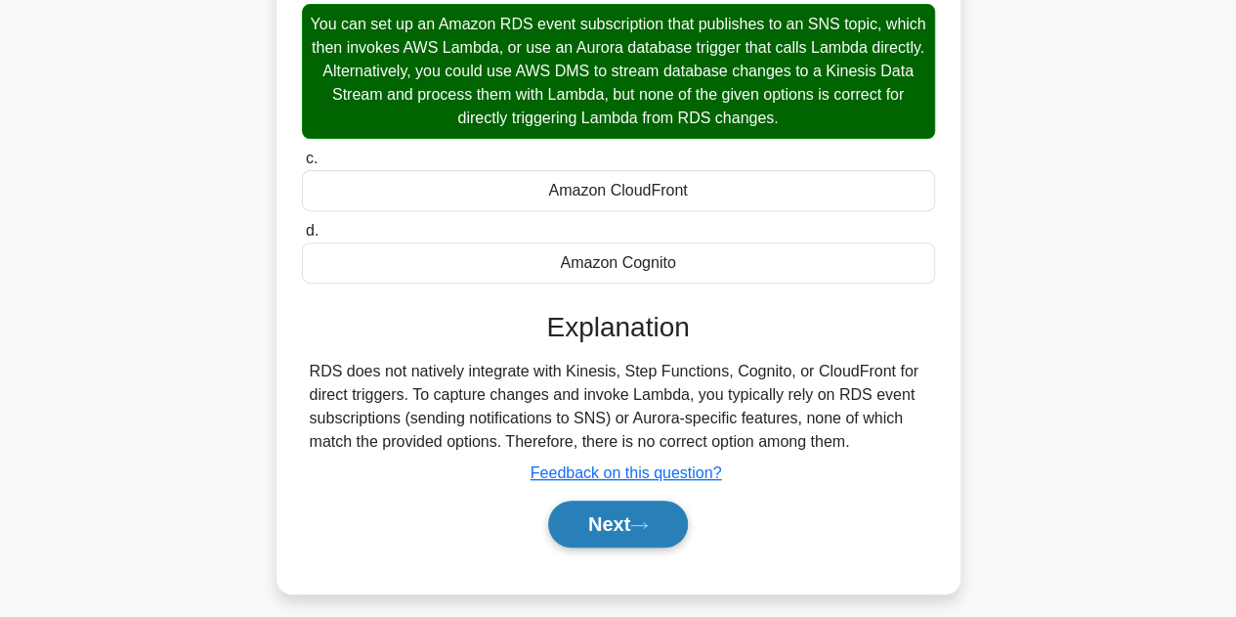
click at [599, 517] on button "Next" at bounding box center [618, 523] width 140 height 47
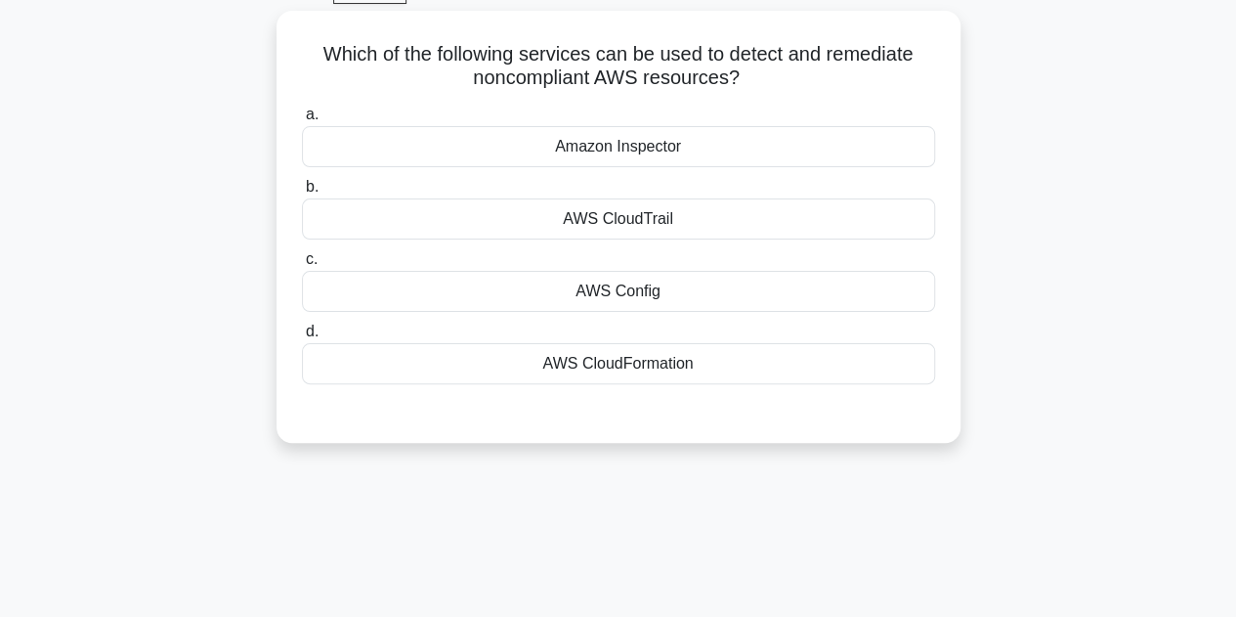
scroll to position [0, 0]
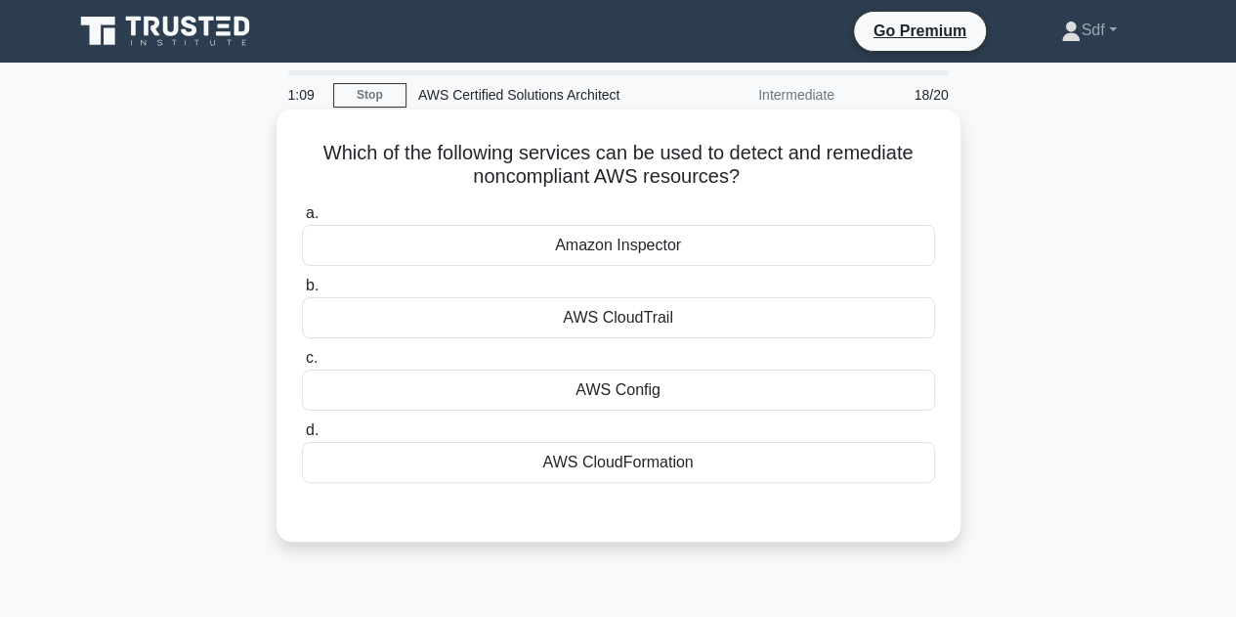
click at [664, 394] on div "AWS Config" at bounding box center [618, 389] width 633 height 41
click at [302, 365] on input "c. AWS Config" at bounding box center [302, 358] width 0 height 13
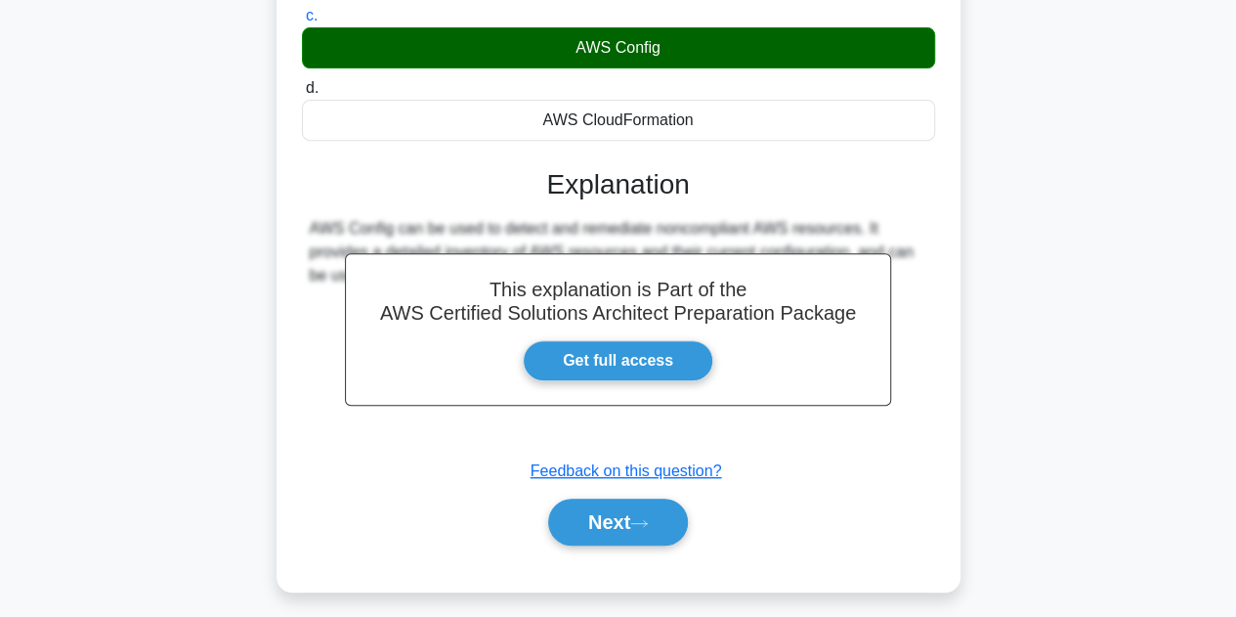
scroll to position [391, 0]
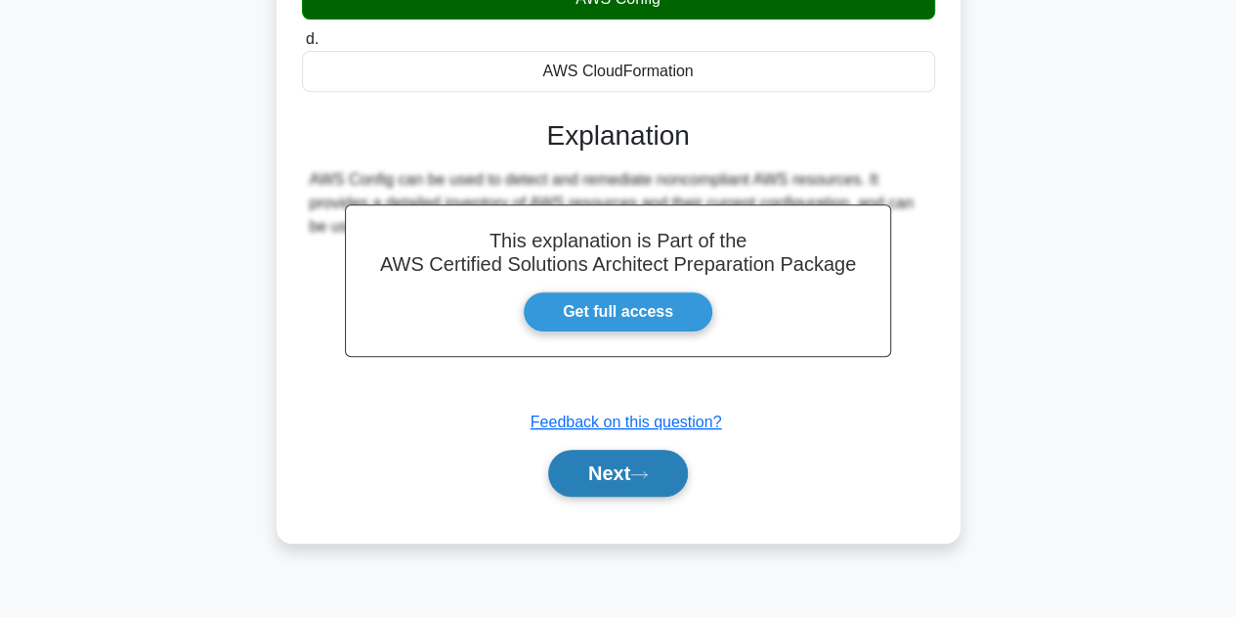
click at [602, 470] on button "Next" at bounding box center [618, 473] width 140 height 47
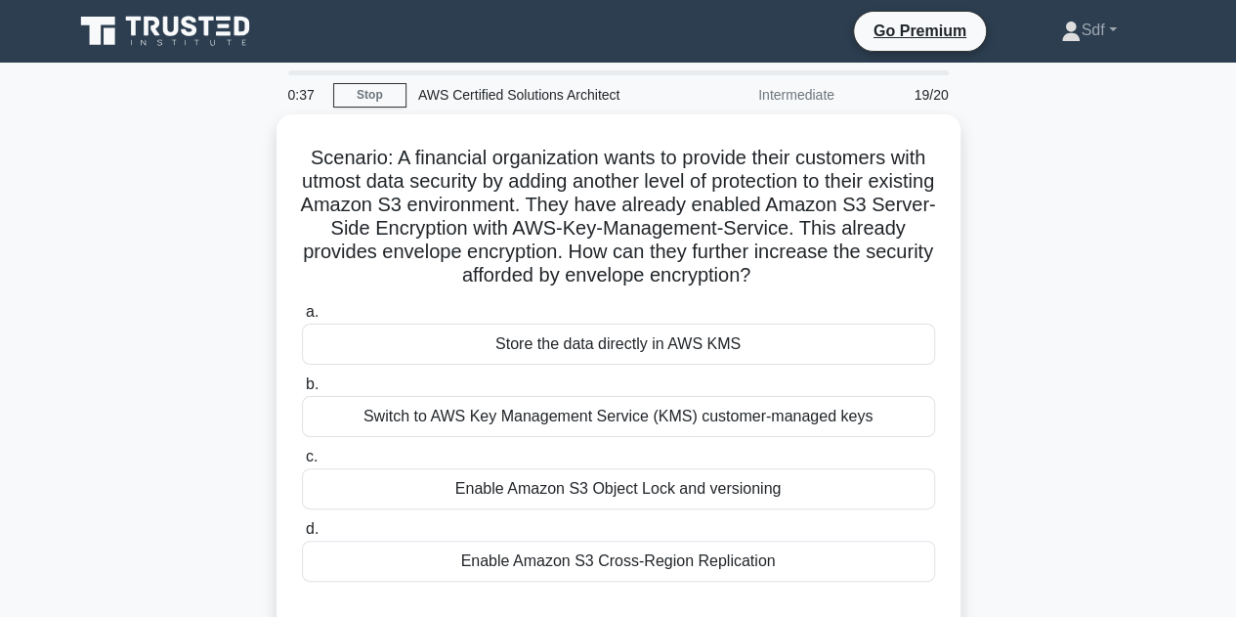
scroll to position [98, 0]
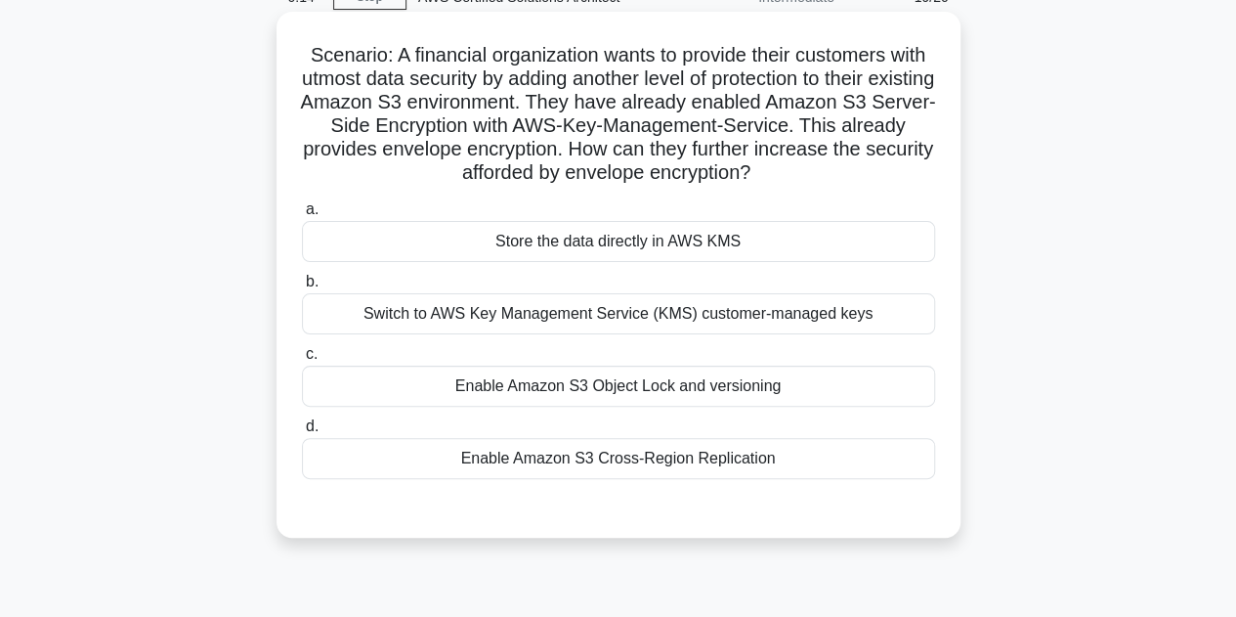
click at [708, 384] on div "Enable Amazon S3 Object Lock and versioning" at bounding box center [618, 385] width 633 height 41
click at [302, 361] on input "c. Enable Amazon S3 Object Lock and versioning" at bounding box center [302, 354] width 0 height 13
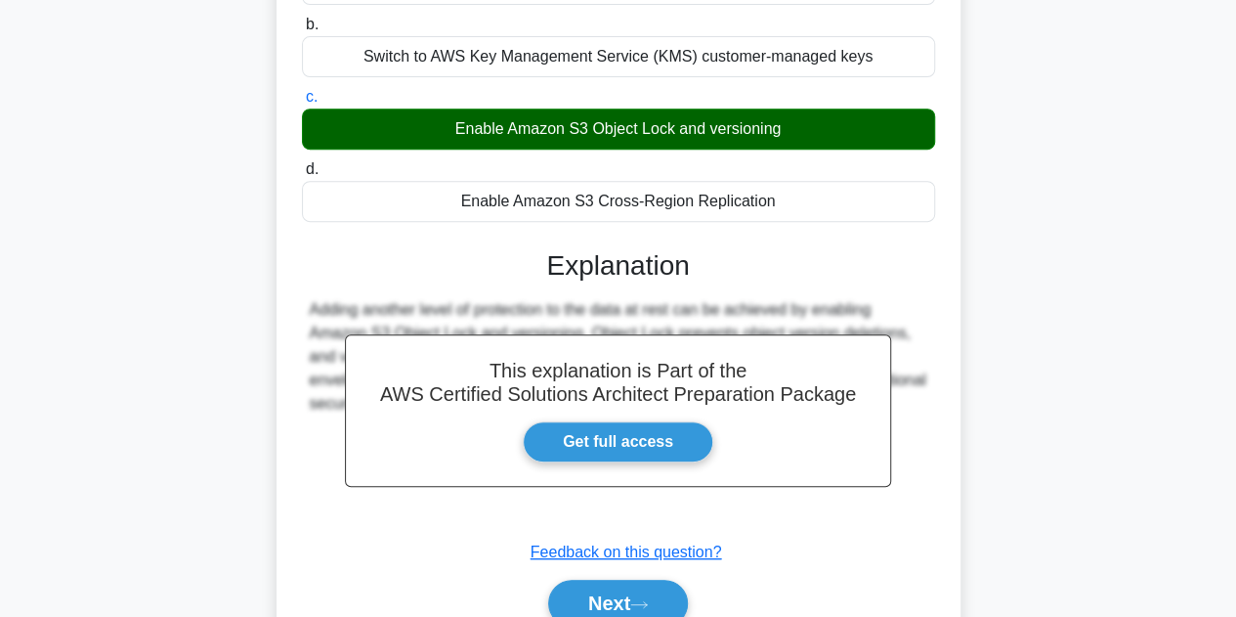
scroll to position [445, 0]
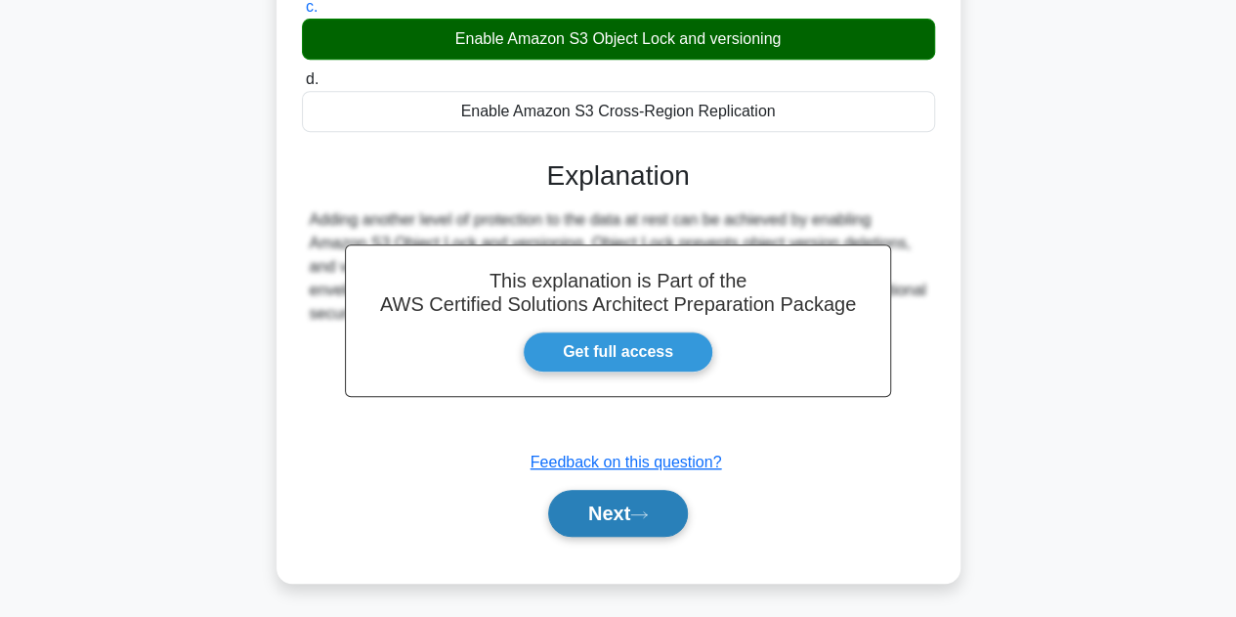
click at [628, 513] on button "Next" at bounding box center [618, 513] width 140 height 47
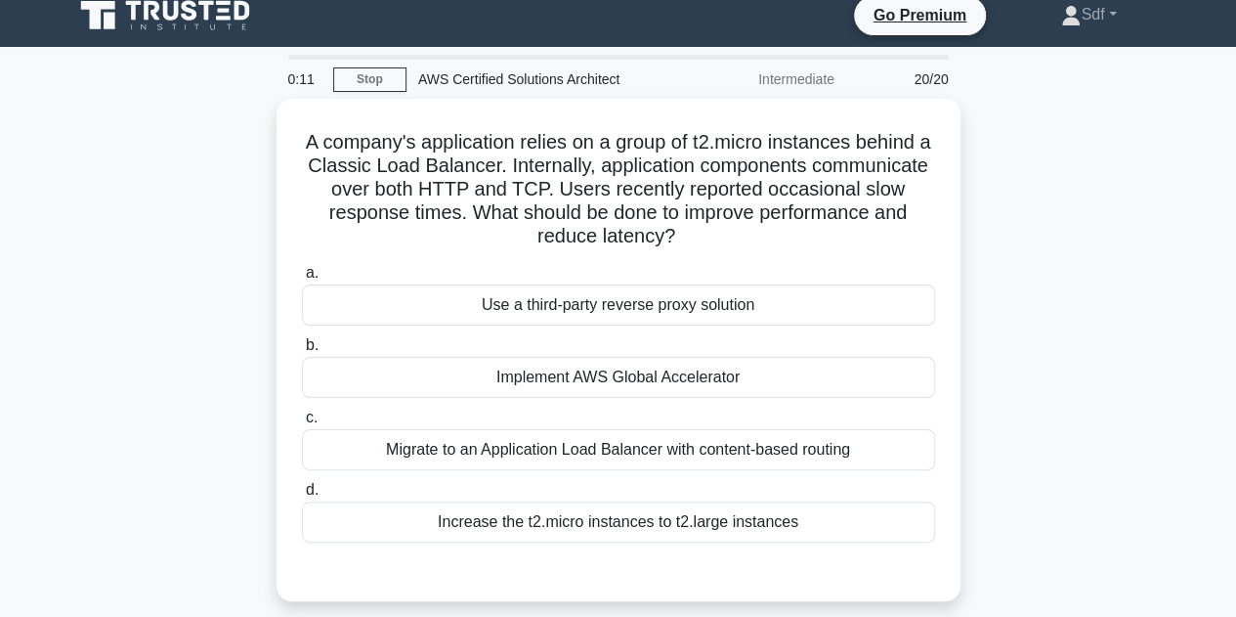
scroll to position [0, 0]
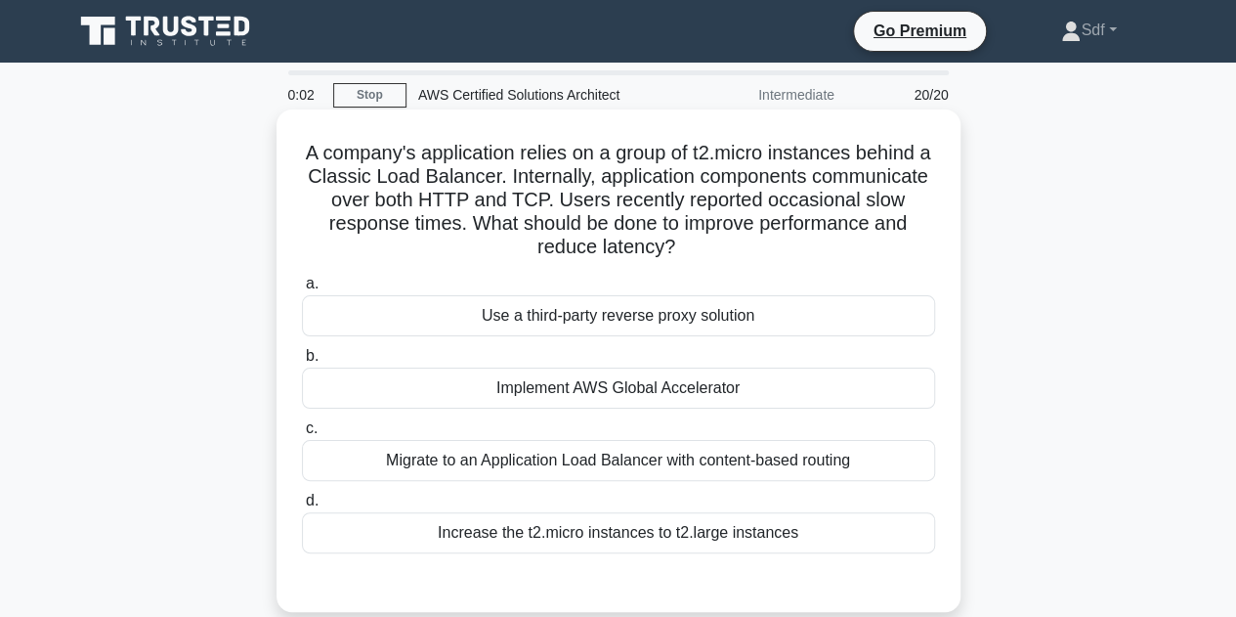
click at [688, 449] on div "Migrate to an Application Load Balancer with content-based routing" at bounding box center [618, 460] width 633 height 41
click at [302, 435] on input "c. Migrate to an Application Load Balancer with content-based routing" at bounding box center [302, 428] width 0 height 13
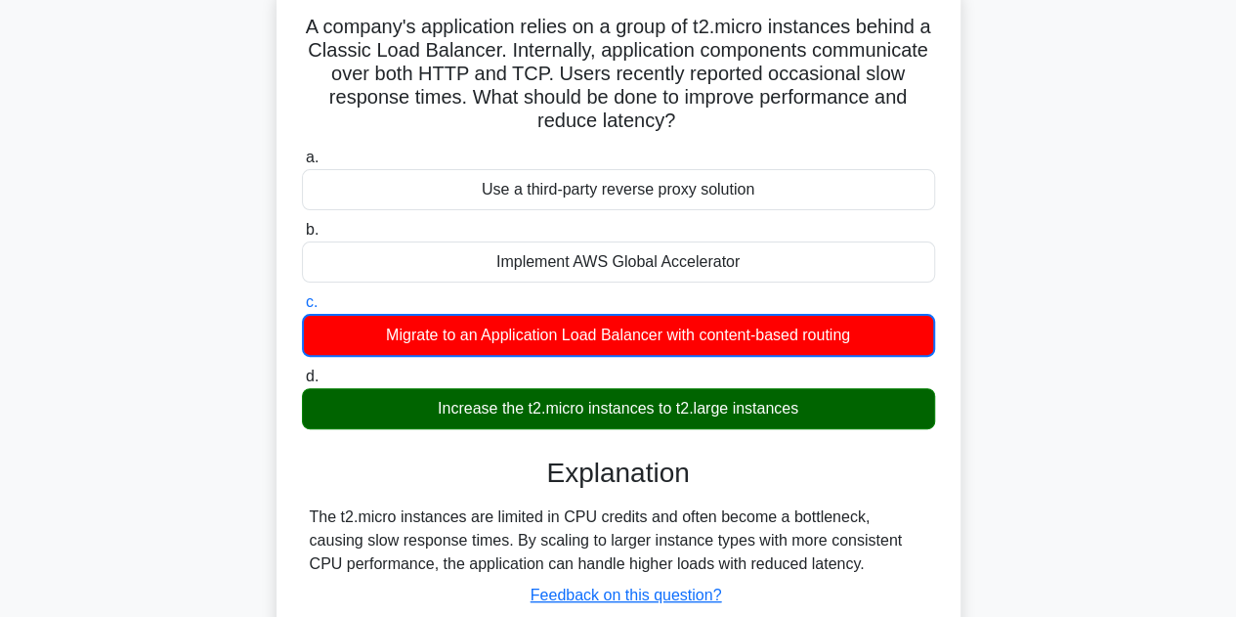
scroll to position [293, 0]
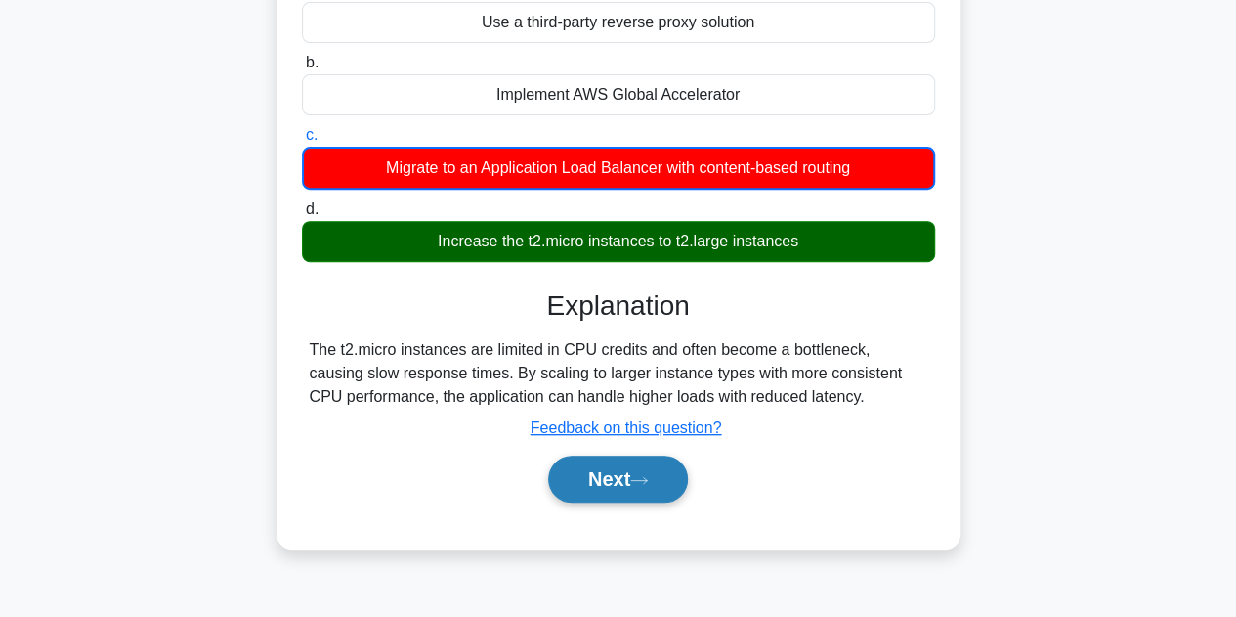
click at [612, 483] on button "Next" at bounding box center [618, 478] width 140 height 47
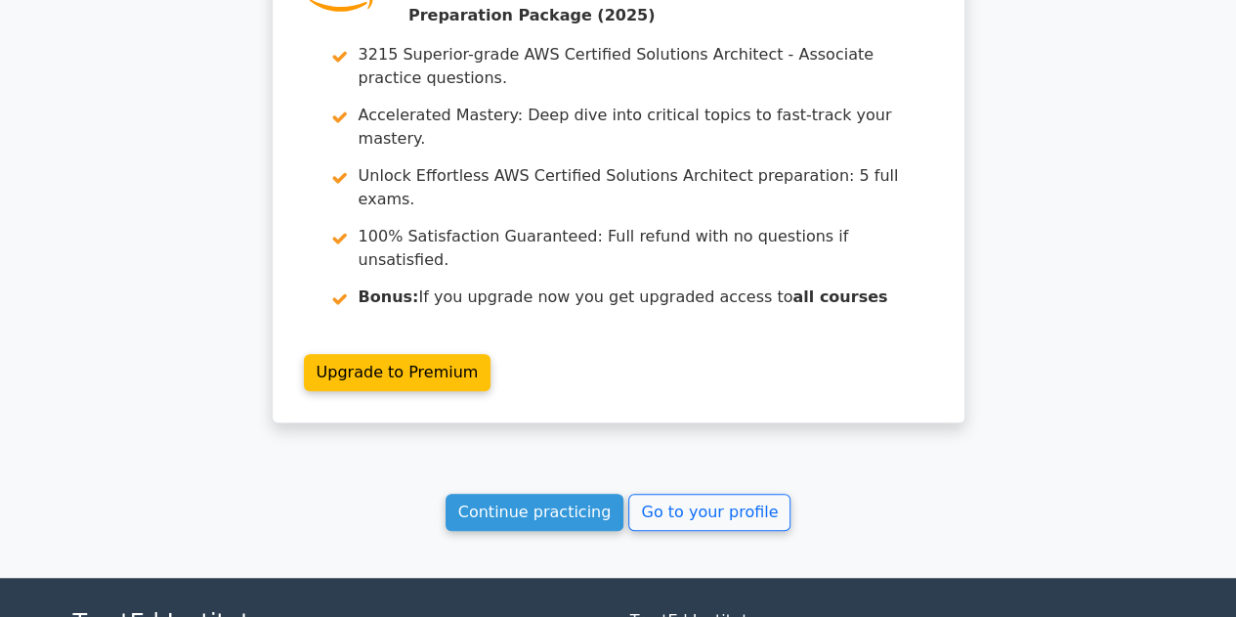
scroll to position [4094, 0]
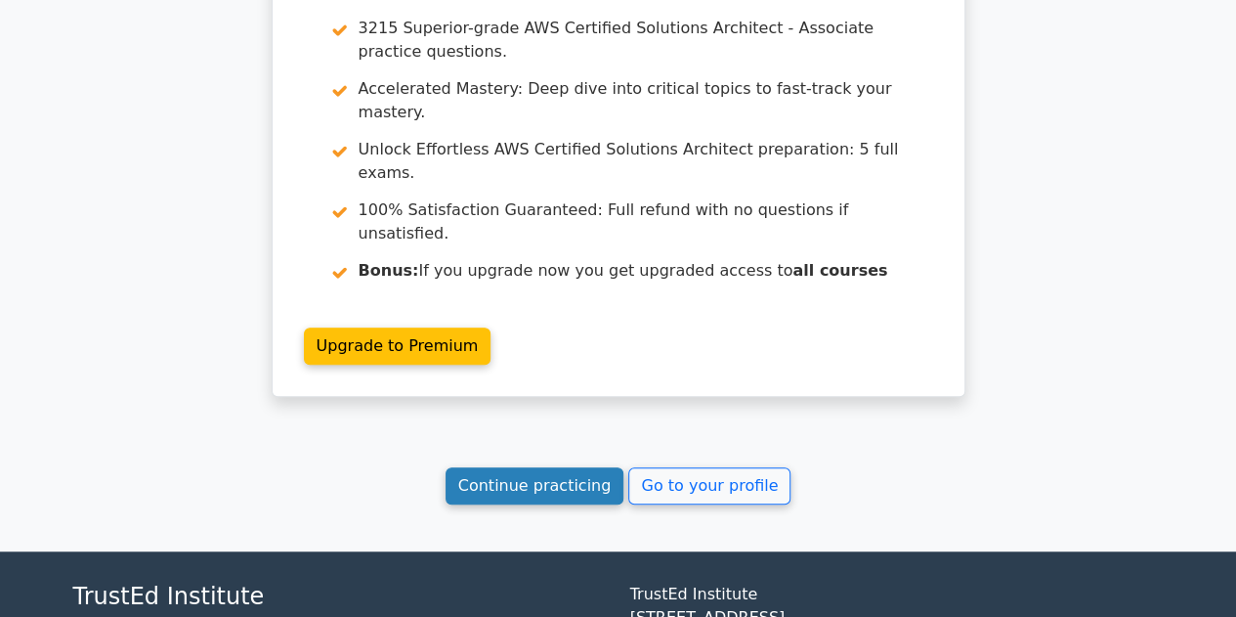
click at [523, 467] on link "Continue practicing" at bounding box center [535, 485] width 179 height 37
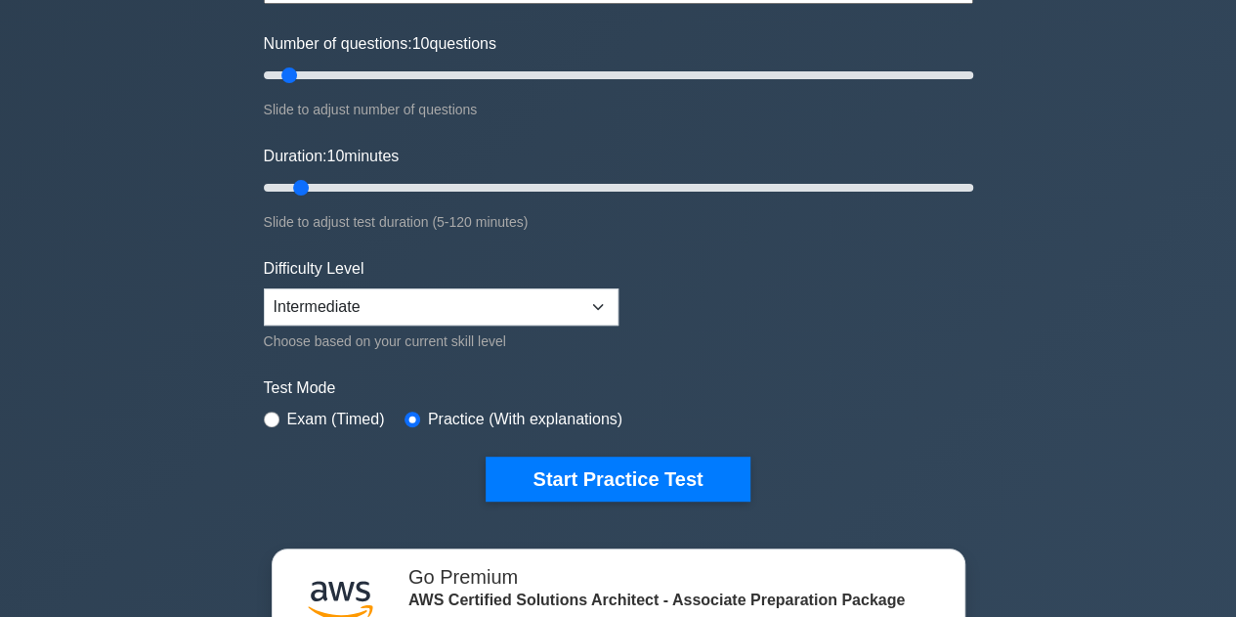
scroll to position [195, 0]
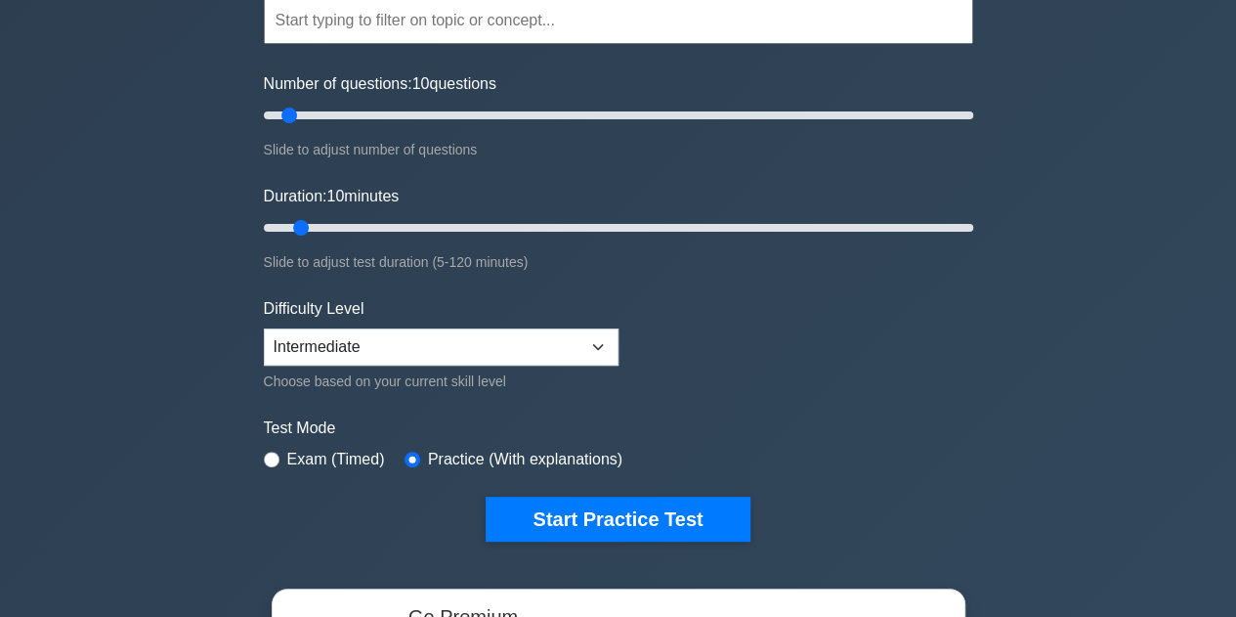
drag, startPoint x: 1154, startPoint y: 312, endPoint x: 1126, endPoint y: 306, distance: 28.9
click at [1150, 312] on div ".st0{fill:#252F3E;} .st1{fill-rule:evenodd;clip-rule:evenodd;fill:#FF9900;} AWS…" at bounding box center [618, 436] width 1236 height 1138
